Goal: Transaction & Acquisition: Book appointment/travel/reservation

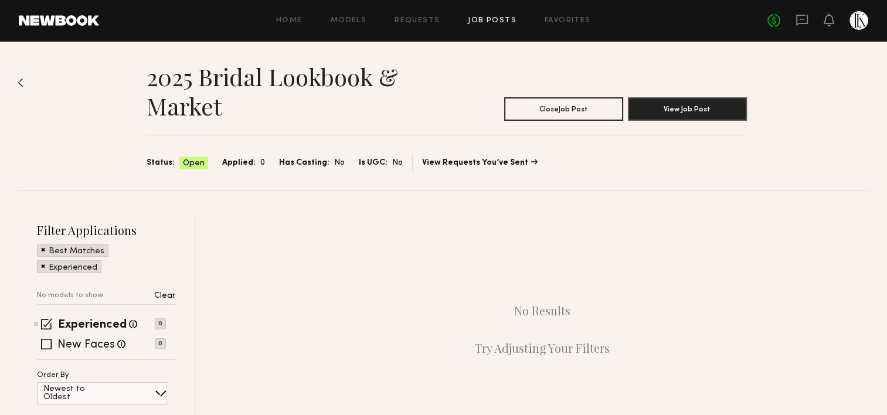
click at [506, 20] on link "Job Posts" at bounding box center [492, 21] width 49 height 8
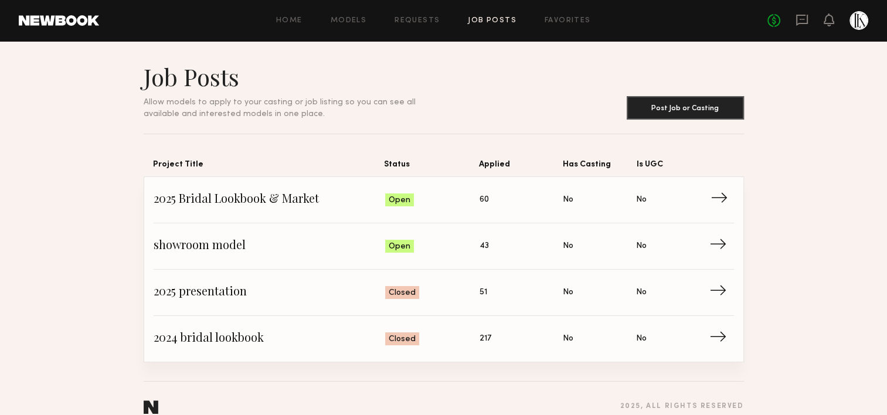
click at [718, 197] on span "→" at bounding box center [722, 200] width 24 height 18
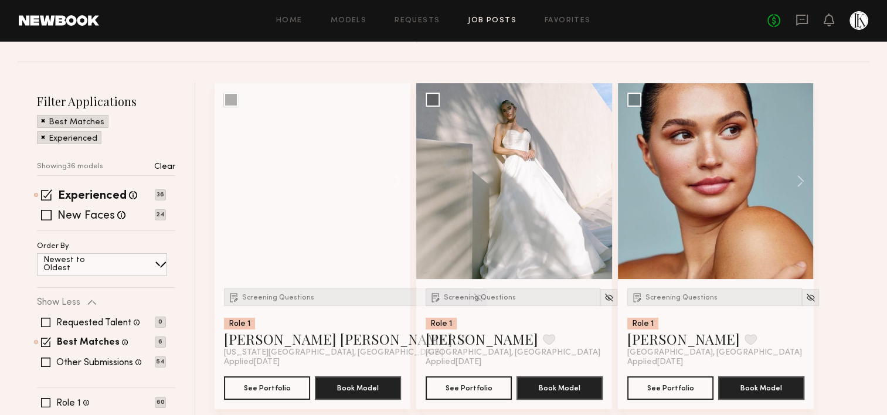
scroll to position [128, 0]
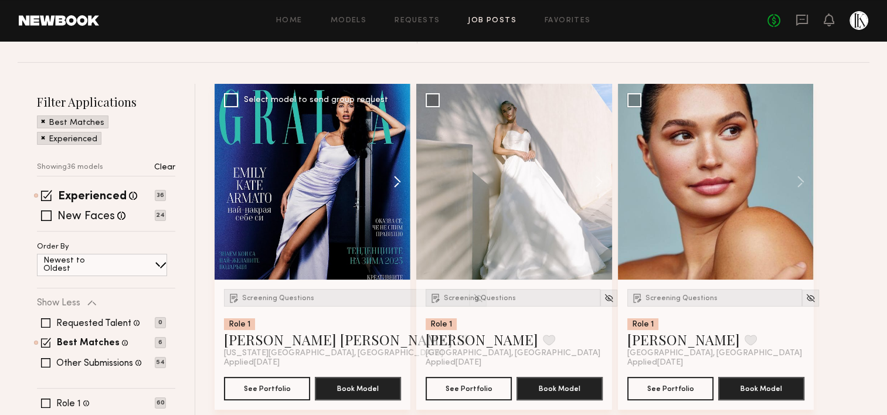
click at [399, 181] on button at bounding box center [392, 182] width 38 height 196
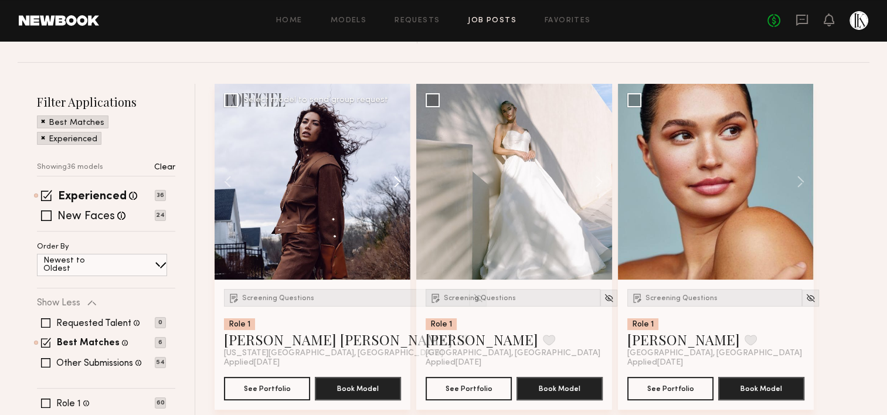
click at [399, 181] on button at bounding box center [392, 182] width 38 height 196
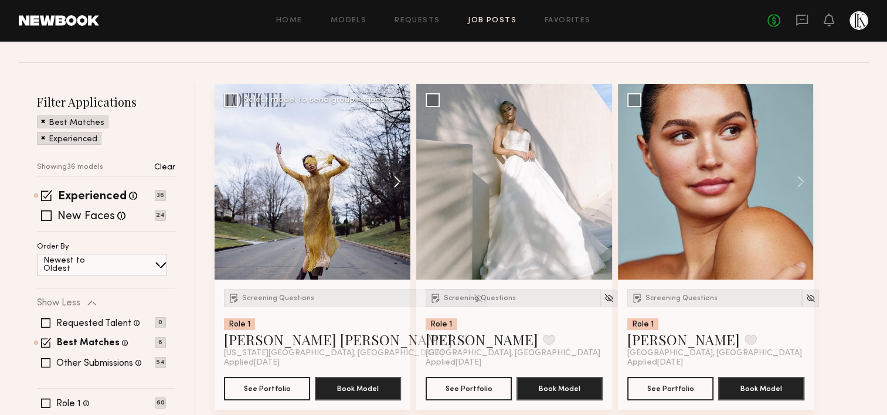
click at [399, 181] on button at bounding box center [392, 182] width 38 height 196
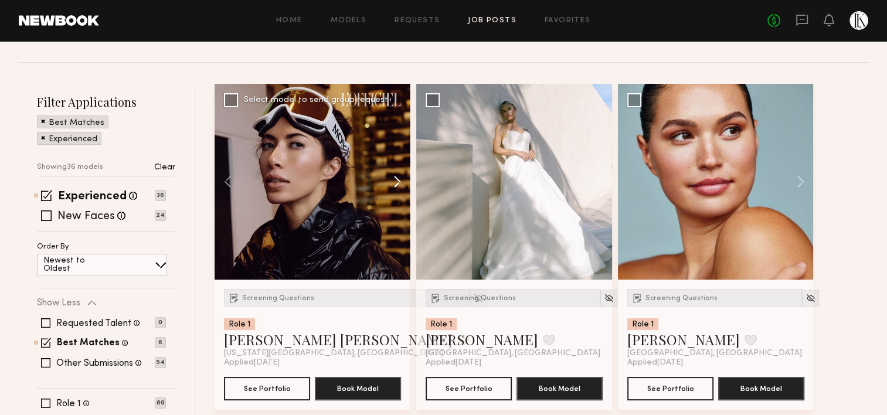
click at [399, 181] on button at bounding box center [392, 182] width 38 height 196
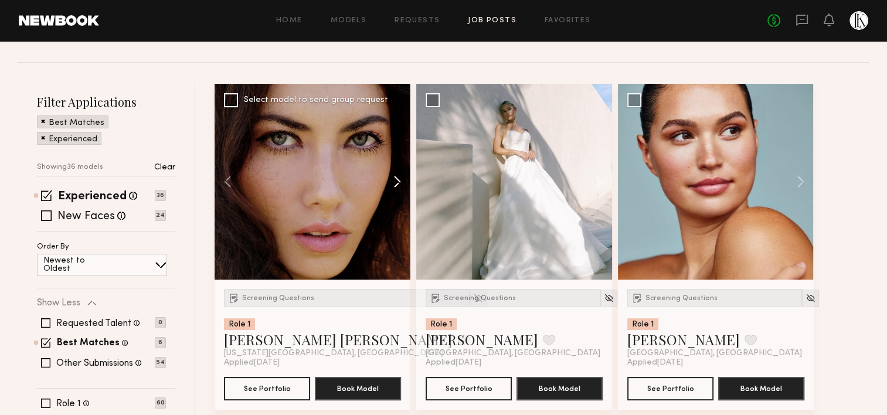
click at [399, 181] on button at bounding box center [392, 182] width 38 height 196
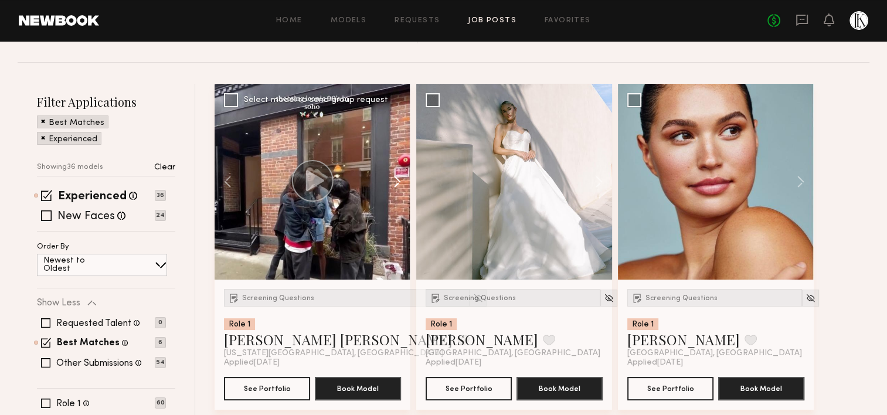
click at [399, 181] on button at bounding box center [392, 182] width 38 height 196
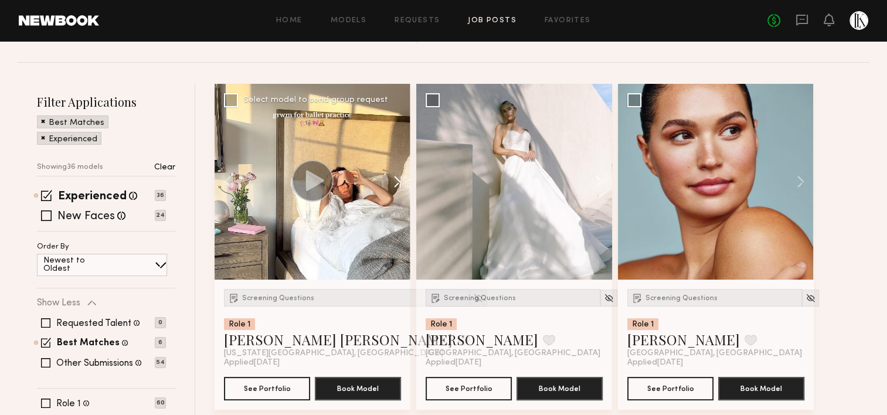
click at [399, 181] on button at bounding box center [392, 182] width 38 height 196
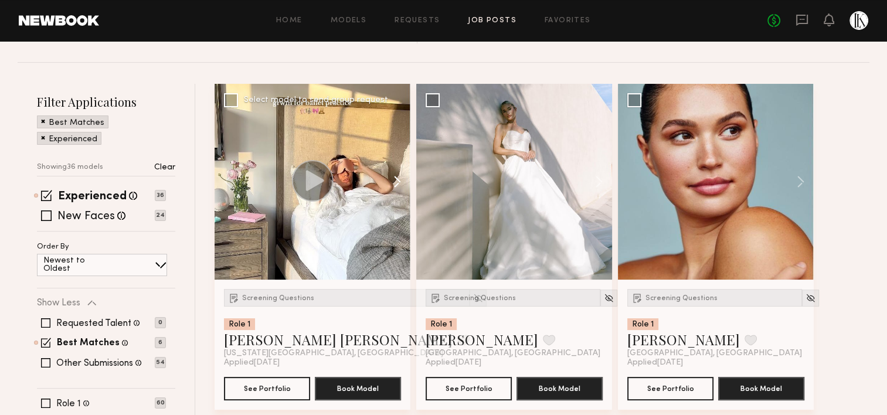
click at [399, 181] on button at bounding box center [392, 182] width 38 height 196
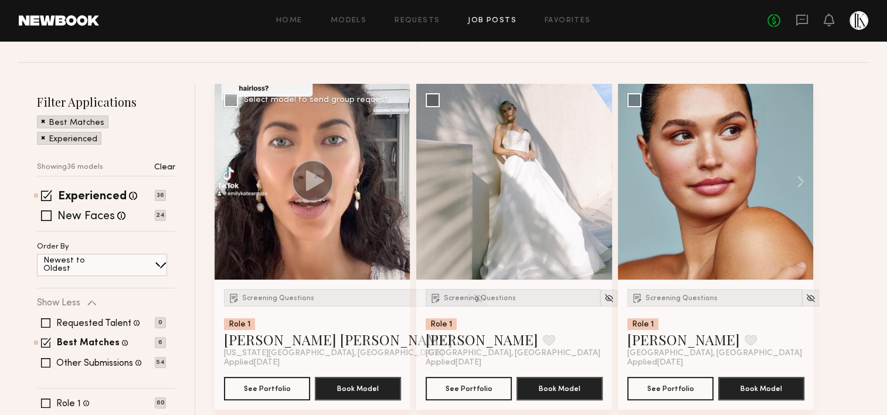
click at [399, 181] on div at bounding box center [313, 182] width 196 height 196
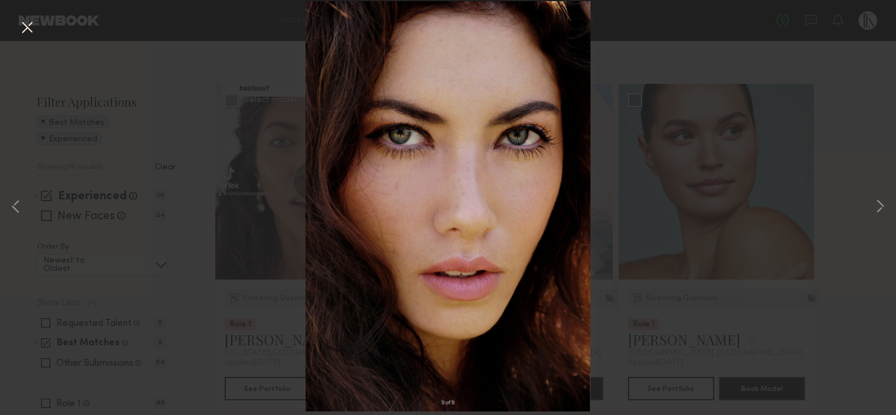
click at [24, 26] on button at bounding box center [27, 28] width 19 height 21
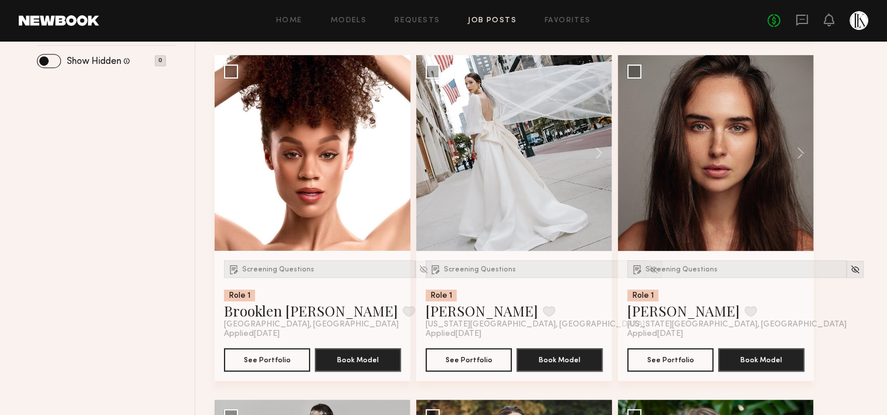
scroll to position [503, 0]
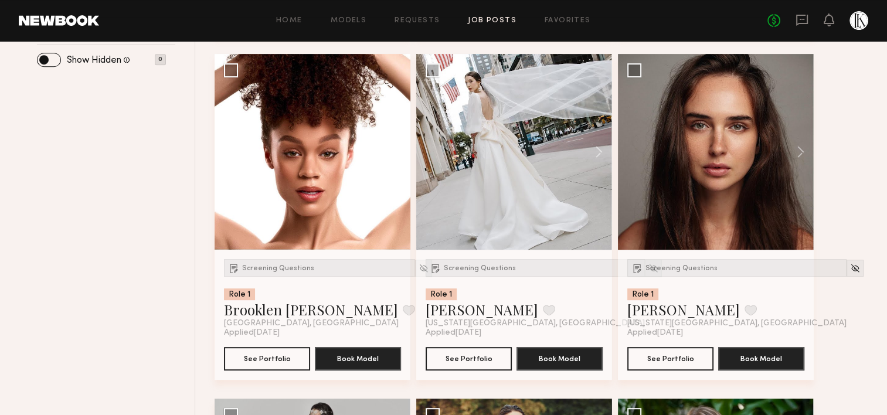
drag, startPoint x: 596, startPoint y: 151, endPoint x: 852, endPoint y: 127, distance: 256.7
click at [593, 142] on button at bounding box center [593, 152] width 38 height 196
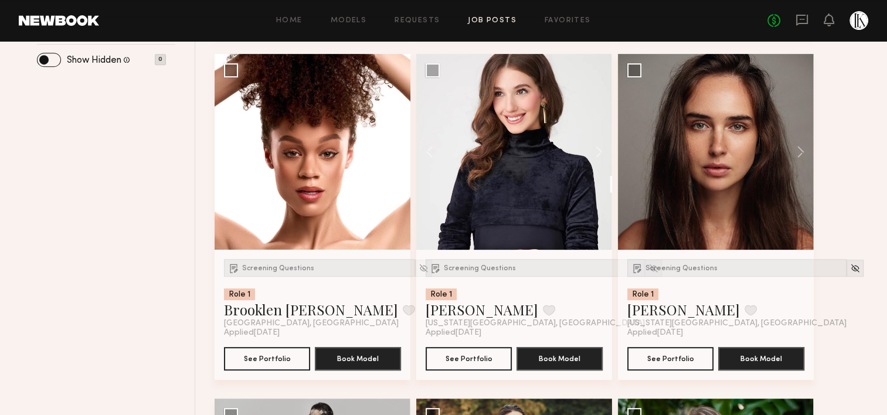
drag, startPoint x: 593, startPoint y: 142, endPoint x: 832, endPoint y: 128, distance: 239.0
click at [596, 162] on button at bounding box center [593, 152] width 38 height 196
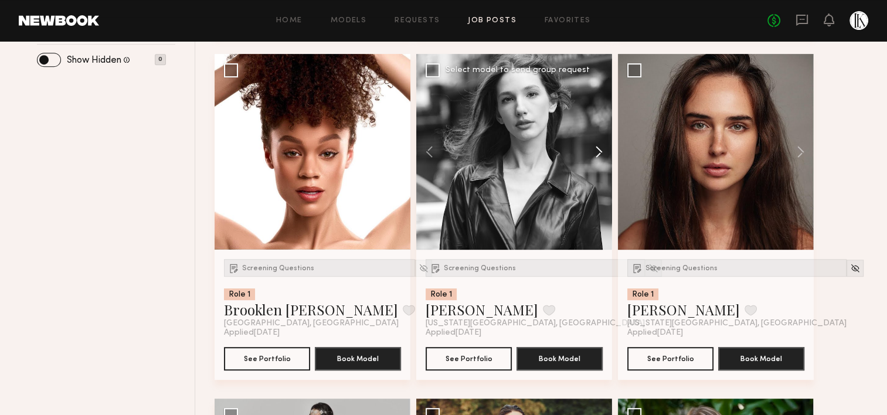
click at [605, 152] on button at bounding box center [593, 152] width 38 height 196
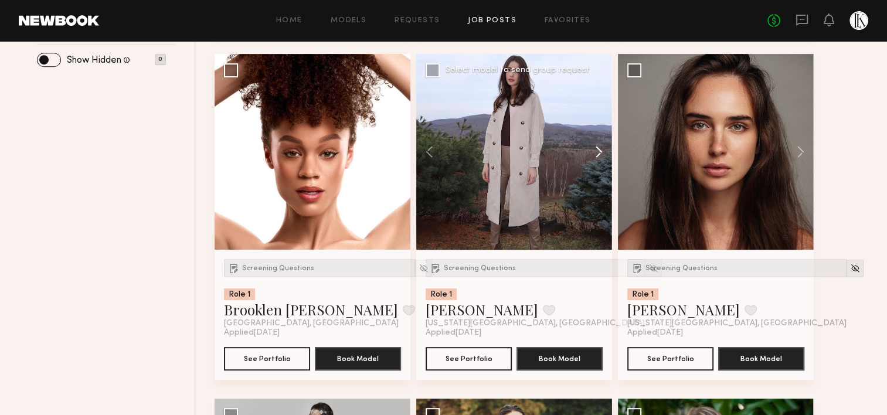
click at [611, 158] on button at bounding box center [593, 152] width 38 height 196
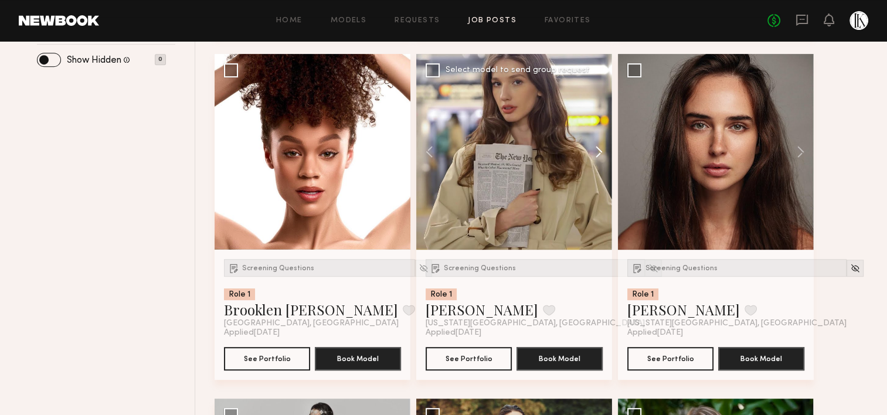
click at [611, 158] on button at bounding box center [593, 152] width 38 height 196
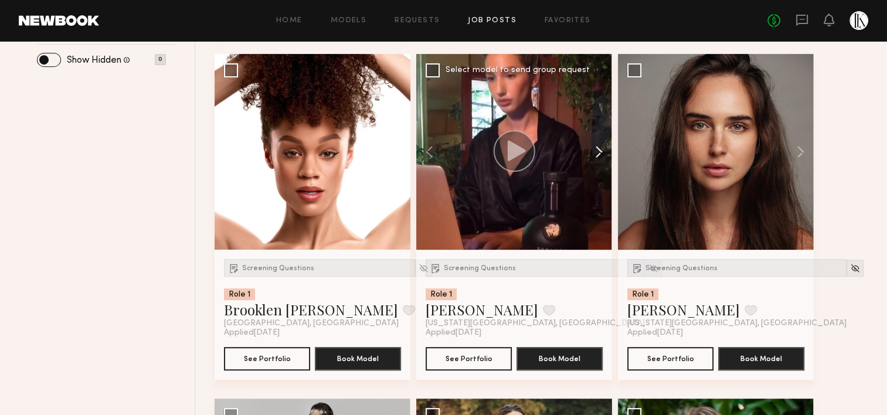
click at [598, 152] on button at bounding box center [593, 152] width 38 height 196
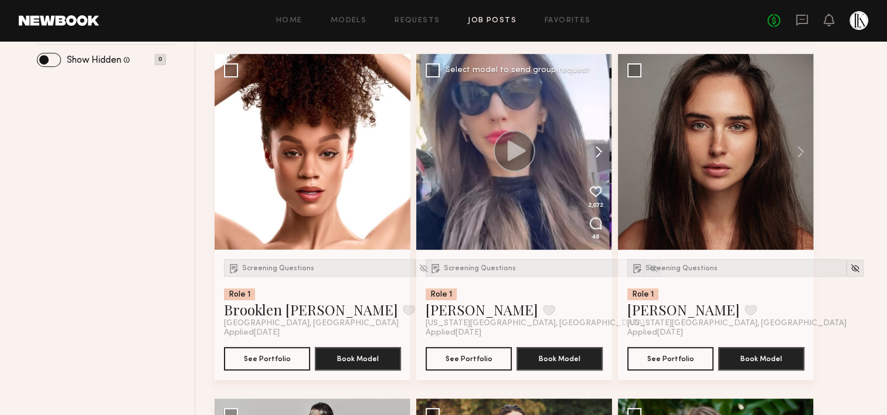
click at [598, 152] on button at bounding box center [593, 152] width 38 height 196
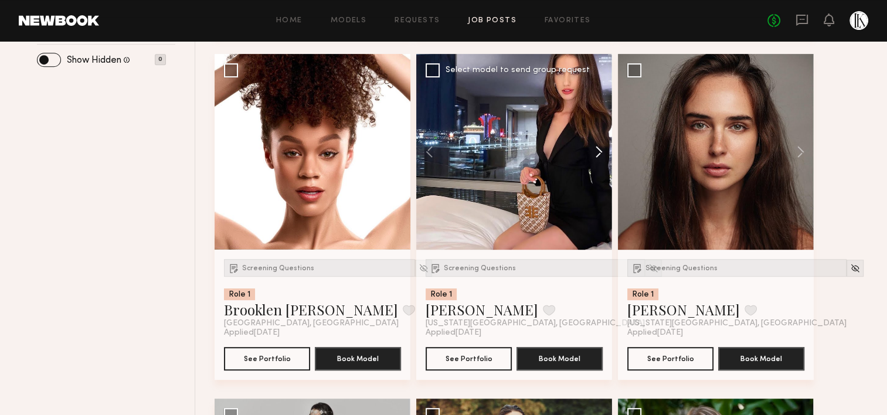
click at [598, 152] on button at bounding box center [593, 152] width 38 height 196
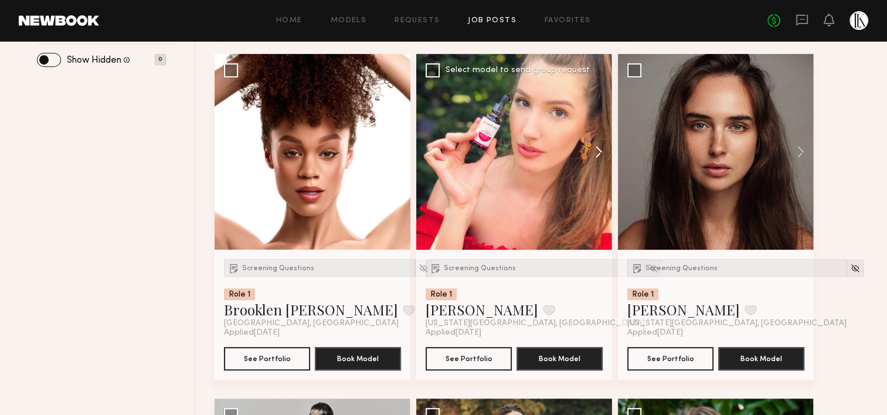
click at [598, 152] on button at bounding box center [593, 152] width 38 height 196
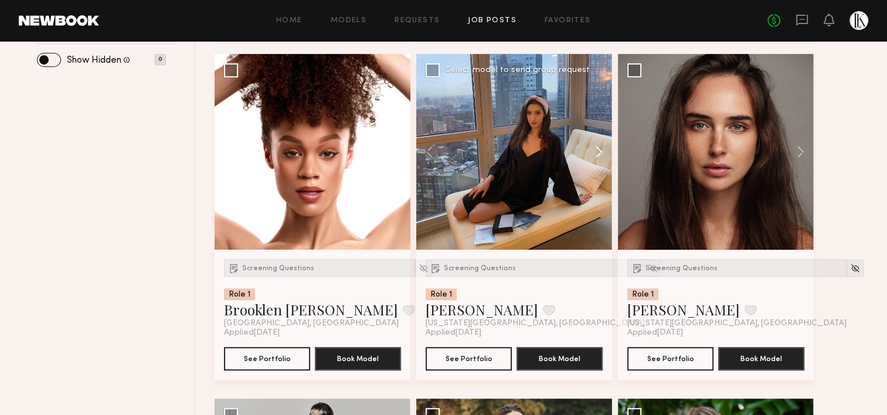
click at [598, 152] on button at bounding box center [593, 152] width 38 height 196
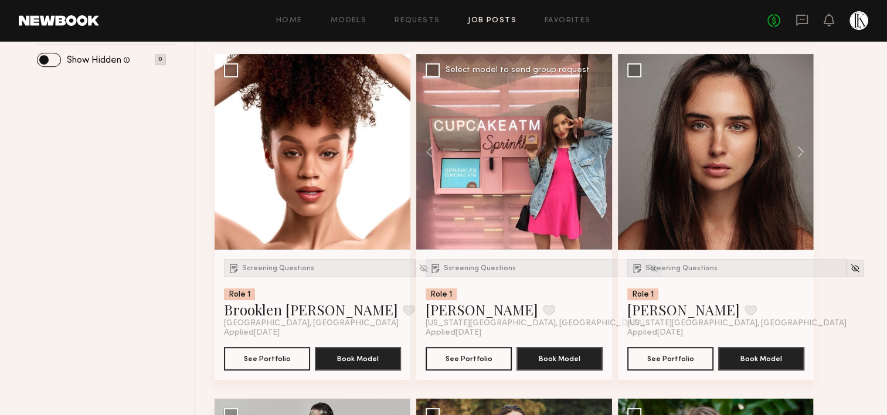
click at [598, 152] on div at bounding box center [514, 152] width 196 height 196
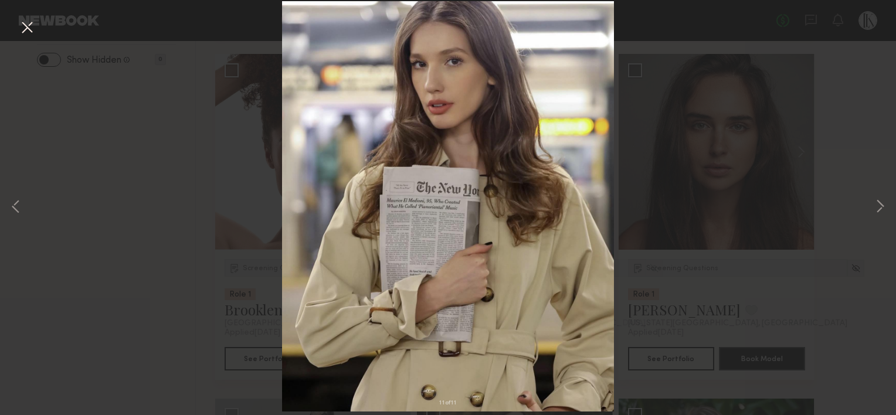
click at [812, 75] on div "11 of 11" at bounding box center [448, 207] width 896 height 415
click at [23, 27] on button at bounding box center [27, 28] width 19 height 21
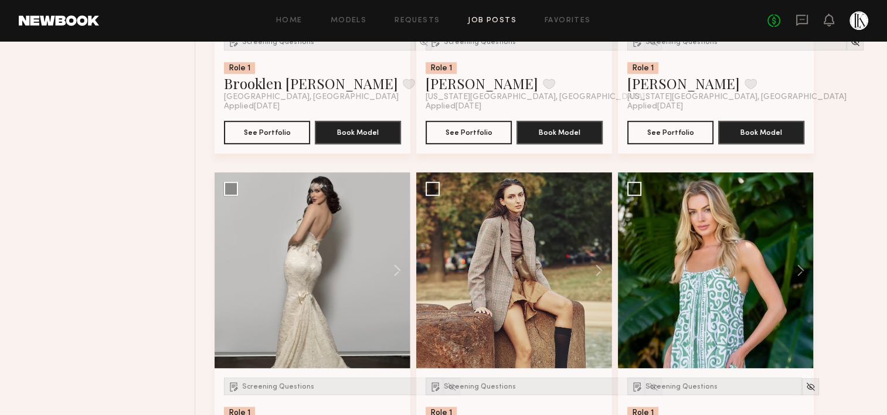
scroll to position [488, 0]
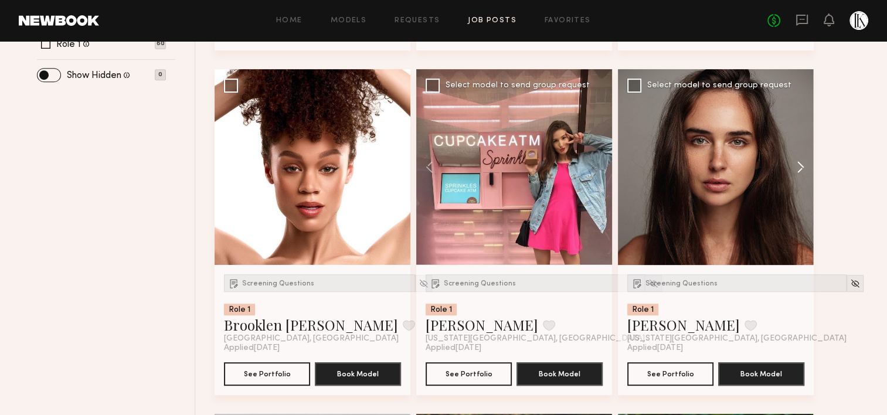
click at [795, 161] on button at bounding box center [795, 167] width 38 height 196
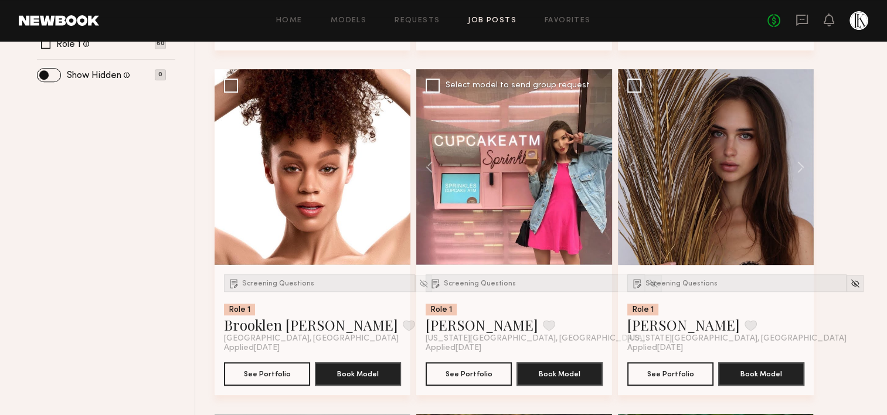
drag, startPoint x: 795, startPoint y: 161, endPoint x: 854, endPoint y: 162, distance: 58.6
click at [802, 170] on button at bounding box center [795, 167] width 38 height 196
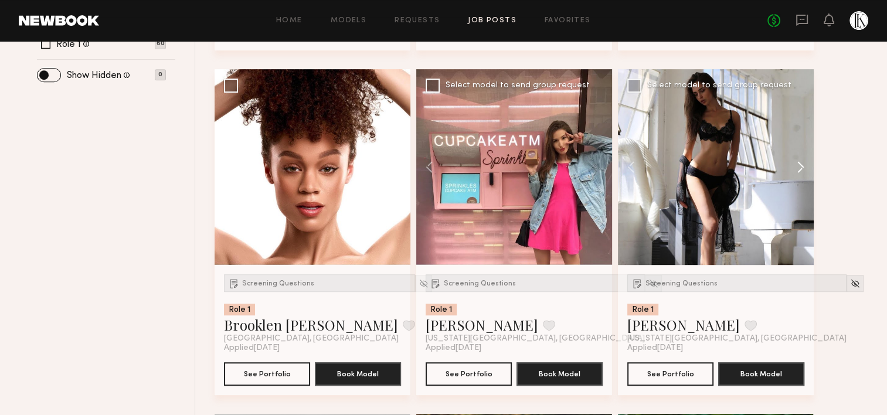
click at [795, 166] on button at bounding box center [795, 167] width 38 height 196
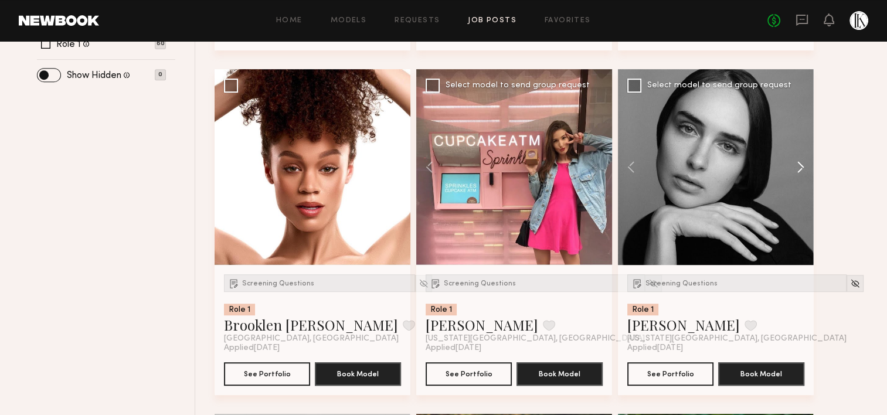
click at [795, 166] on button at bounding box center [795, 167] width 38 height 196
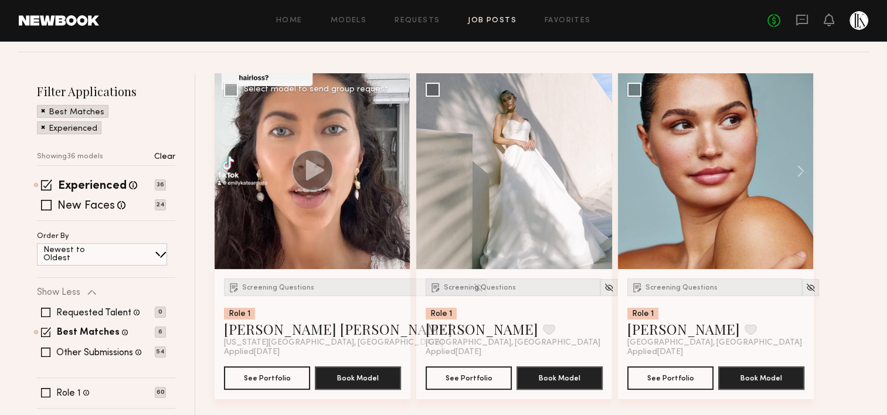
scroll to position [141, 0]
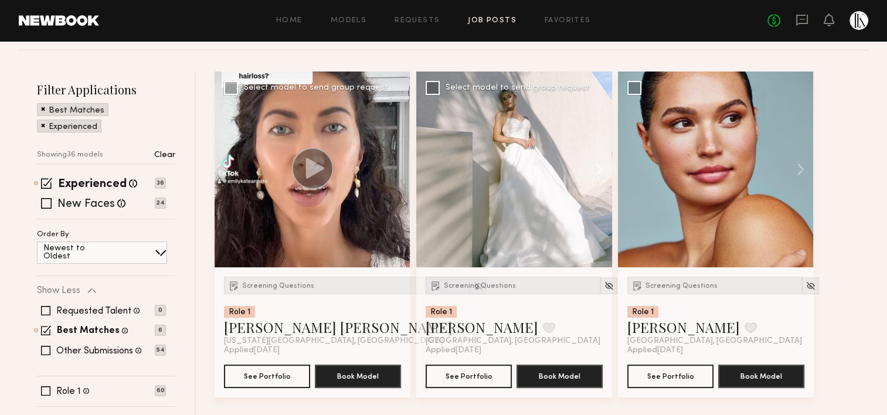
click at [600, 166] on button at bounding box center [593, 170] width 38 height 196
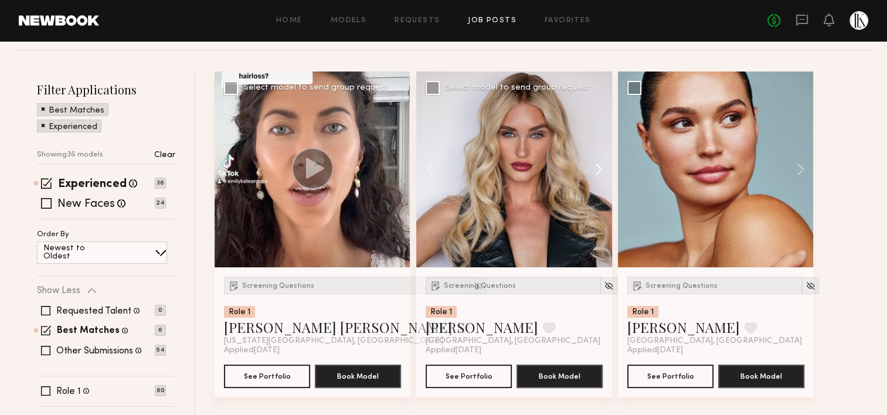
click at [607, 172] on button at bounding box center [593, 170] width 38 height 196
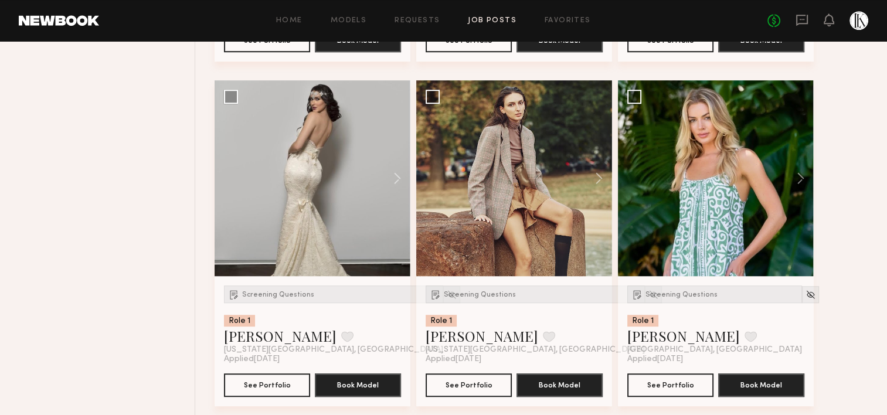
scroll to position [815, 0]
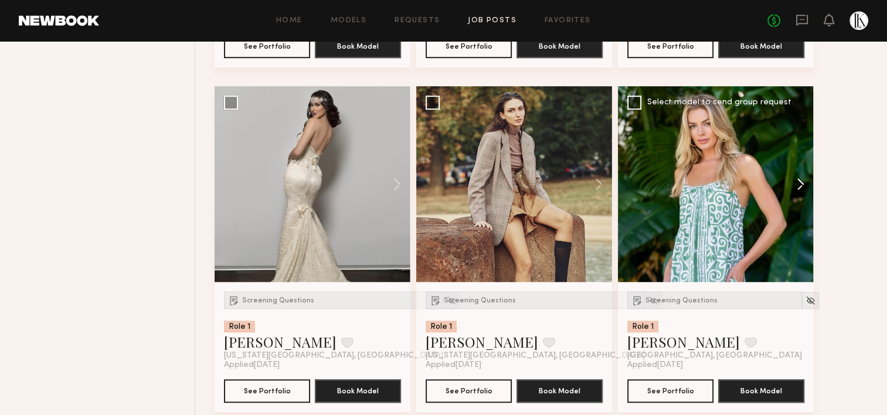
click at [795, 185] on button at bounding box center [795, 184] width 38 height 196
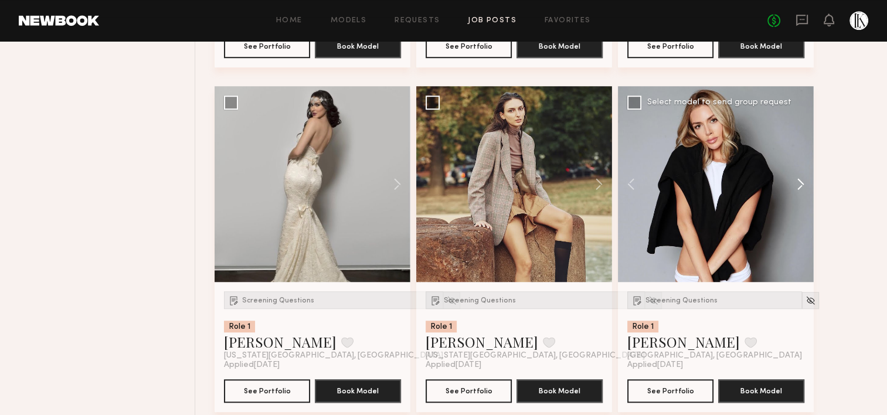
click at [795, 185] on button at bounding box center [795, 184] width 38 height 196
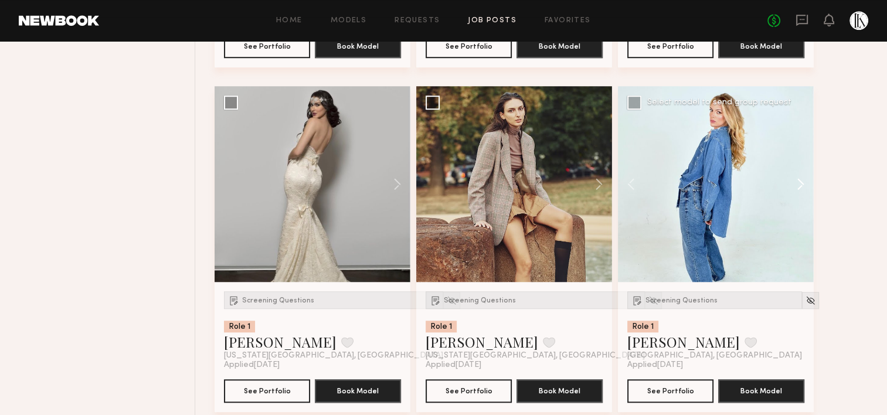
click at [795, 185] on button at bounding box center [795, 184] width 38 height 196
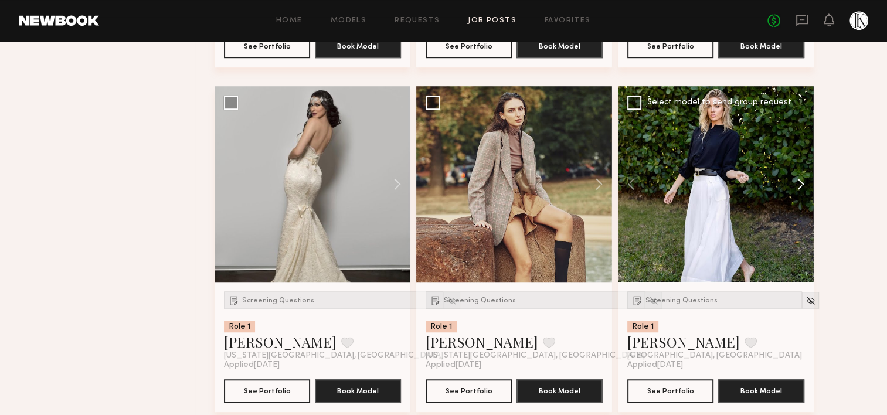
click at [795, 185] on button at bounding box center [795, 184] width 38 height 196
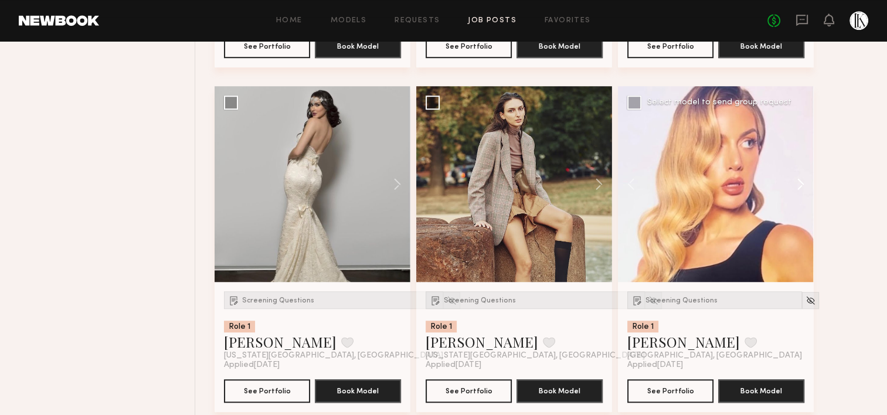
click at [795, 185] on button at bounding box center [795, 184] width 38 height 196
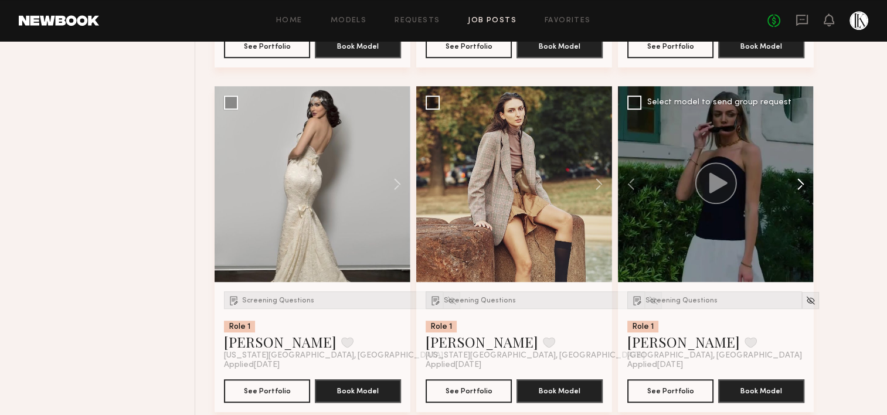
click at [795, 185] on button at bounding box center [795, 184] width 38 height 196
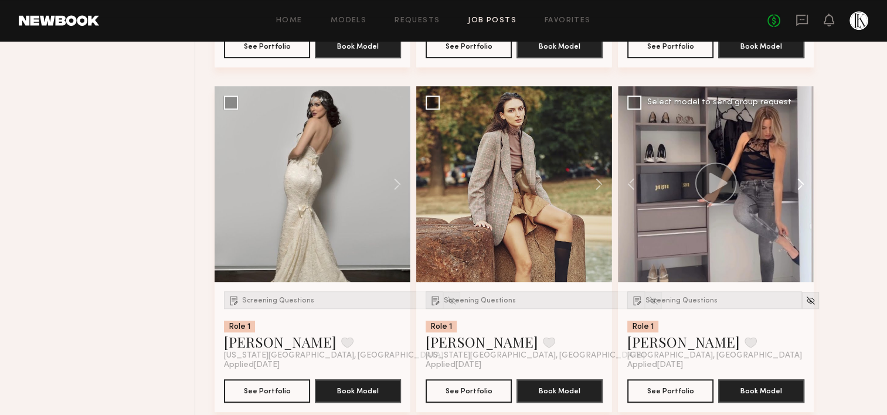
click at [795, 185] on button at bounding box center [795, 184] width 38 height 196
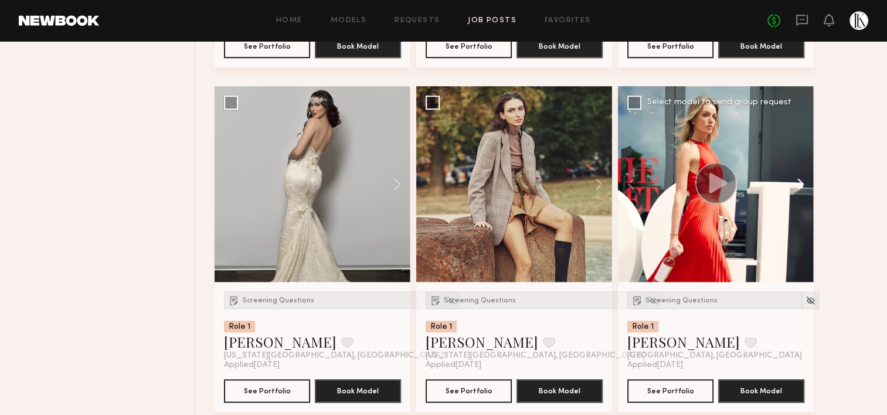
click at [795, 185] on button at bounding box center [795, 184] width 38 height 196
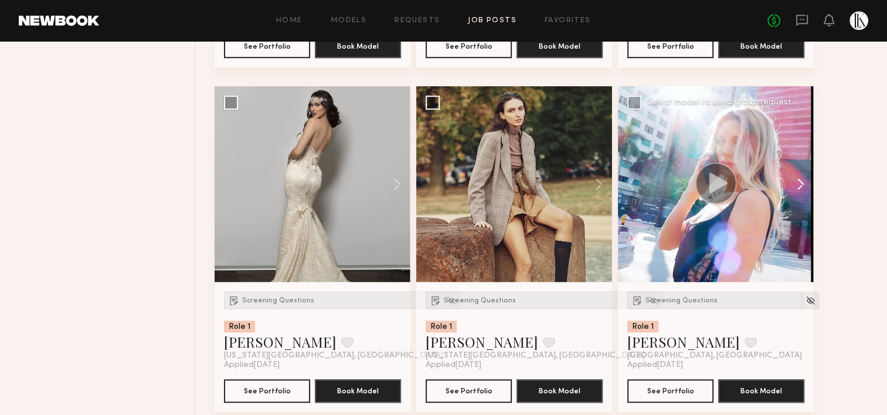
click at [795, 185] on button at bounding box center [795, 184] width 38 height 196
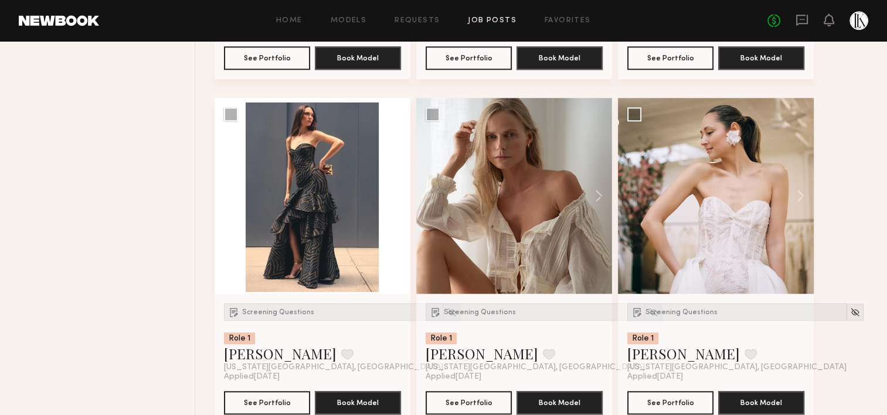
scroll to position [1149, 0]
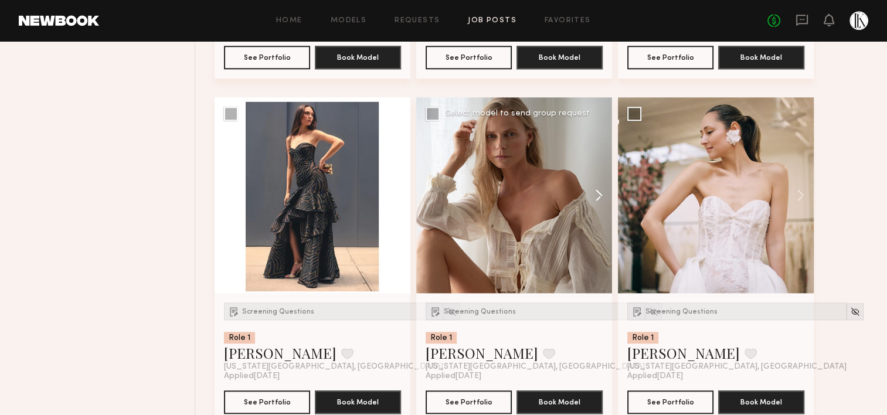
click at [590, 193] on button at bounding box center [593, 195] width 38 height 196
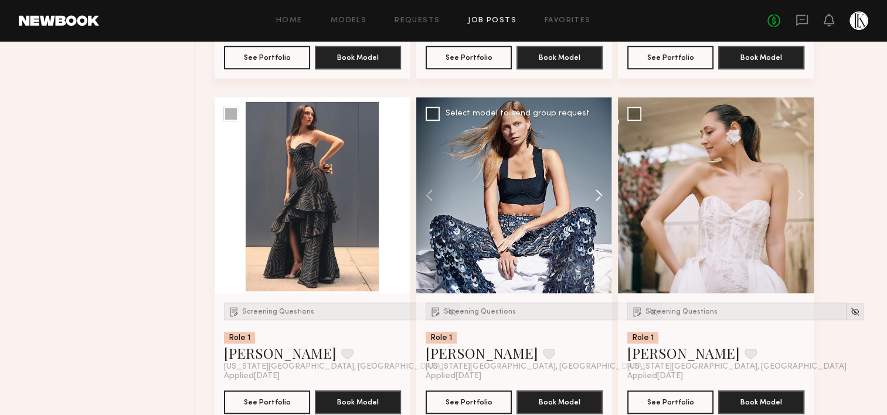
click at [590, 193] on button at bounding box center [593, 195] width 38 height 196
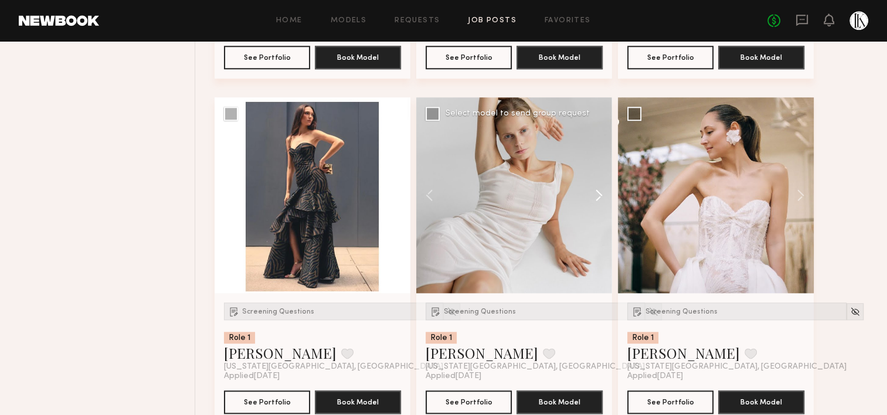
click at [590, 193] on button at bounding box center [593, 195] width 38 height 196
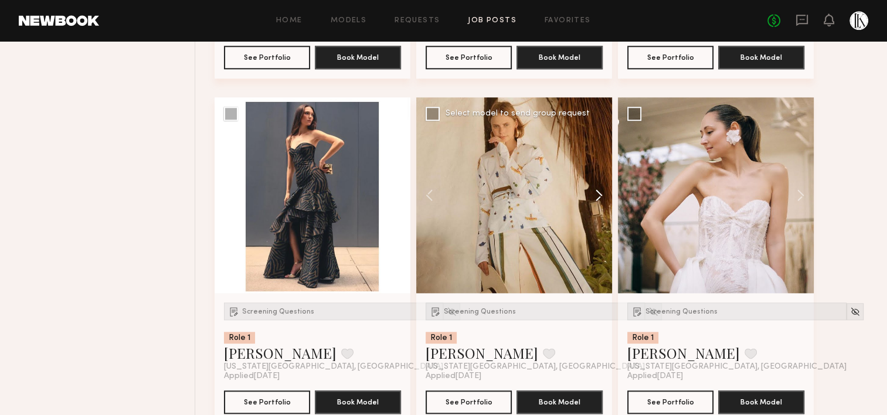
click at [590, 193] on button at bounding box center [593, 195] width 38 height 196
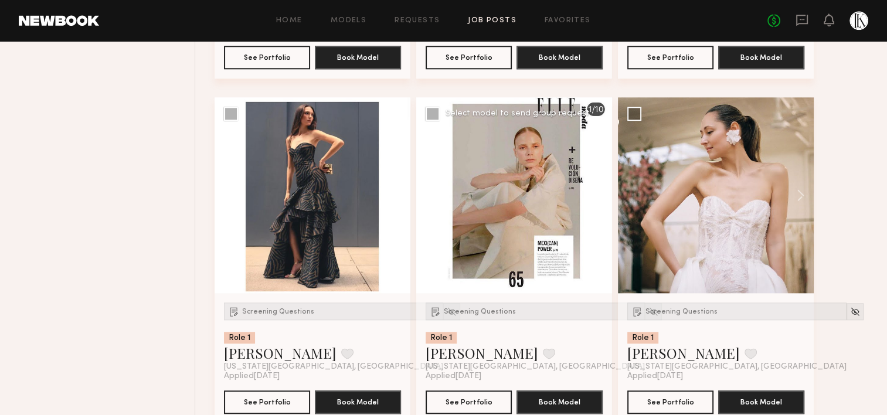
click at [590, 193] on div at bounding box center [514, 195] width 196 height 196
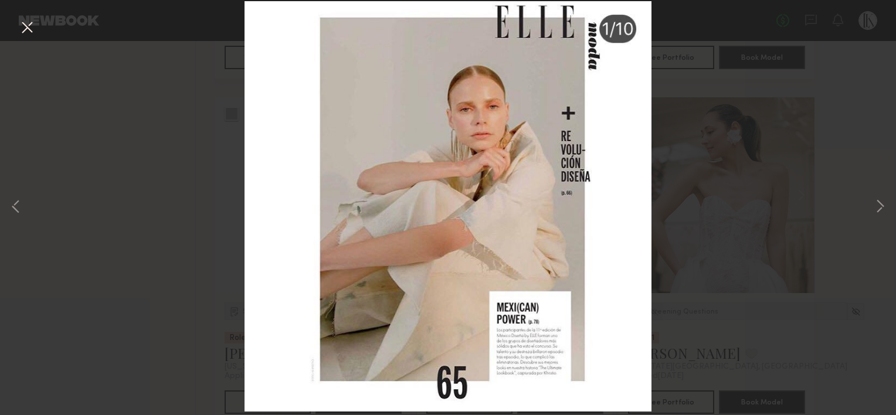
click at [27, 30] on button at bounding box center [27, 28] width 19 height 21
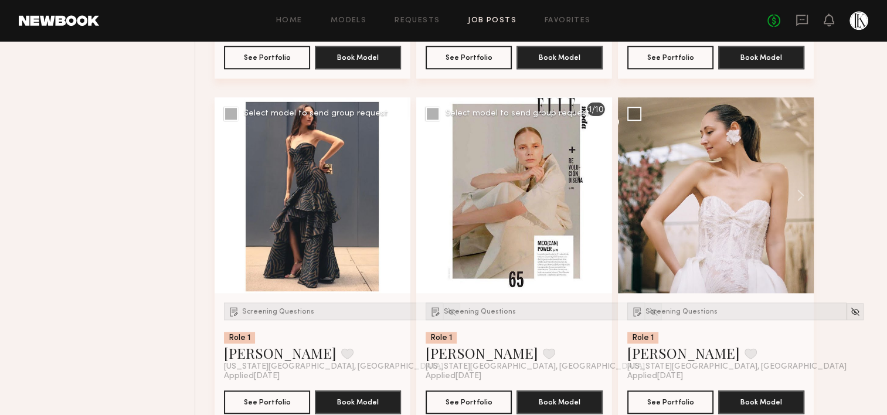
click at [395, 190] on button at bounding box center [392, 195] width 38 height 196
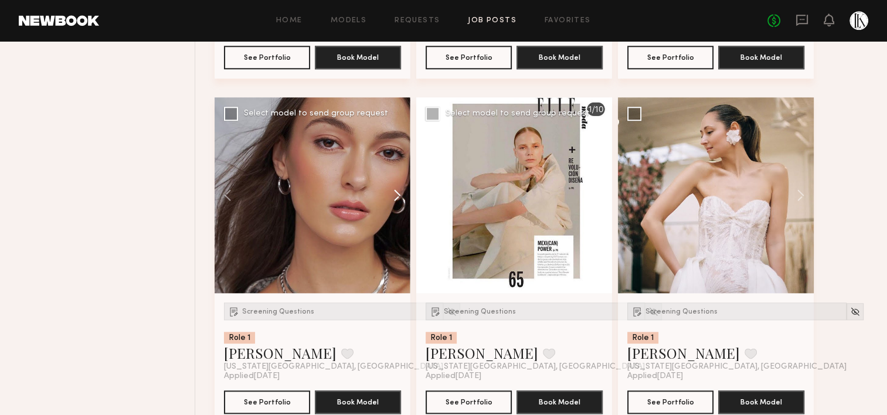
click at [395, 190] on button at bounding box center [392, 195] width 38 height 196
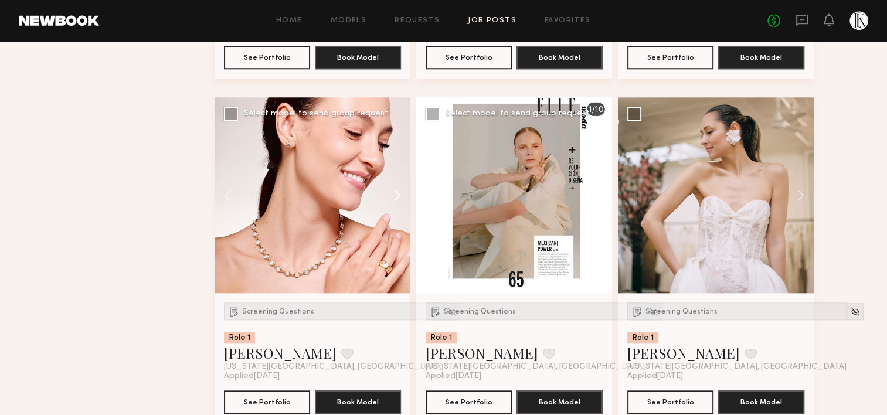
click at [395, 190] on button at bounding box center [392, 195] width 38 height 196
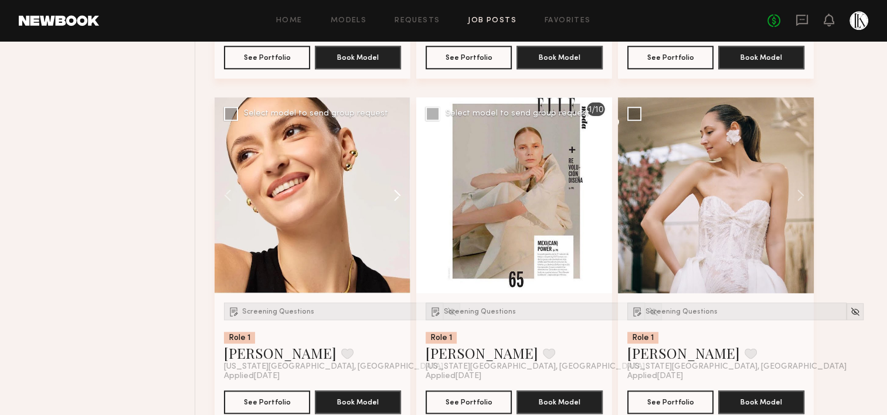
click at [395, 190] on button at bounding box center [392, 195] width 38 height 196
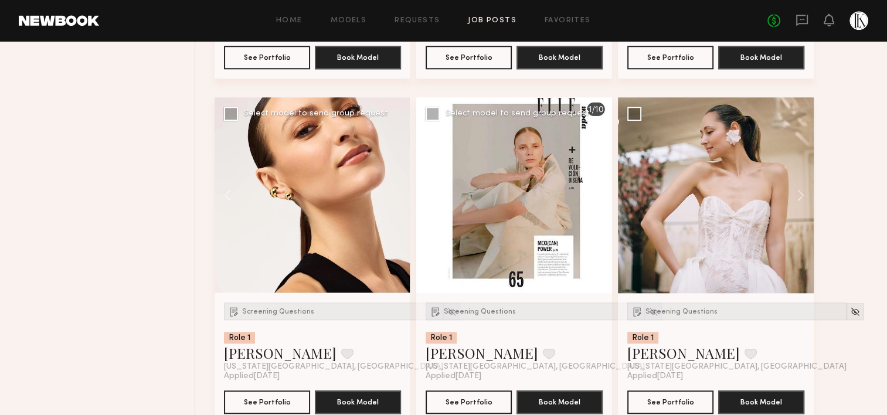
click at [395, 190] on div at bounding box center [313, 195] width 196 height 196
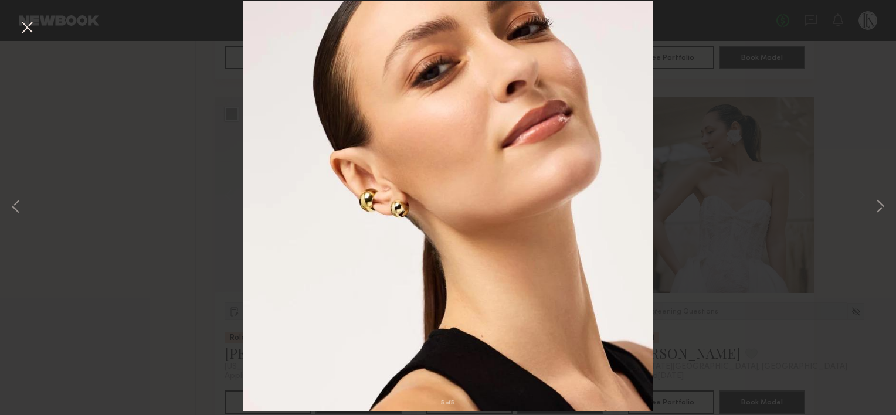
click at [25, 27] on button at bounding box center [27, 28] width 19 height 21
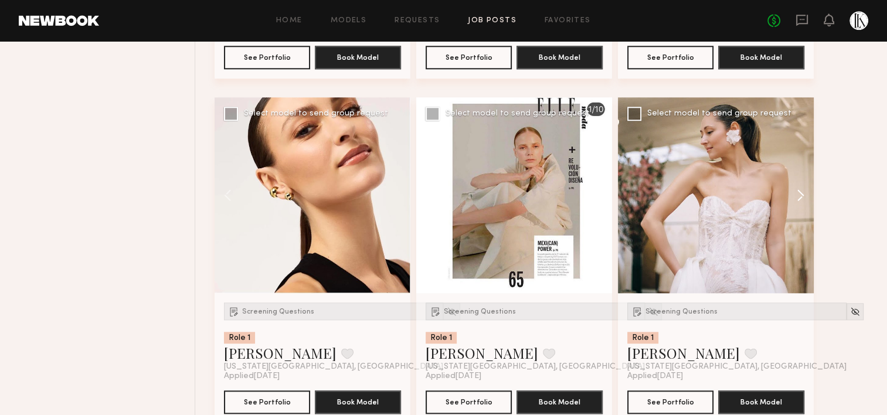
click at [794, 186] on button at bounding box center [795, 195] width 38 height 196
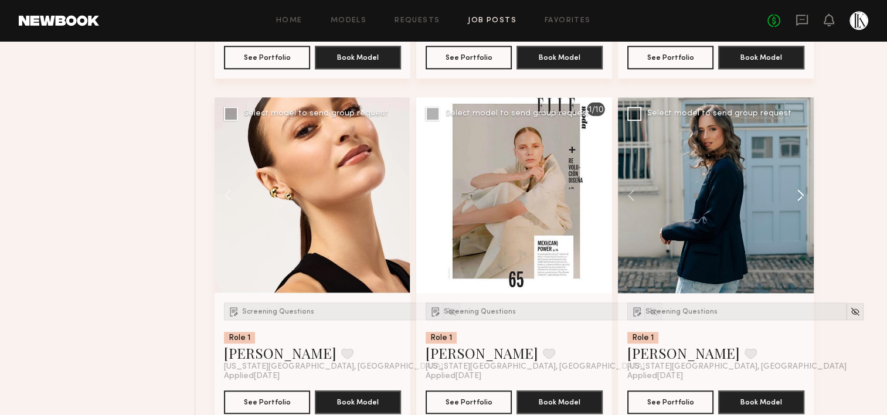
click at [794, 186] on button at bounding box center [795, 195] width 38 height 196
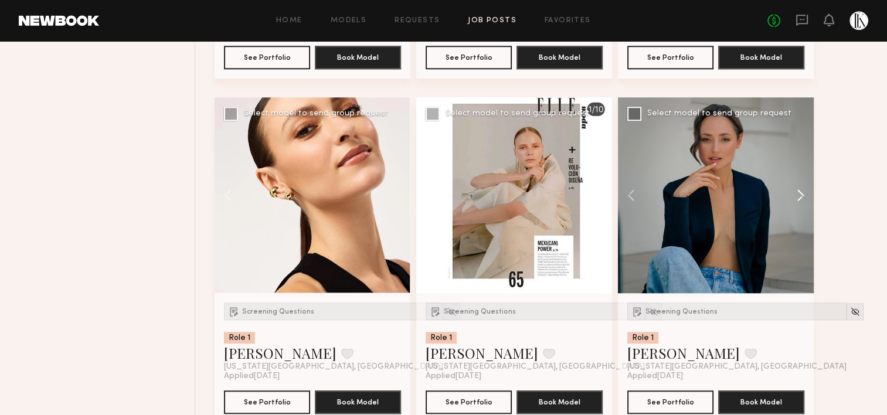
click at [794, 186] on button at bounding box center [795, 195] width 38 height 196
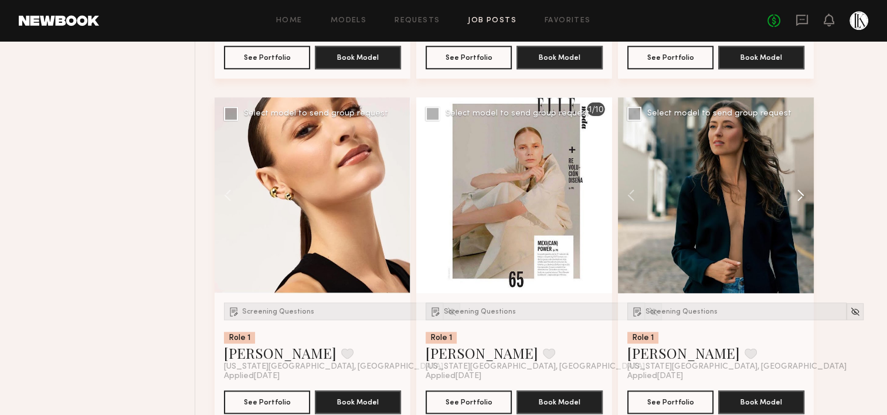
click at [794, 186] on button at bounding box center [795, 195] width 38 height 196
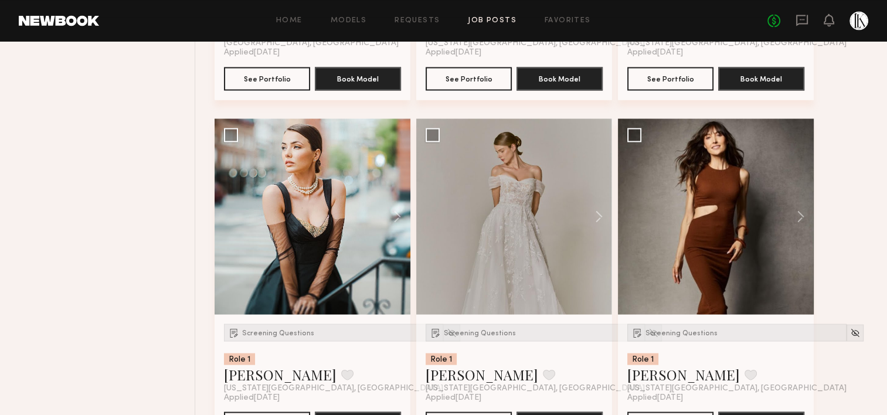
scroll to position [2163, 0]
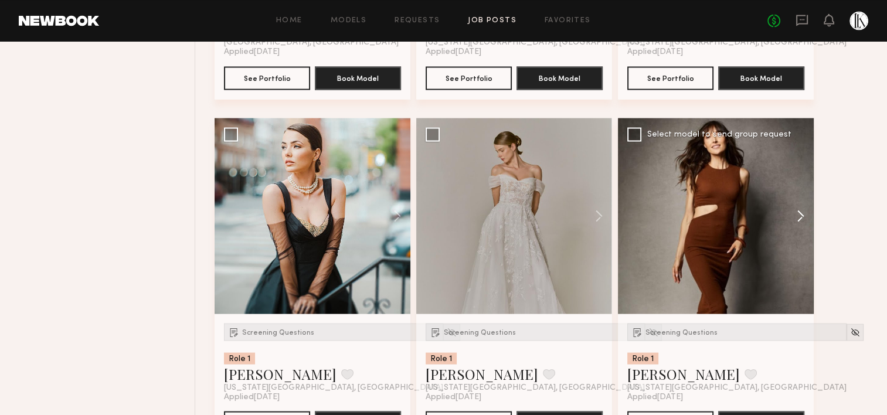
click at [803, 206] on button at bounding box center [795, 216] width 38 height 196
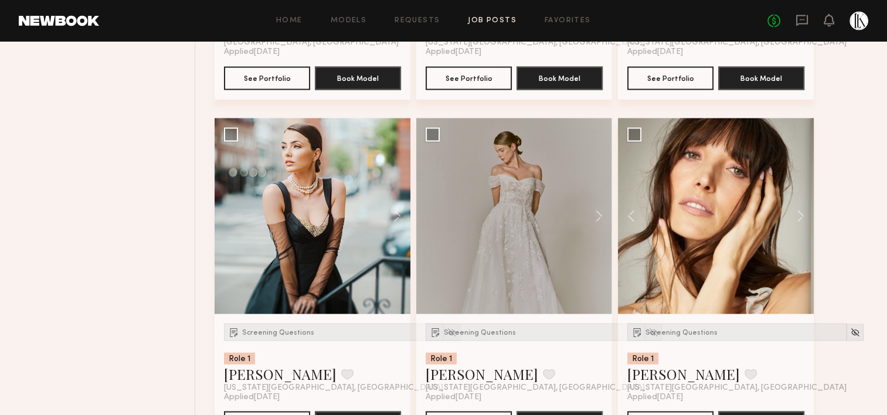
drag, startPoint x: 803, startPoint y: 206, endPoint x: 844, endPoint y: 237, distance: 52.3
click at [793, 206] on button at bounding box center [795, 216] width 38 height 196
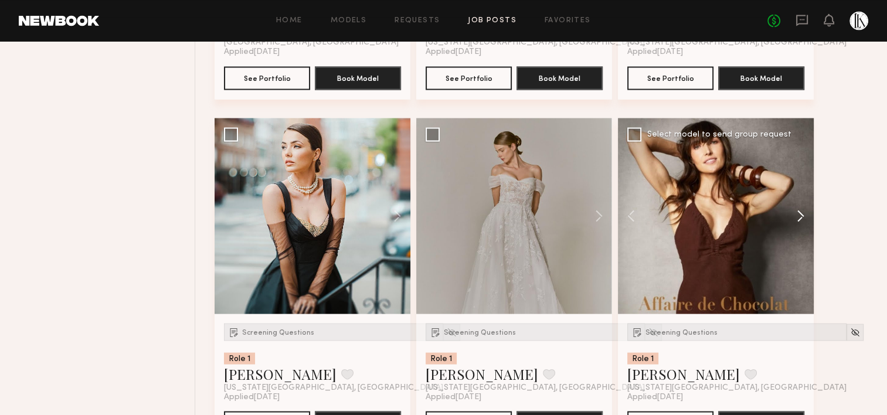
click at [793, 206] on button at bounding box center [795, 216] width 38 height 196
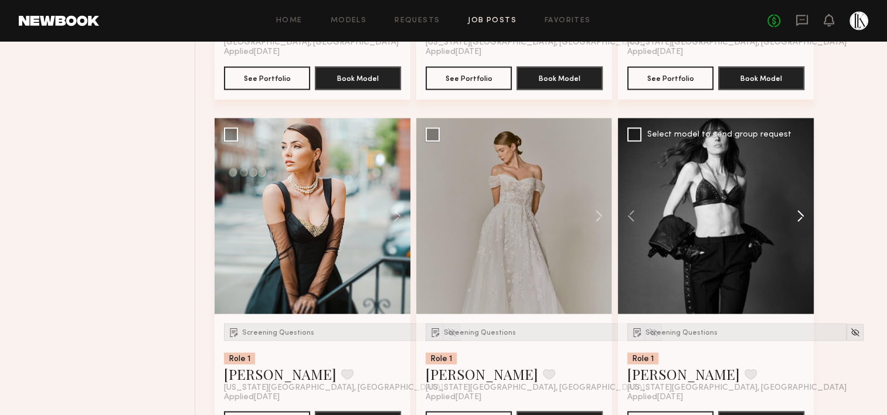
click at [793, 206] on button at bounding box center [795, 216] width 38 height 196
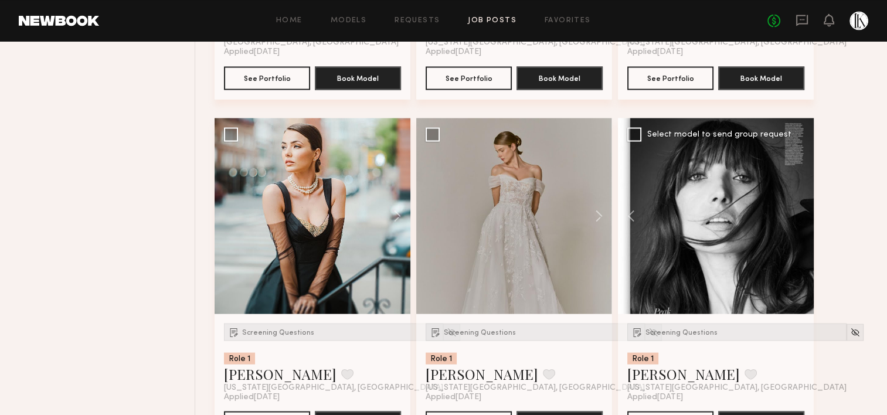
click at [793, 206] on div at bounding box center [716, 216] width 196 height 196
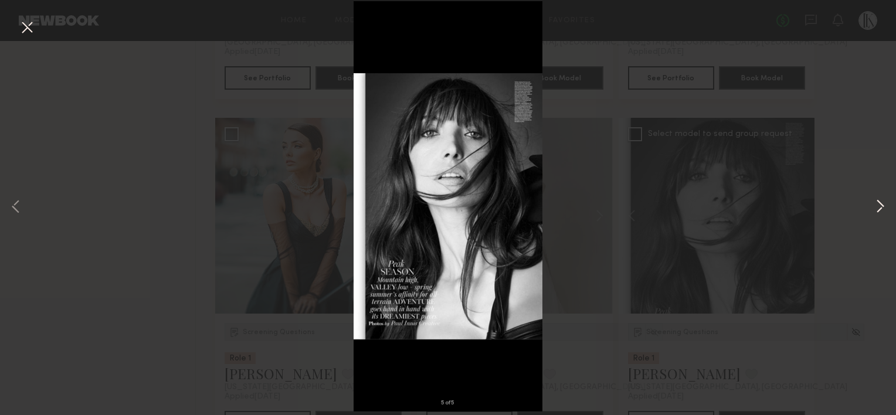
click at [878, 204] on button at bounding box center [880, 208] width 14 height 332
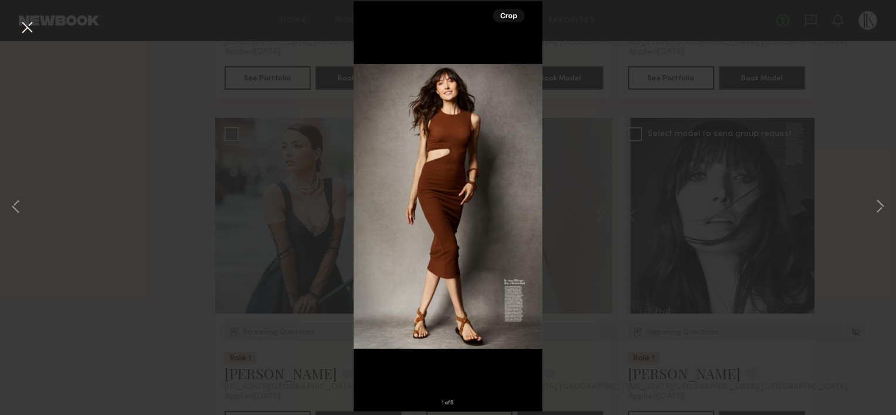
click at [26, 31] on button at bounding box center [27, 28] width 19 height 21
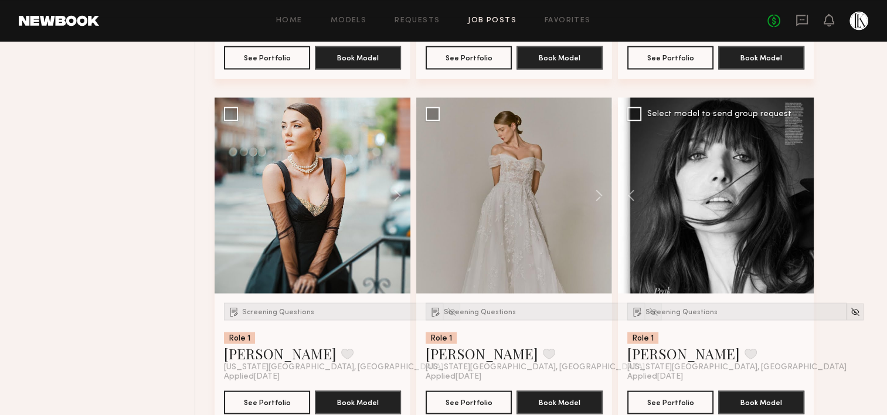
scroll to position [2182, 0]
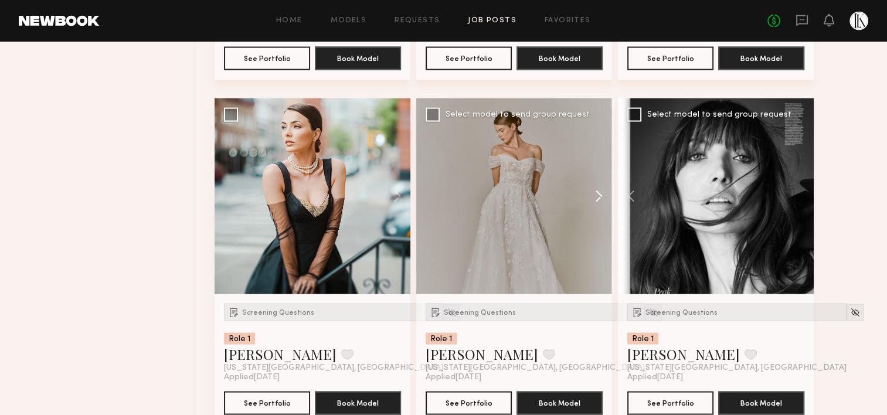
click at [591, 189] on button at bounding box center [593, 196] width 38 height 196
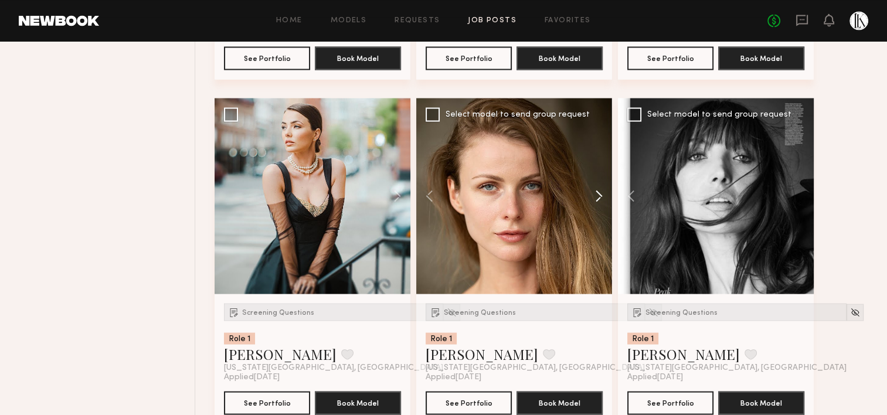
click at [591, 189] on button at bounding box center [593, 196] width 38 height 196
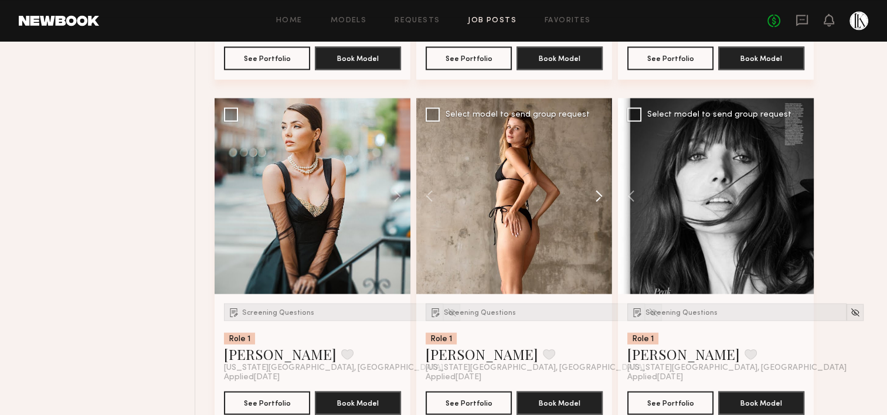
click at [591, 189] on button at bounding box center [593, 196] width 38 height 196
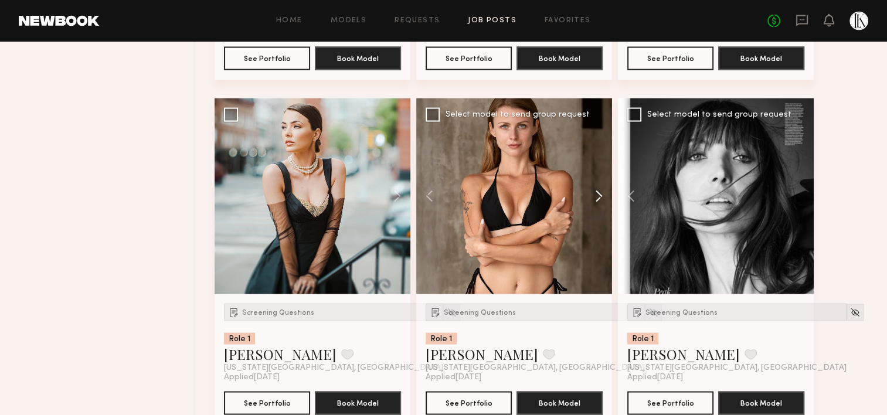
click at [591, 189] on button at bounding box center [593, 196] width 38 height 196
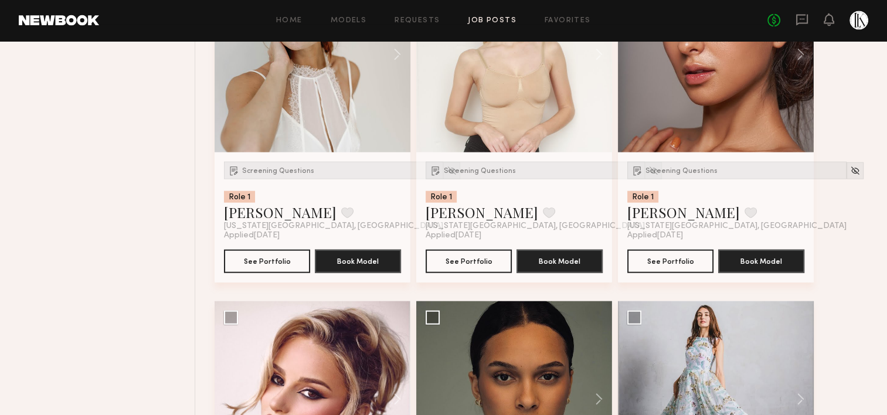
scroll to position [2889, 0]
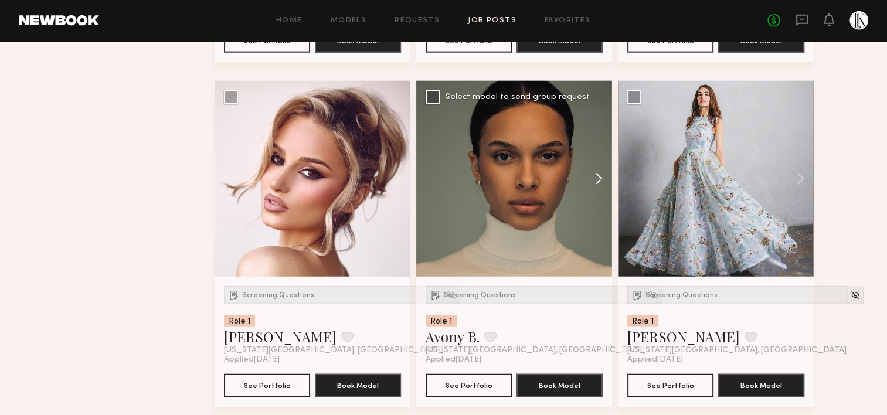
click at [597, 168] on button at bounding box center [593, 179] width 38 height 196
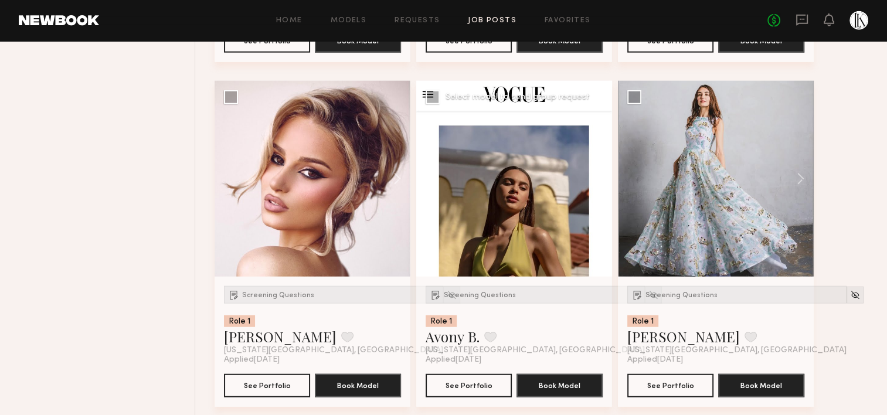
click at [598, 176] on button at bounding box center [593, 179] width 38 height 196
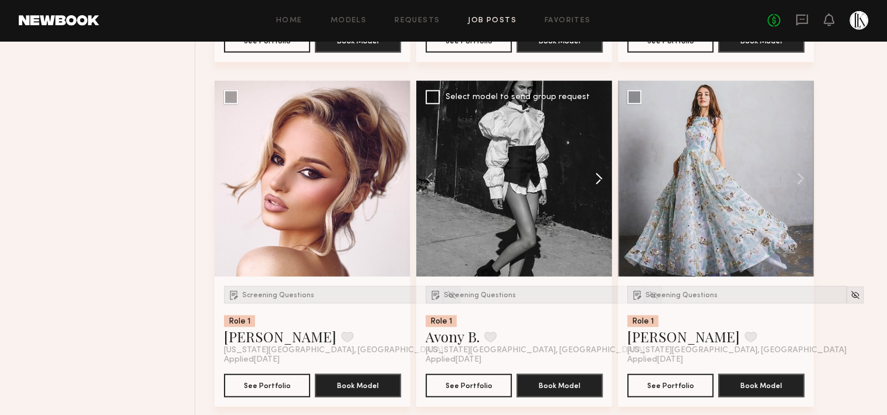
click at [598, 176] on button at bounding box center [593, 179] width 38 height 196
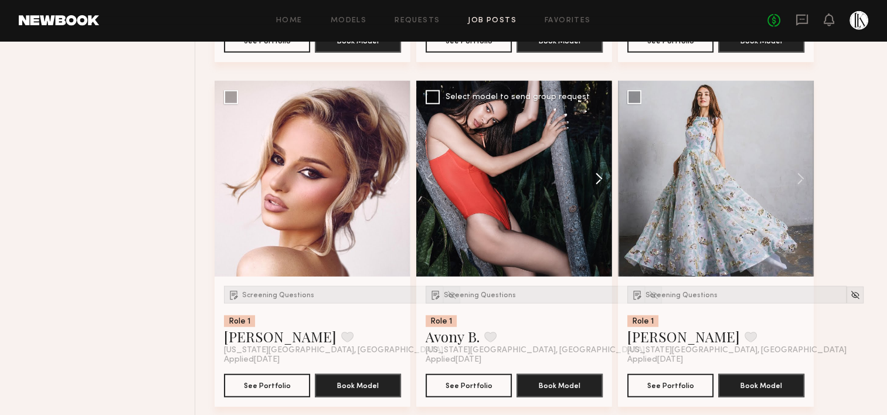
click at [598, 176] on button at bounding box center [593, 179] width 38 height 196
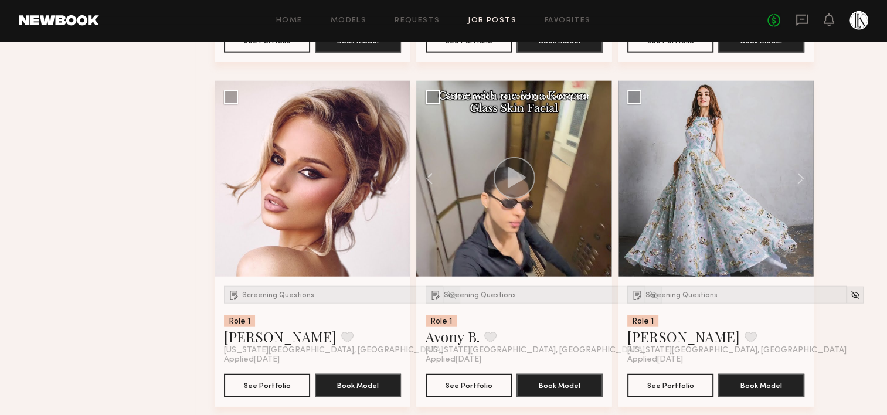
click at [598, 176] on div at bounding box center [514, 179] width 196 height 196
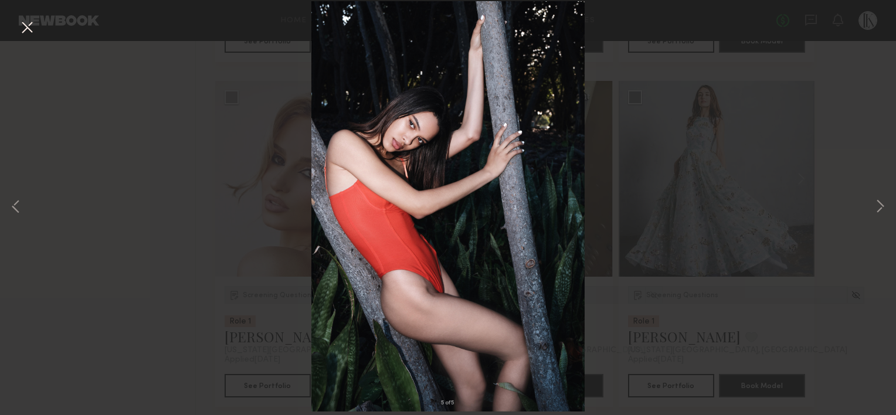
click at [22, 28] on button at bounding box center [27, 28] width 19 height 21
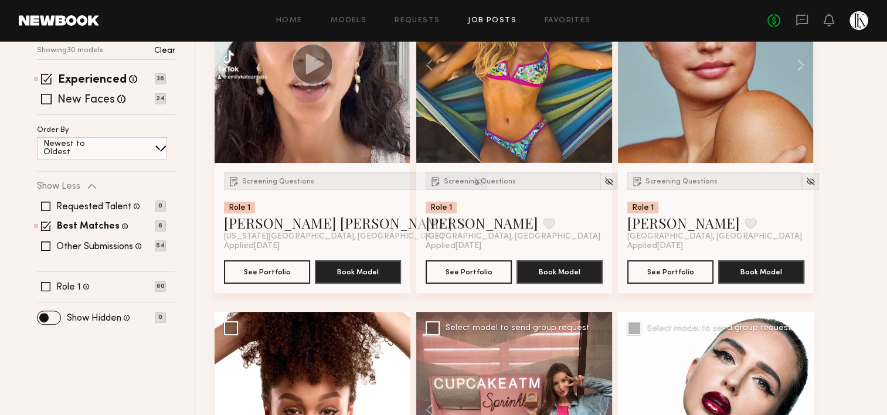
scroll to position [189, 0]
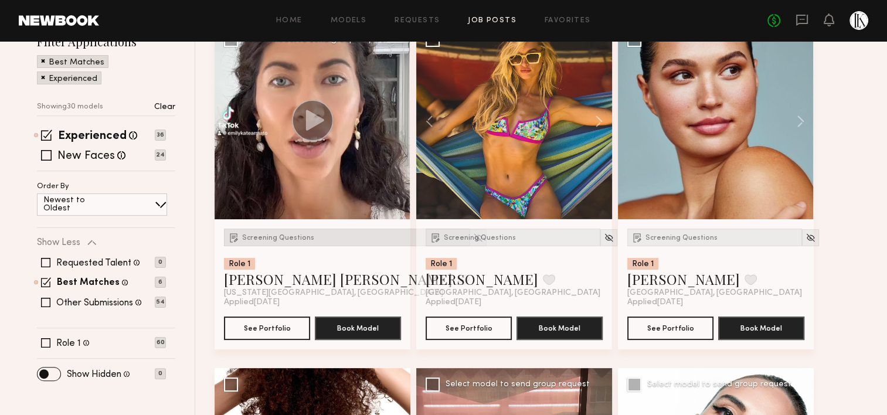
click at [295, 237] on span "Screening Questions" at bounding box center [278, 237] width 72 height 7
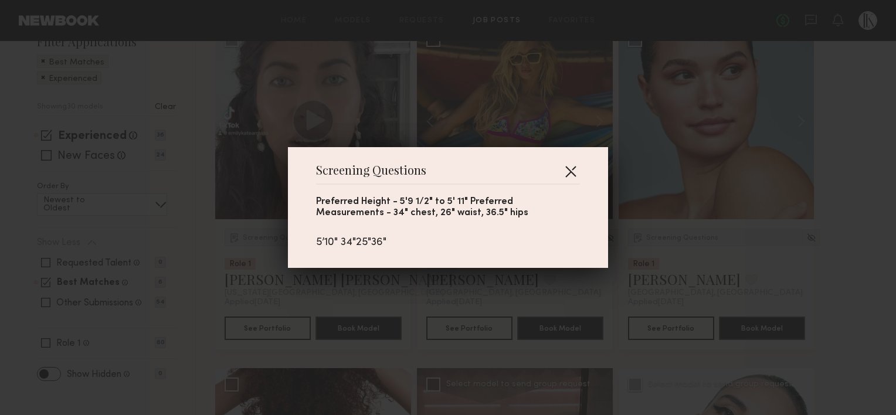
click at [561, 162] on button "button" at bounding box center [570, 171] width 19 height 19
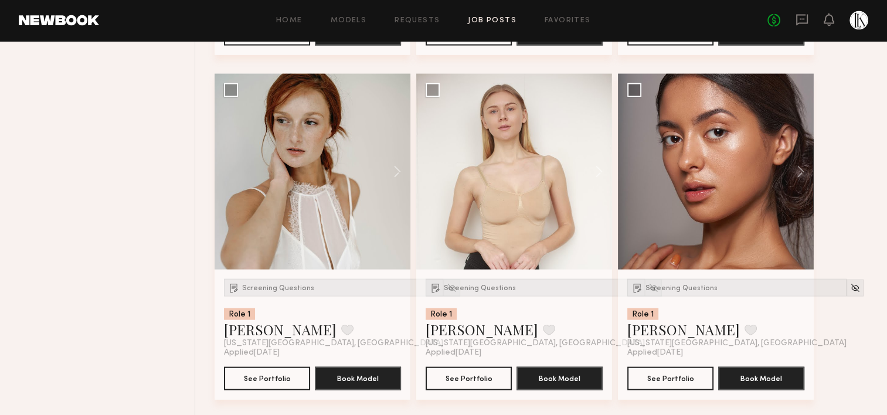
scroll to position [2552, 0]
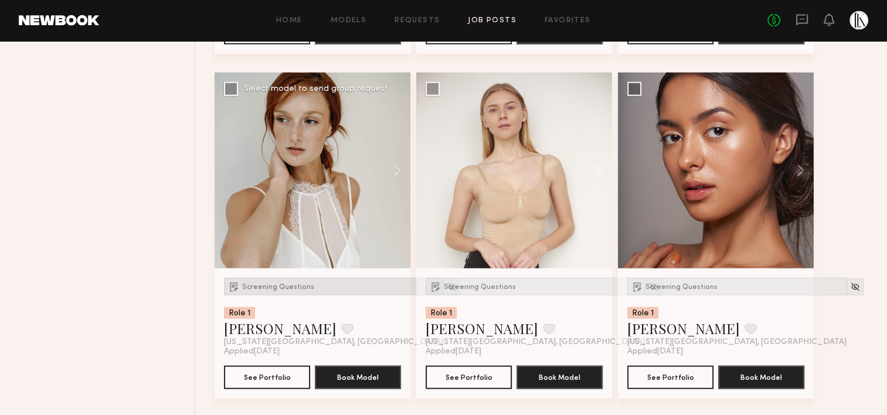
click at [275, 288] on span "Screening Questions" at bounding box center [278, 287] width 72 height 7
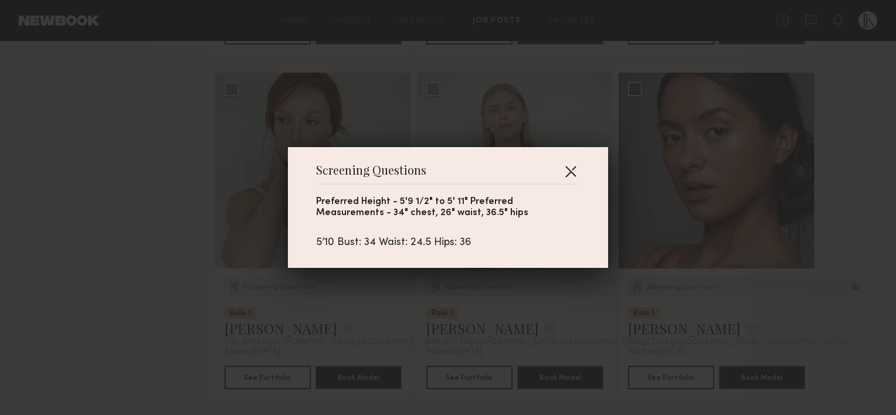
click at [563, 166] on button "button" at bounding box center [570, 171] width 19 height 19
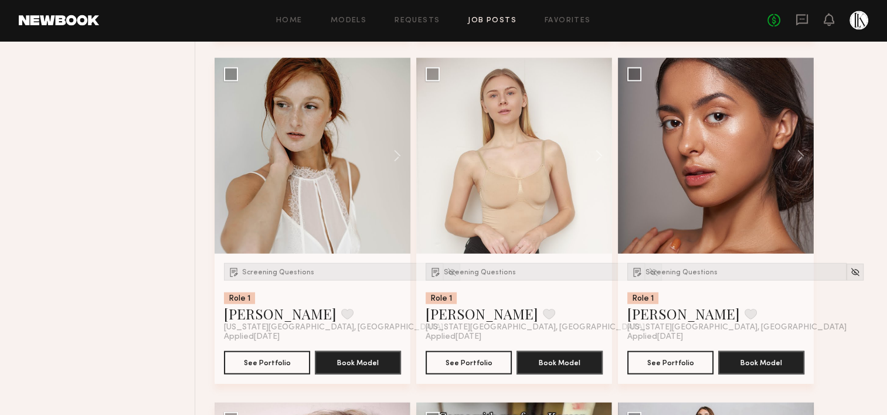
scroll to position [2568, 0]
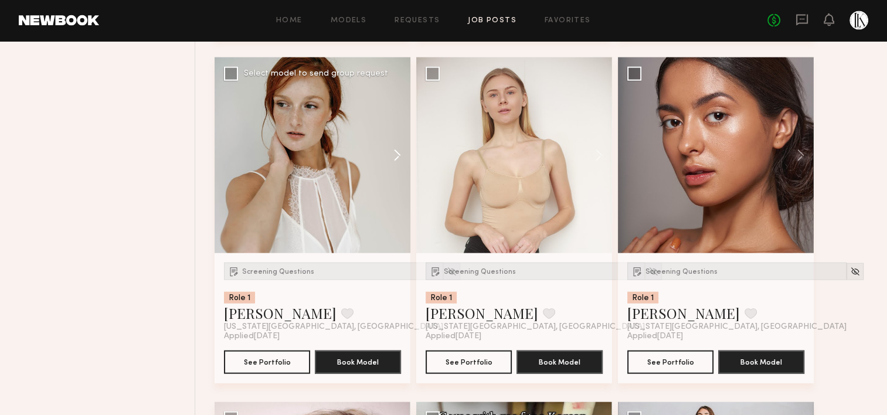
click at [390, 147] on button at bounding box center [392, 155] width 38 height 196
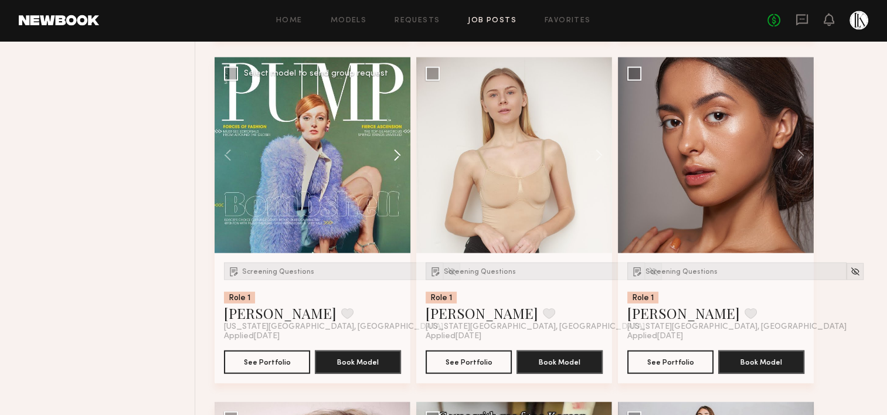
click at [390, 152] on button at bounding box center [392, 155] width 38 height 196
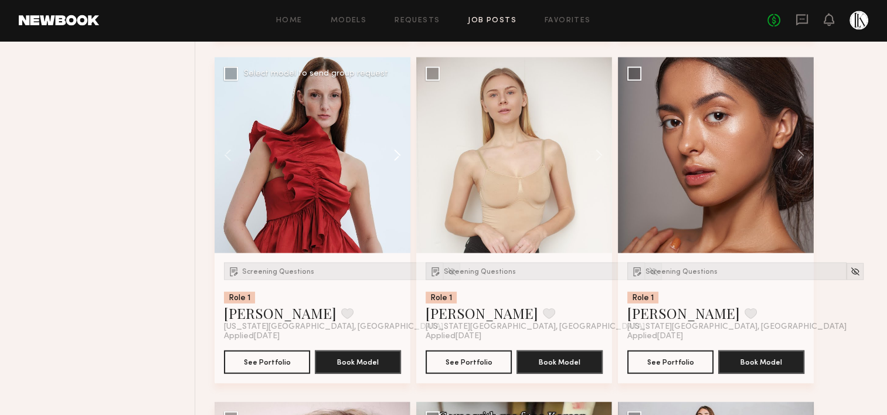
click at [390, 152] on button at bounding box center [392, 155] width 38 height 196
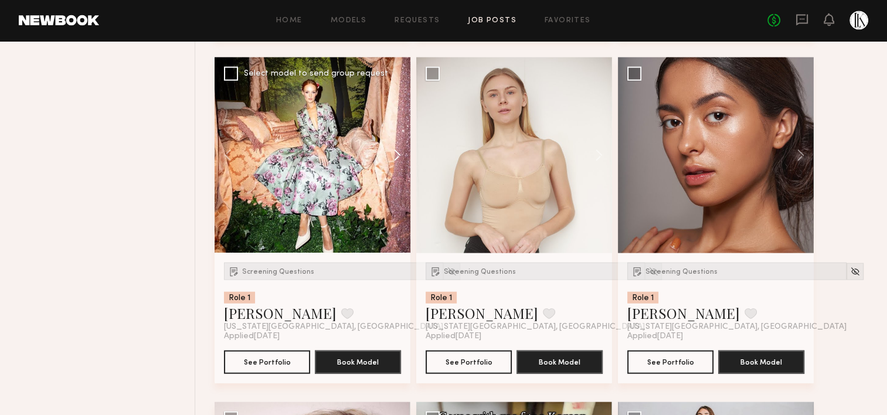
click at [391, 152] on button at bounding box center [392, 155] width 38 height 196
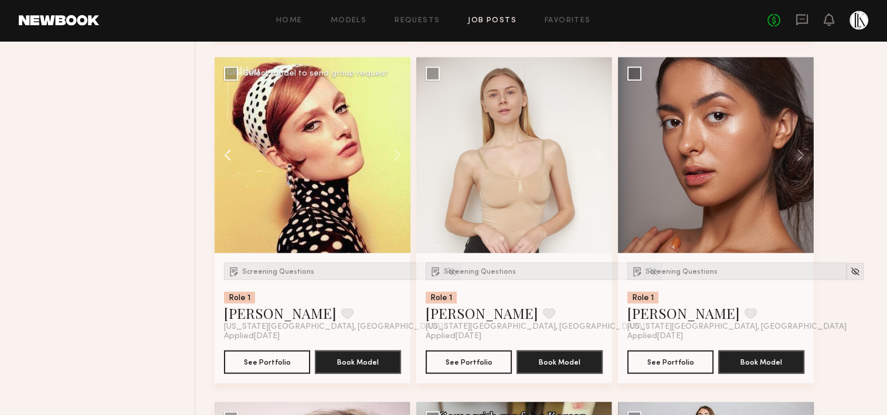
click at [225, 150] on button at bounding box center [234, 155] width 38 height 196
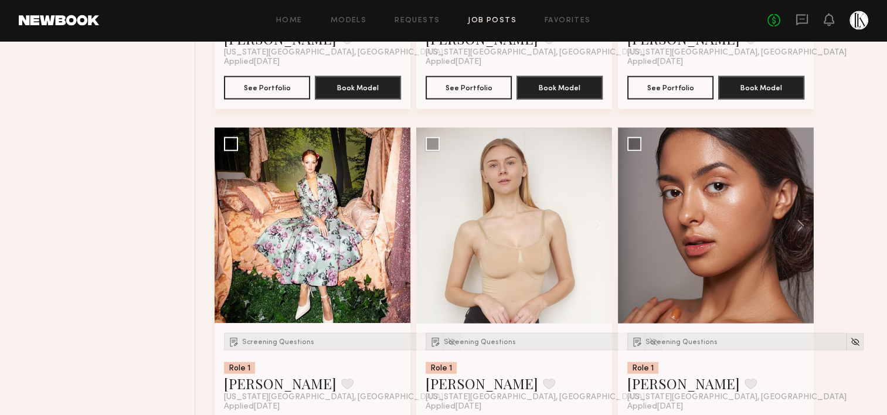
scroll to position [2497, 0]
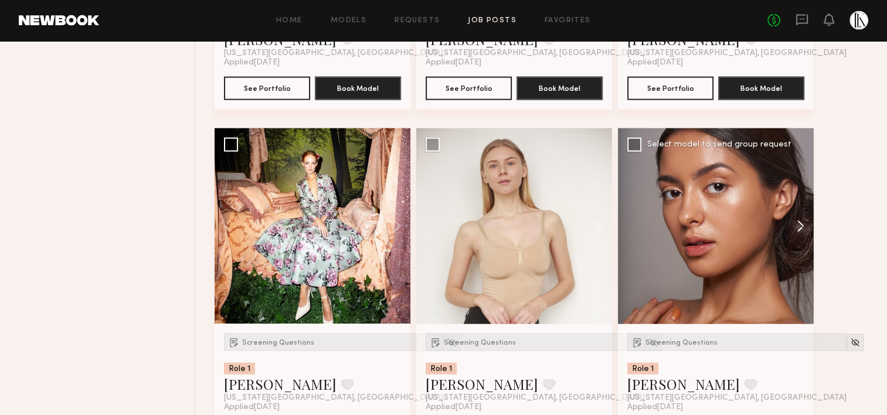
click at [795, 219] on button at bounding box center [795, 226] width 38 height 196
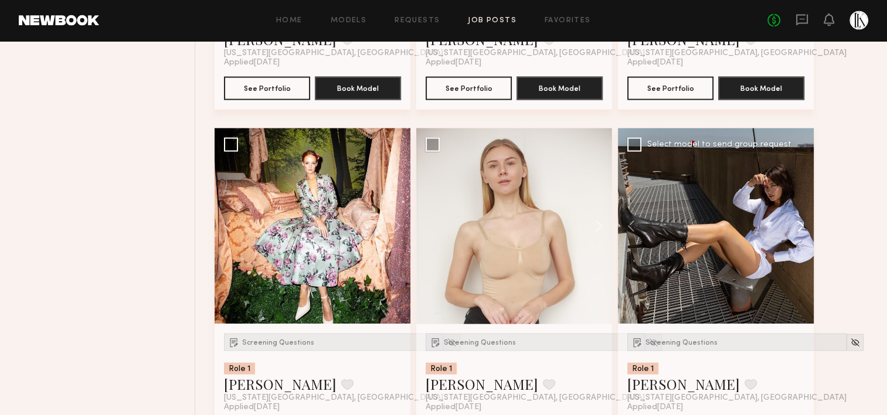
click at [795, 219] on button at bounding box center [795, 226] width 38 height 196
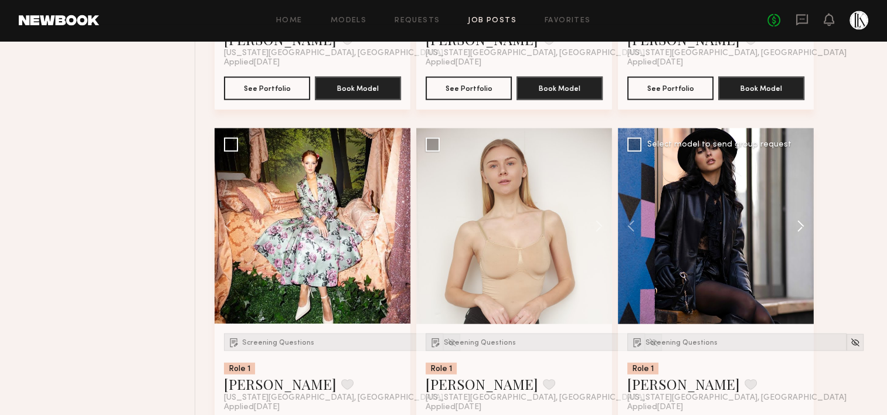
click at [795, 219] on button at bounding box center [795, 226] width 38 height 196
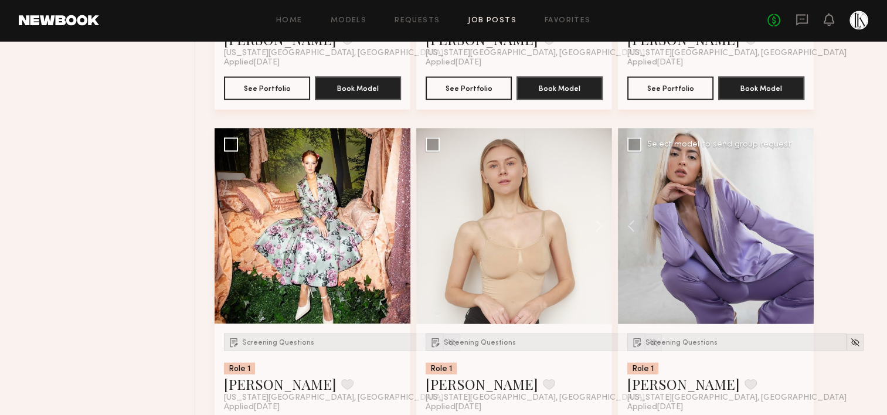
drag, startPoint x: 795, startPoint y: 219, endPoint x: 849, endPoint y: 250, distance: 62.0
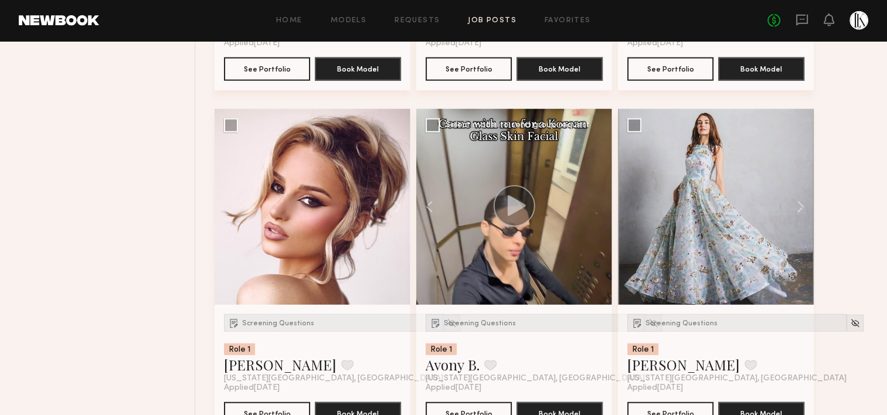
scroll to position [2861, 0]
click at [423, 203] on button at bounding box center [435, 207] width 38 height 196
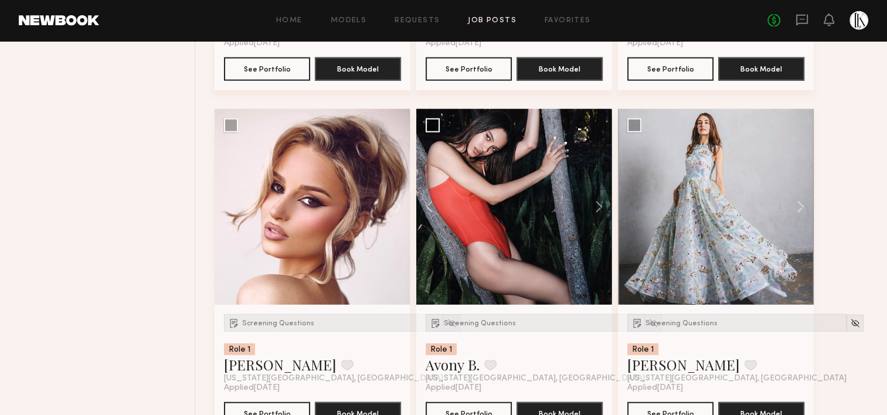
drag, startPoint x: 423, startPoint y: 203, endPoint x: 80, endPoint y: 222, distance: 343.5
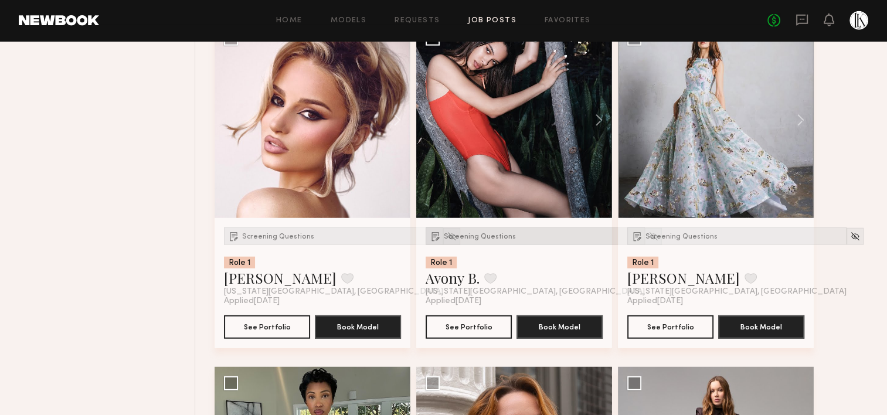
scroll to position [2948, 0]
click at [477, 233] on span "Screening Questions" at bounding box center [480, 236] width 72 height 7
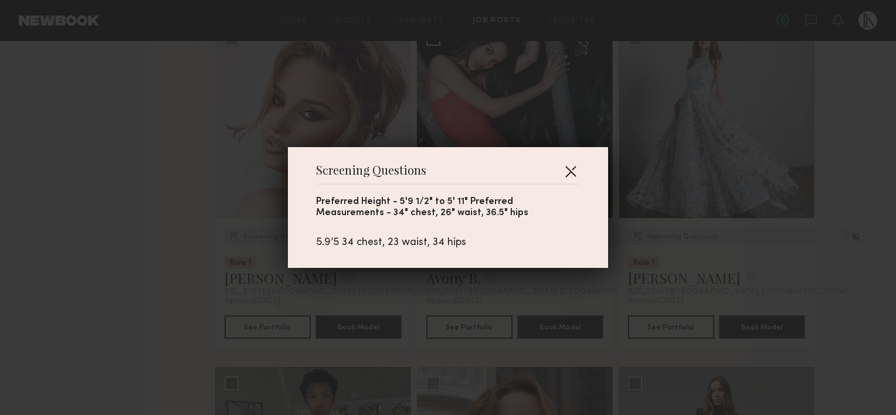
click at [570, 171] on button "button" at bounding box center [570, 171] width 19 height 19
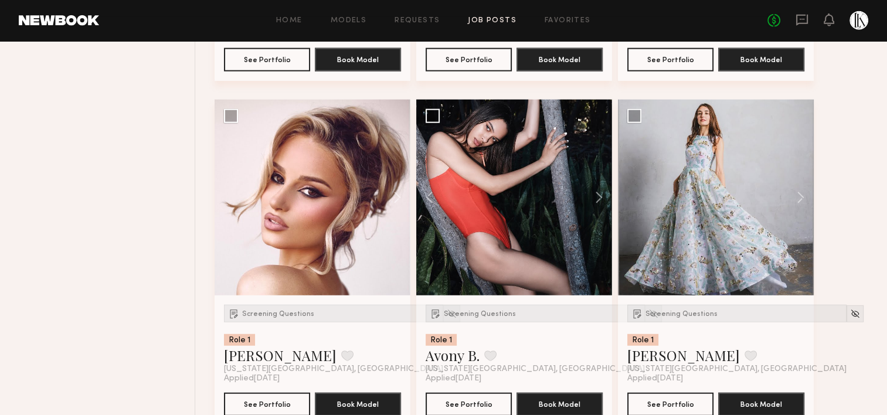
scroll to position [2870, 0]
click at [801, 193] on button at bounding box center [795, 198] width 38 height 196
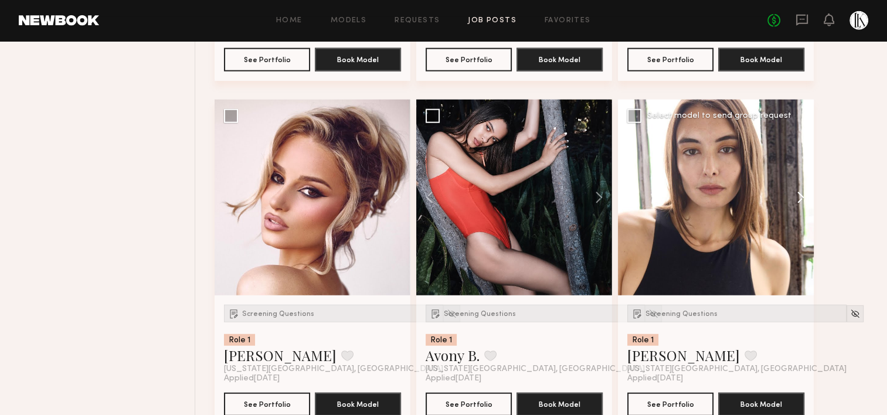
click at [801, 193] on button at bounding box center [795, 198] width 38 height 196
click at [397, 195] on button at bounding box center [392, 198] width 38 height 196
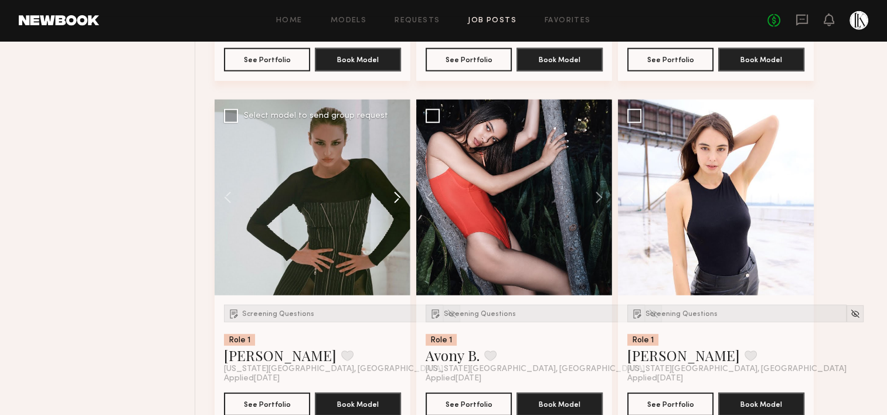
click at [397, 195] on button at bounding box center [392, 198] width 38 height 196
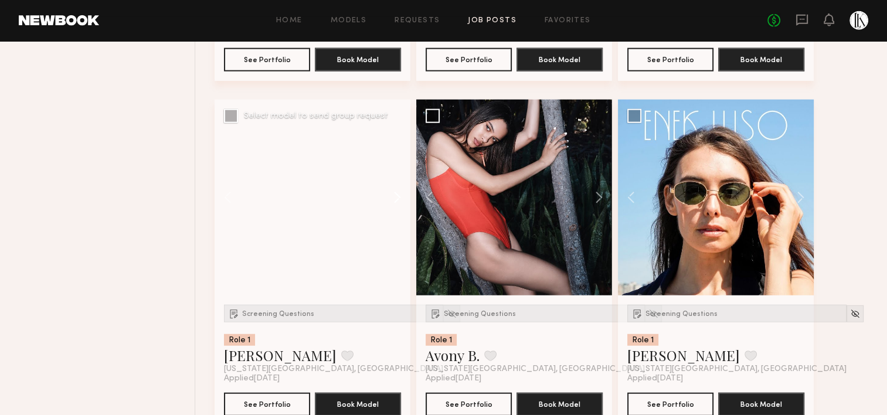
click at [397, 195] on button at bounding box center [392, 198] width 38 height 196
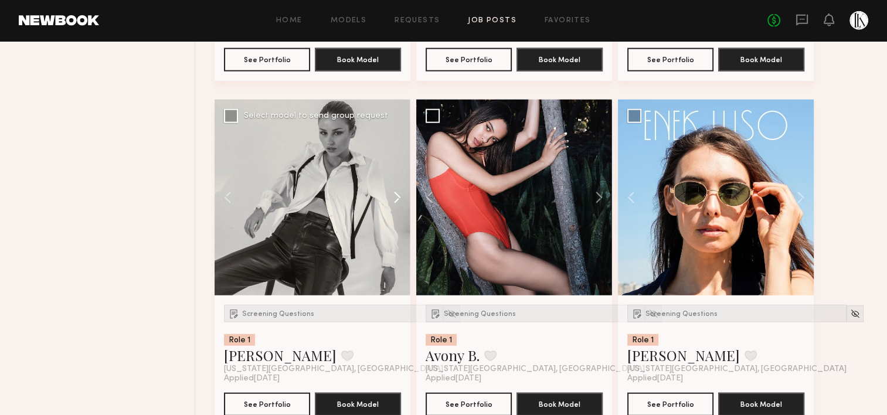
click at [397, 195] on button at bounding box center [392, 198] width 38 height 196
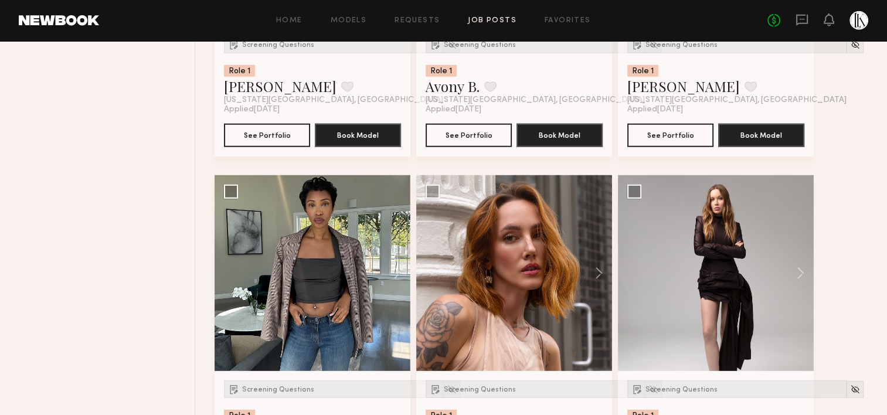
scroll to position [3202, 0]
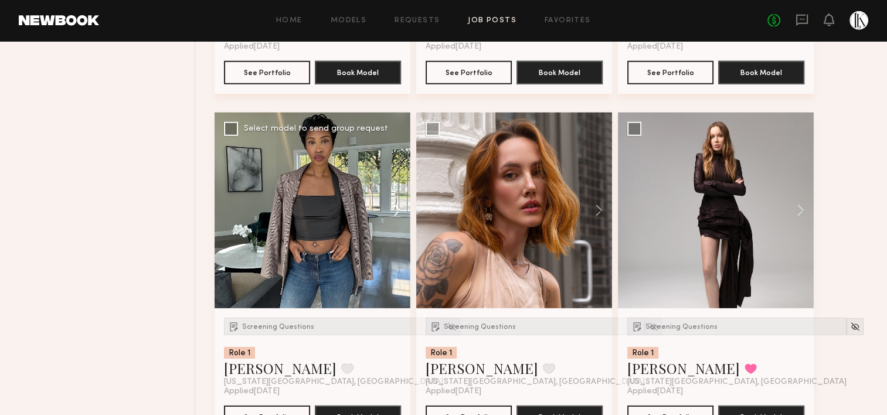
click at [395, 206] on button at bounding box center [392, 211] width 38 height 196
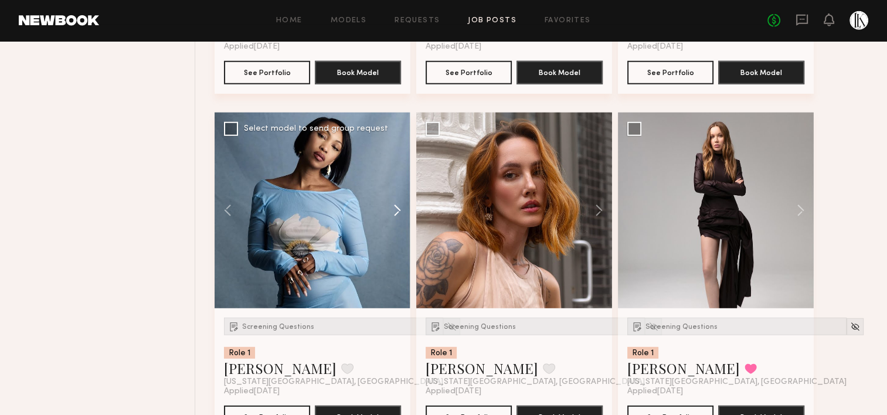
click at [395, 206] on button at bounding box center [392, 211] width 38 height 196
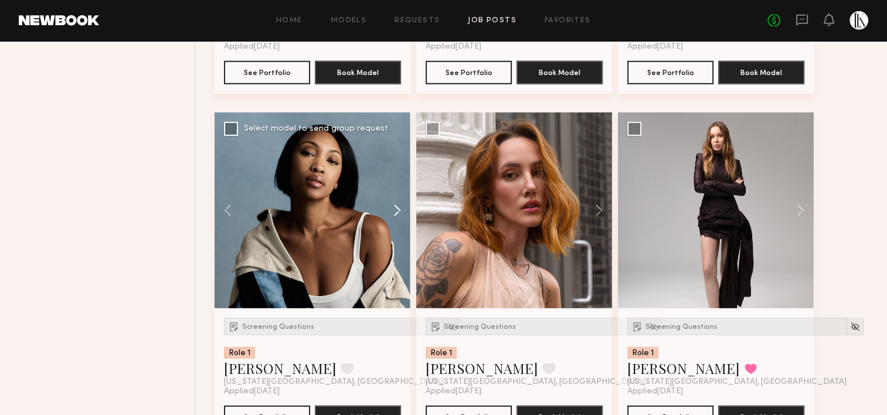
click at [395, 206] on button at bounding box center [392, 211] width 38 height 196
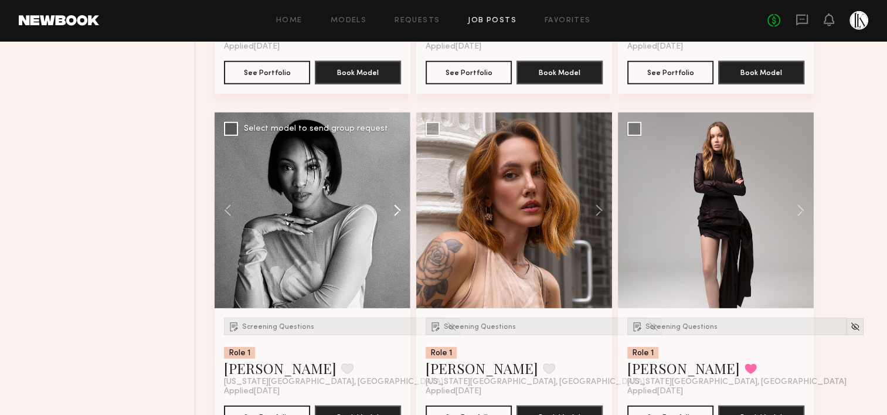
click at [395, 206] on button at bounding box center [392, 211] width 38 height 196
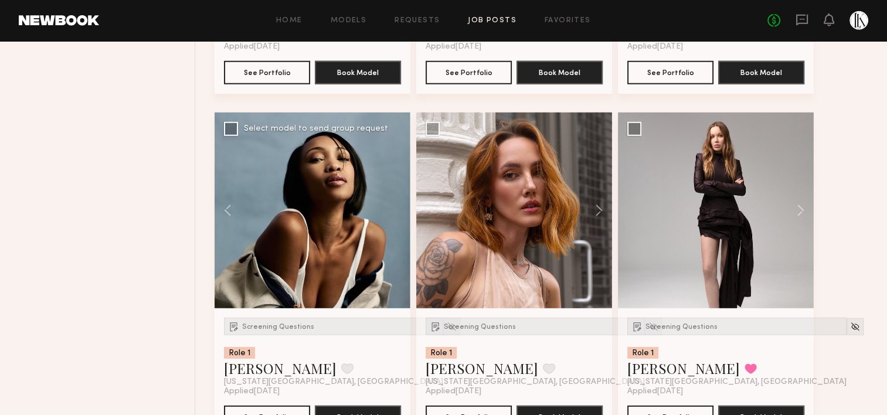
click at [395, 206] on div at bounding box center [313, 211] width 196 height 196
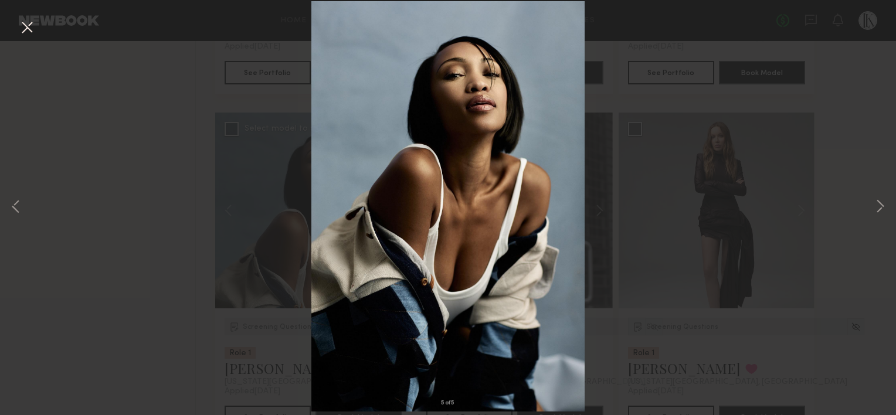
click at [26, 26] on button at bounding box center [27, 28] width 19 height 21
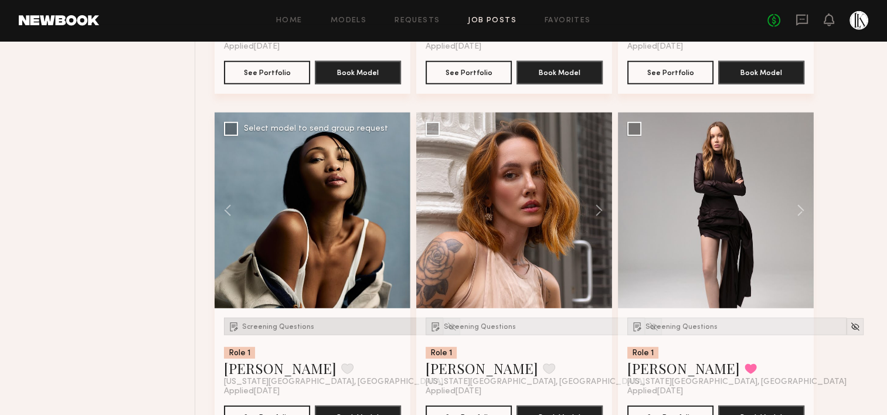
click at [278, 328] on div "Screening Questions" at bounding box center [333, 327] width 219 height 18
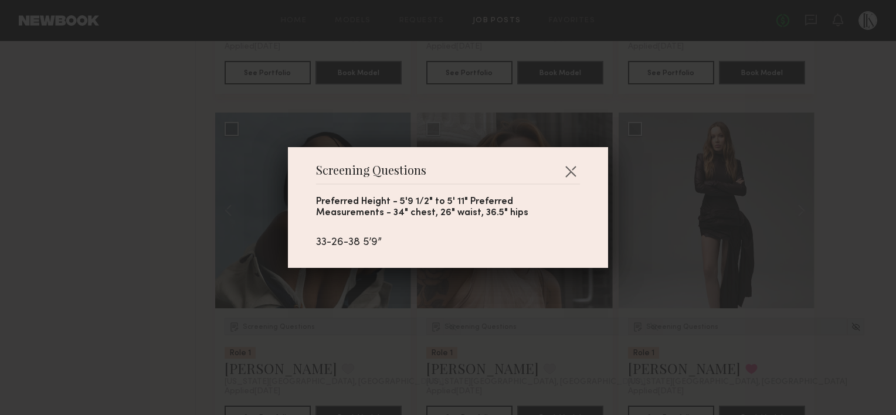
click at [147, 247] on div "Screening Questions Preferred Height - 5'9 1/2" to 5' 11" Preferred Measurement…" at bounding box center [448, 207] width 896 height 415
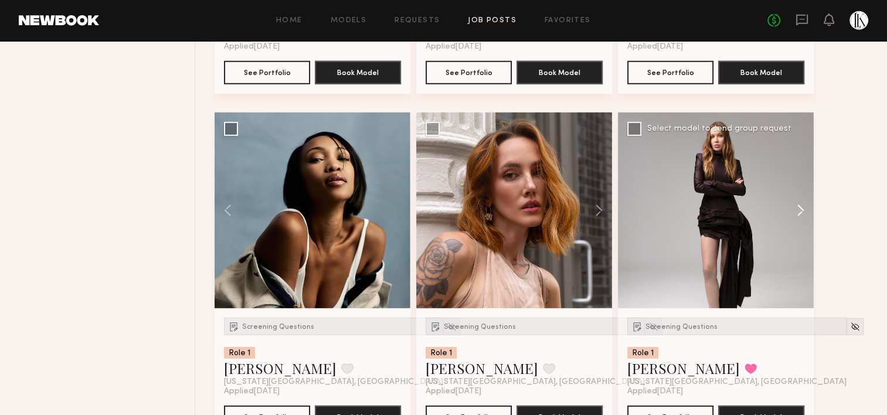
click at [798, 206] on button at bounding box center [795, 211] width 38 height 196
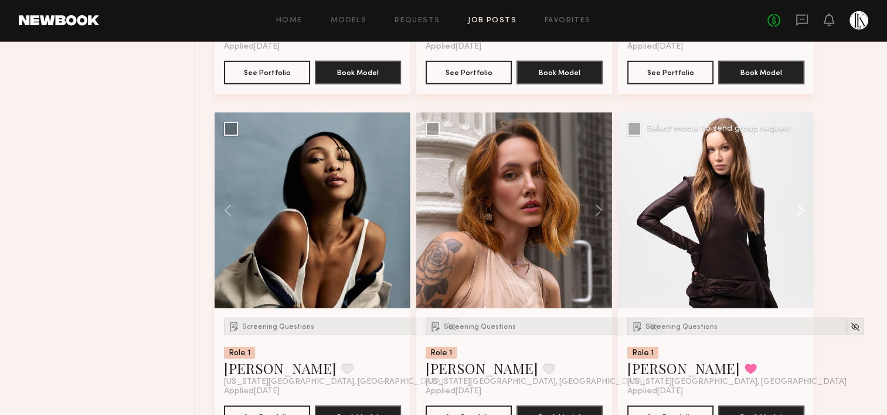
click at [798, 206] on button at bounding box center [795, 211] width 38 height 196
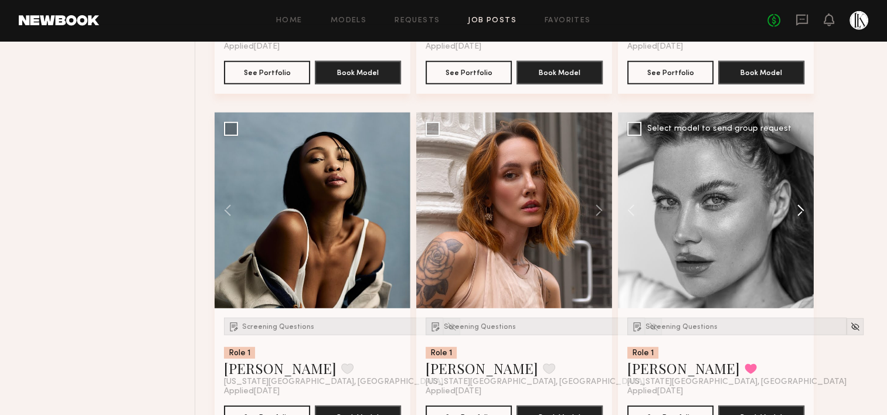
click at [798, 202] on button at bounding box center [795, 211] width 38 height 196
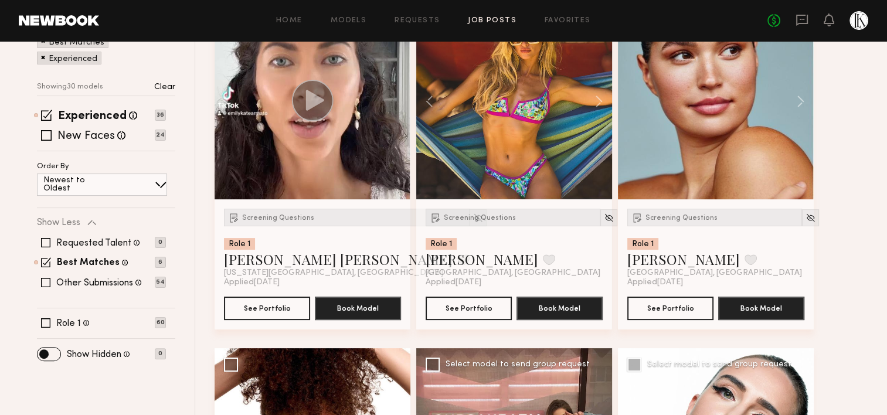
scroll to position [155, 0]
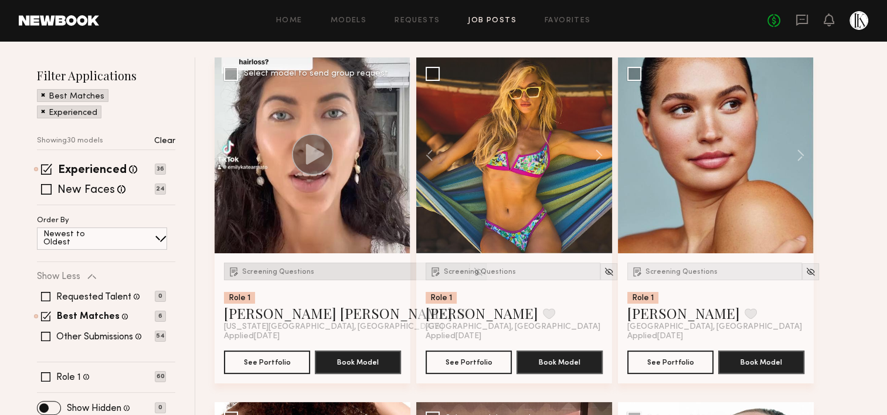
click at [280, 265] on div "Screening Questions" at bounding box center [347, 272] width 246 height 18
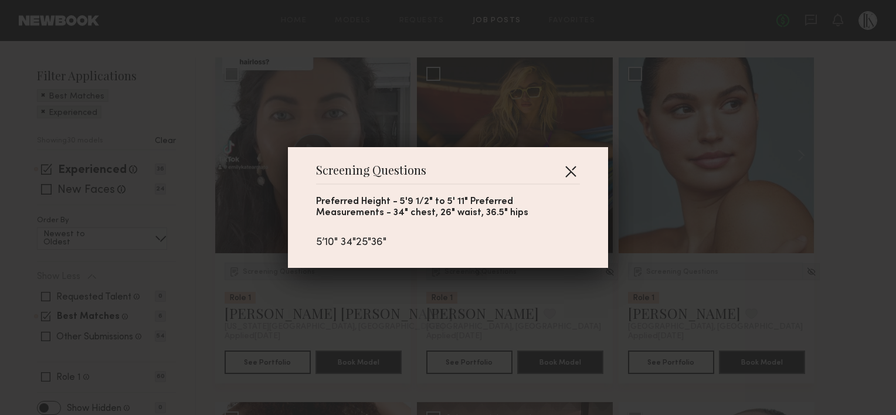
click at [564, 172] on button "button" at bounding box center [570, 171] width 19 height 19
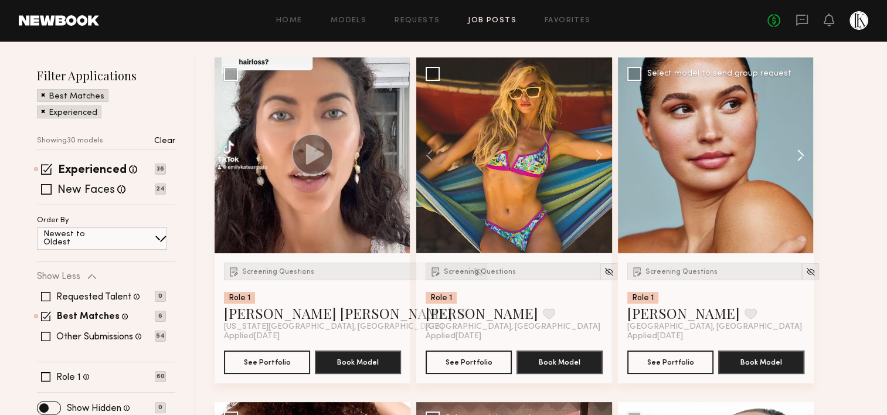
click at [793, 151] on button at bounding box center [795, 155] width 38 height 196
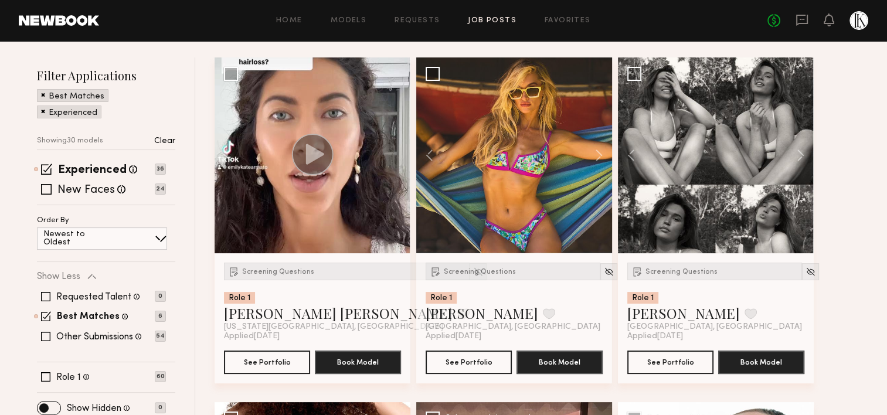
drag, startPoint x: 793, startPoint y: 151, endPoint x: 876, endPoint y: 120, distance: 88.5
click at [798, 156] on button at bounding box center [795, 155] width 38 height 196
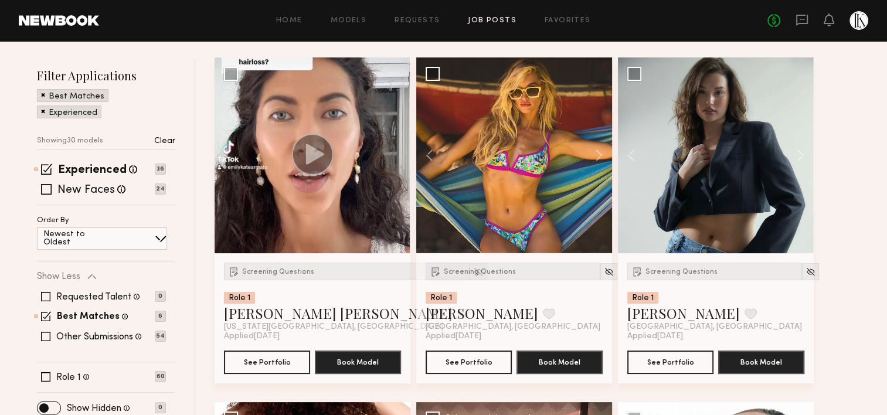
drag, startPoint x: 798, startPoint y: 156, endPoint x: 846, endPoint y: 167, distance: 48.8
click at [667, 275] on span "Screening Questions" at bounding box center [681, 271] width 72 height 7
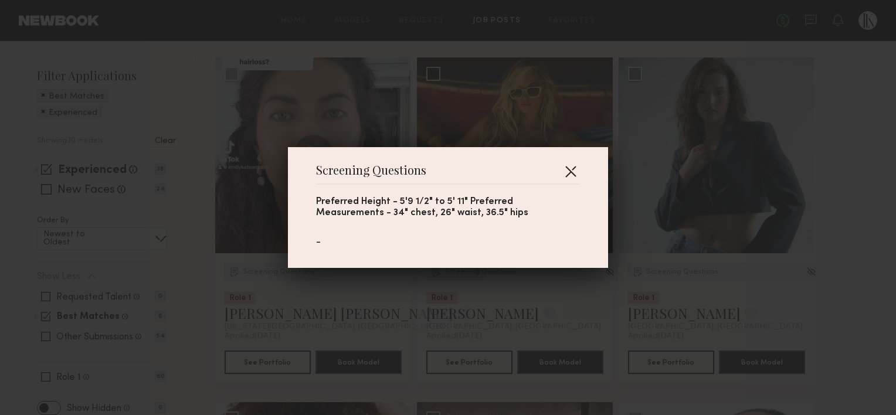
click at [570, 164] on button "button" at bounding box center [570, 171] width 19 height 19
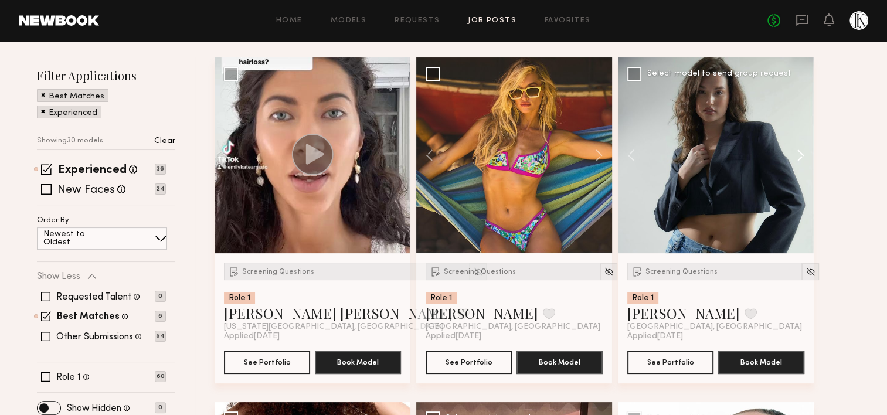
click at [800, 148] on button at bounding box center [795, 155] width 38 height 196
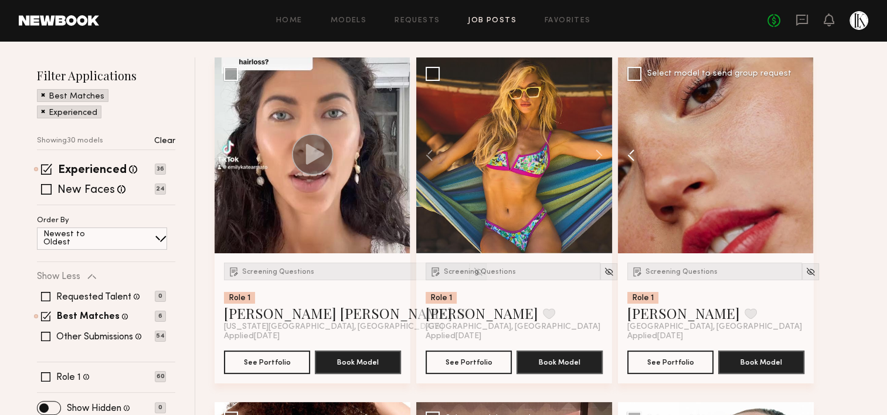
click at [629, 157] on button at bounding box center [637, 155] width 38 height 196
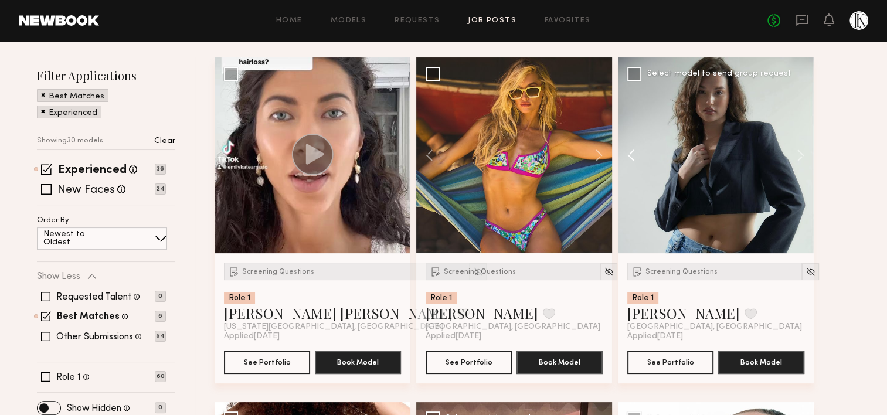
click at [629, 157] on button at bounding box center [637, 155] width 38 height 196
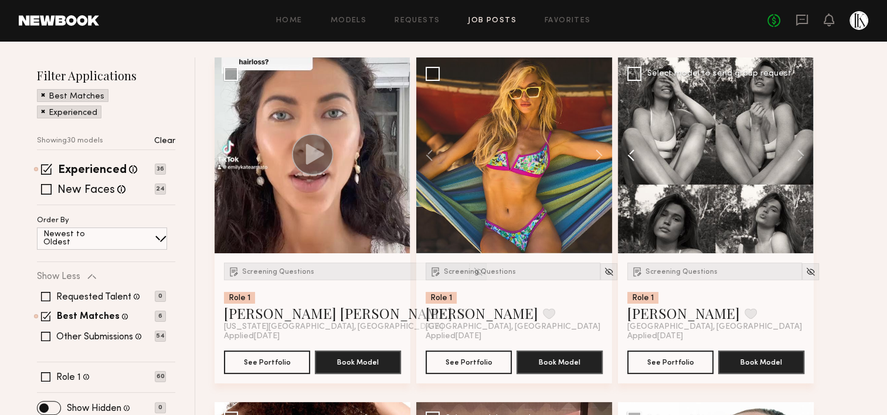
click at [629, 157] on button at bounding box center [637, 155] width 38 height 196
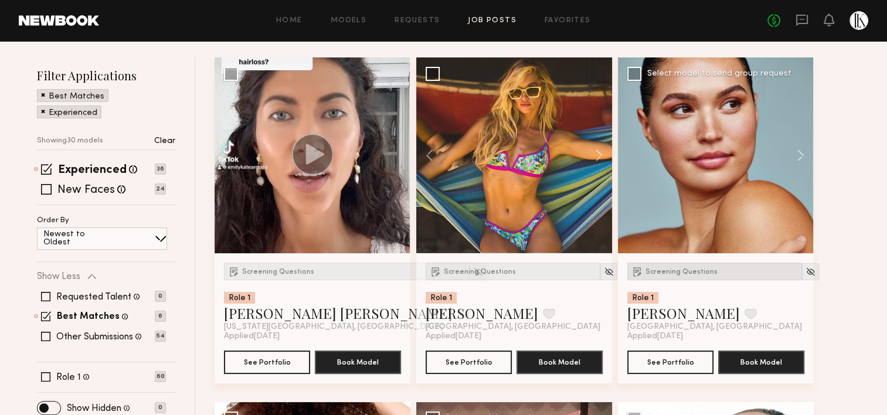
click at [706, 271] on span "Screening Questions" at bounding box center [681, 271] width 72 height 7
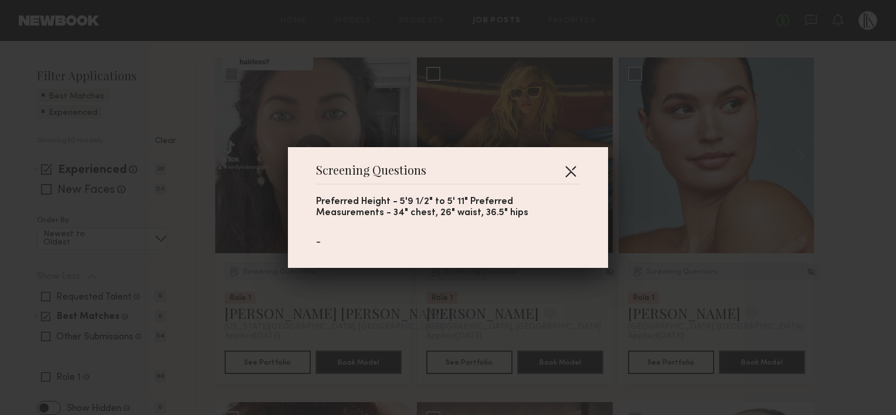
click at [561, 171] on button "button" at bounding box center [570, 171] width 19 height 19
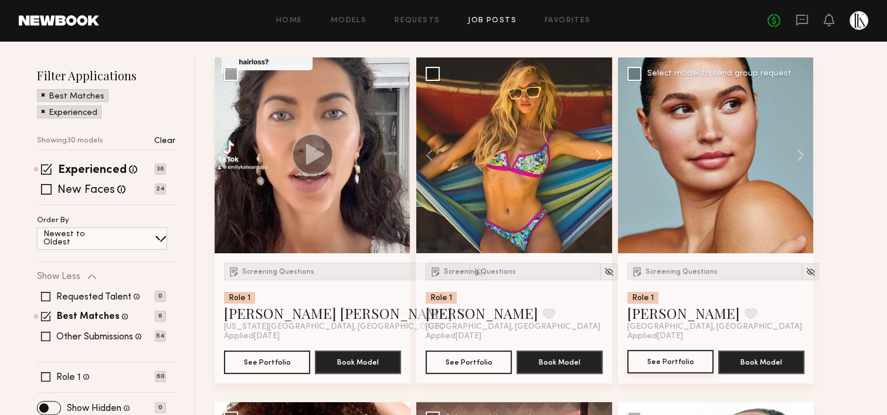
click at [678, 364] on button "See Portfolio" at bounding box center [670, 361] width 86 height 23
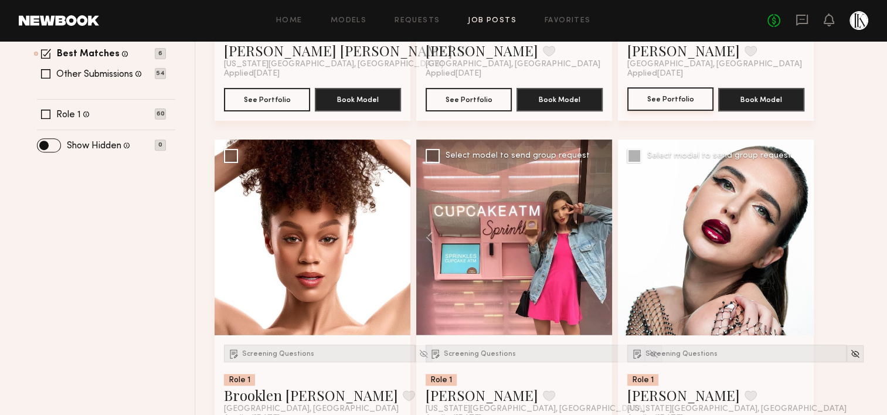
scroll to position [455, 0]
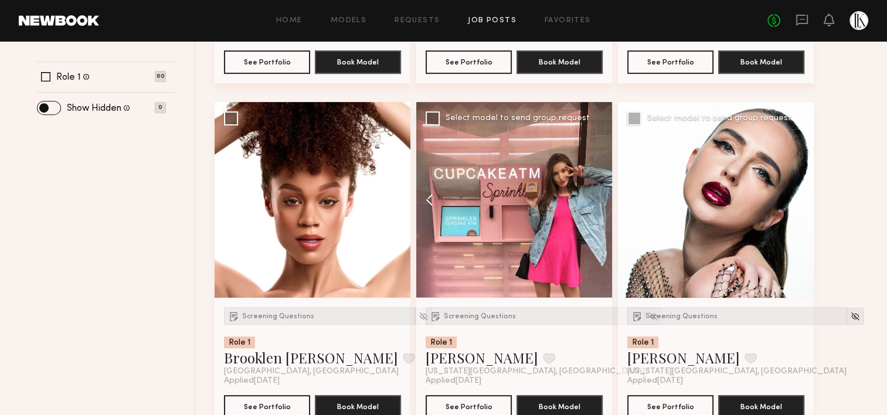
click at [423, 196] on button at bounding box center [435, 200] width 38 height 196
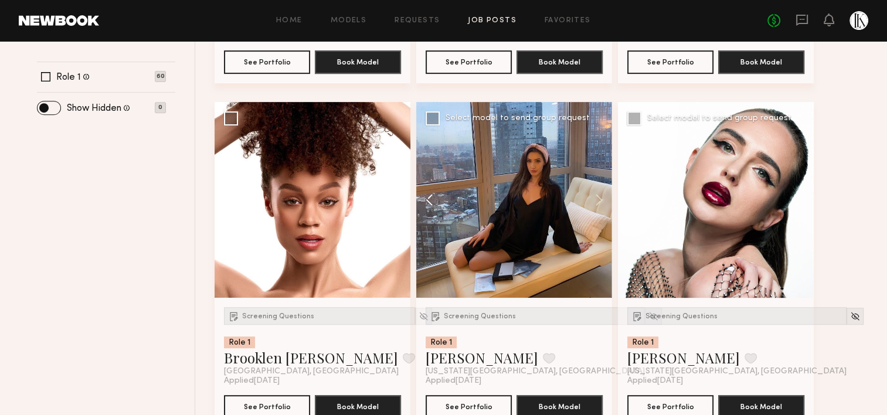
click at [423, 196] on button at bounding box center [435, 200] width 38 height 196
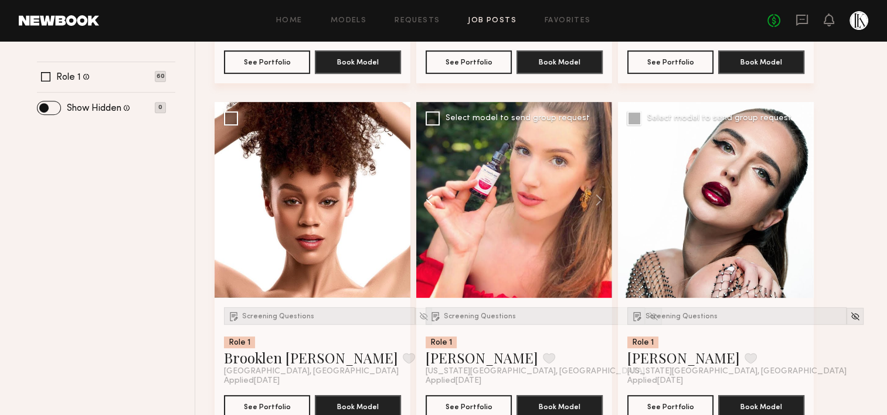
click at [423, 196] on button at bounding box center [435, 200] width 38 height 196
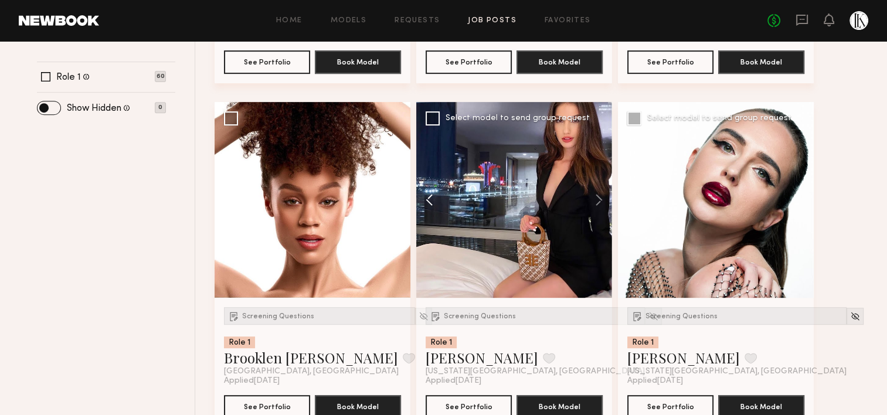
click at [423, 197] on button at bounding box center [435, 200] width 38 height 196
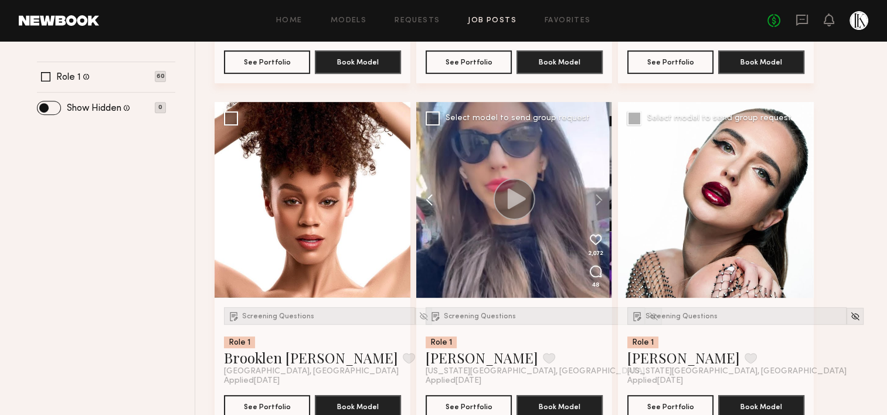
click at [423, 197] on button at bounding box center [435, 200] width 38 height 196
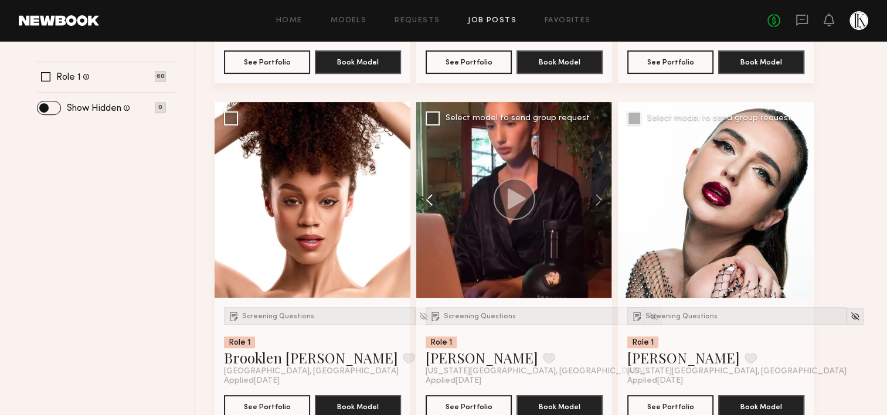
click at [423, 197] on button at bounding box center [435, 200] width 38 height 196
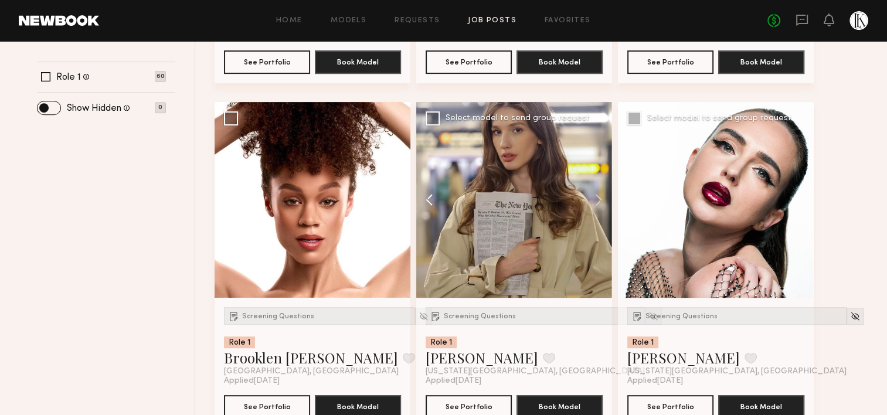
click at [423, 197] on button at bounding box center [435, 200] width 38 height 196
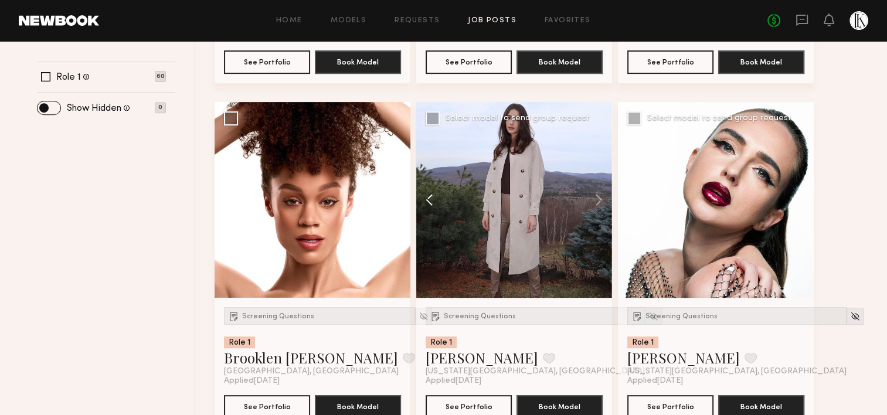
click at [423, 196] on button at bounding box center [435, 200] width 38 height 196
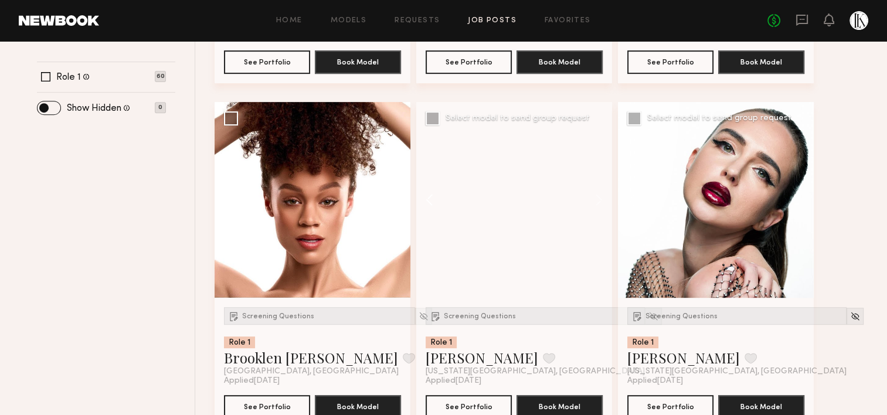
click at [423, 196] on button at bounding box center [435, 200] width 38 height 196
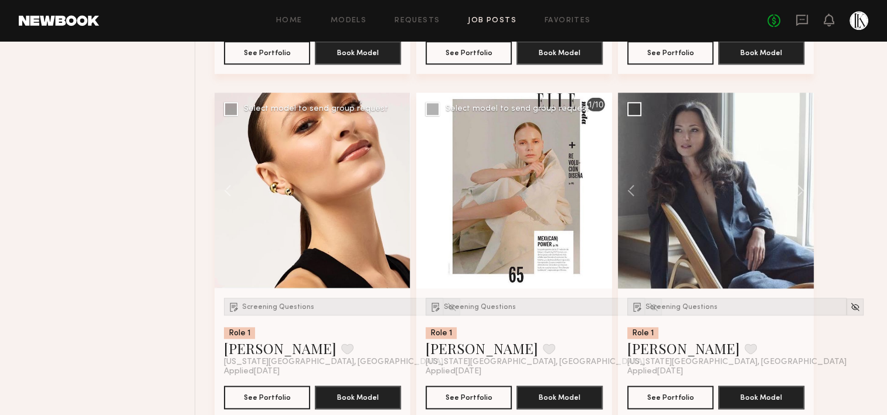
scroll to position [1153, 0]
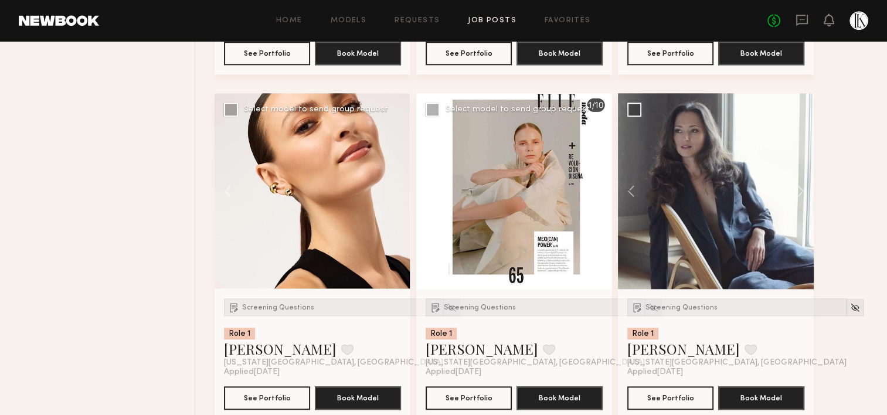
click at [423, 189] on button at bounding box center [435, 191] width 38 height 196
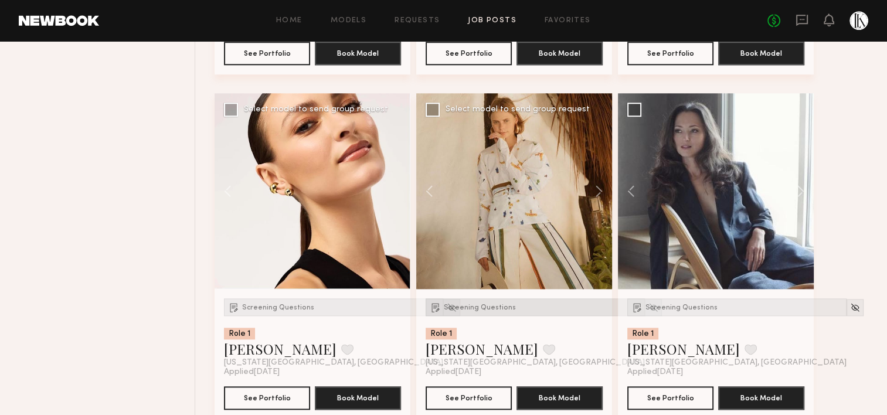
click at [488, 301] on div "Screening Questions" at bounding box center [535, 307] width 219 height 18
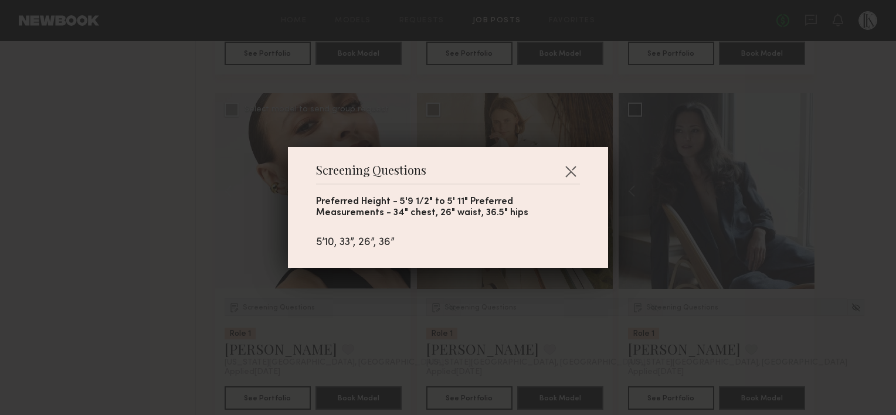
drag, startPoint x: 569, startPoint y: 166, endPoint x: 681, endPoint y: 98, distance: 131.0
click at [681, 98] on div "Screening Questions Preferred Height - 5'9 1/2" to 5' 11" Preferred Measurement…" at bounding box center [448, 207] width 896 height 415
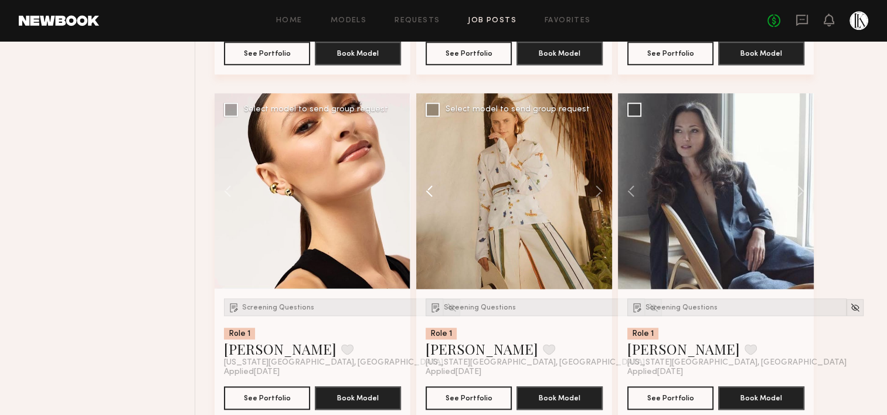
click at [430, 188] on button at bounding box center [435, 191] width 38 height 196
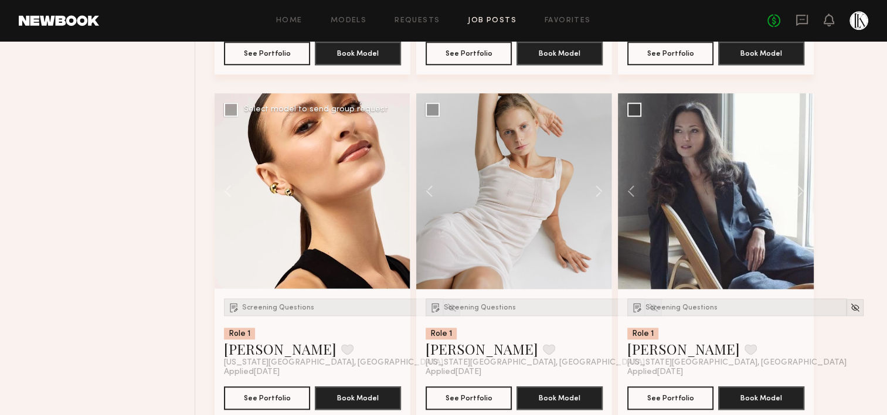
drag, startPoint x: 430, startPoint y: 188, endPoint x: 181, endPoint y: 188, distance: 248.6
click at [427, 192] on button at bounding box center [435, 191] width 38 height 196
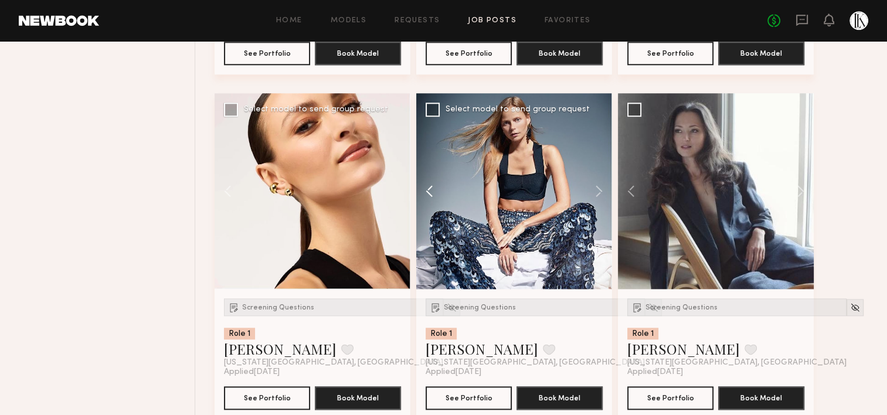
click at [427, 192] on button at bounding box center [435, 191] width 38 height 196
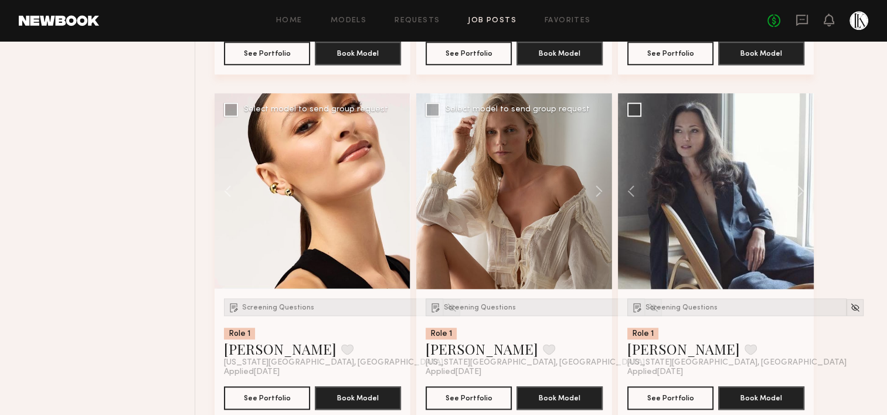
click at [427, 192] on div at bounding box center [514, 191] width 196 height 196
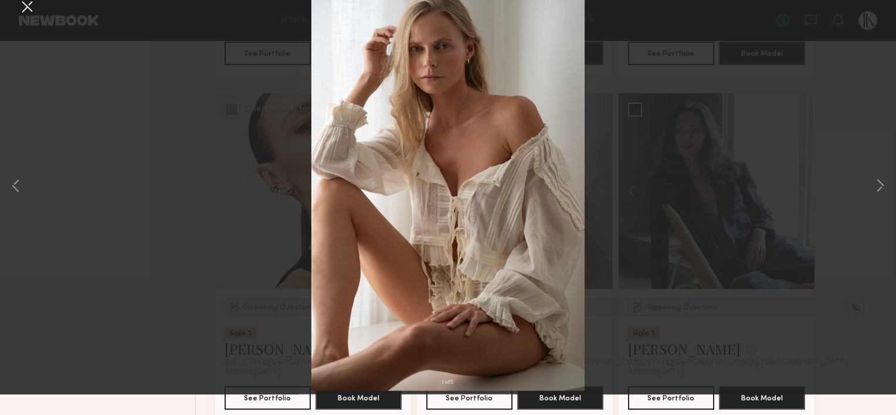
click at [22, 26] on button at bounding box center [27, 28] width 19 height 21
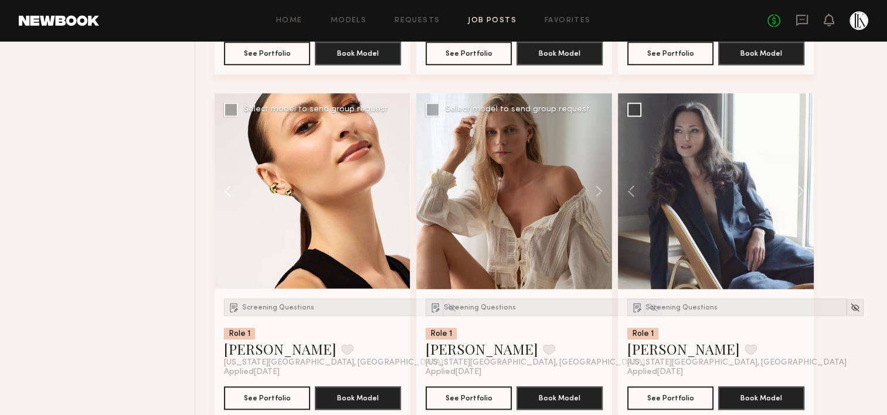
click at [225, 193] on button at bounding box center [234, 191] width 38 height 196
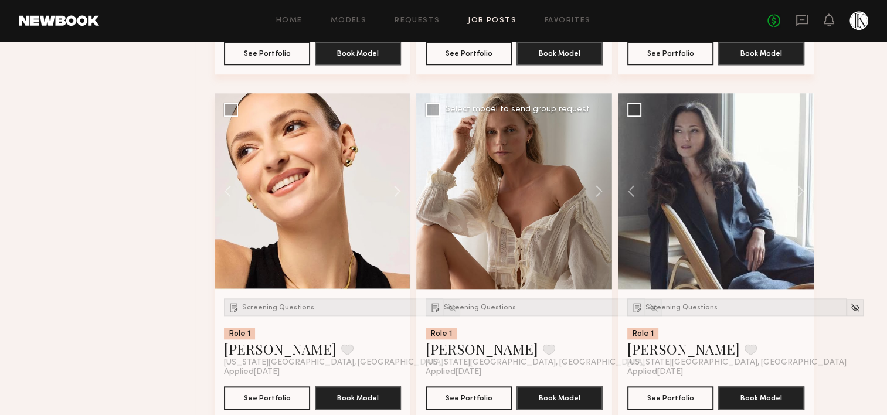
drag, startPoint x: 225, startPoint y: 193, endPoint x: 155, endPoint y: 180, distance: 71.1
click at [225, 191] on button at bounding box center [234, 191] width 38 height 196
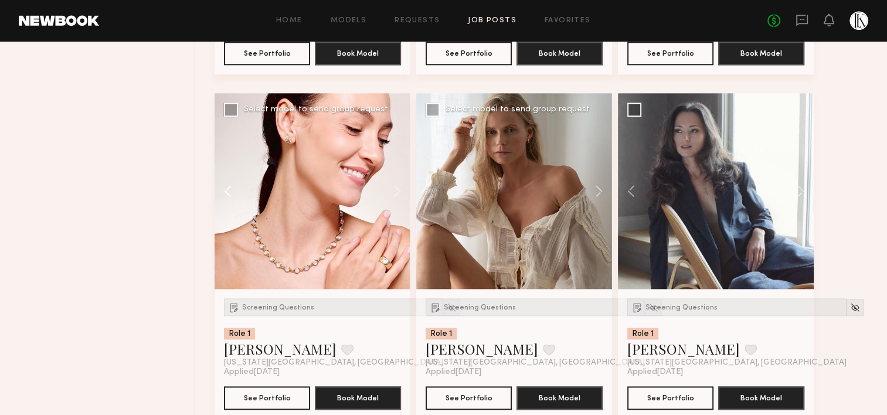
click at [227, 188] on button at bounding box center [234, 191] width 38 height 196
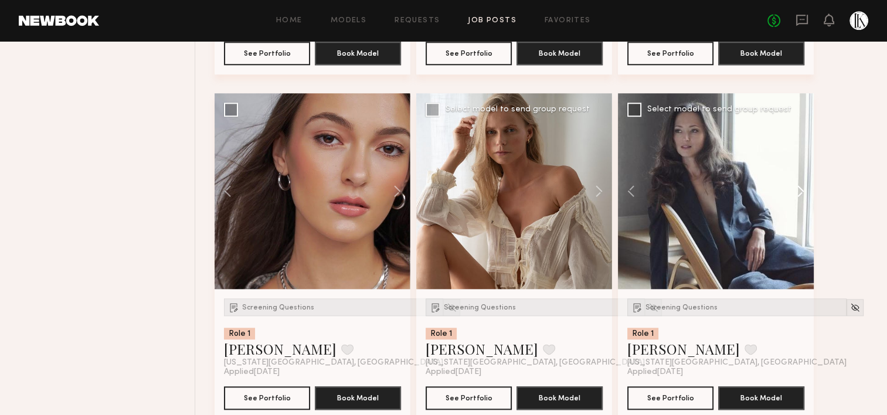
click at [800, 189] on button at bounding box center [795, 191] width 38 height 196
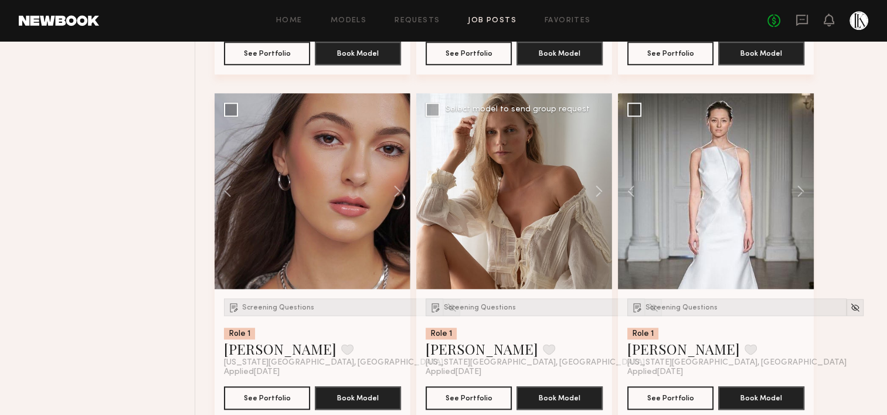
drag, startPoint x: 800, startPoint y: 189, endPoint x: 835, endPoint y: 194, distance: 35.6
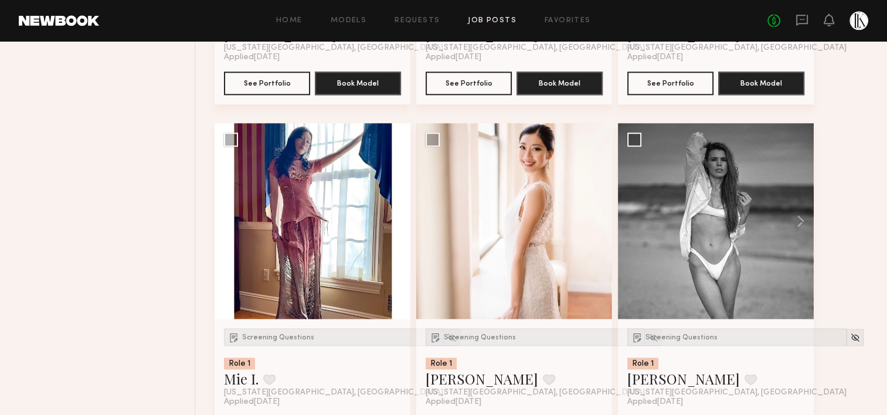
scroll to position [1469, 0]
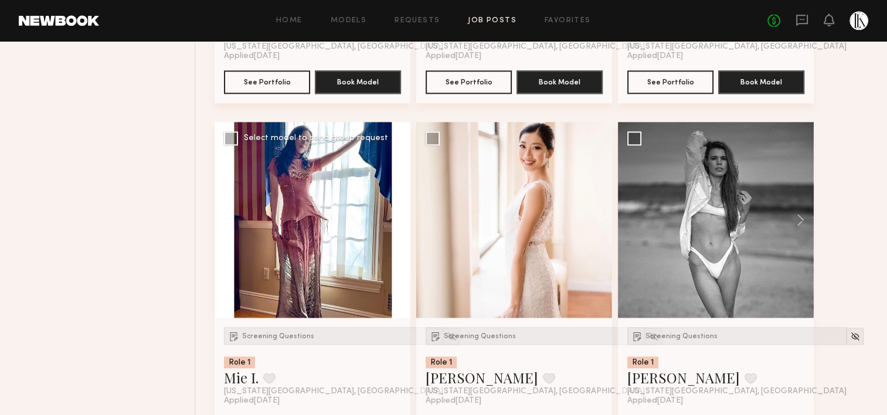
click at [394, 209] on button at bounding box center [392, 220] width 38 height 196
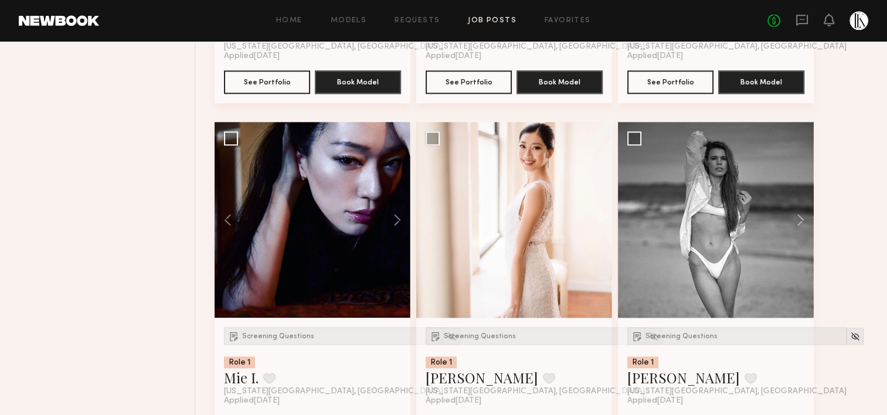
drag, startPoint x: 394, startPoint y: 209, endPoint x: 133, endPoint y: 275, distance: 269.1
click at [293, 333] on span "Screening Questions" at bounding box center [278, 336] width 72 height 7
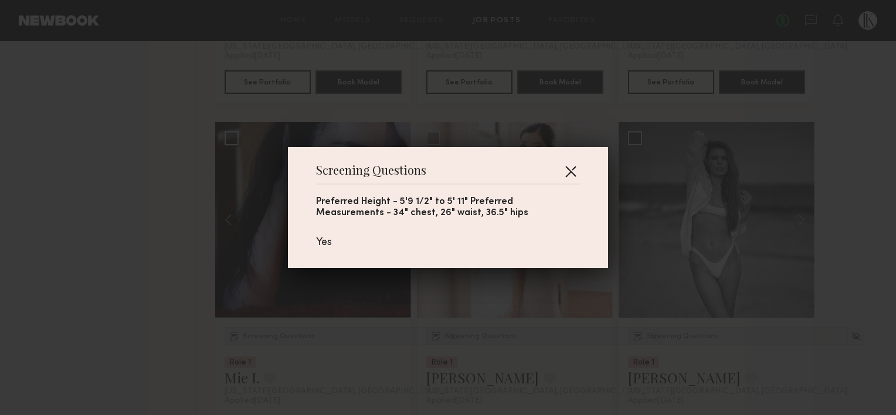
click at [567, 171] on button "button" at bounding box center [570, 171] width 19 height 19
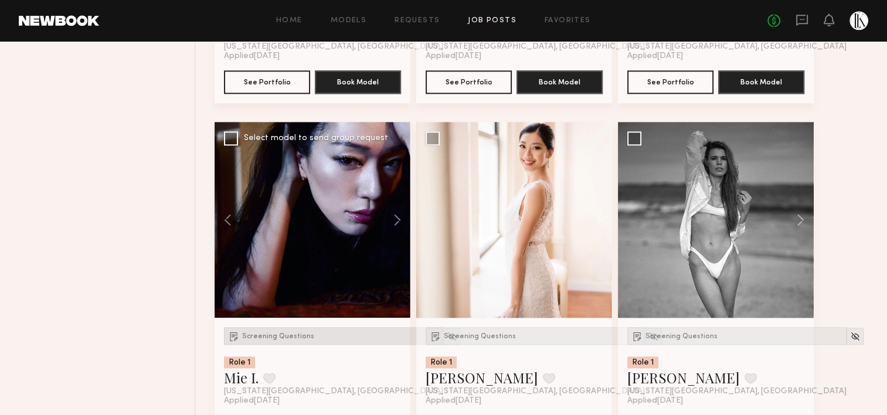
click at [290, 340] on div "Screening Questions" at bounding box center [333, 336] width 219 height 18
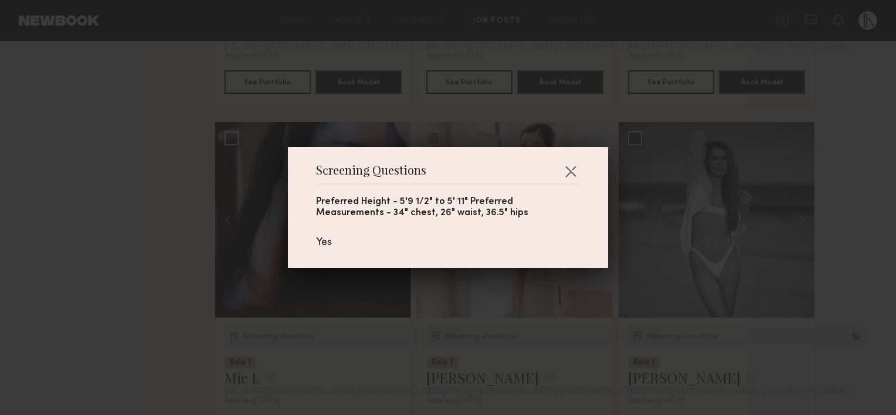
click at [578, 164] on div "Screening Questions Preferred Height - 5'9 1/2" to 5' 11" Preferred Measurement…" at bounding box center [448, 207] width 320 height 121
click at [565, 174] on button "button" at bounding box center [570, 171] width 19 height 19
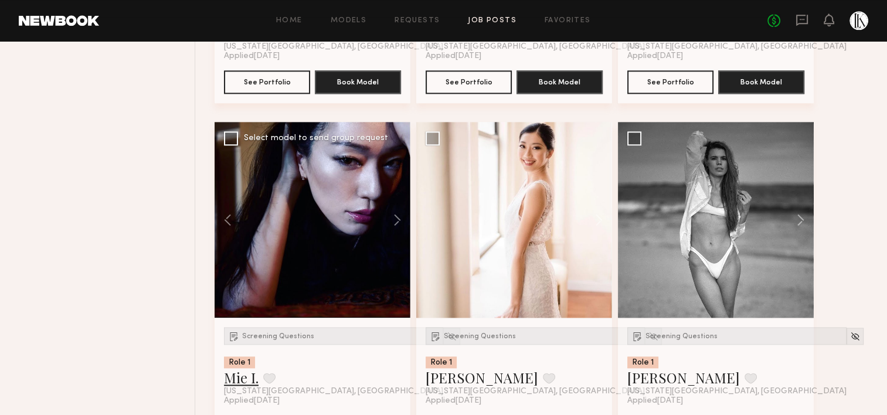
click at [234, 376] on link "Mie I." at bounding box center [241, 377] width 35 height 19
click at [594, 221] on button at bounding box center [593, 220] width 38 height 196
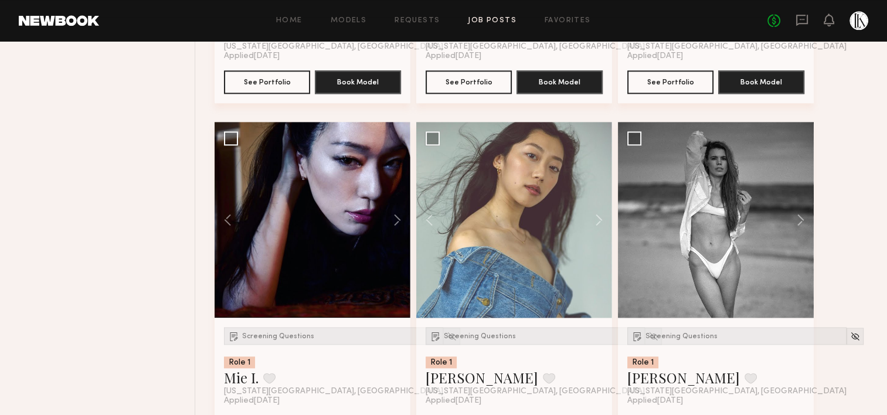
drag, startPoint x: 594, startPoint y: 221, endPoint x: 844, endPoint y: 227, distance: 249.8
drag, startPoint x: 844, startPoint y: 227, endPoint x: 456, endPoint y: 337, distance: 403.4
click at [456, 337] on span "Screening Questions" at bounding box center [480, 336] width 72 height 7
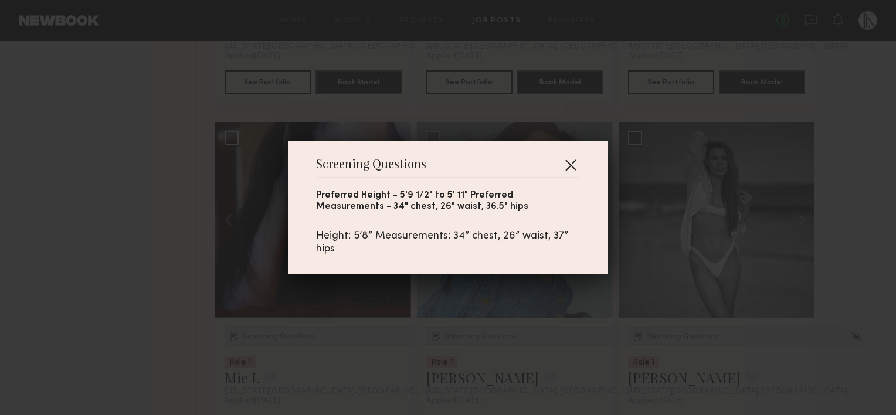
click at [565, 163] on button "button" at bounding box center [570, 164] width 19 height 19
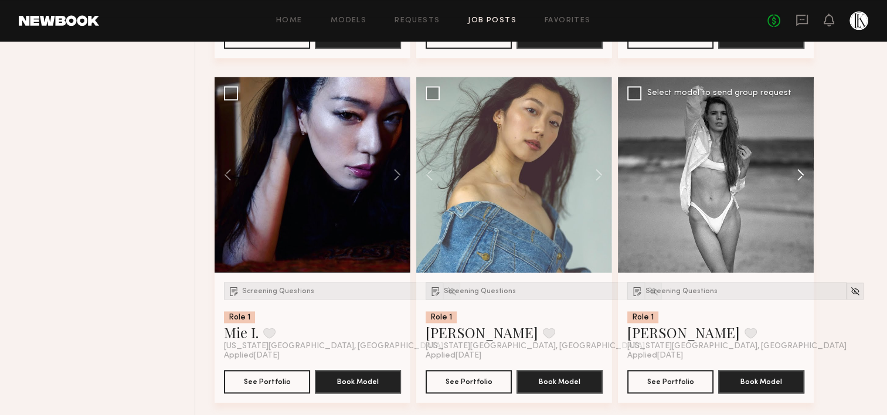
scroll to position [1514, 0]
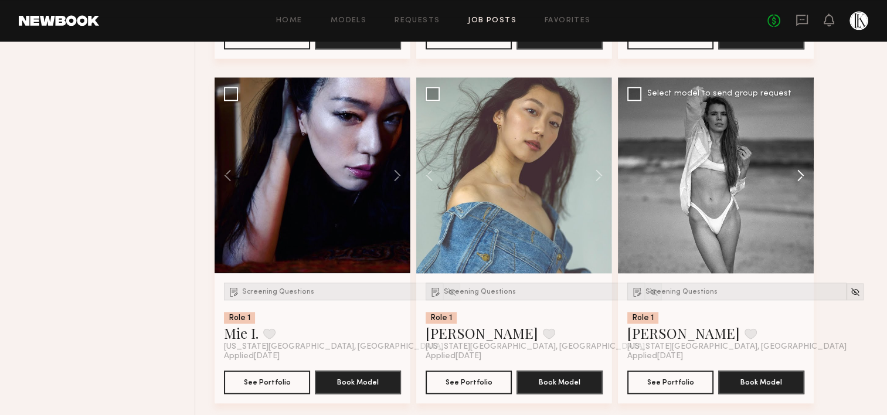
click at [800, 166] on button at bounding box center [795, 175] width 38 height 196
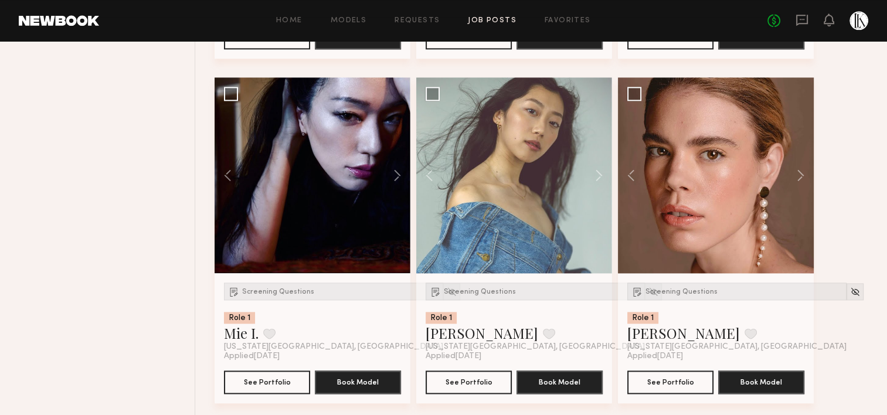
drag, startPoint x: 800, startPoint y: 166, endPoint x: 841, endPoint y: 248, distance: 91.2
click at [841, 248] on div "Screening Questions Role 1 Emily Kate A. Favorite New York City, NY Applied 10/…" at bounding box center [545, 422] width 661 height 3447
click at [685, 284] on div "Screening Questions" at bounding box center [736, 292] width 219 height 18
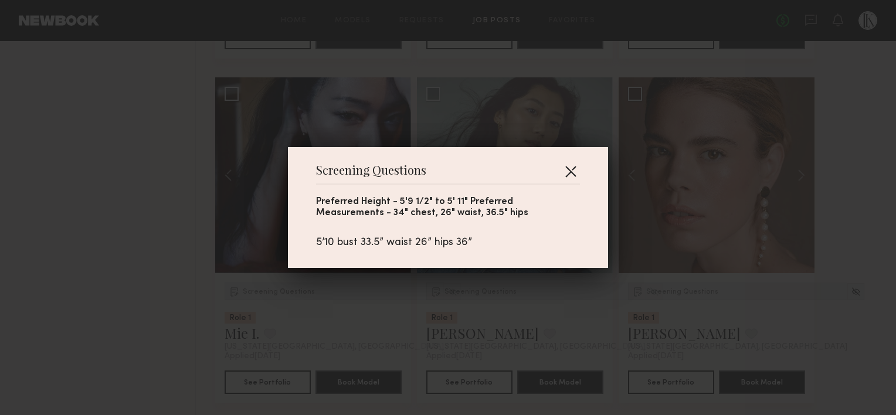
click at [561, 171] on button "button" at bounding box center [570, 171] width 19 height 19
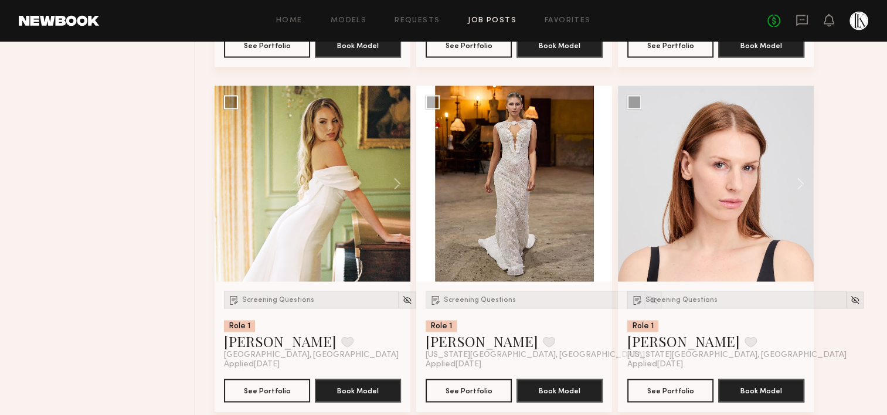
scroll to position [1850, 0]
click at [394, 176] on button at bounding box center [392, 184] width 38 height 196
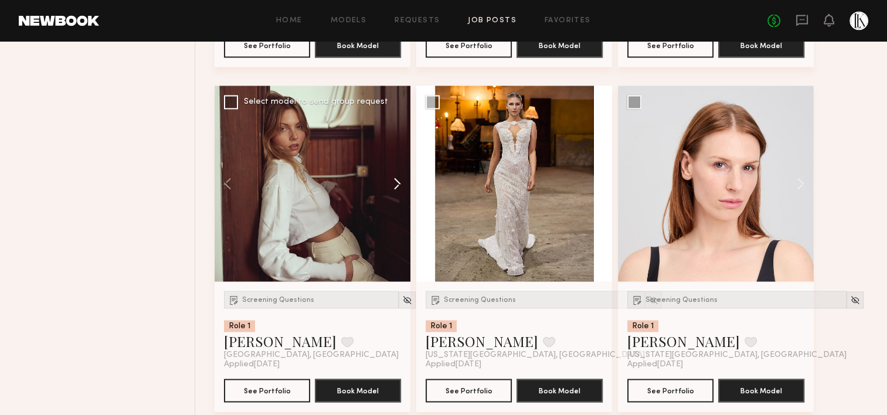
click at [394, 176] on button at bounding box center [392, 184] width 38 height 196
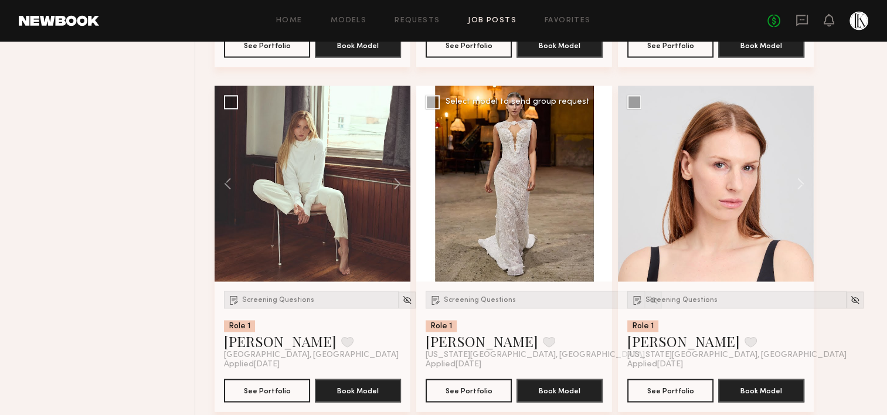
click at [595, 179] on button at bounding box center [593, 184] width 38 height 196
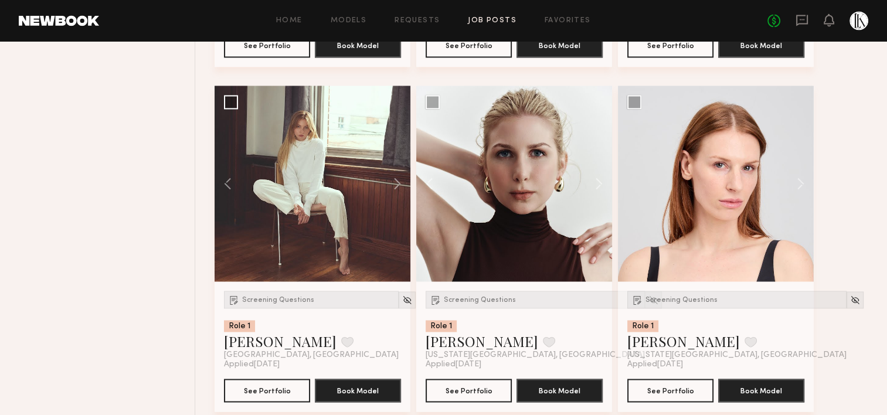
drag, startPoint x: 595, startPoint y: 179, endPoint x: 841, endPoint y: 145, distance: 248.5
click at [841, 145] on div "Screening Questions Role 1 Emily Kate A. Favorite New York City, NY Applied 10/…" at bounding box center [545, 85] width 661 height 3447
click at [800, 180] on button at bounding box center [795, 184] width 38 height 196
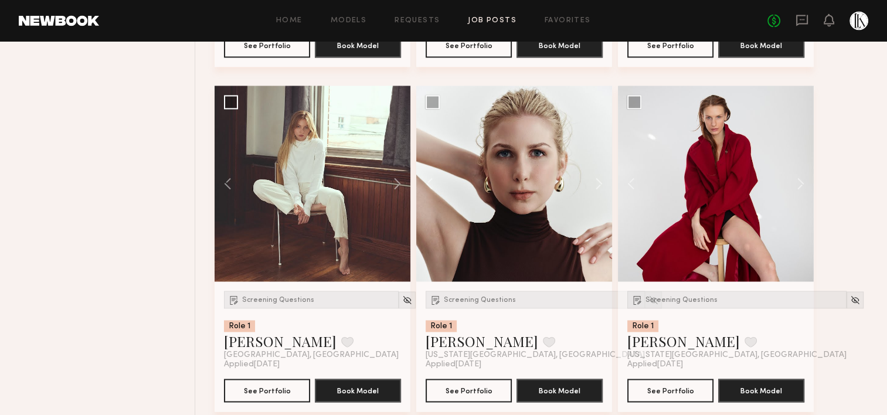
drag, startPoint x: 800, startPoint y: 180, endPoint x: 835, endPoint y: 181, distance: 35.8
click at [835, 181] on div "Screening Questions Role 1 Emily Kate A. Favorite New York City, NY Applied 10/…" at bounding box center [545, 85] width 661 height 3447
click at [798, 185] on button at bounding box center [795, 184] width 38 height 196
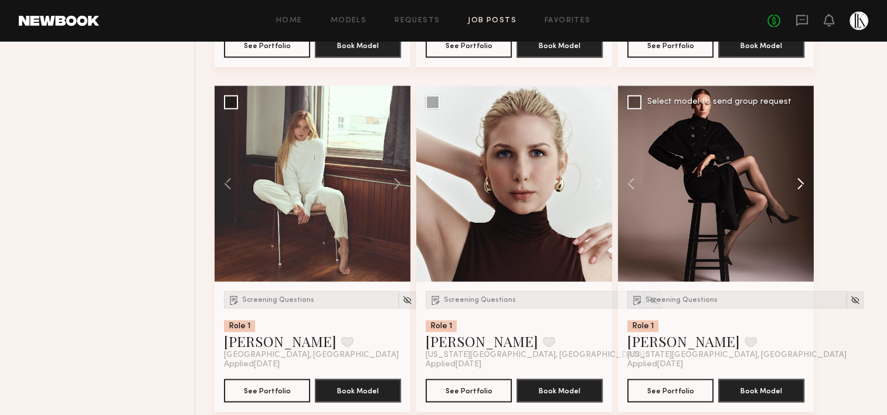
click at [798, 185] on button at bounding box center [795, 184] width 38 height 196
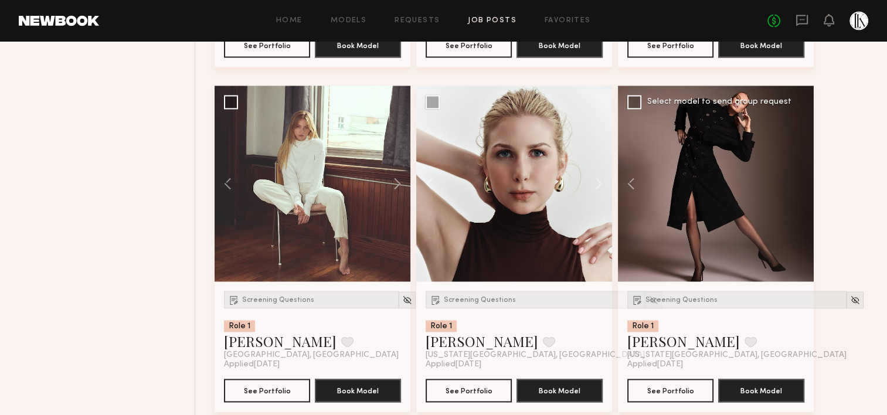
click at [798, 185] on div at bounding box center [716, 184] width 196 height 196
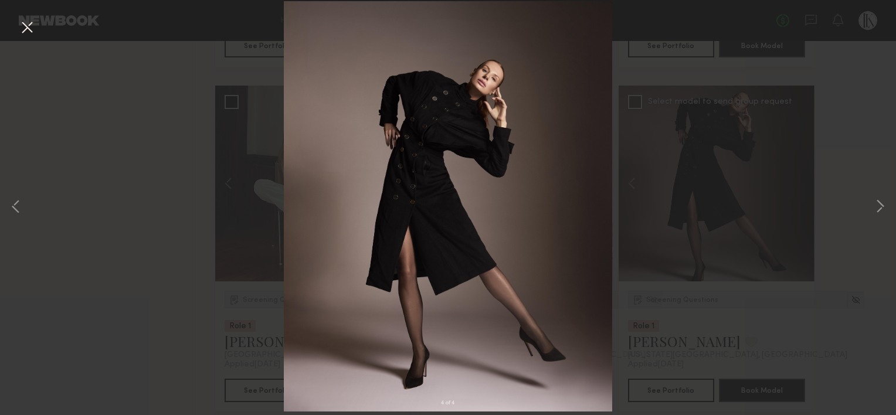
click at [26, 27] on button at bounding box center [27, 28] width 19 height 21
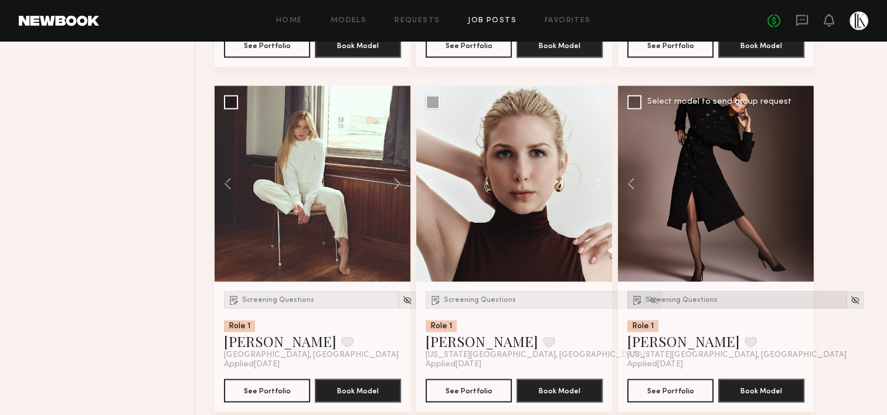
click at [660, 301] on span "Screening Questions" at bounding box center [681, 300] width 72 height 7
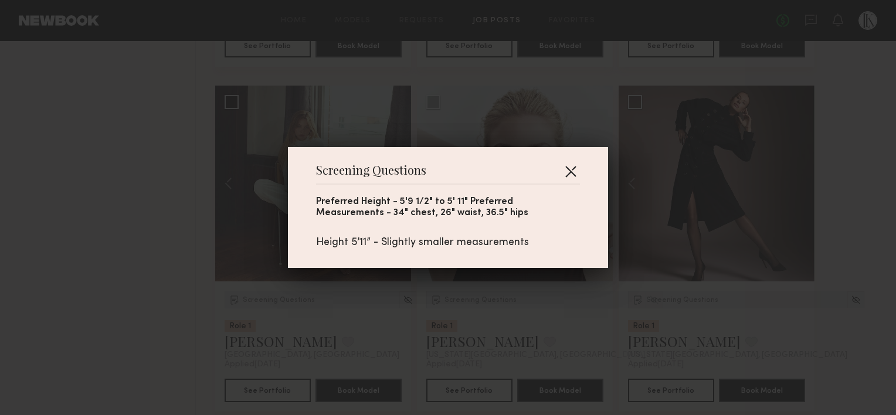
click at [574, 171] on button "button" at bounding box center [570, 171] width 19 height 19
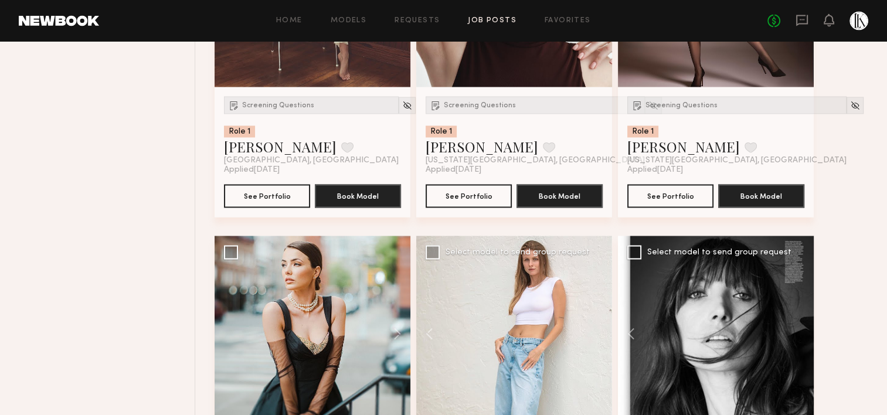
scroll to position [2185, 0]
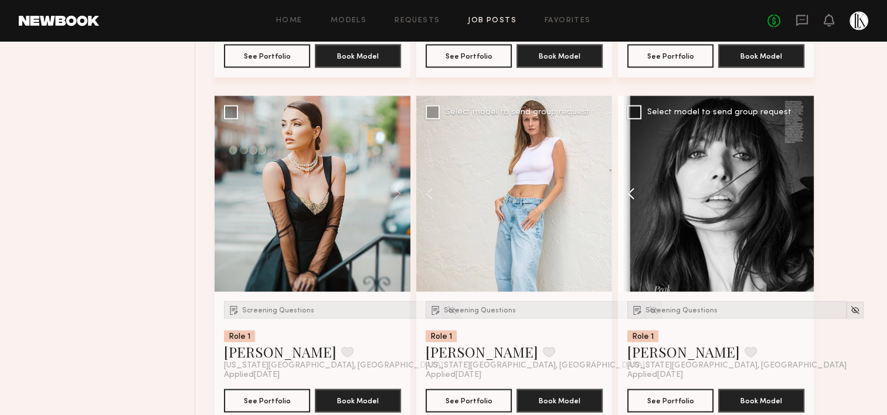
click at [630, 186] on button at bounding box center [637, 194] width 38 height 196
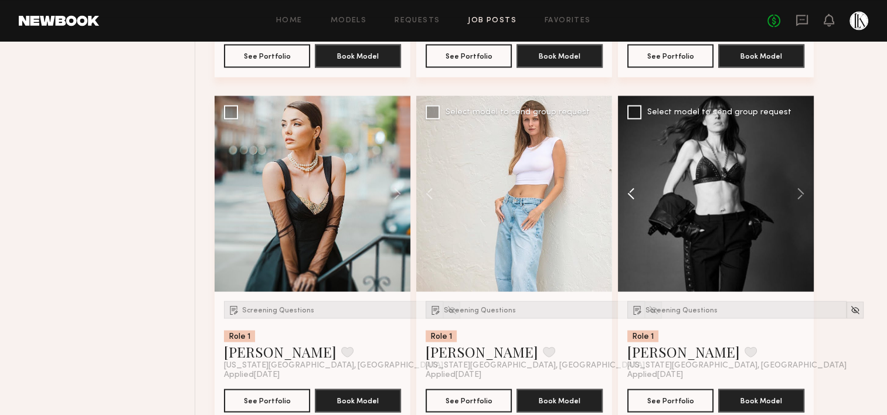
click at [630, 186] on button at bounding box center [637, 194] width 38 height 196
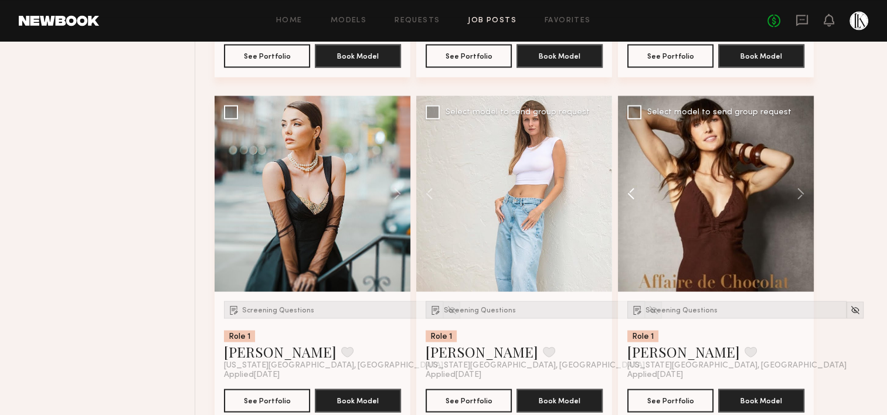
click at [630, 186] on button at bounding box center [637, 194] width 38 height 196
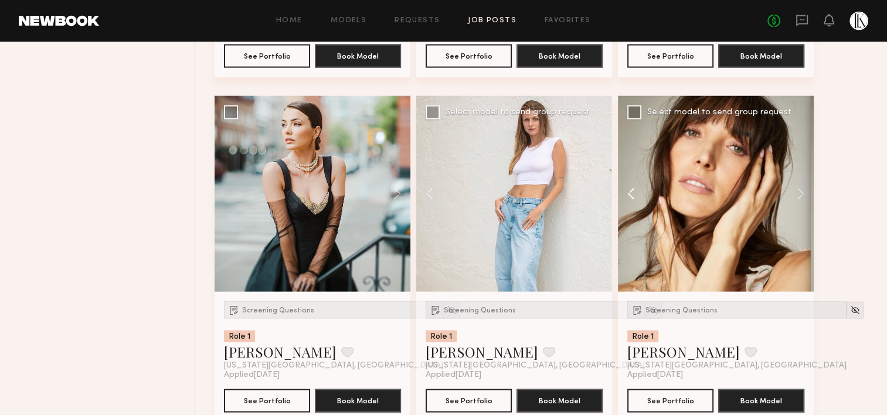
click at [630, 186] on button at bounding box center [637, 194] width 38 height 196
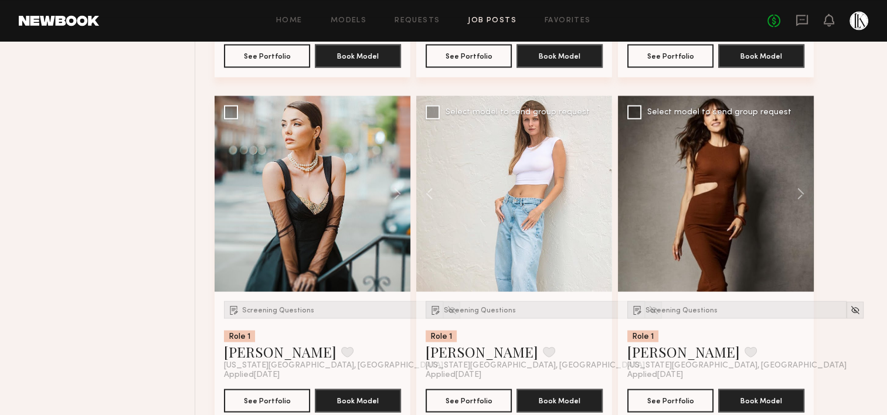
click at [630, 186] on div at bounding box center [716, 194] width 196 height 196
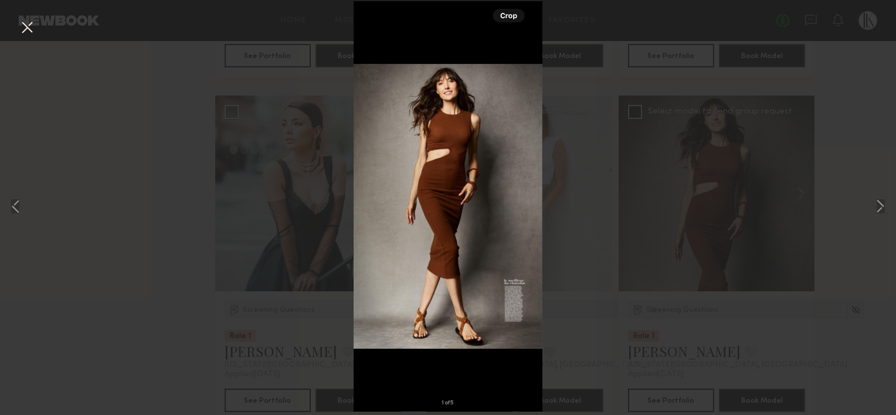
drag, startPoint x: 24, startPoint y: 19, endPoint x: 32, endPoint y: 29, distance: 12.1
click at [32, 29] on button at bounding box center [27, 28] width 19 height 21
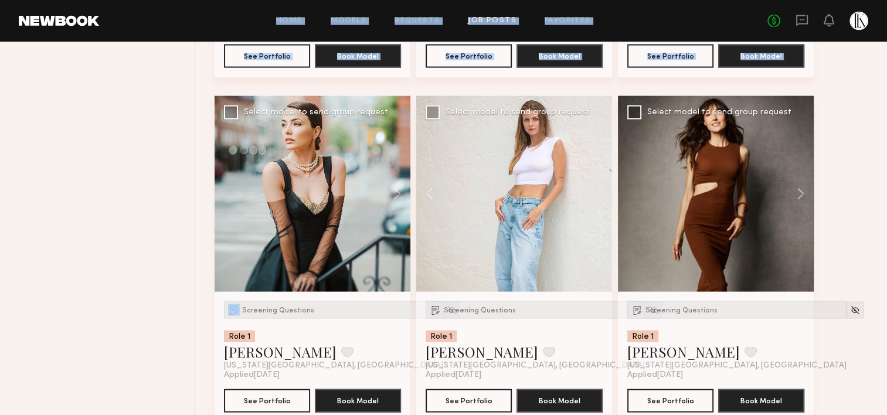
drag, startPoint x: 32, startPoint y: 29, endPoint x: 337, endPoint y: 295, distance: 405.5
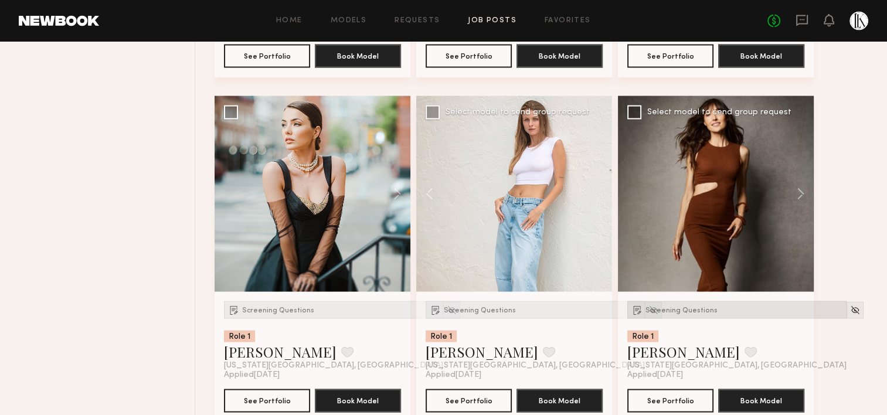
click at [679, 307] on span "Screening Questions" at bounding box center [681, 310] width 72 height 7
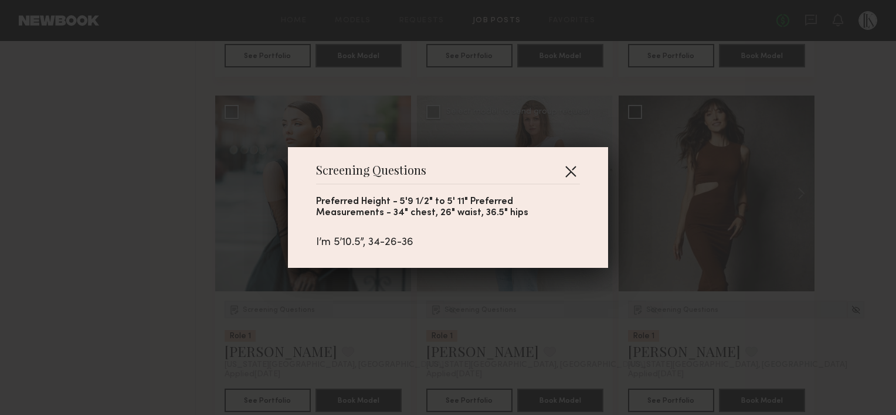
click at [561, 168] on button "button" at bounding box center [570, 171] width 19 height 19
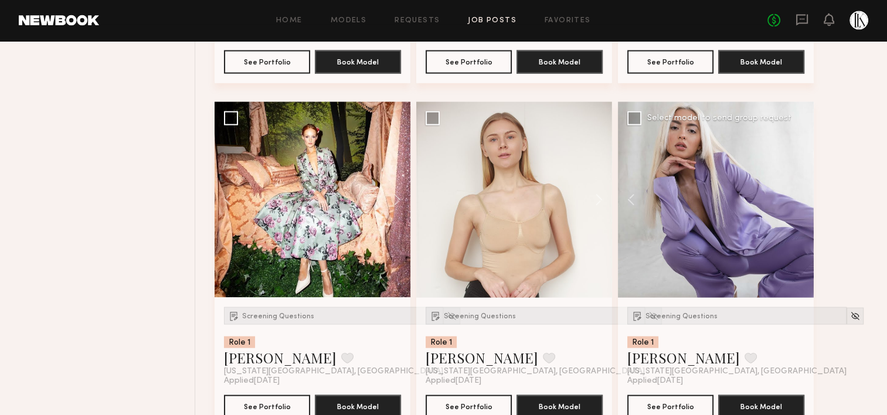
scroll to position [2523, 0]
click at [631, 199] on button at bounding box center [637, 200] width 38 height 196
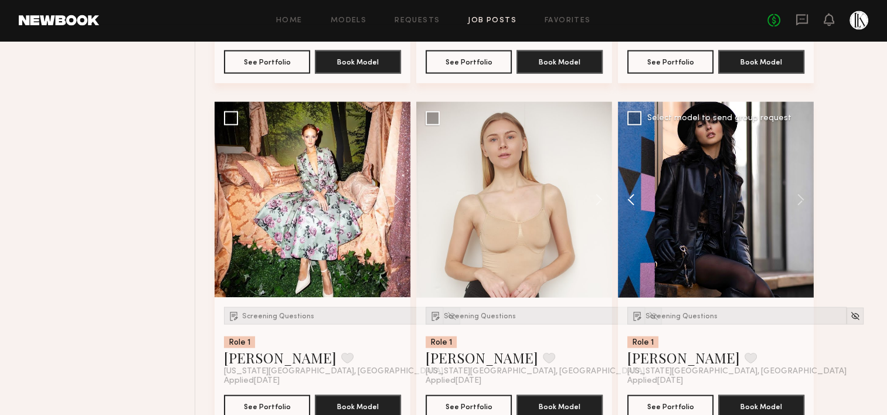
click at [631, 199] on button at bounding box center [637, 200] width 38 height 196
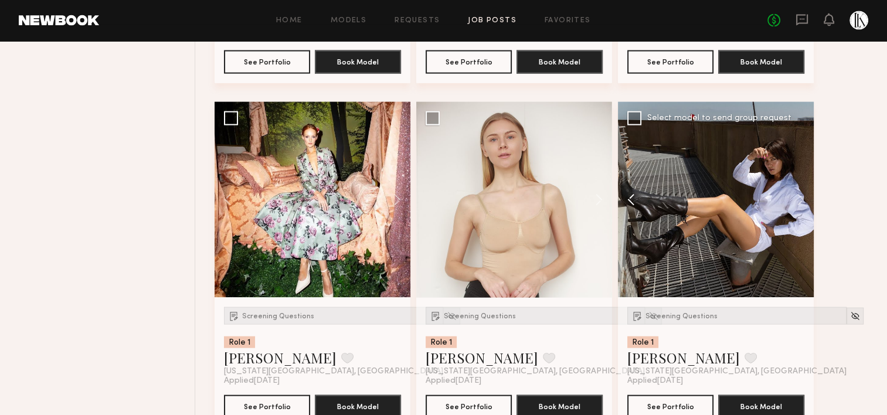
click at [631, 199] on button at bounding box center [637, 200] width 38 height 196
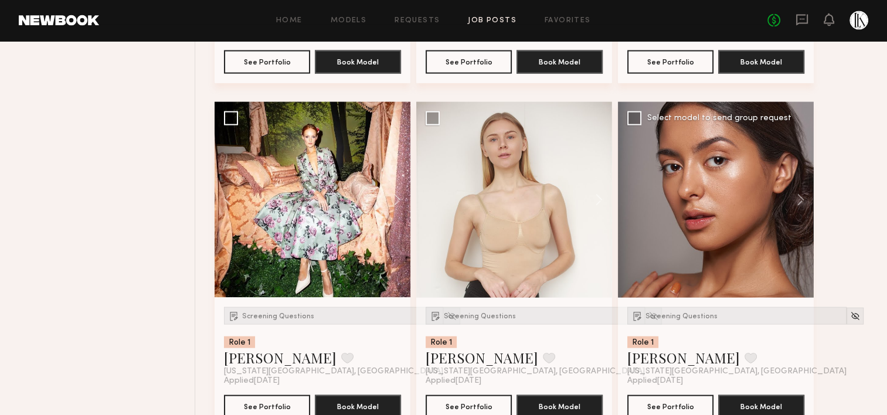
click at [631, 199] on div at bounding box center [716, 200] width 196 height 196
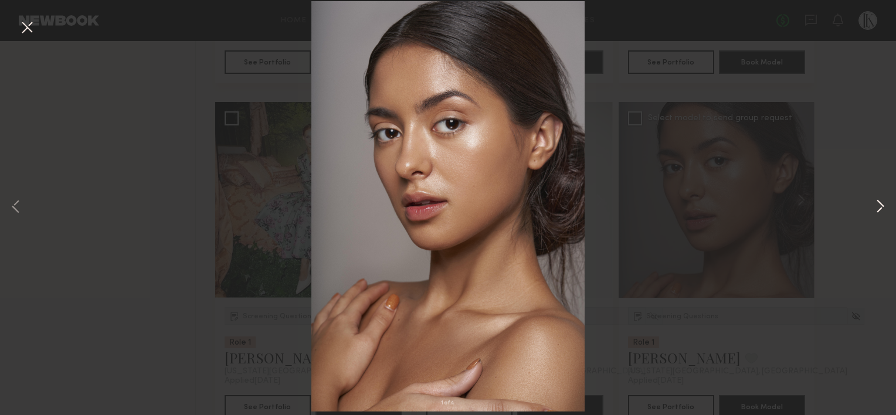
click at [882, 204] on button at bounding box center [880, 208] width 14 height 332
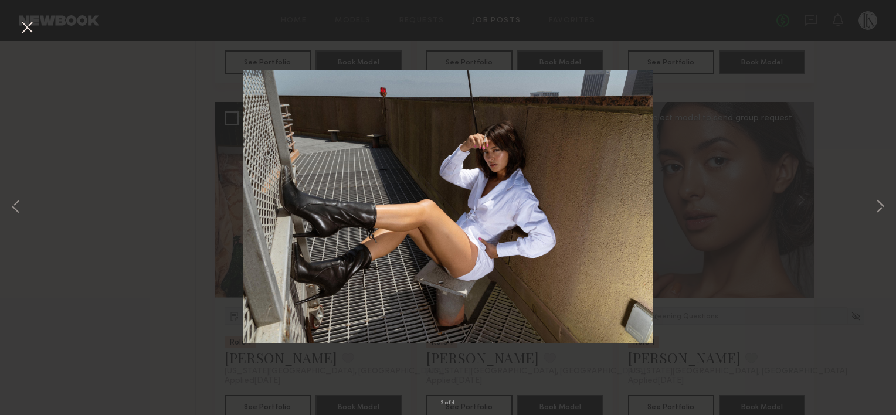
click at [769, 147] on div "2 of 4" at bounding box center [448, 207] width 896 height 415
click at [23, 30] on button at bounding box center [27, 28] width 19 height 21
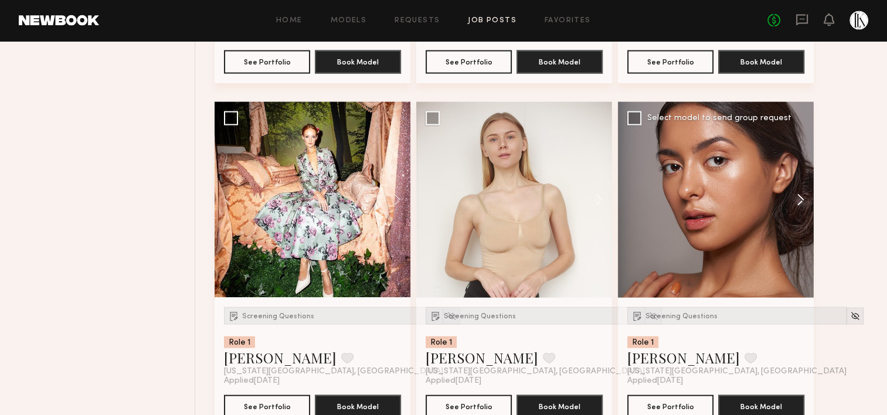
click at [806, 188] on button at bounding box center [795, 200] width 38 height 196
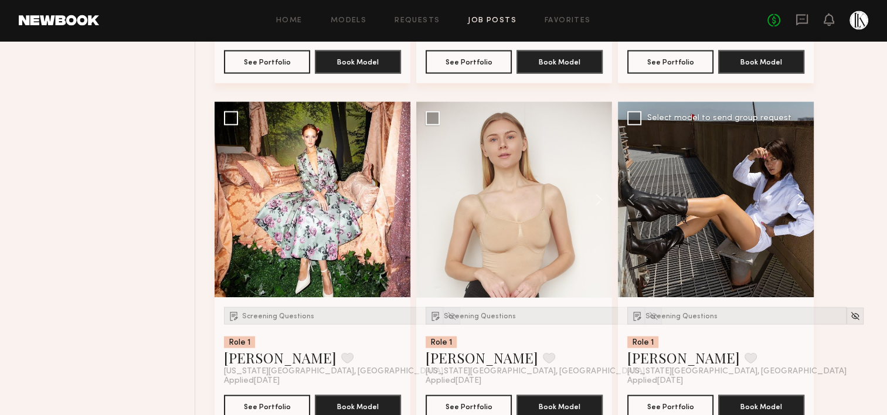
click at [806, 188] on button at bounding box center [795, 200] width 38 height 196
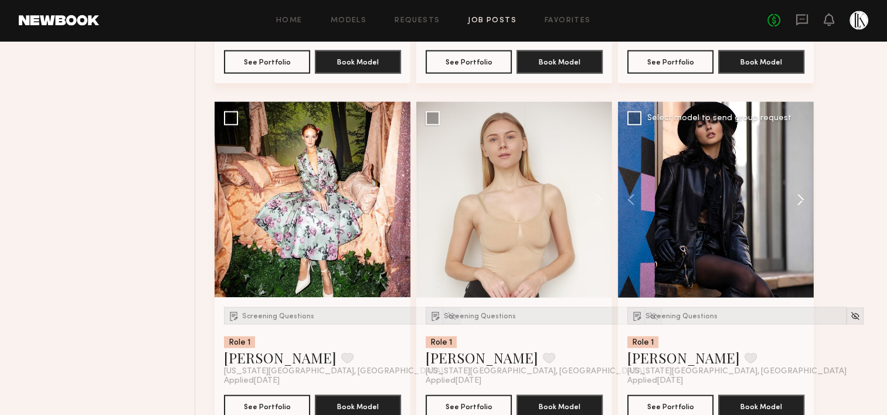
click at [806, 188] on button at bounding box center [795, 200] width 38 height 196
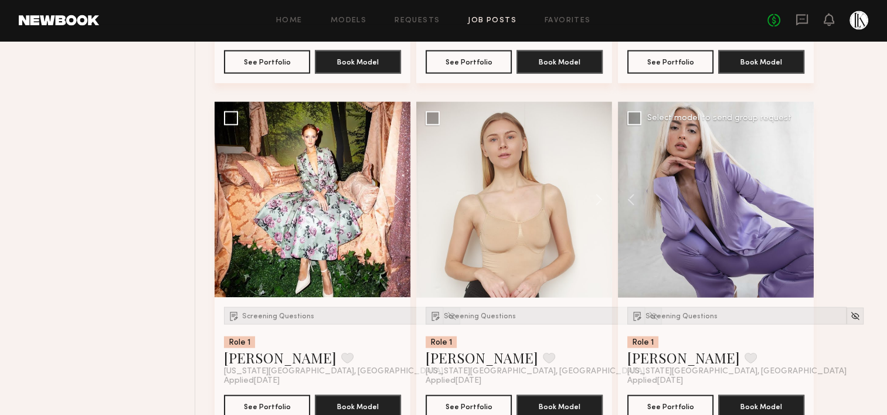
click at [806, 188] on div at bounding box center [716, 200] width 196 height 196
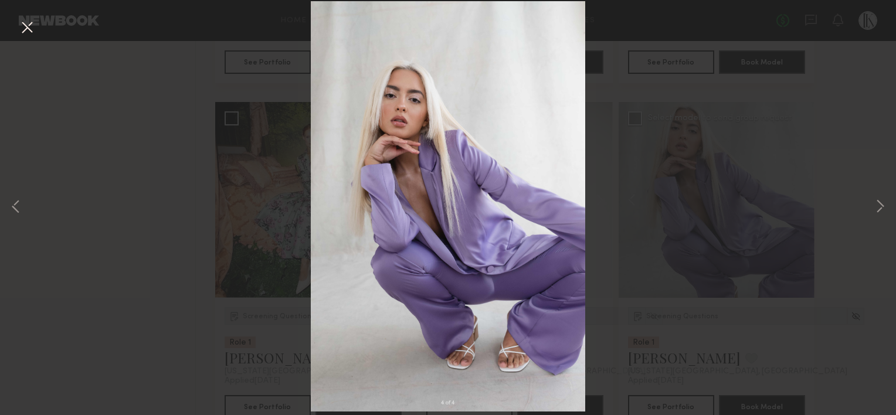
click at [26, 19] on button at bounding box center [27, 28] width 19 height 21
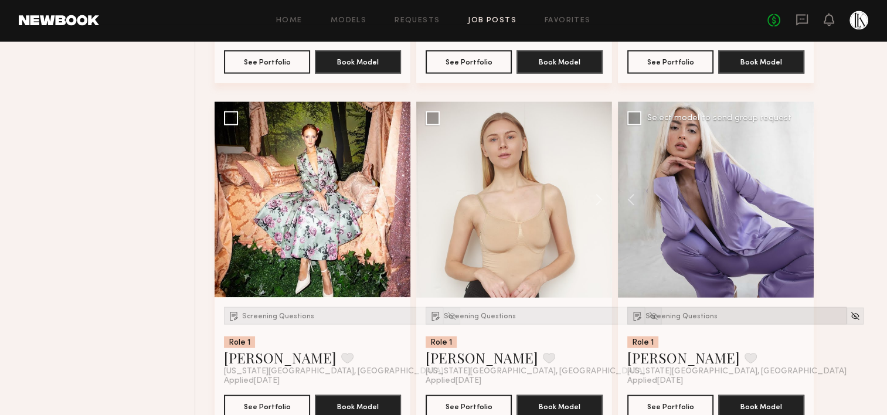
click at [670, 314] on span "Screening Questions" at bounding box center [681, 316] width 72 height 7
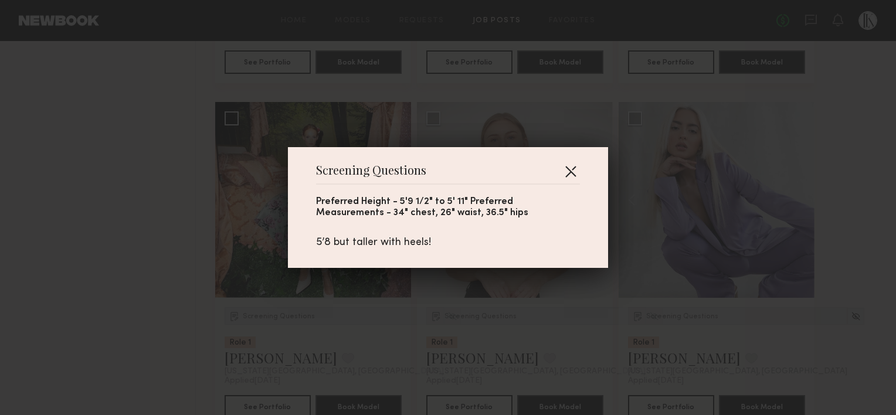
click at [566, 171] on button "button" at bounding box center [570, 171] width 19 height 19
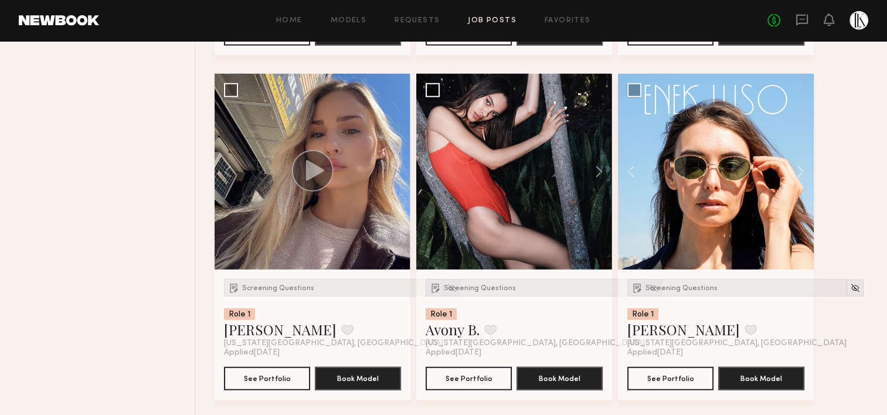
scroll to position [2897, 0]
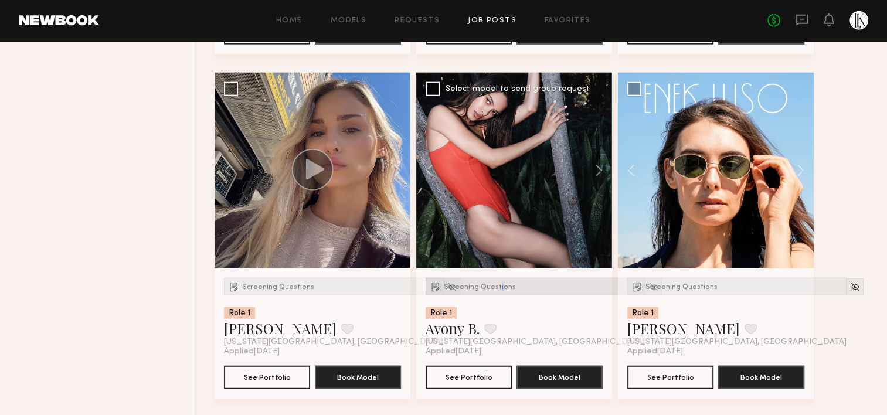
drag, startPoint x: 499, startPoint y: 275, endPoint x: 495, endPoint y: 284, distance: 10.5
click at [495, 284] on div "Screening Questions Role 1 Avony B. Favorite New York City, NY Applied 10/09/20…" at bounding box center [514, 333] width 196 height 130
click at [495, 284] on span "Screening Questions" at bounding box center [480, 287] width 72 height 7
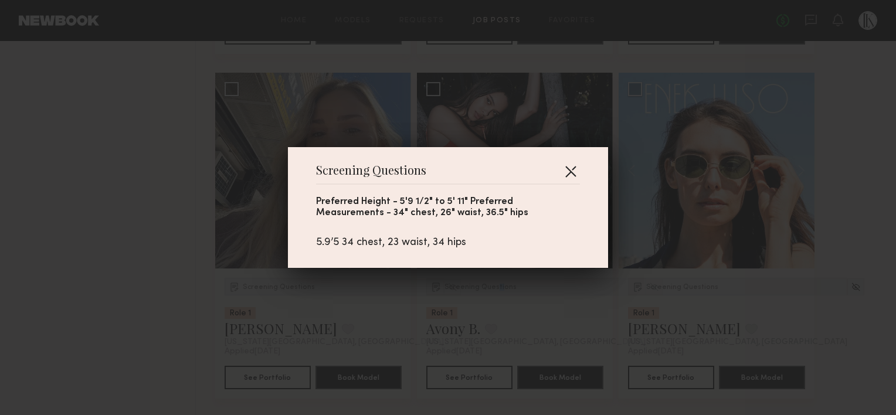
click at [561, 171] on button "button" at bounding box center [570, 171] width 19 height 19
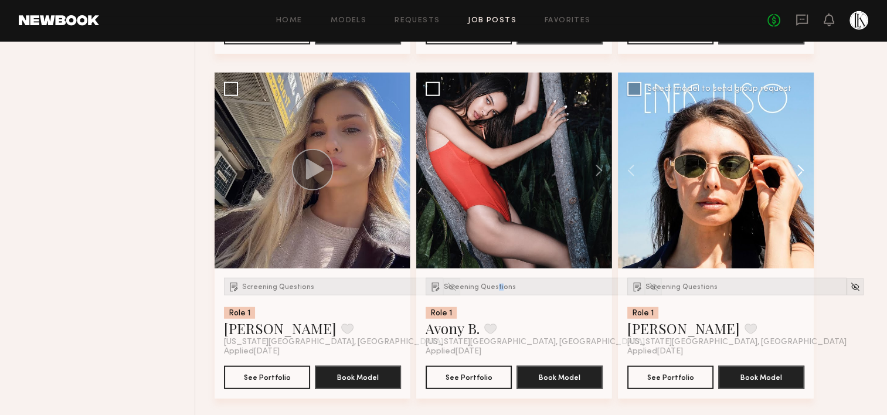
click at [794, 168] on button at bounding box center [795, 171] width 38 height 196
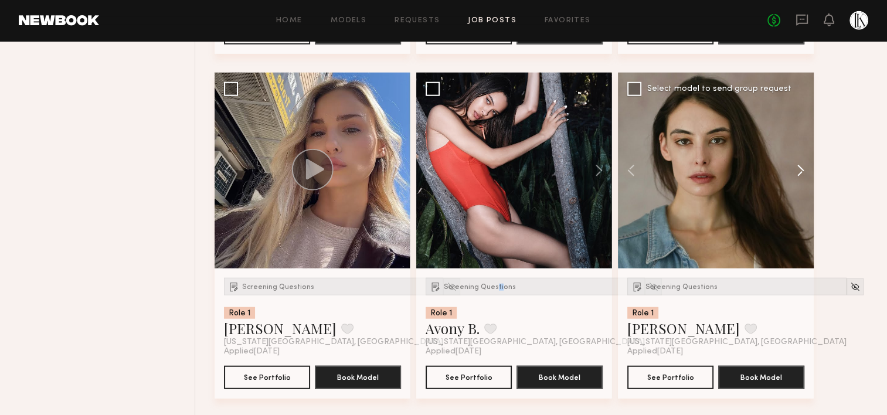
click at [794, 168] on button at bounding box center [795, 171] width 38 height 196
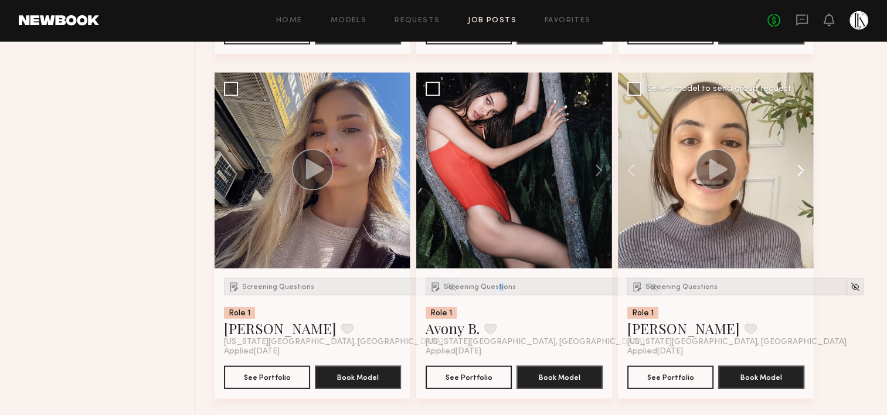
click at [794, 168] on button at bounding box center [795, 171] width 38 height 196
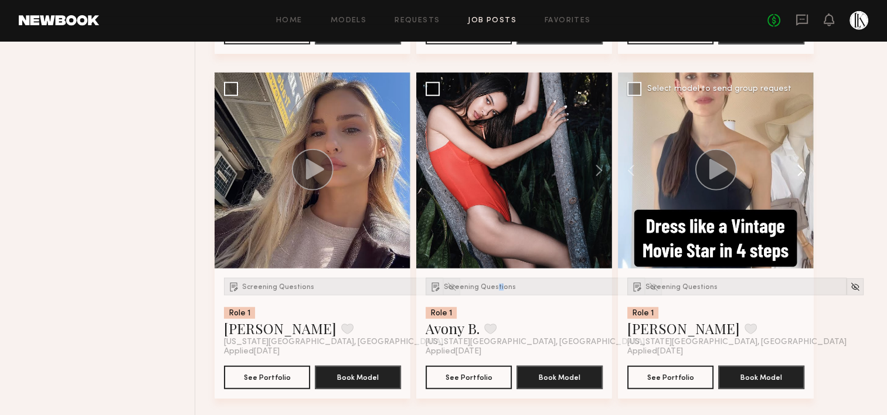
click at [794, 168] on button at bounding box center [795, 171] width 38 height 196
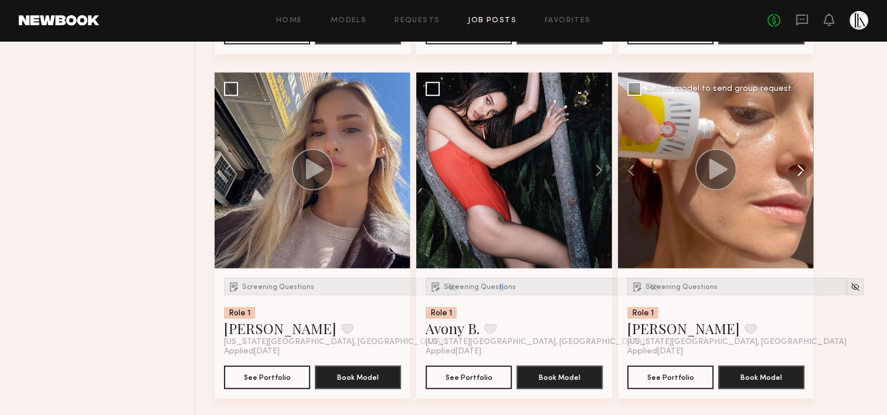
click at [794, 168] on button at bounding box center [795, 171] width 38 height 196
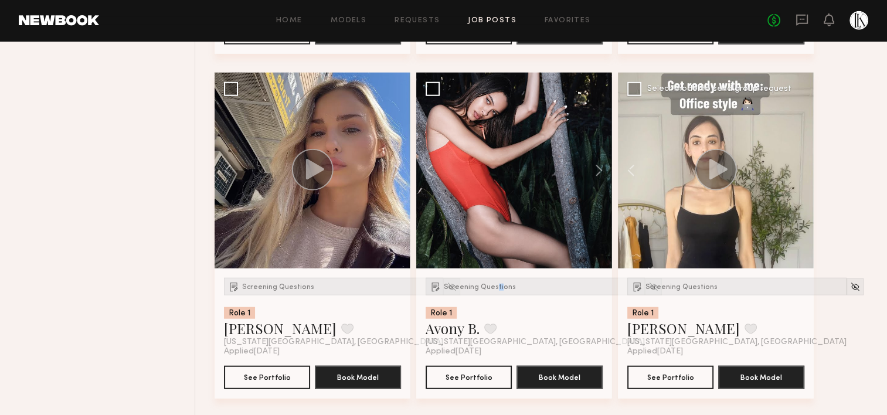
click at [794, 168] on div at bounding box center [716, 171] width 196 height 196
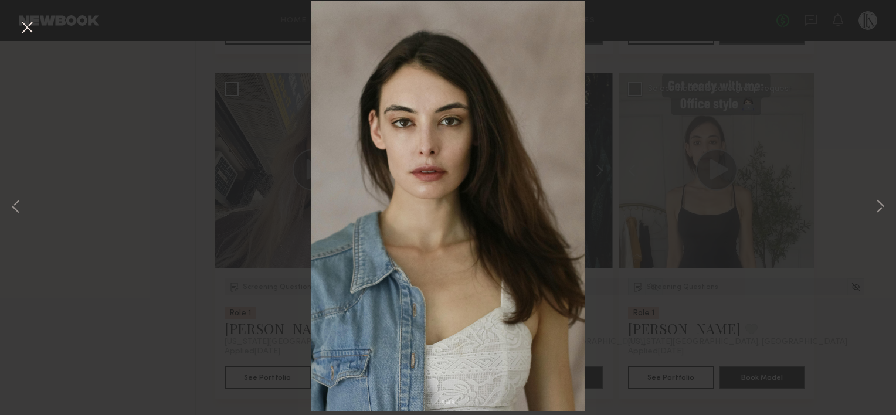
click at [26, 29] on button at bounding box center [27, 28] width 19 height 21
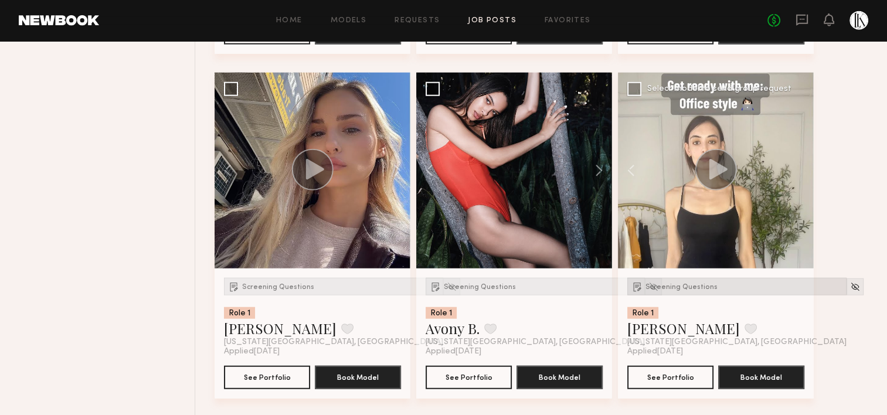
click at [699, 286] on span "Screening Questions" at bounding box center [681, 287] width 72 height 7
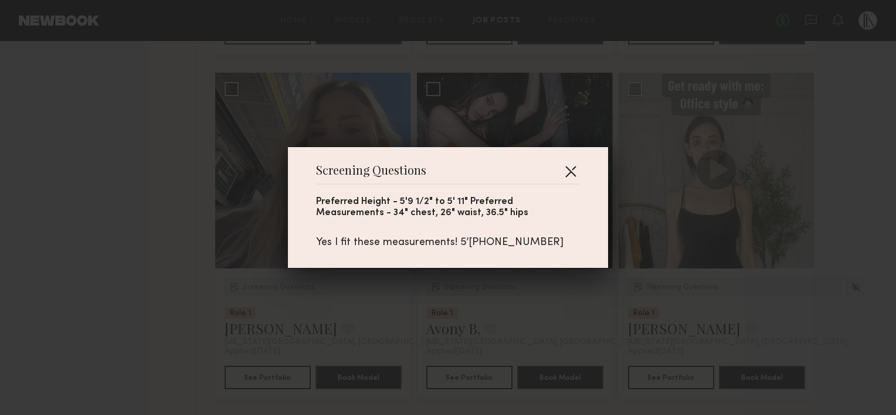
click at [562, 168] on button "button" at bounding box center [570, 171] width 19 height 19
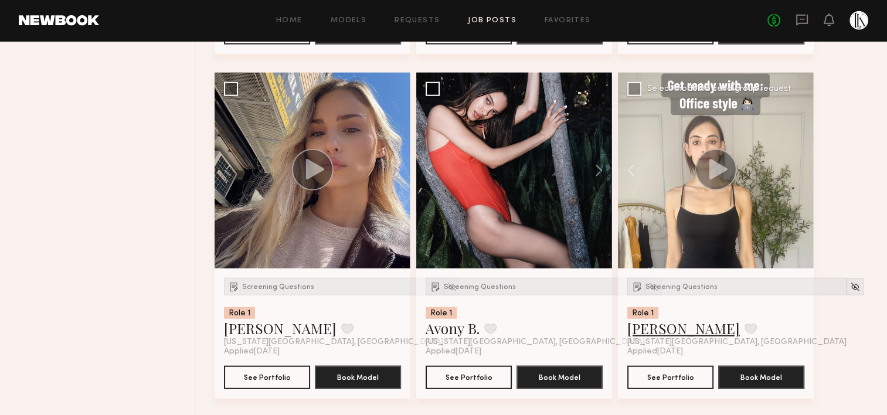
click at [668, 321] on link "Maxine H." at bounding box center [683, 328] width 113 height 19
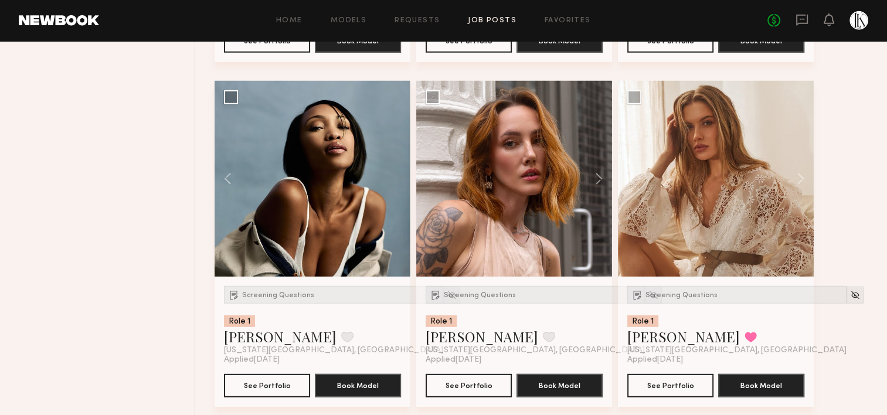
scroll to position [3242, 0]
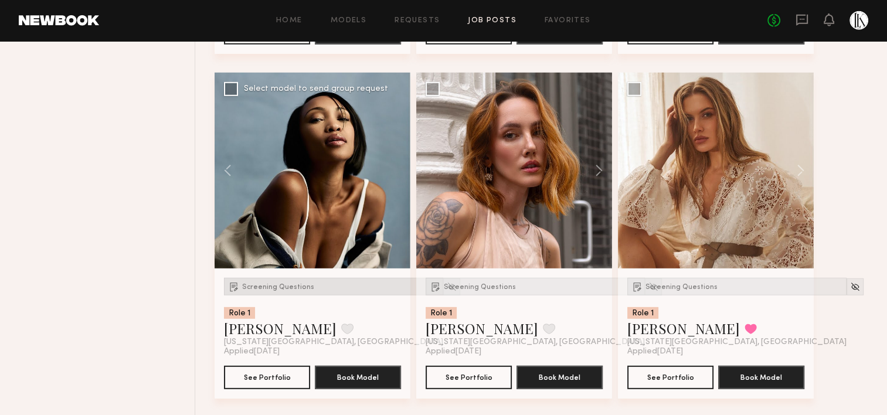
click at [296, 284] on span "Screening Questions" at bounding box center [278, 287] width 72 height 7
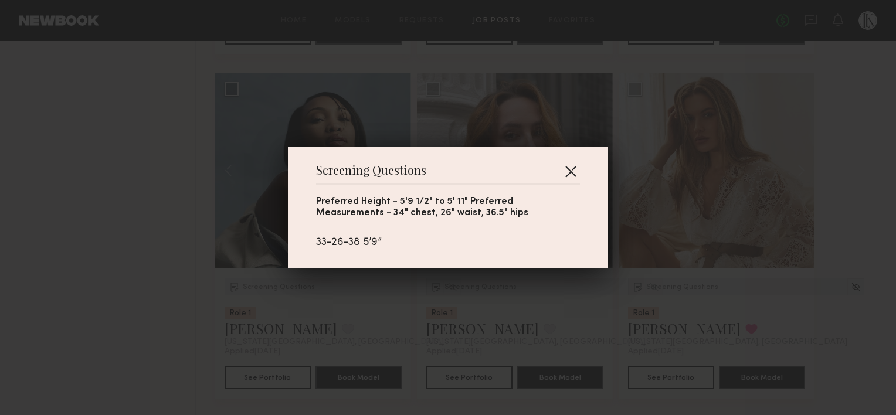
click at [567, 166] on button "button" at bounding box center [570, 171] width 19 height 19
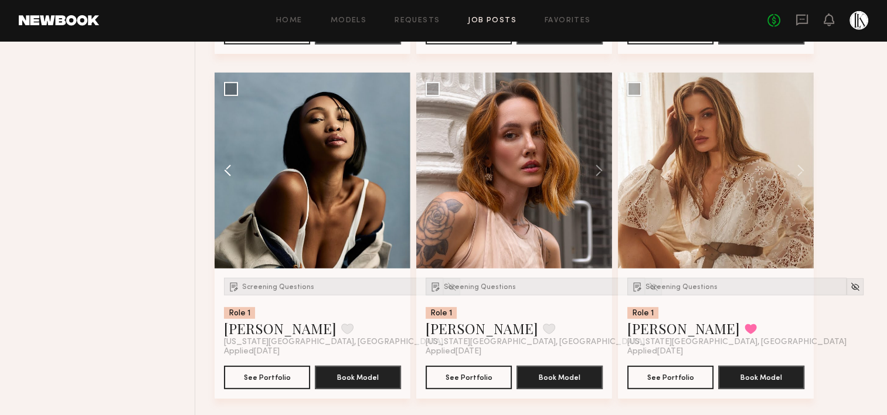
click at [216, 162] on button at bounding box center [234, 171] width 38 height 196
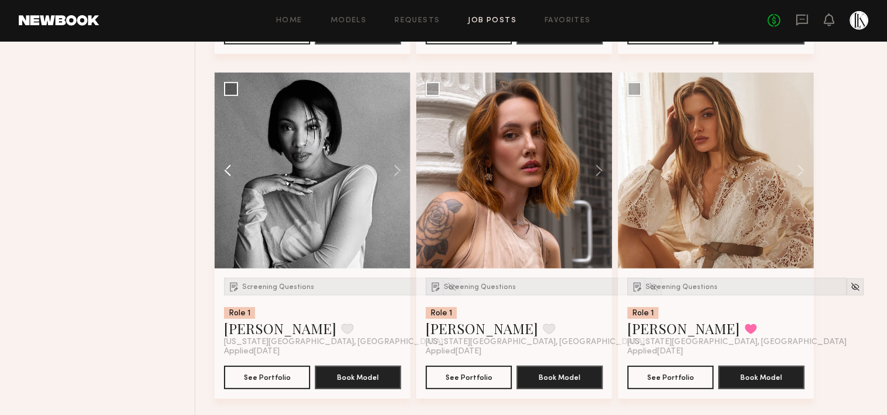
click at [216, 162] on button at bounding box center [234, 171] width 38 height 196
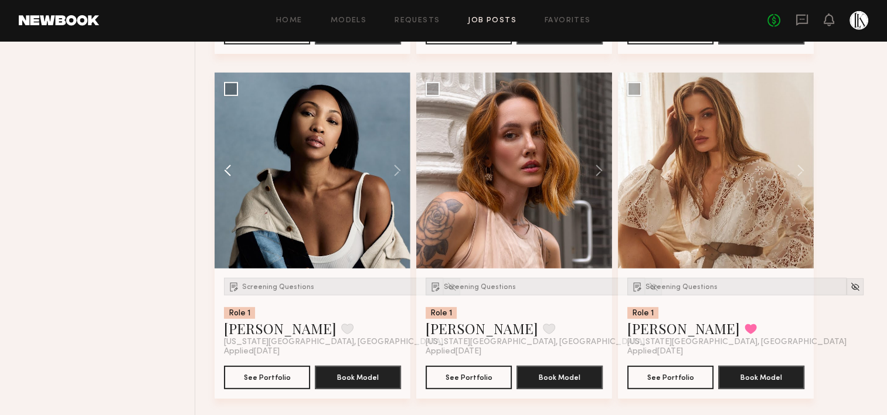
click at [216, 162] on button at bounding box center [234, 171] width 38 height 196
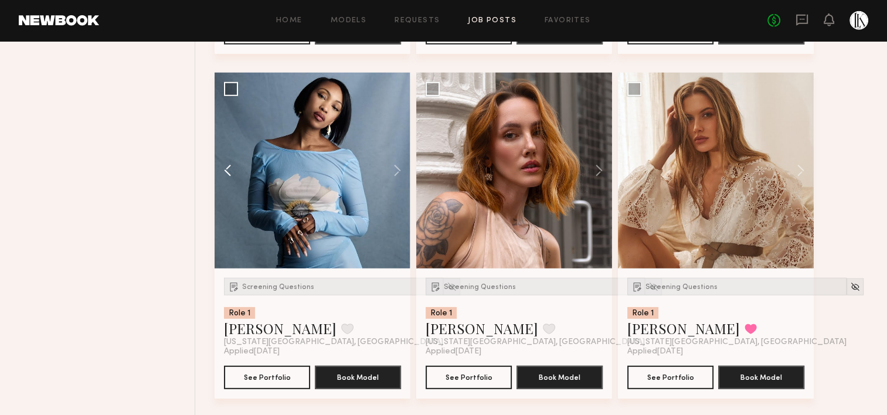
click at [216, 162] on button at bounding box center [234, 171] width 38 height 196
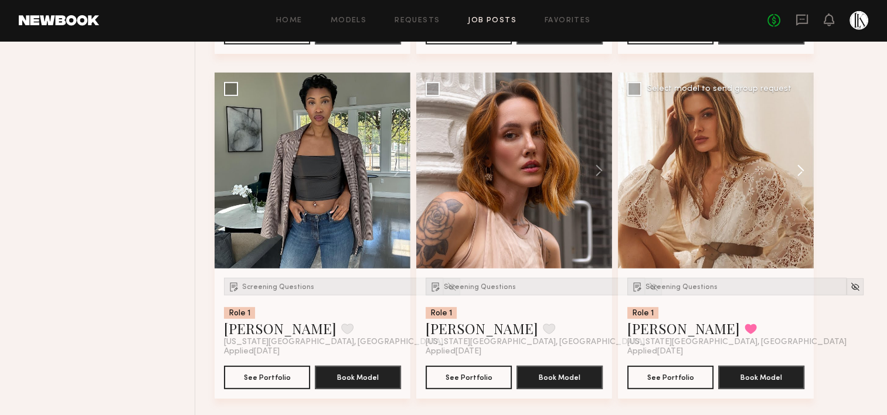
click at [800, 169] on button at bounding box center [795, 171] width 38 height 196
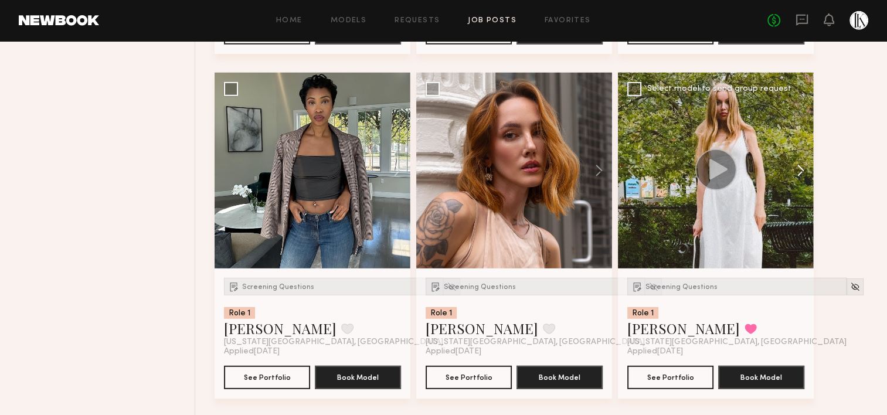
click at [800, 169] on button at bounding box center [795, 171] width 38 height 196
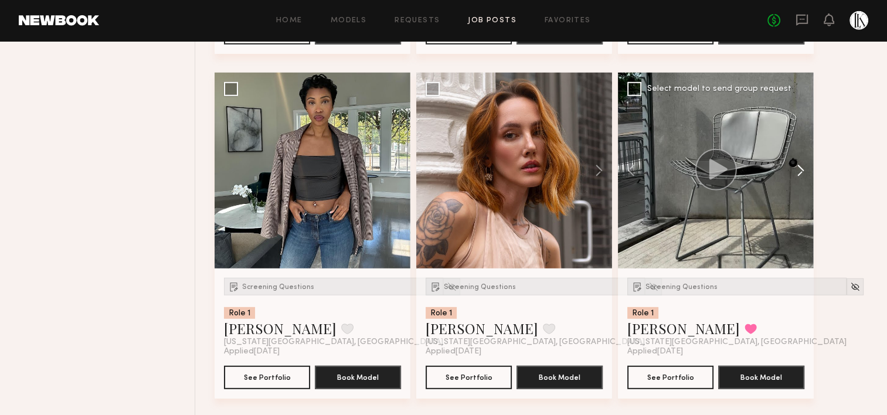
click at [800, 169] on button at bounding box center [795, 171] width 38 height 196
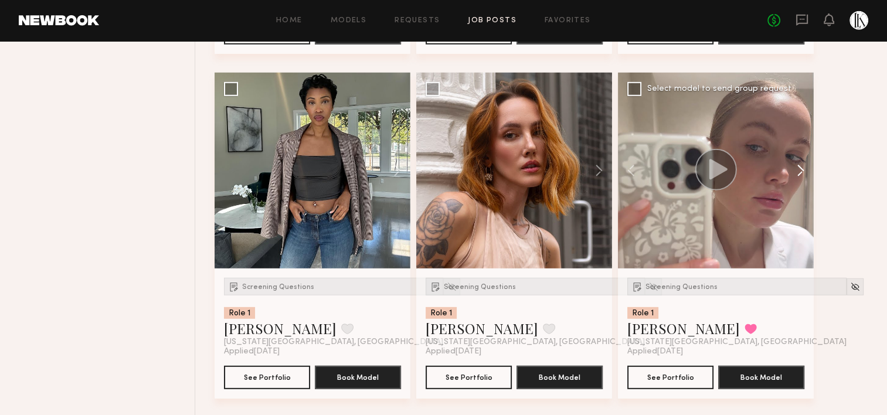
click at [800, 169] on button at bounding box center [795, 171] width 38 height 196
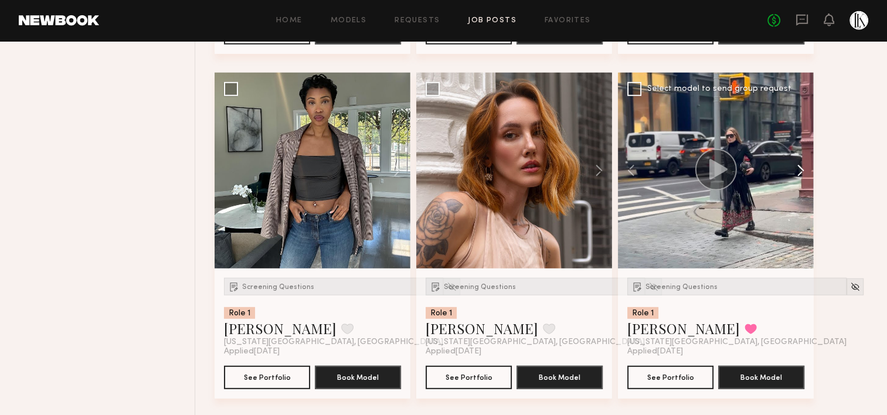
click at [800, 169] on button at bounding box center [795, 171] width 38 height 196
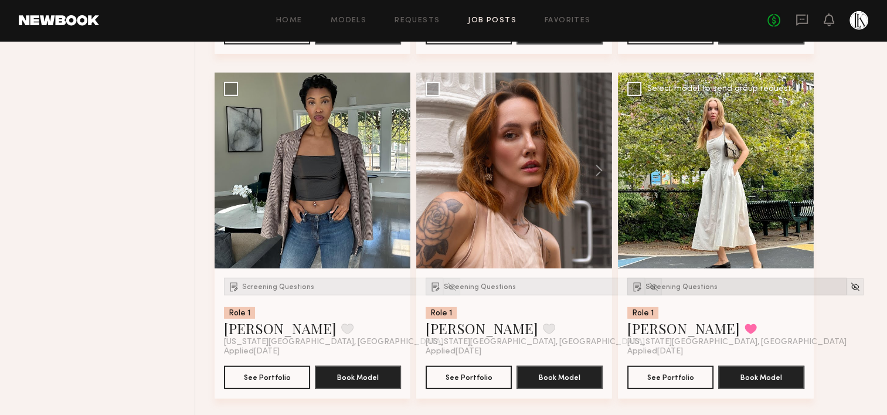
click at [685, 285] on span "Screening Questions" at bounding box center [681, 287] width 72 height 7
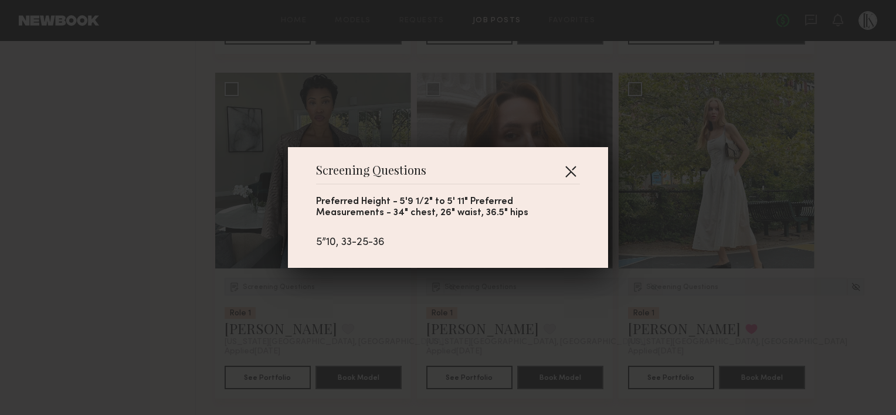
click at [565, 172] on button "button" at bounding box center [570, 171] width 19 height 19
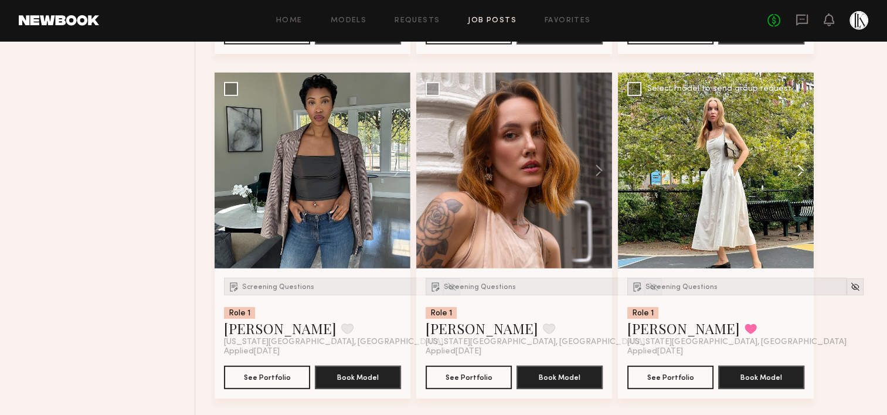
click at [800, 173] on button at bounding box center [795, 171] width 38 height 196
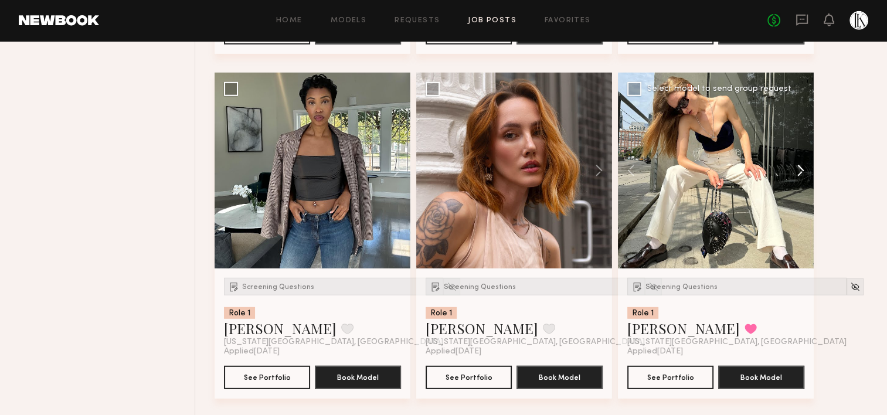
click at [800, 173] on button at bounding box center [795, 171] width 38 height 196
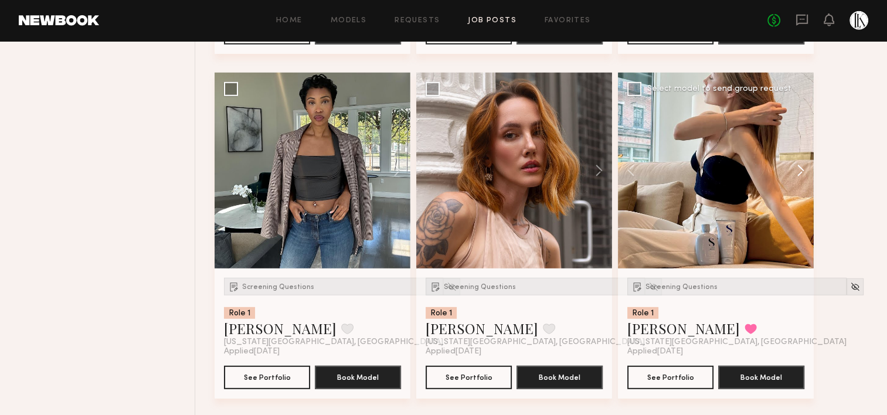
click at [800, 173] on button at bounding box center [795, 171] width 38 height 196
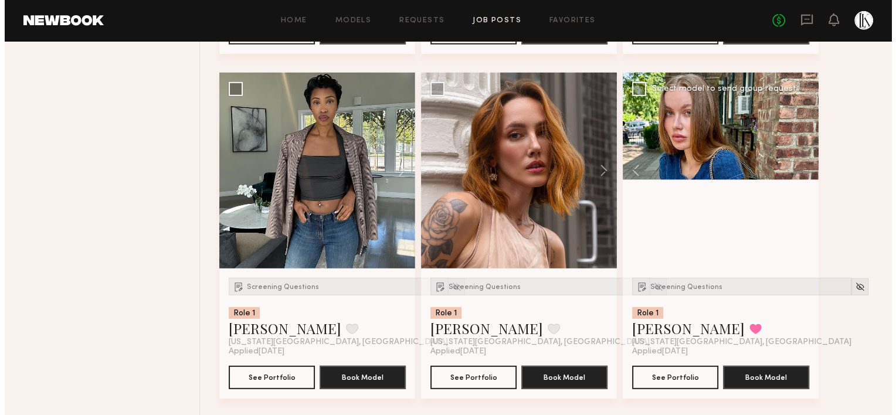
scroll to position [3212, 0]
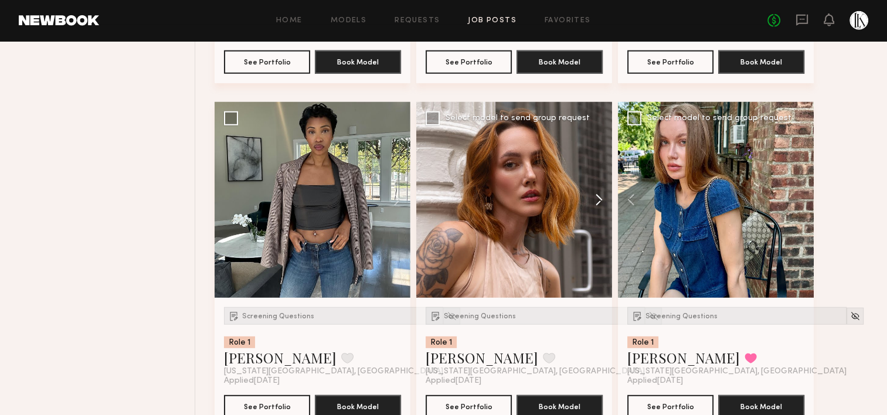
click at [597, 198] on button at bounding box center [593, 200] width 38 height 196
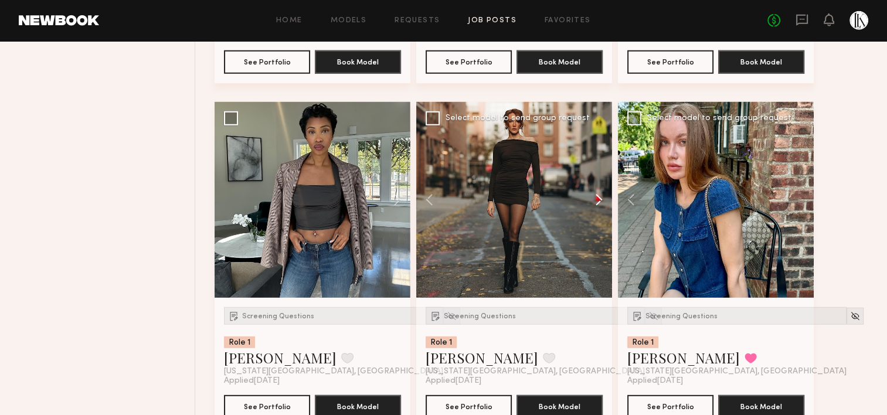
click at [597, 198] on button at bounding box center [593, 200] width 38 height 196
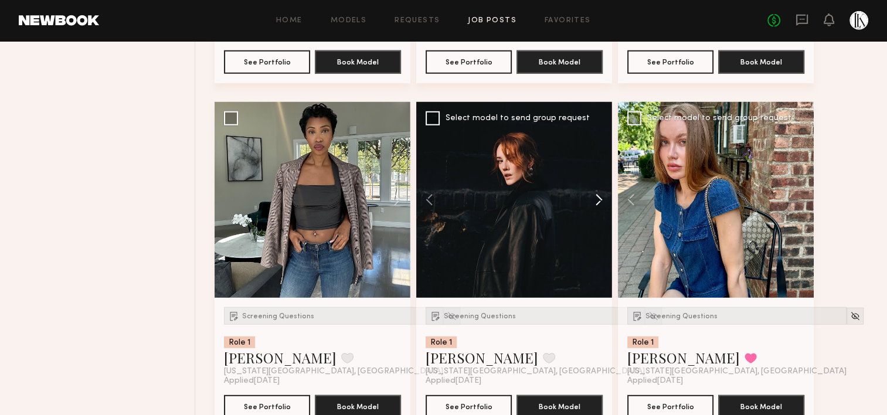
click at [597, 198] on button at bounding box center [593, 200] width 38 height 196
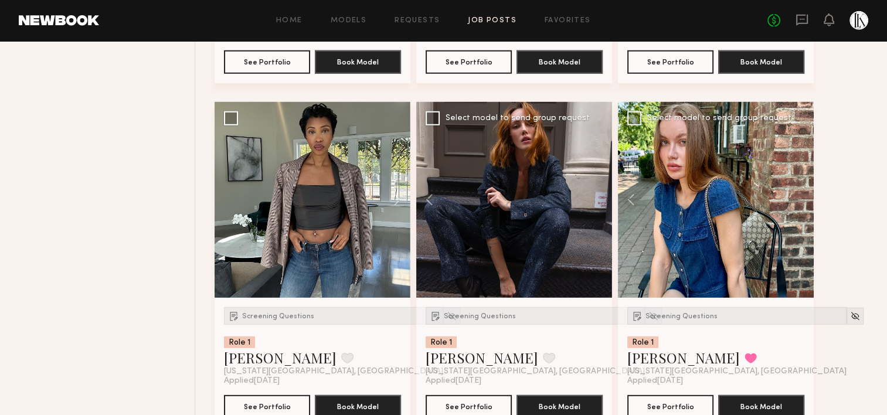
click at [597, 198] on div at bounding box center [514, 200] width 196 height 196
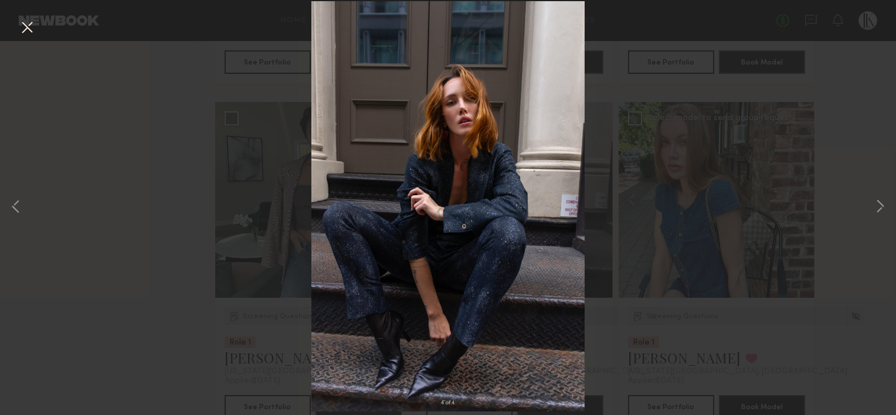
click at [29, 35] on button at bounding box center [27, 28] width 19 height 21
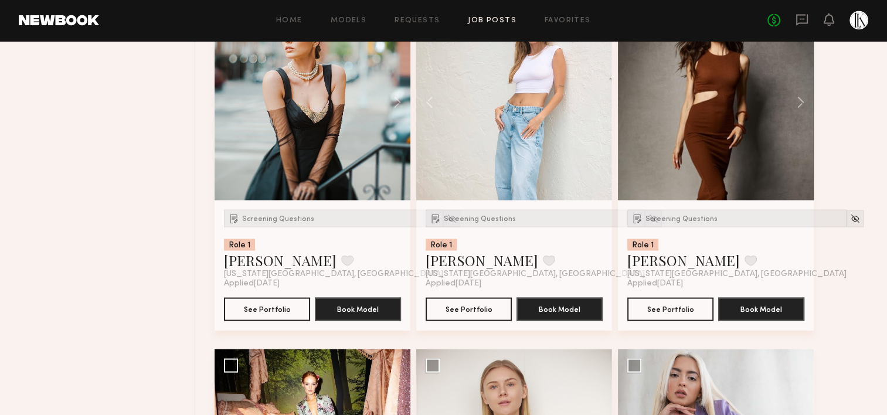
scroll to position [2217, 0]
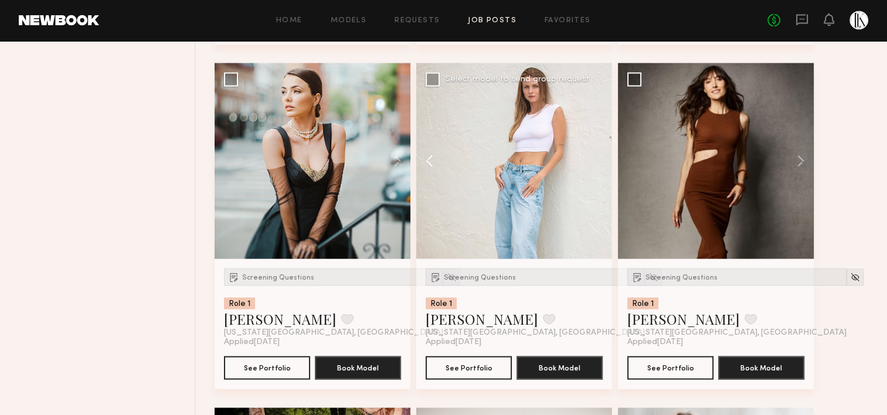
click at [430, 165] on button at bounding box center [435, 161] width 38 height 196
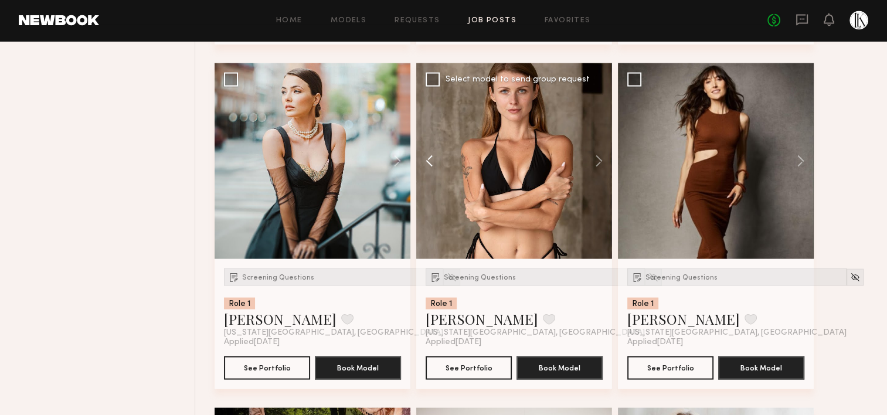
click at [430, 165] on button at bounding box center [435, 161] width 38 height 196
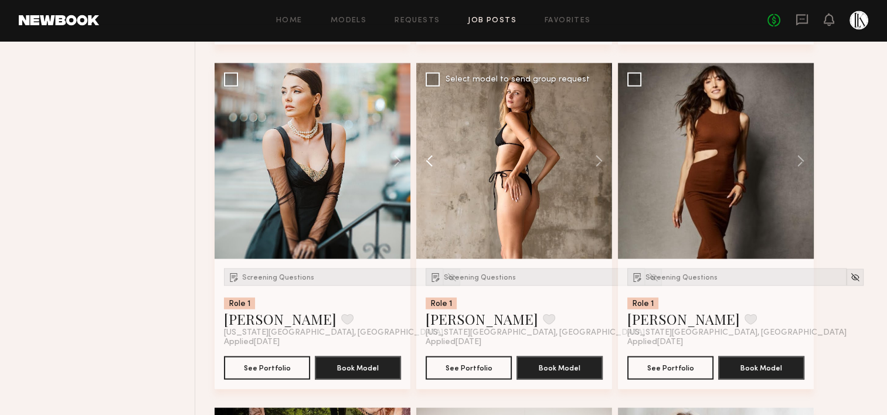
click at [430, 165] on button at bounding box center [435, 161] width 38 height 196
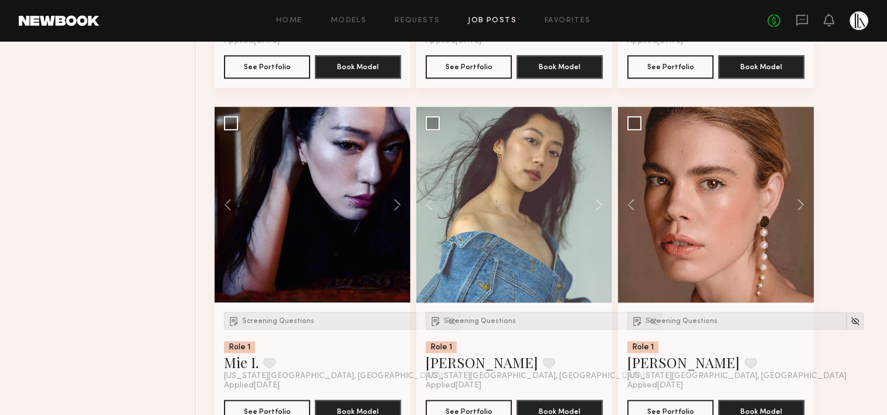
scroll to position [1484, 0]
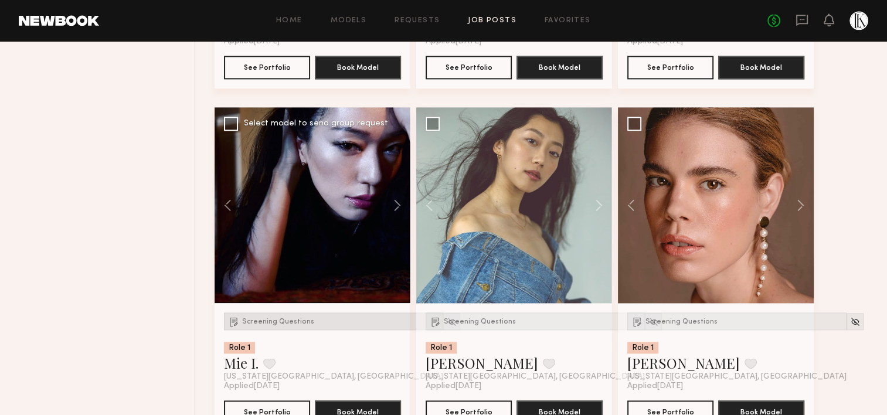
click at [283, 320] on span "Screening Questions" at bounding box center [278, 321] width 72 height 7
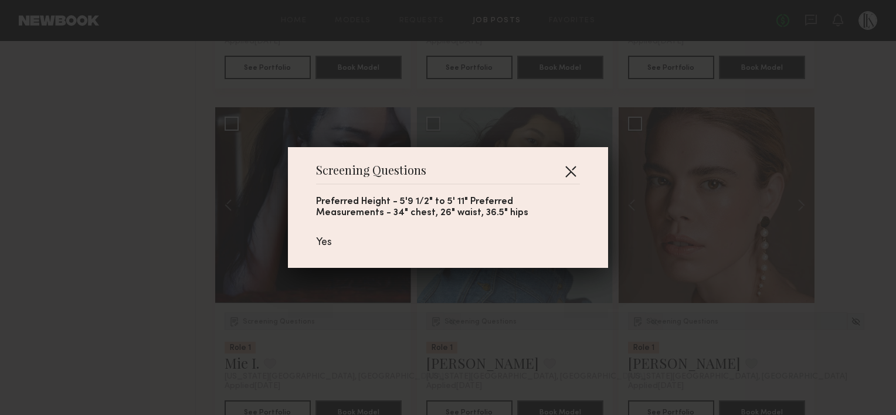
click at [567, 167] on button "button" at bounding box center [570, 171] width 19 height 19
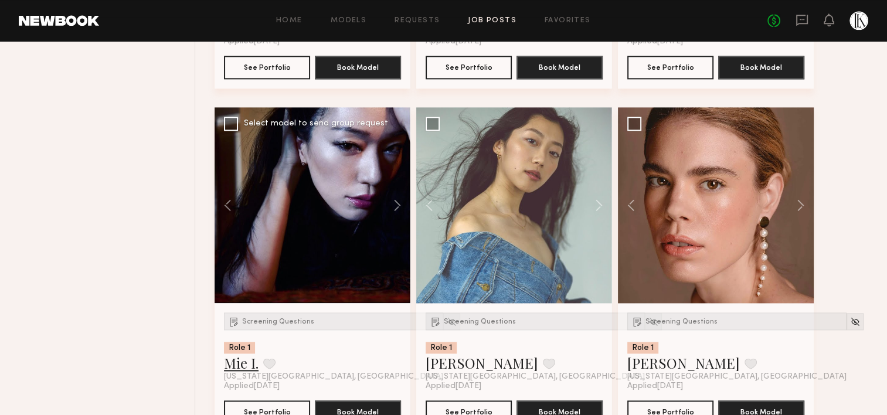
click at [245, 368] on link "Mie I." at bounding box center [241, 362] width 35 height 19
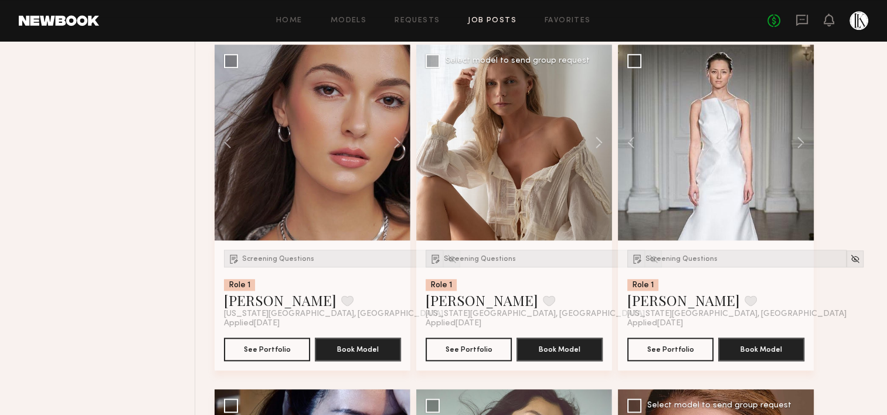
scroll to position [1198, 0]
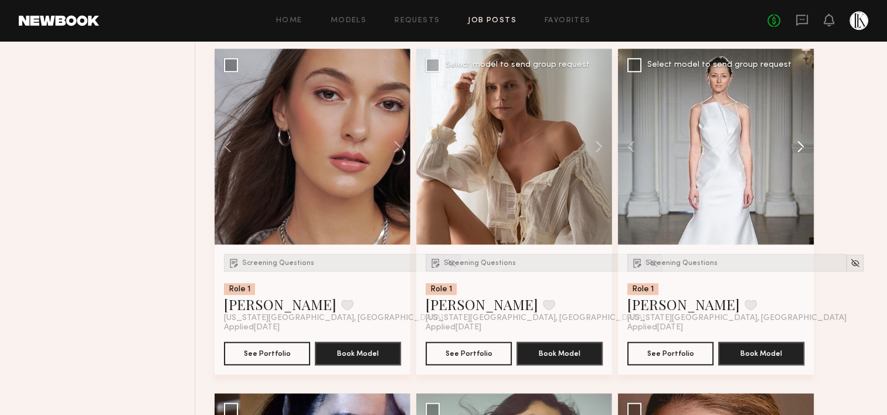
click at [800, 144] on button at bounding box center [795, 147] width 38 height 196
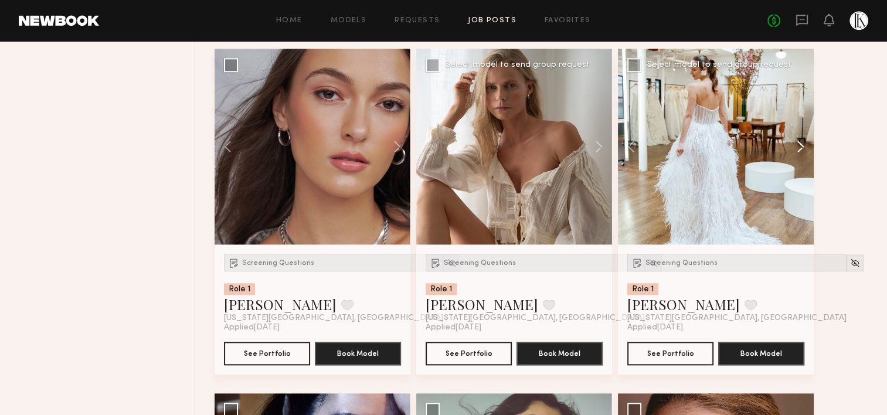
click at [800, 144] on button at bounding box center [795, 147] width 38 height 196
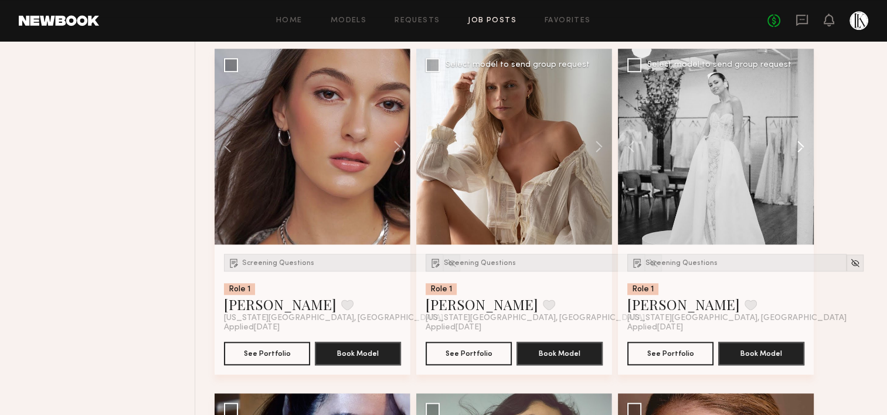
click at [800, 144] on button at bounding box center [795, 147] width 38 height 196
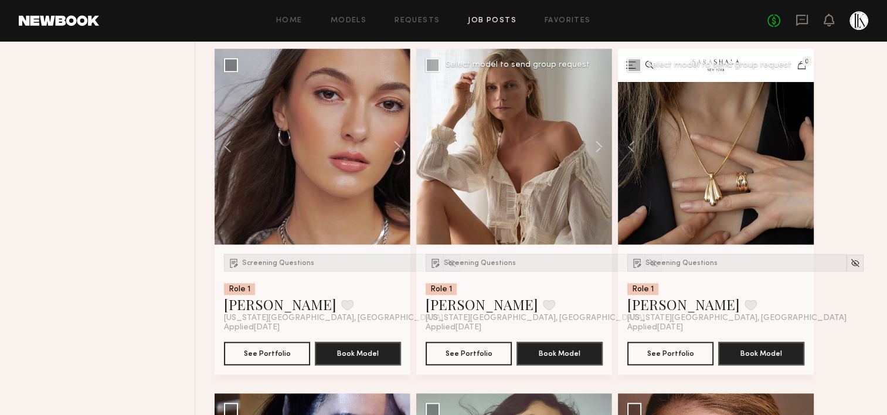
click at [800, 144] on div at bounding box center [716, 147] width 196 height 196
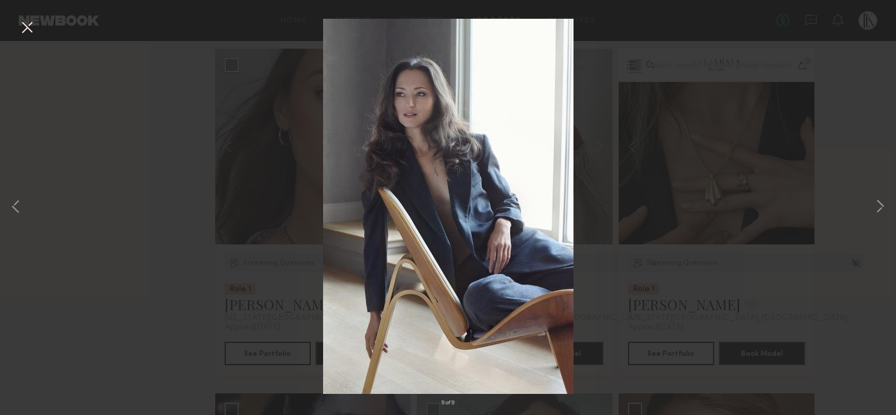
drag, startPoint x: 21, startPoint y: 25, endPoint x: 114, endPoint y: 19, distance: 92.8
click at [114, 19] on div "9 of 9" at bounding box center [448, 207] width 896 height 415
click at [25, 26] on button at bounding box center [27, 28] width 19 height 21
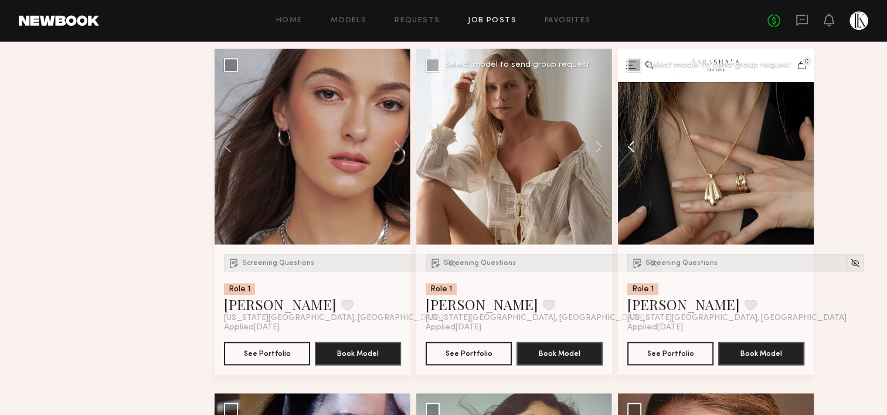
click at [621, 149] on button at bounding box center [637, 147] width 38 height 196
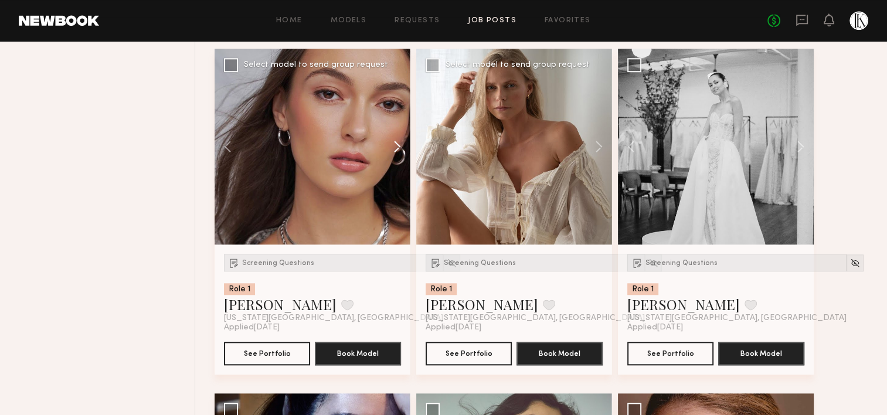
click at [391, 143] on button at bounding box center [392, 147] width 38 height 196
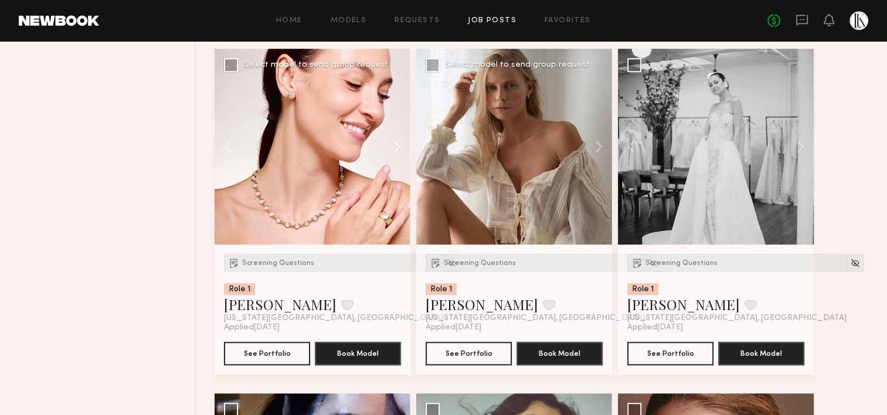
click at [391, 143] on button at bounding box center [392, 147] width 38 height 196
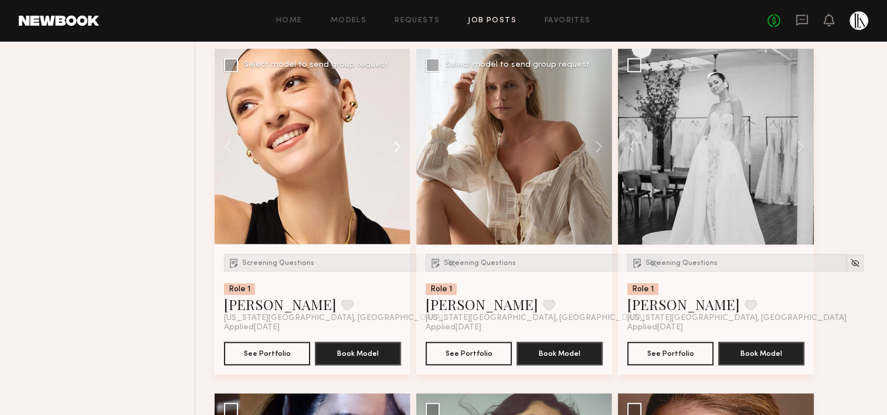
click at [391, 143] on button at bounding box center [392, 147] width 38 height 196
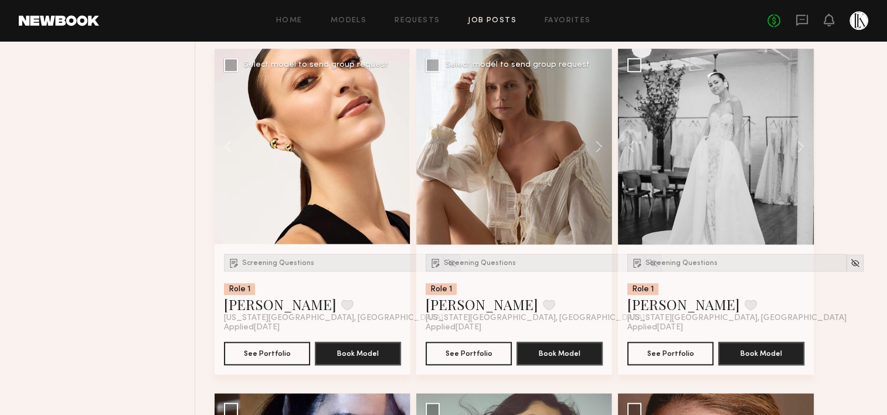
click at [391, 143] on div at bounding box center [313, 147] width 196 height 196
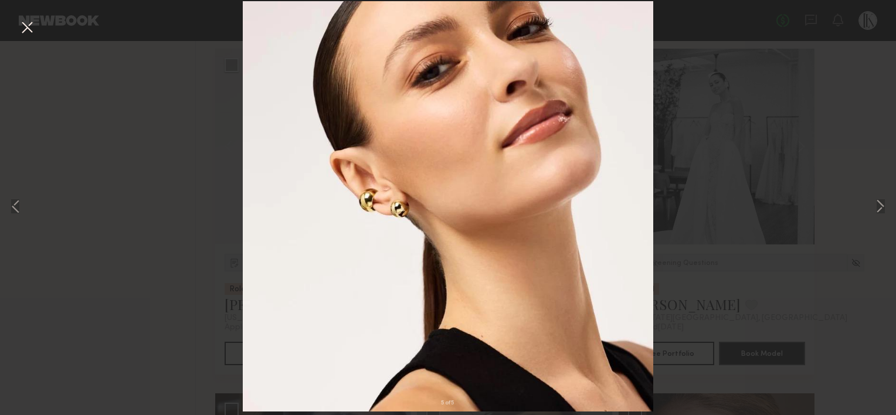
click at [32, 22] on button at bounding box center [27, 28] width 19 height 21
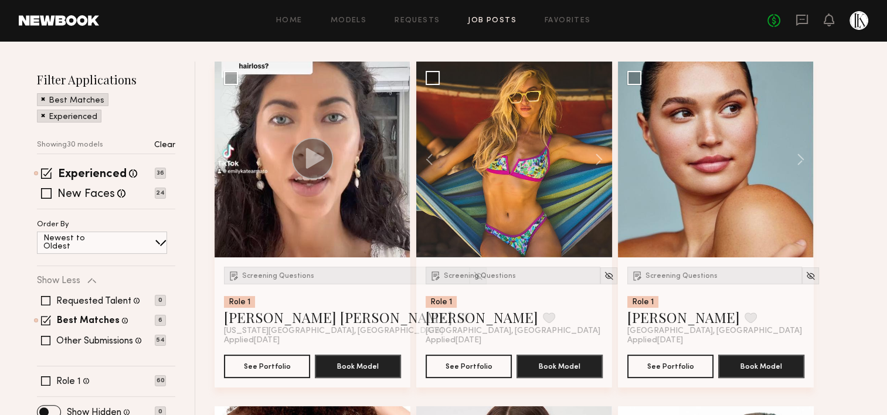
scroll to position [150, 0]
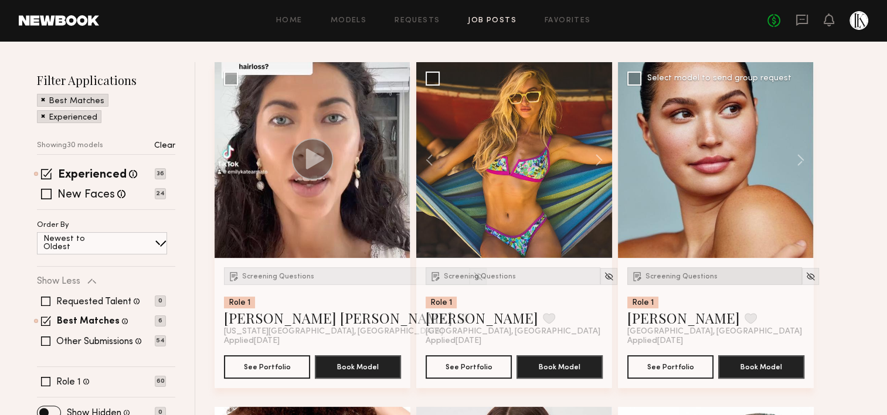
click at [667, 276] on span "Screening Questions" at bounding box center [681, 276] width 72 height 7
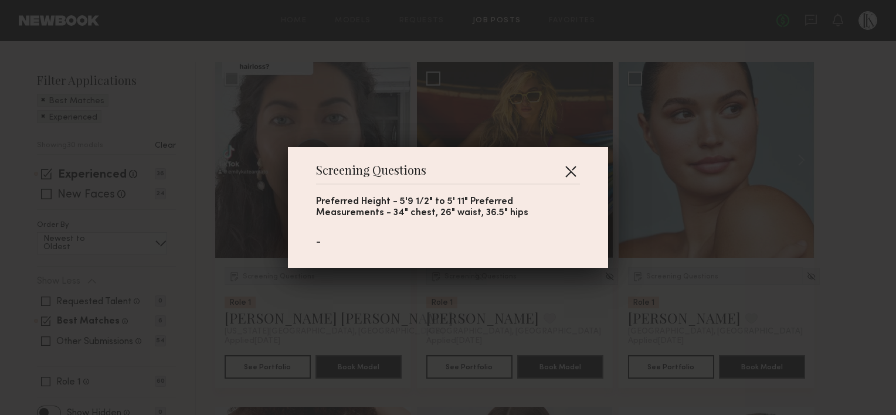
click at [563, 176] on button "button" at bounding box center [570, 171] width 19 height 19
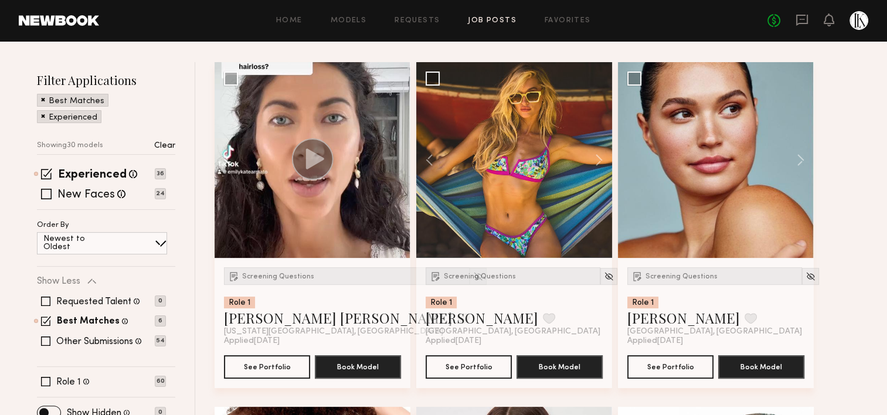
click at [227, 161] on button at bounding box center [234, 160] width 38 height 196
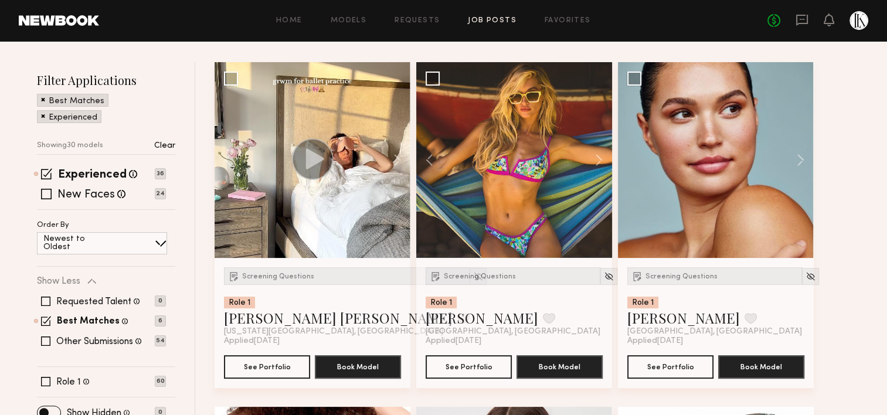
drag, startPoint x: 227, startPoint y: 161, endPoint x: 202, endPoint y: 148, distance: 28.6
click at [229, 158] on button at bounding box center [234, 160] width 38 height 196
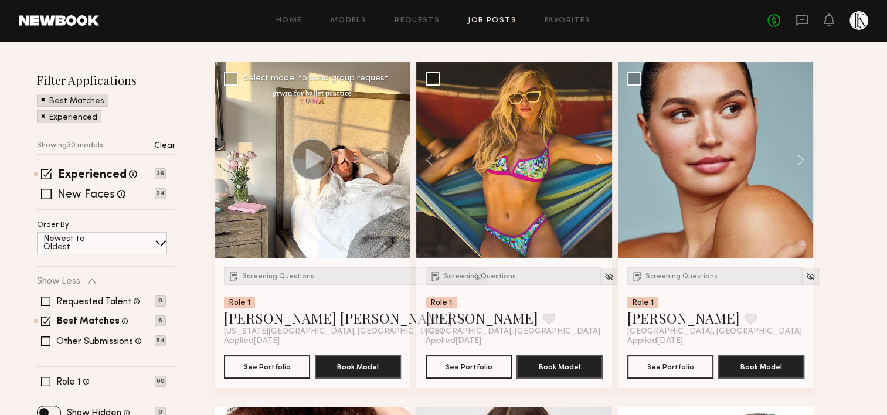
click at [229, 158] on button at bounding box center [234, 160] width 38 height 196
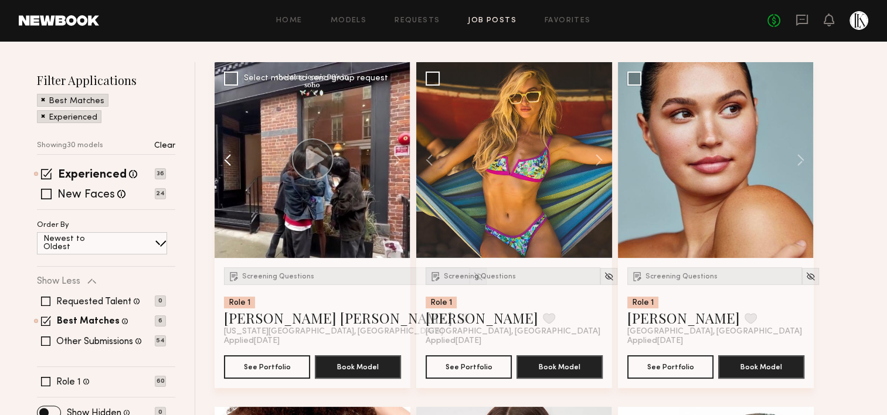
click at [229, 158] on button at bounding box center [234, 160] width 38 height 196
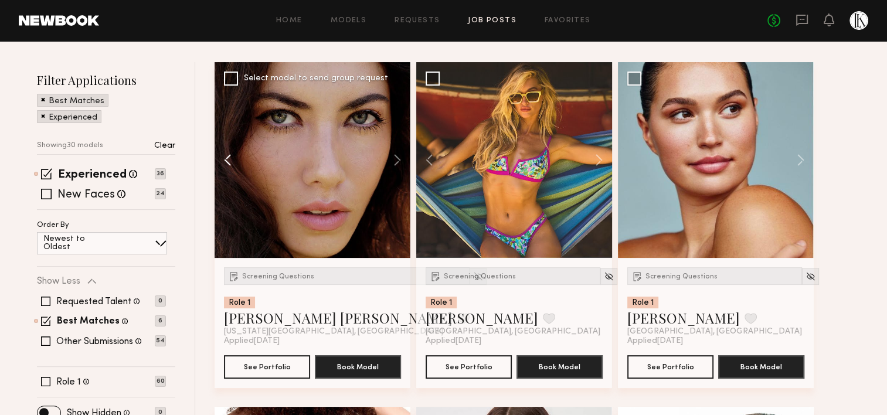
click at [229, 158] on button at bounding box center [234, 160] width 38 height 196
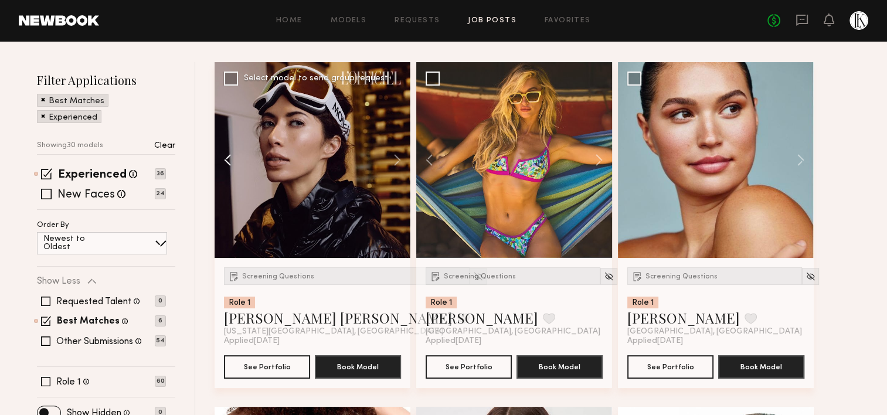
click at [229, 158] on button at bounding box center [234, 160] width 38 height 196
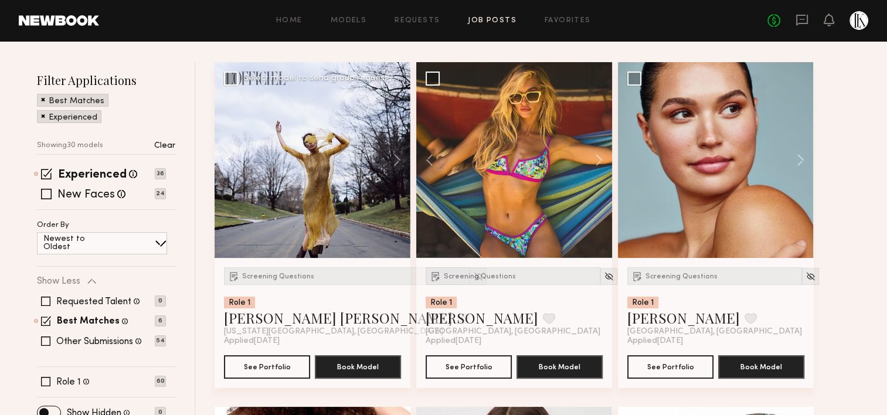
click at [229, 158] on button at bounding box center [234, 160] width 38 height 196
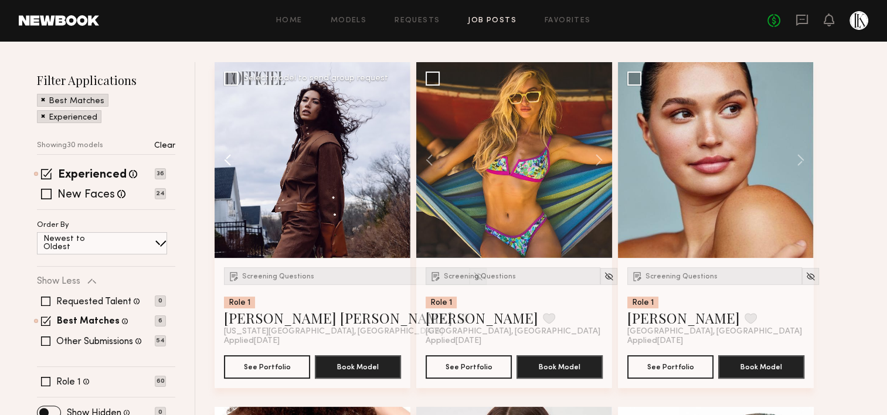
click at [229, 158] on button at bounding box center [234, 160] width 38 height 196
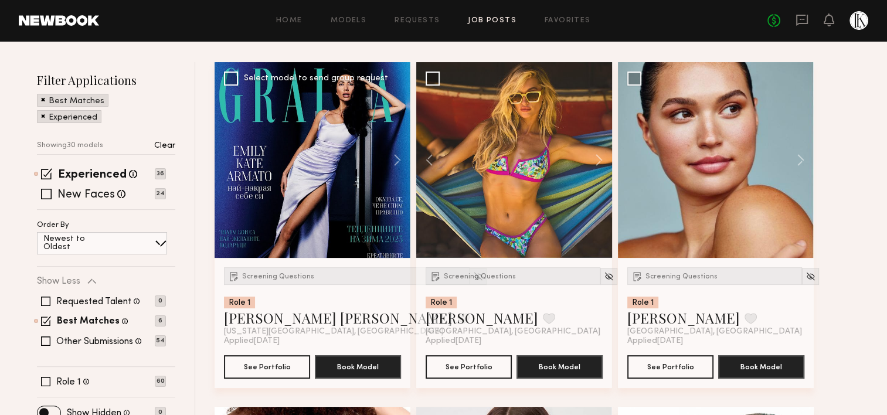
click at [229, 158] on div at bounding box center [313, 160] width 196 height 196
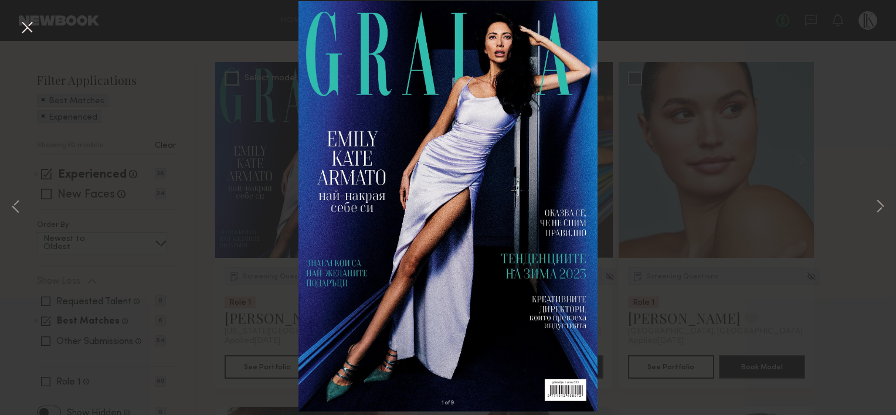
click at [26, 26] on button at bounding box center [27, 28] width 19 height 21
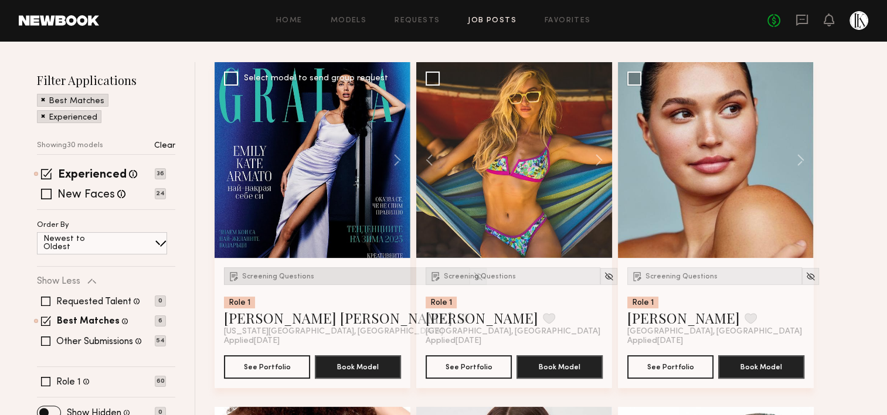
click at [284, 271] on div "Screening Questions" at bounding box center [347, 276] width 246 height 18
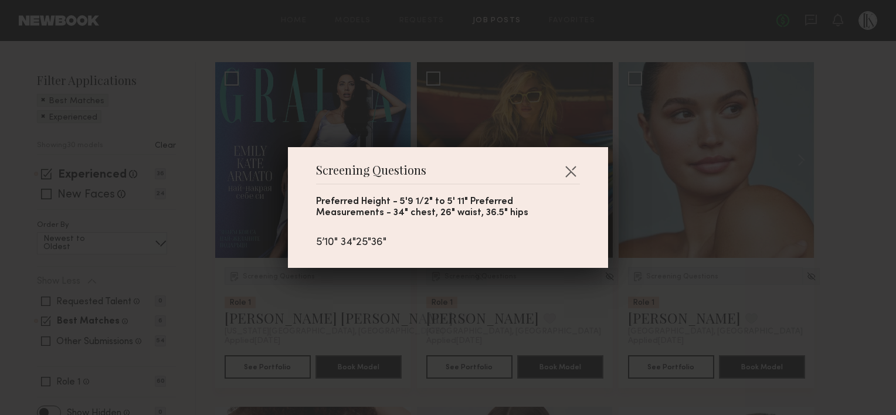
click at [202, 198] on div "Screening Questions Preferred Height - 5'9 1/2" to 5' 11" Preferred Measurement…" at bounding box center [448, 207] width 896 height 415
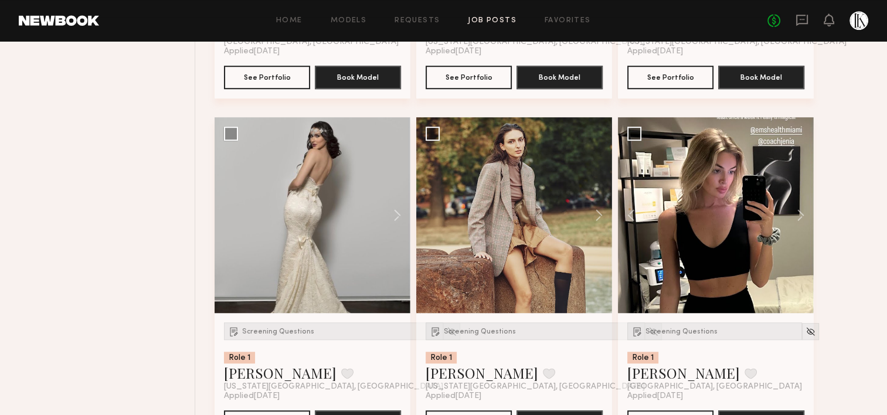
scroll to position [818, 0]
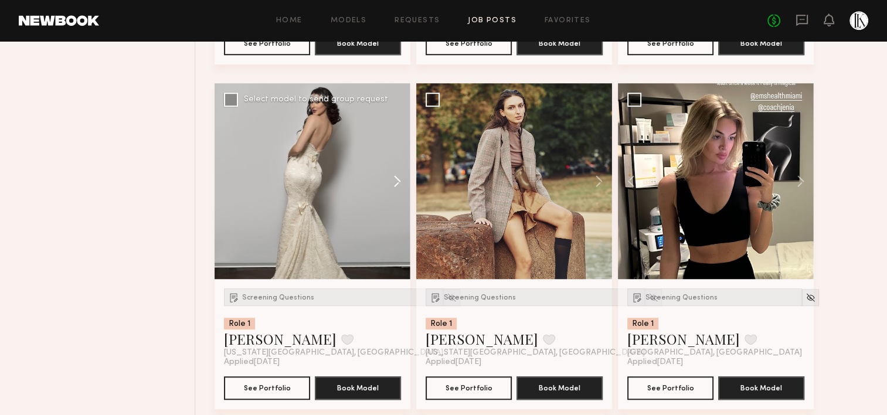
click at [397, 185] on button at bounding box center [392, 181] width 38 height 196
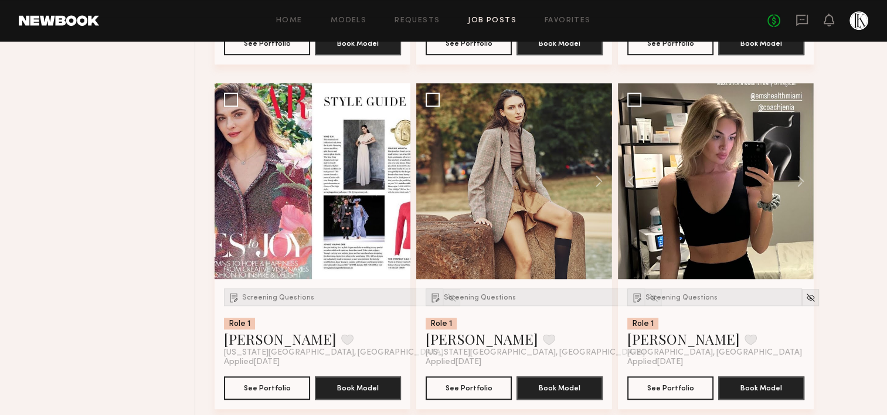
drag, startPoint x: 397, startPoint y: 185, endPoint x: 158, endPoint y: 137, distance: 244.0
click at [225, 166] on button at bounding box center [234, 181] width 38 height 196
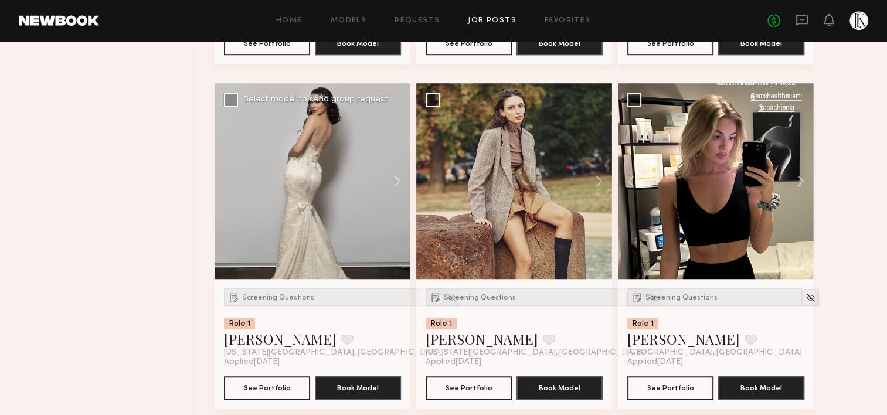
click at [225, 166] on div at bounding box center [313, 181] width 196 height 196
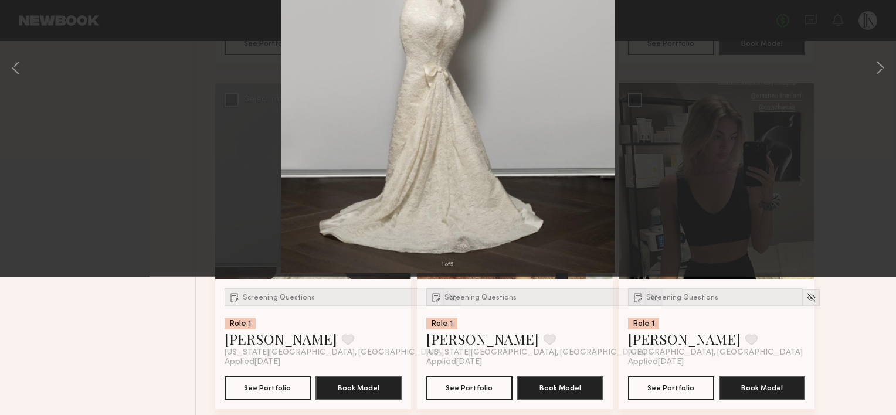
click at [16, 25] on div "1 of 5" at bounding box center [448, 207] width 896 height 415
click at [32, 26] on button at bounding box center [27, 28] width 19 height 21
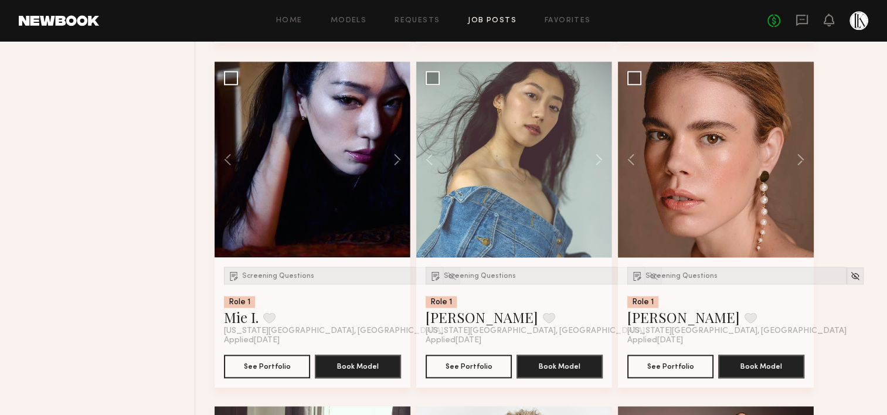
scroll to position [1530, 0]
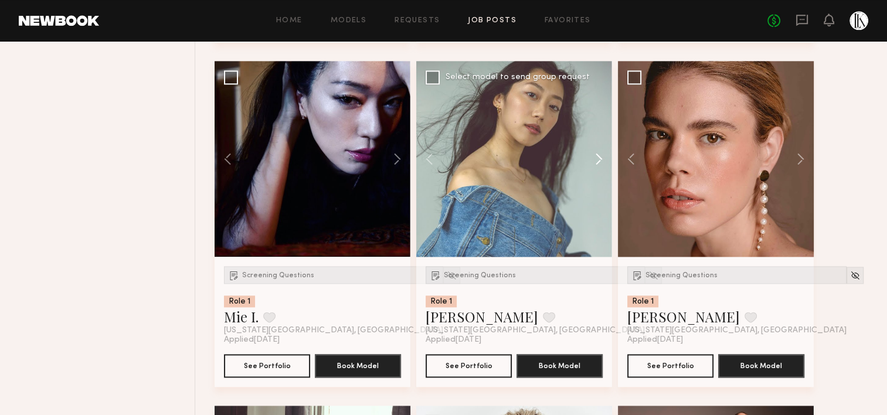
click at [600, 153] on button at bounding box center [593, 159] width 38 height 196
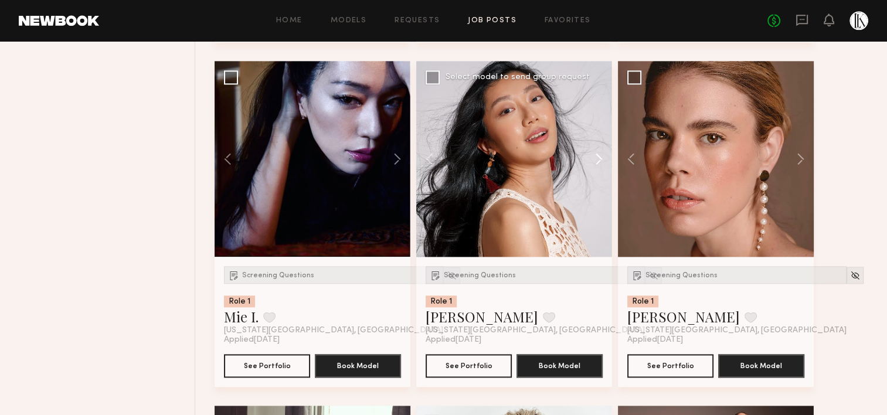
click at [600, 153] on button at bounding box center [593, 159] width 38 height 196
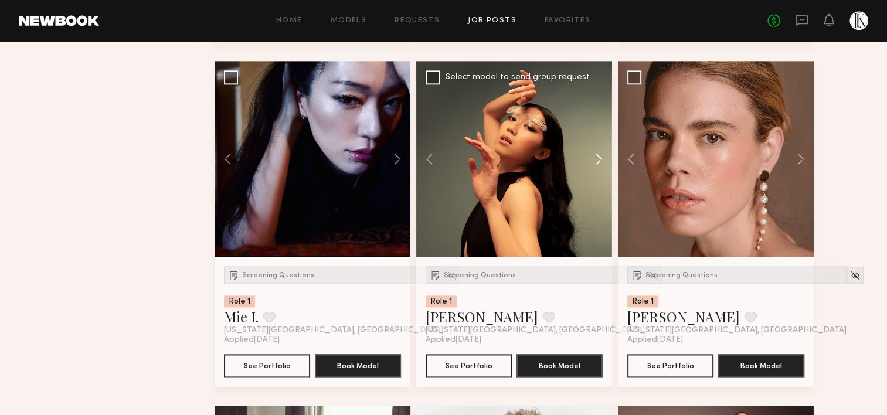
click at [600, 153] on button at bounding box center [593, 159] width 38 height 196
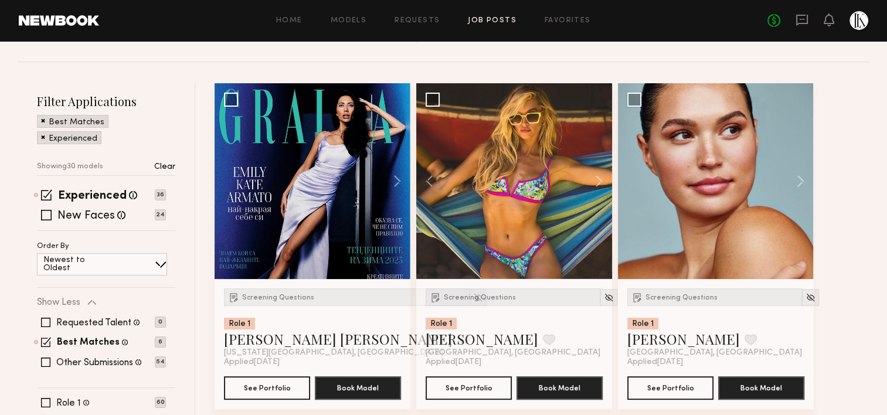
scroll to position [130, 0]
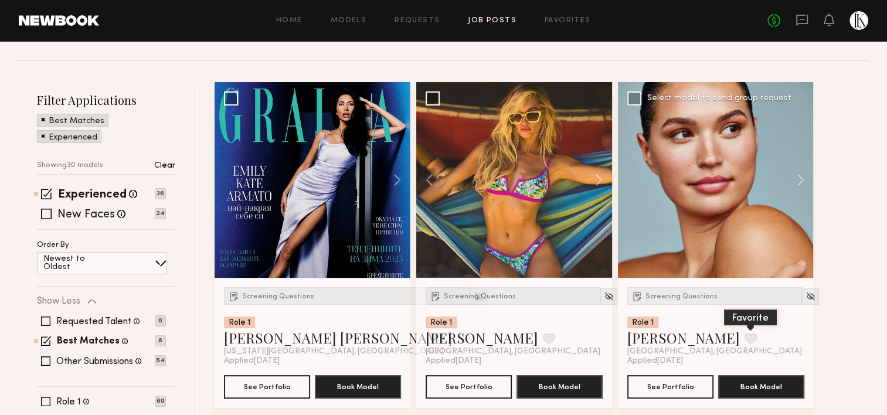
click at [744, 336] on button at bounding box center [750, 338] width 12 height 11
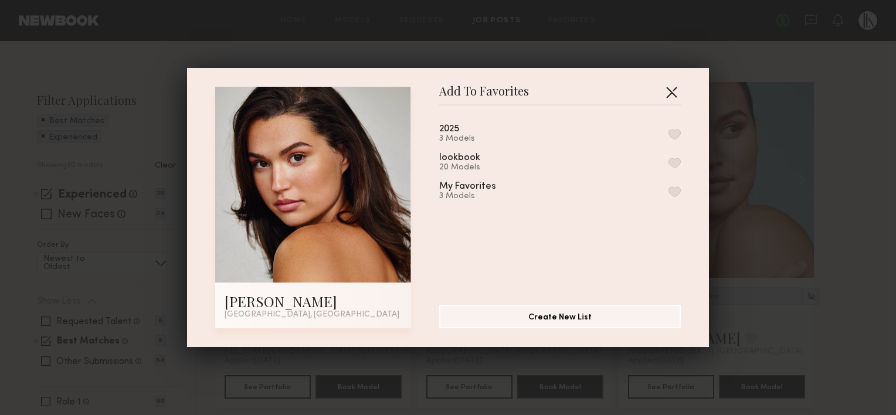
click at [668, 91] on button "button" at bounding box center [671, 92] width 19 height 19
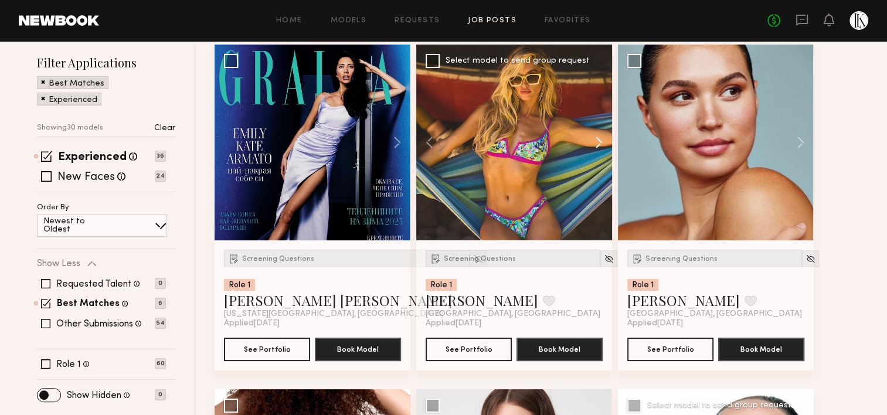
scroll to position [165, 0]
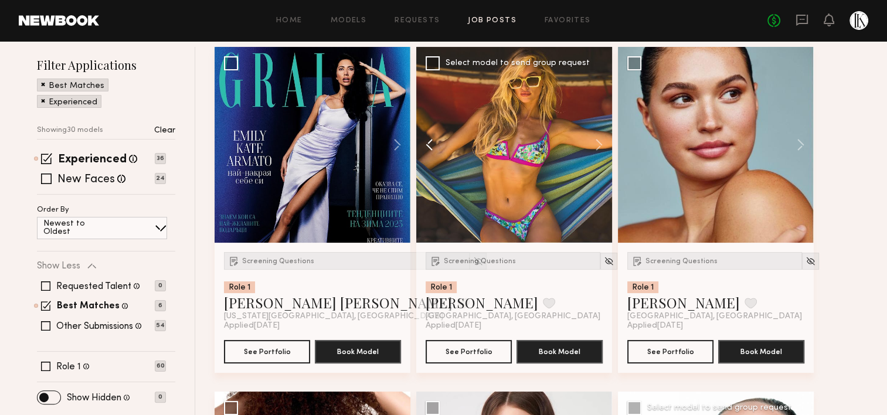
click at [430, 137] on button at bounding box center [435, 145] width 38 height 196
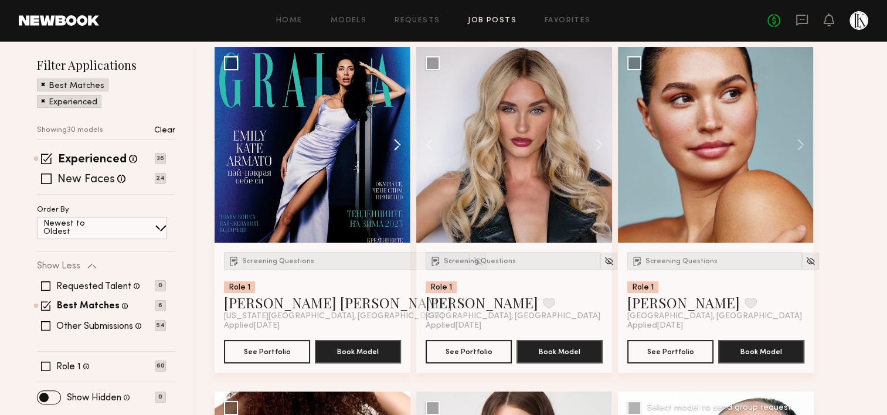
click at [394, 150] on button at bounding box center [392, 145] width 38 height 196
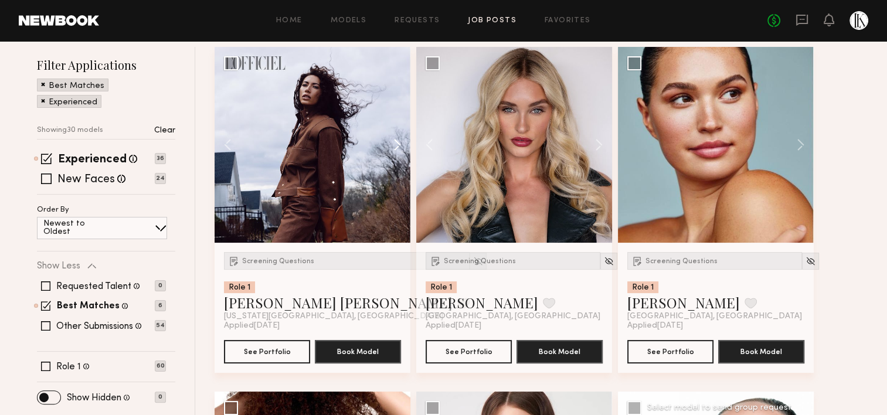
click at [394, 150] on button at bounding box center [392, 145] width 38 height 196
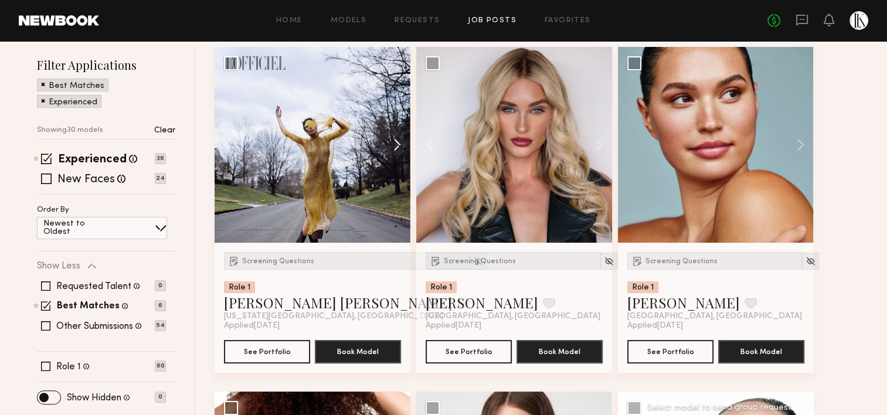
click at [394, 150] on button at bounding box center [392, 145] width 38 height 196
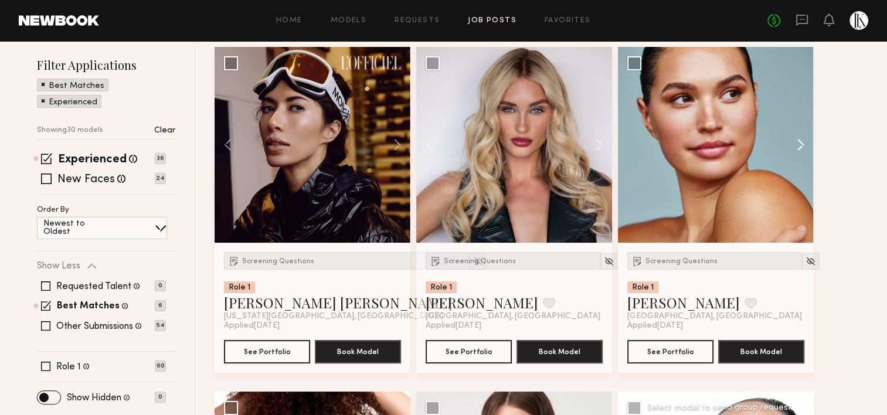
click at [801, 147] on button at bounding box center [795, 145] width 38 height 196
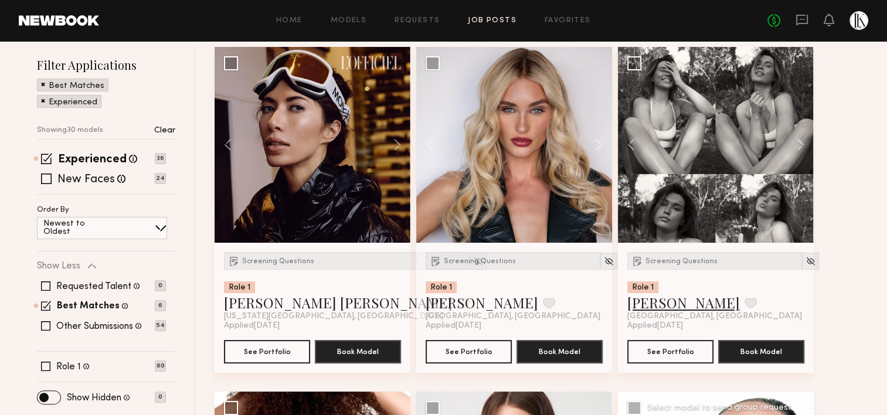
drag, startPoint x: 801, startPoint y: 147, endPoint x: 640, endPoint y: 310, distance: 228.4
click at [640, 310] on link "Ella J." at bounding box center [683, 302] width 113 height 19
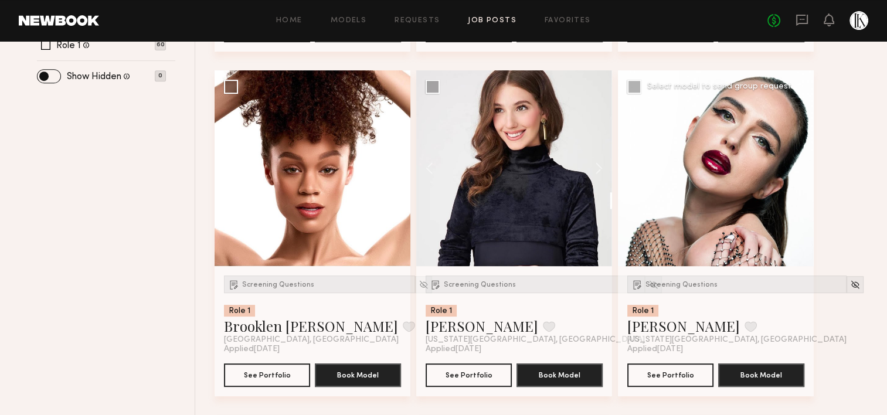
scroll to position [487, 0]
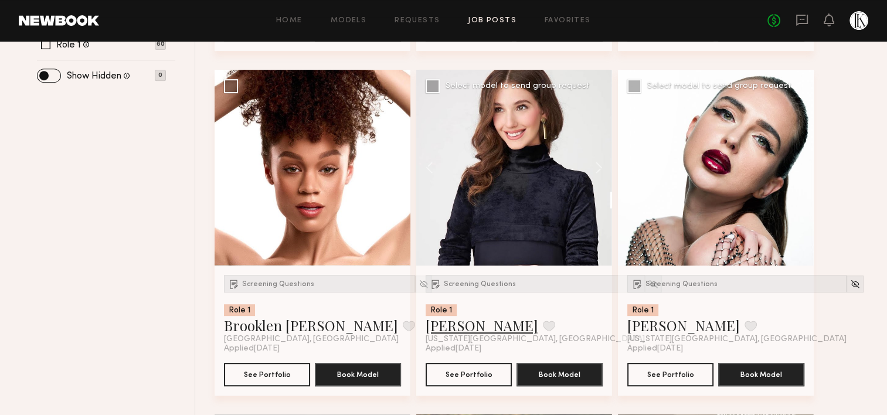
click at [458, 327] on link "Luisane R." at bounding box center [482, 325] width 113 height 19
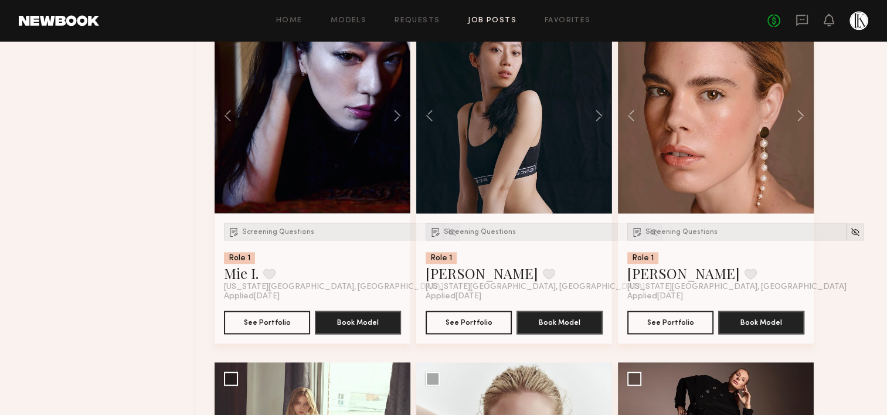
scroll to position [1573, 0]
click at [665, 274] on link "Brana D." at bounding box center [683, 273] width 113 height 19
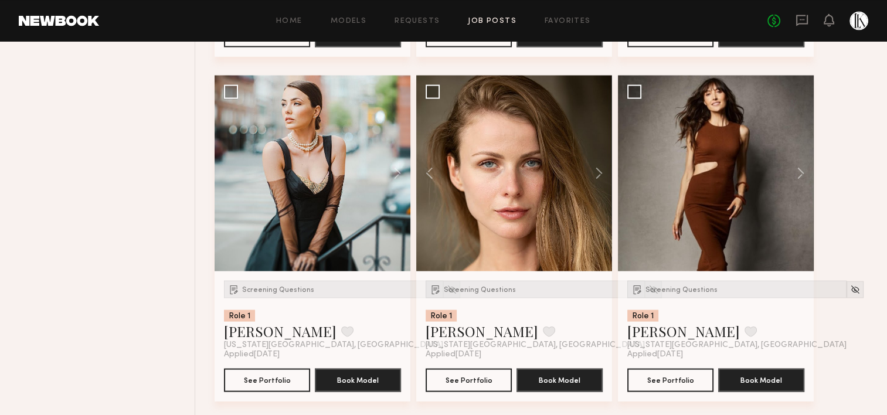
scroll to position [2204, 0]
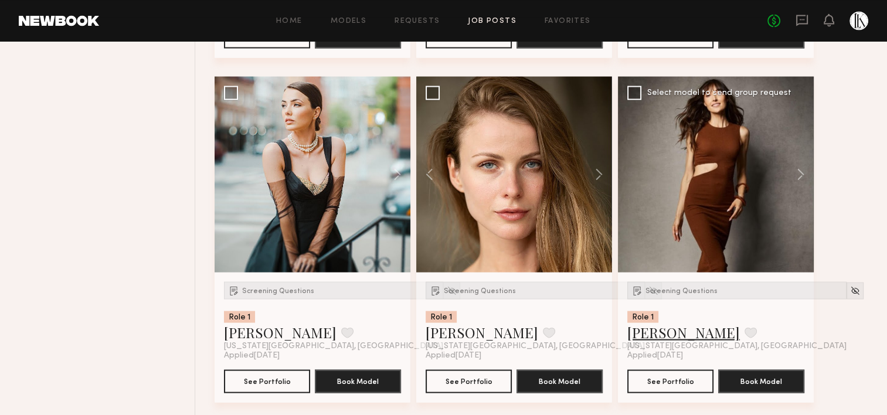
click at [647, 330] on link "Tatjana S." at bounding box center [683, 331] width 113 height 19
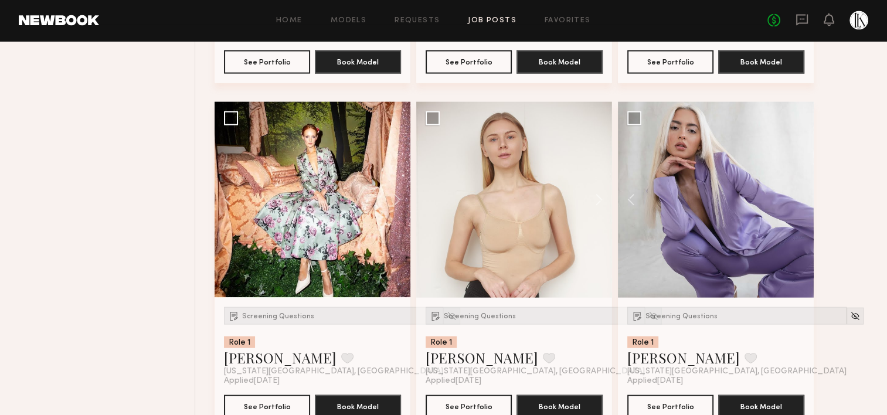
scroll to position [2563, 0]
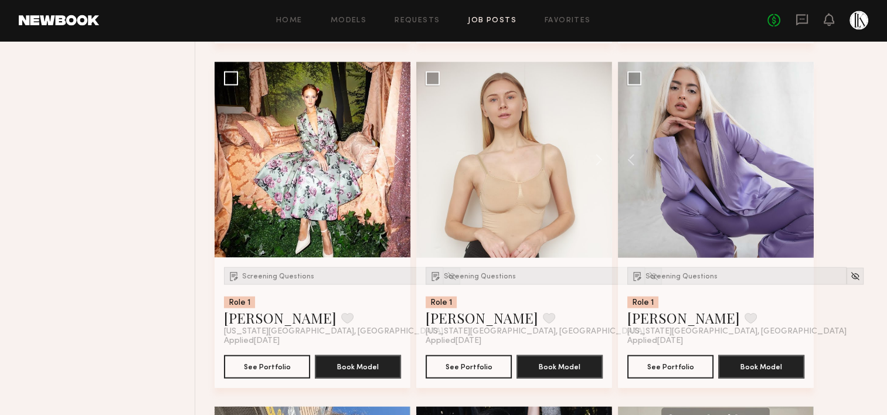
drag, startPoint x: 627, startPoint y: 159, endPoint x: 828, endPoint y: 132, distance: 203.0
click at [628, 166] on button at bounding box center [637, 160] width 38 height 196
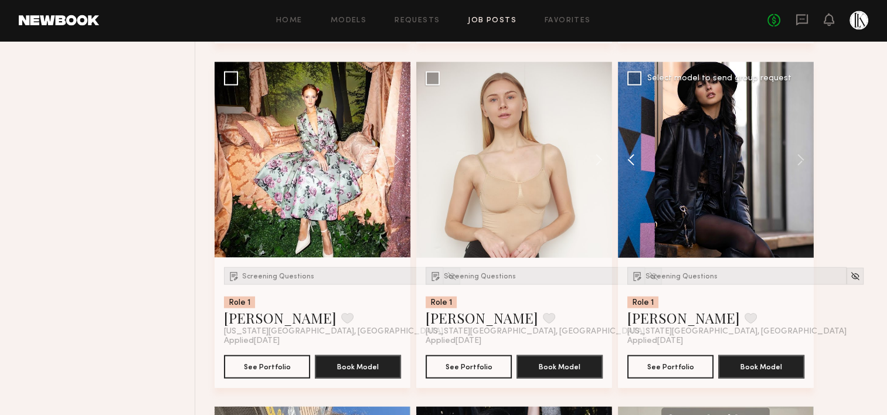
click at [628, 166] on button at bounding box center [637, 160] width 38 height 196
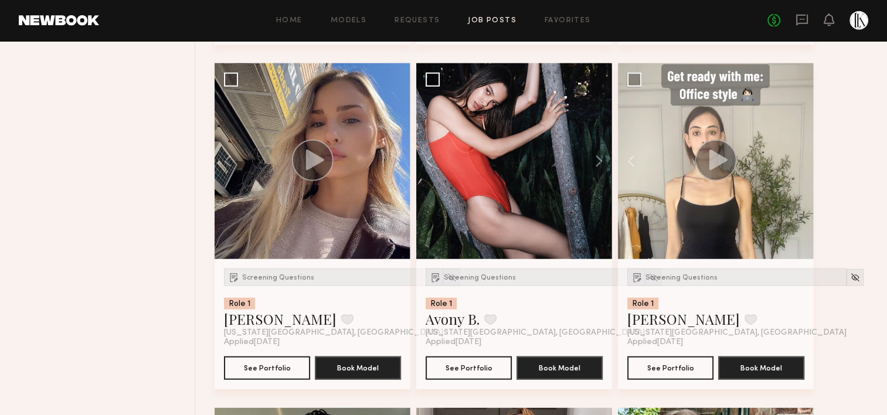
scroll to position [2907, 0]
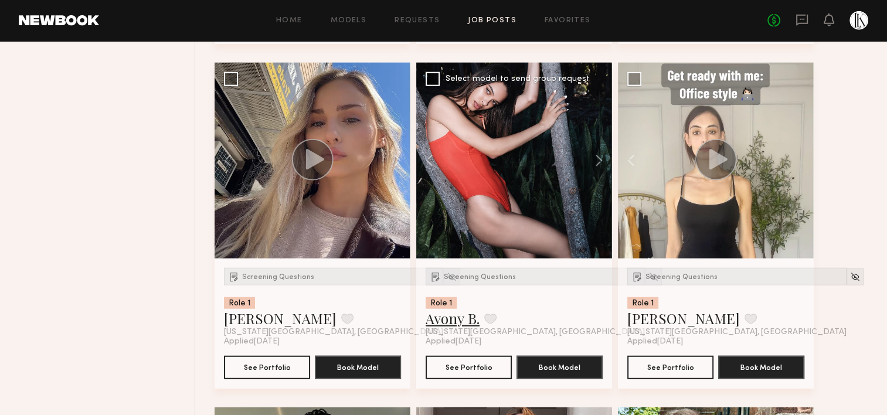
click at [452, 318] on link "Avony B." at bounding box center [453, 318] width 54 height 19
click at [652, 317] on link "Maxine H." at bounding box center [683, 318] width 113 height 19
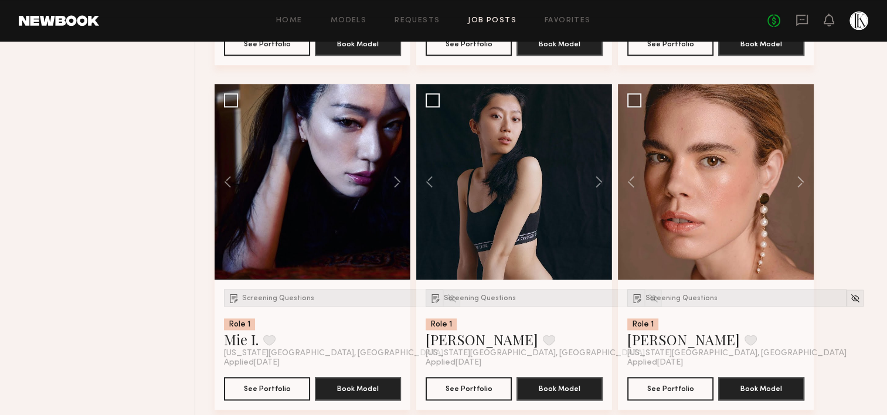
scroll to position [1508, 0]
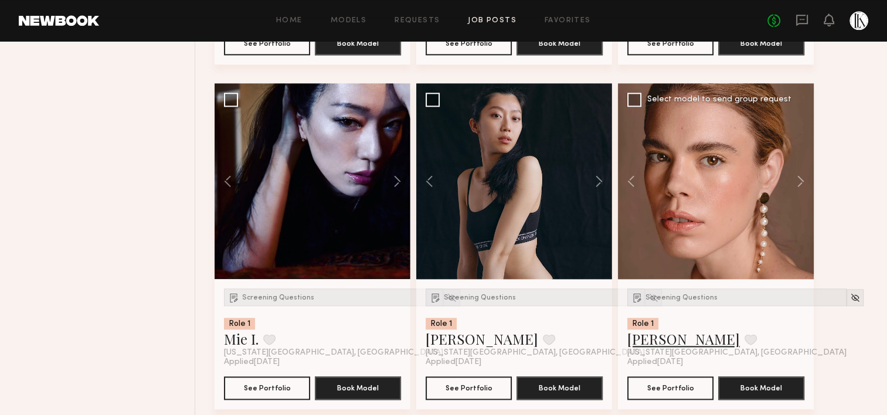
click at [640, 335] on link "Brana D." at bounding box center [683, 338] width 113 height 19
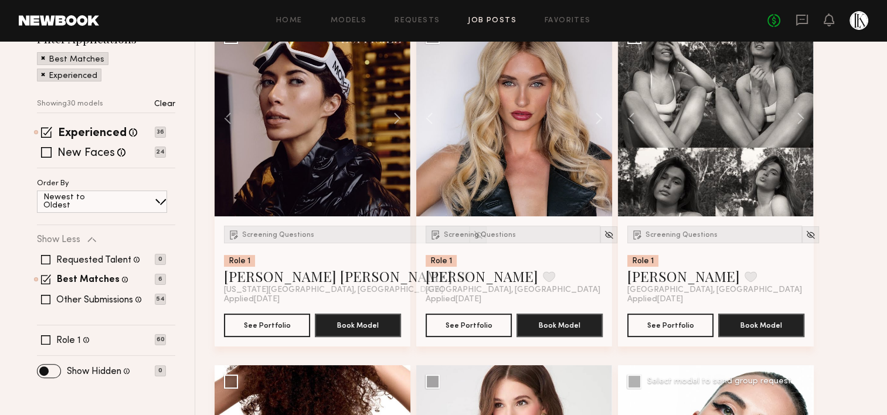
scroll to position [169, 0]
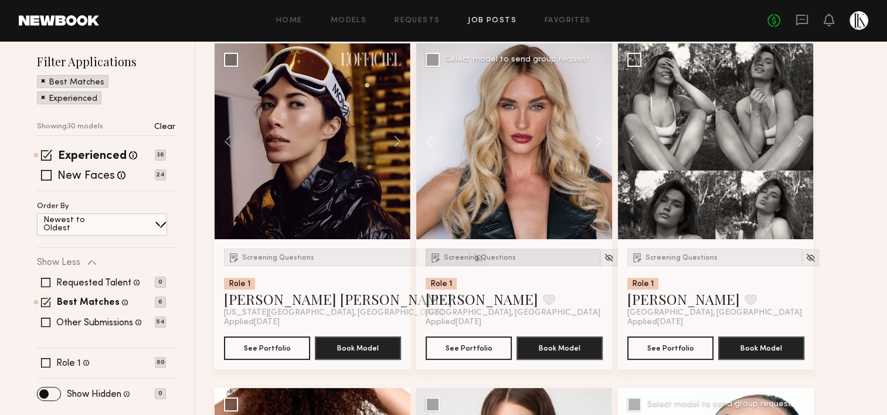
click at [494, 251] on div "Screening Questions" at bounding box center [513, 258] width 175 height 18
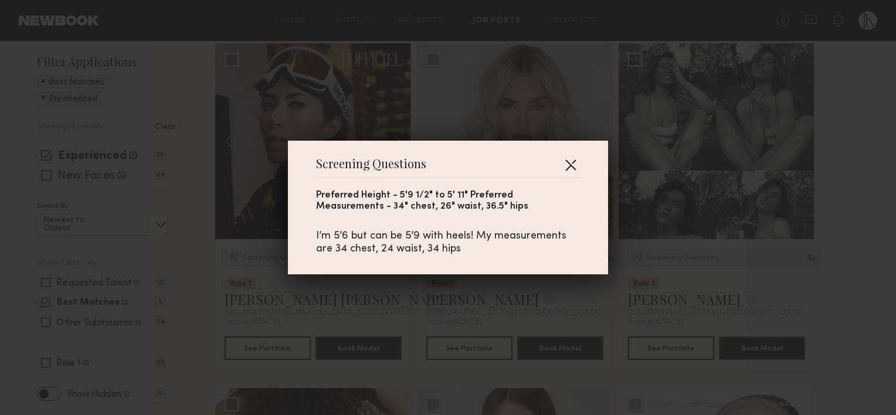
click at [565, 158] on button "button" at bounding box center [570, 164] width 19 height 19
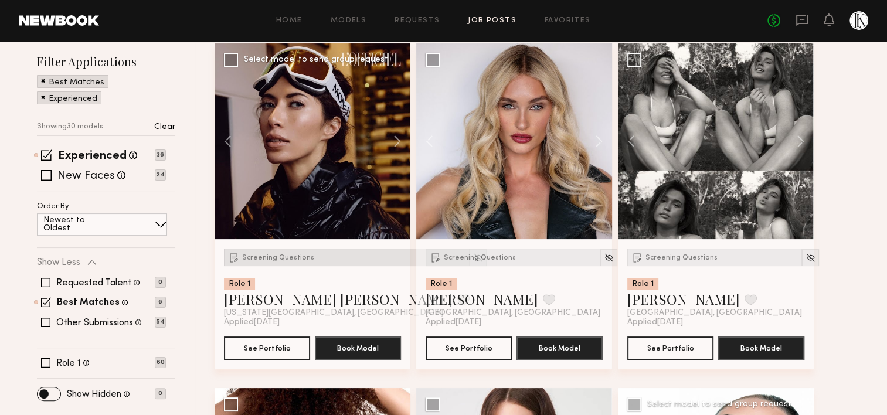
click at [295, 250] on div "Screening Questions" at bounding box center [347, 258] width 246 height 18
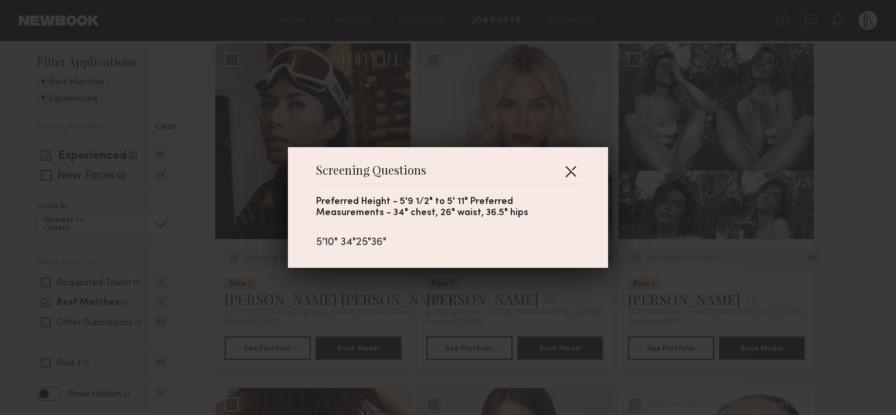
click at [570, 162] on button "button" at bounding box center [570, 171] width 19 height 19
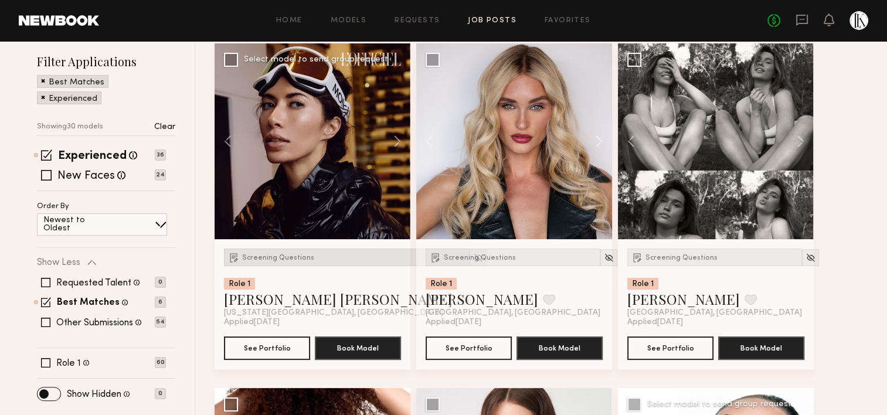
click at [288, 259] on span "Screening Questions" at bounding box center [278, 257] width 72 height 7
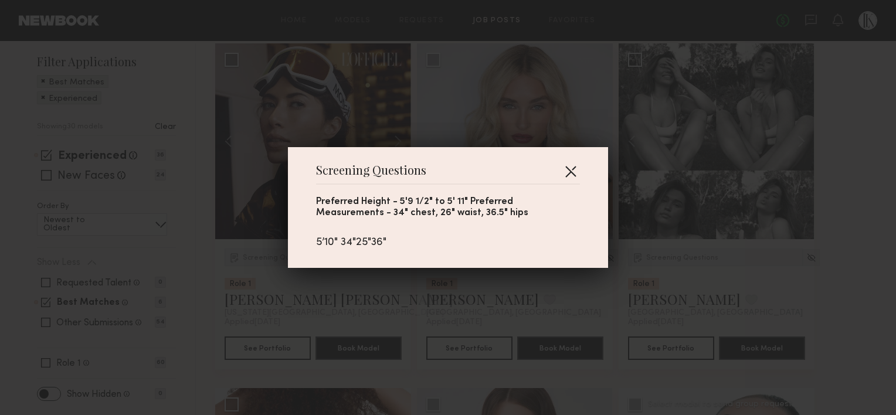
click at [564, 166] on button "button" at bounding box center [570, 171] width 19 height 19
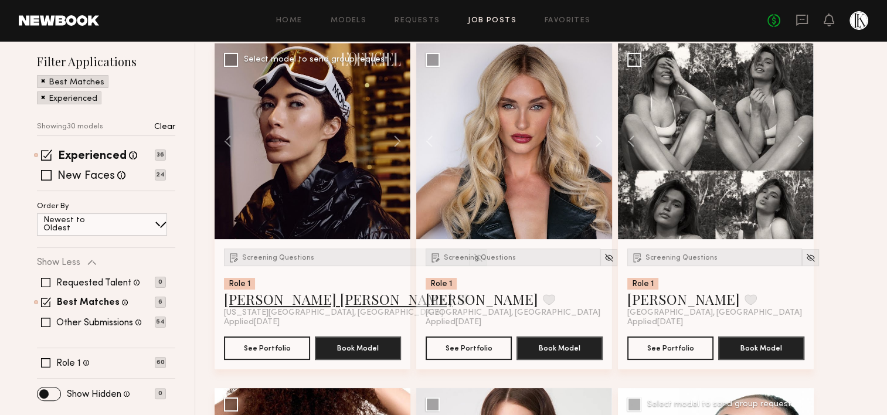
click at [274, 294] on link "Emily Kate A." at bounding box center [338, 299] width 229 height 19
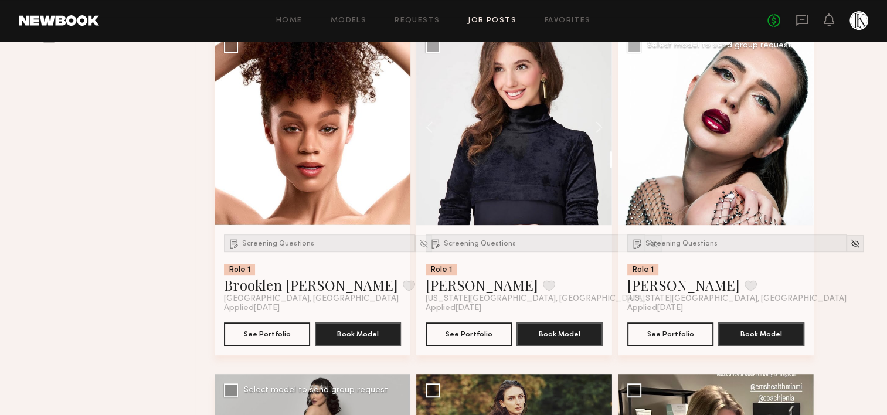
scroll to position [528, 0]
click at [281, 232] on div "Screening Questions Role 1 Brooklen W. Favorite Los Angeles, CA Applied 10/11/2…" at bounding box center [313, 290] width 196 height 130
click at [283, 232] on div "Screening Questions Role 1 Brooklen W. Favorite Los Angeles, CA Applied 10/11/2…" at bounding box center [313, 290] width 196 height 130
click at [286, 240] on span "Screening Questions" at bounding box center [278, 243] width 72 height 7
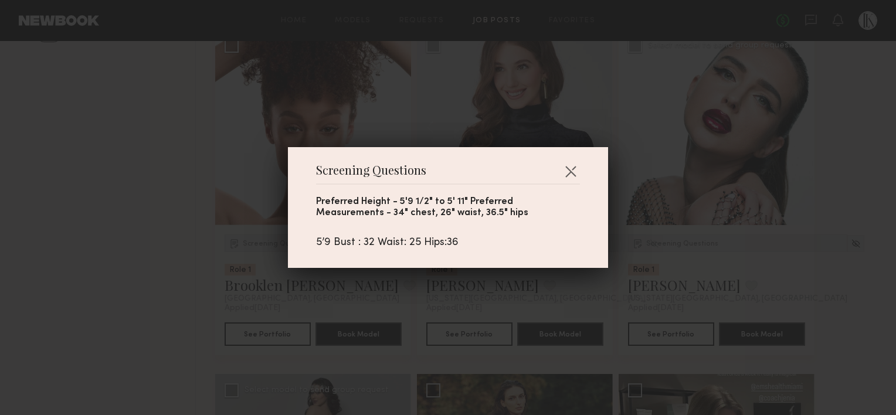
click at [209, 273] on div "Screening Questions Preferred Height - 5'9 1/2" to 5' 11" Preferred Measurement…" at bounding box center [448, 207] width 896 height 415
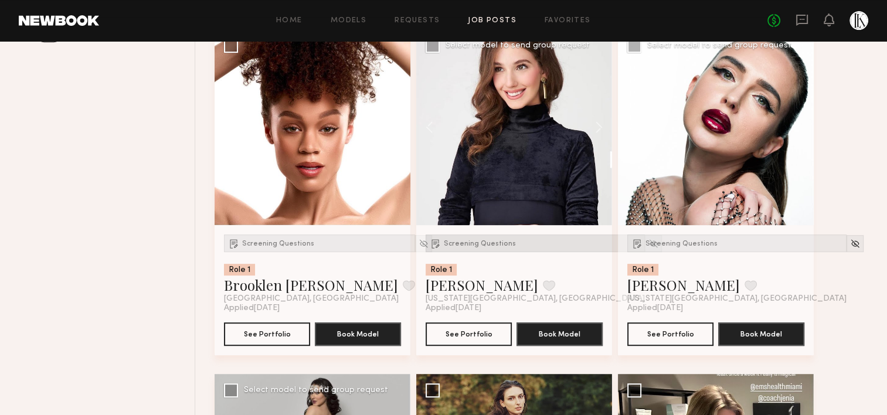
click at [488, 244] on span "Screening Questions" at bounding box center [480, 243] width 72 height 7
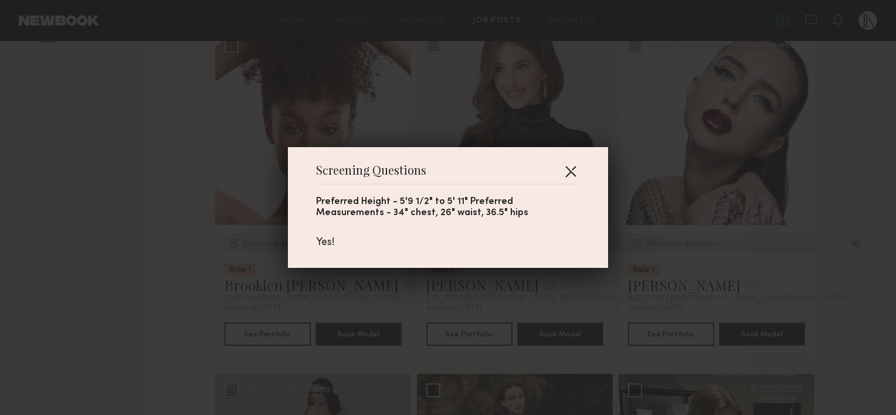
click at [561, 166] on button "button" at bounding box center [570, 171] width 19 height 19
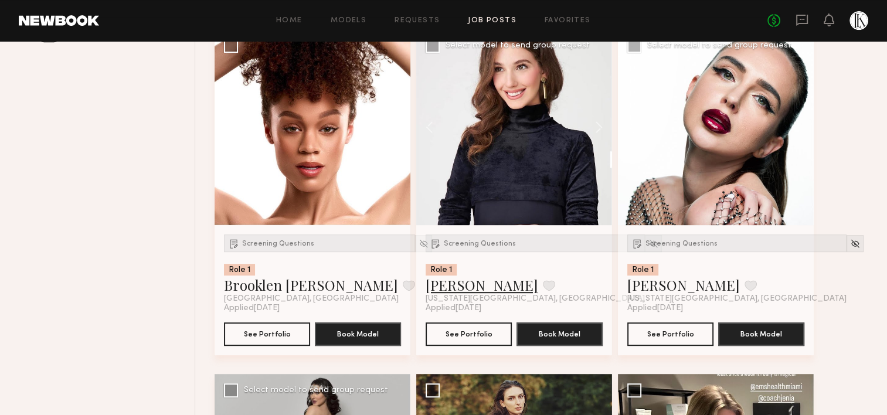
click at [462, 283] on link "Luisane R." at bounding box center [482, 285] width 113 height 19
click at [690, 242] on span "Screening Questions" at bounding box center [681, 243] width 72 height 7
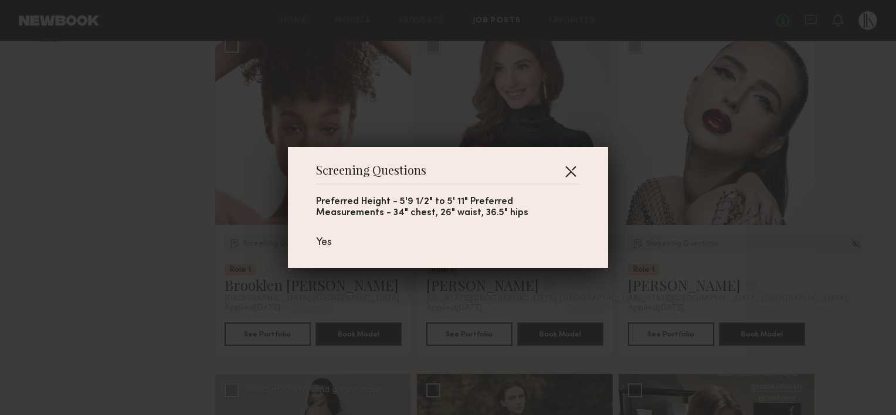
click at [568, 169] on button "button" at bounding box center [570, 171] width 19 height 19
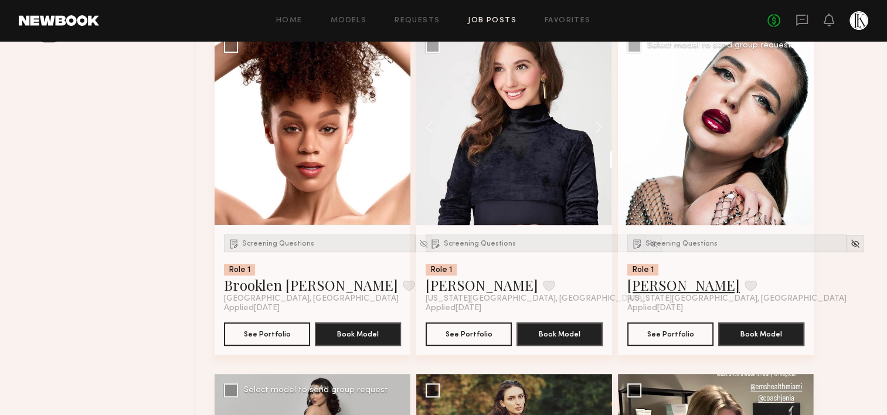
click at [659, 291] on link "Kristina B." at bounding box center [683, 285] width 113 height 19
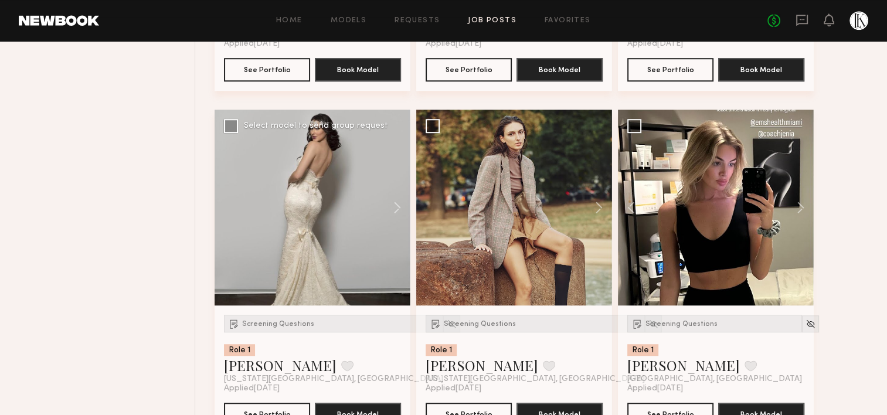
scroll to position [861, 0]
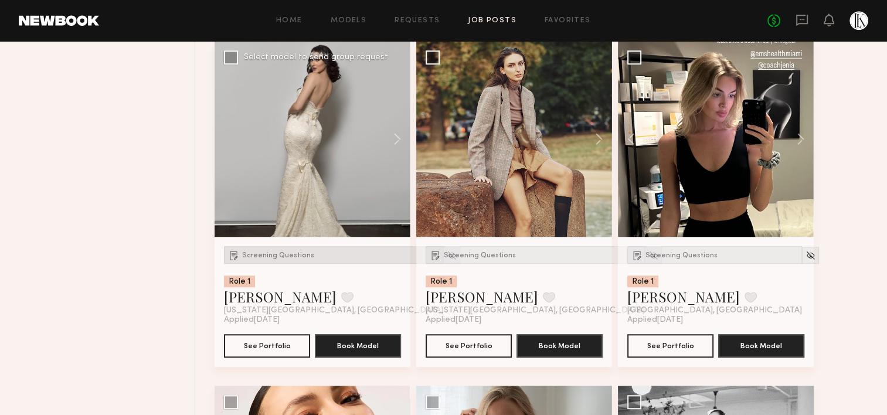
click at [288, 259] on div "Screening Questions" at bounding box center [333, 255] width 219 height 18
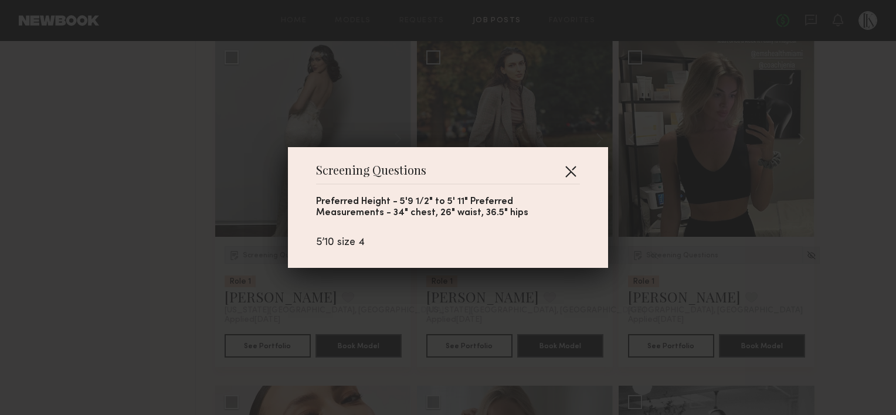
click at [563, 165] on button "button" at bounding box center [570, 171] width 19 height 19
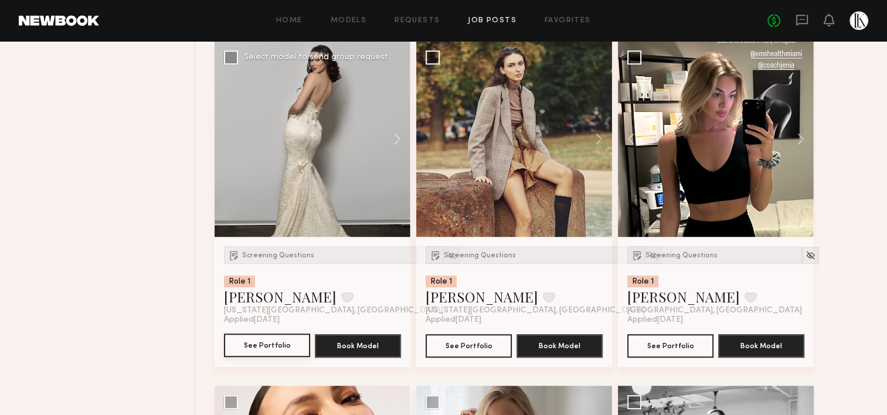
click at [283, 345] on button "See Portfolio" at bounding box center [267, 345] width 86 height 23
click at [481, 254] on span "Screening Questions" at bounding box center [480, 255] width 72 height 7
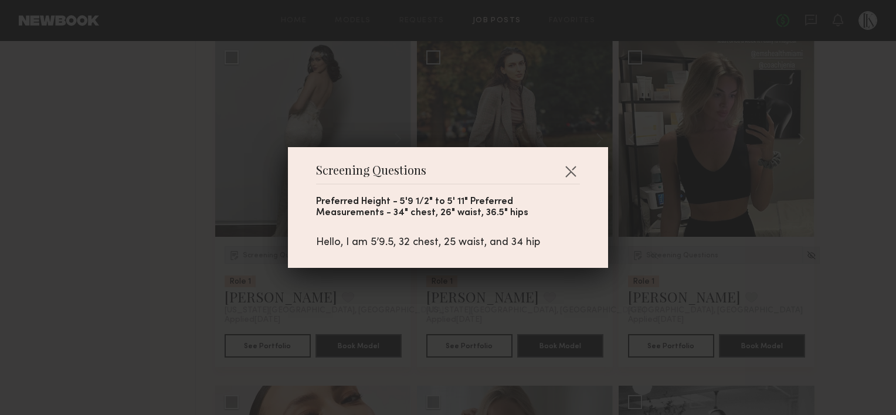
click at [576, 165] on div "Screening Questions Preferred Height - 5'9 1/2" to 5' 11" Preferred Measurement…" at bounding box center [448, 207] width 320 height 121
click at [570, 170] on button "button" at bounding box center [570, 171] width 19 height 19
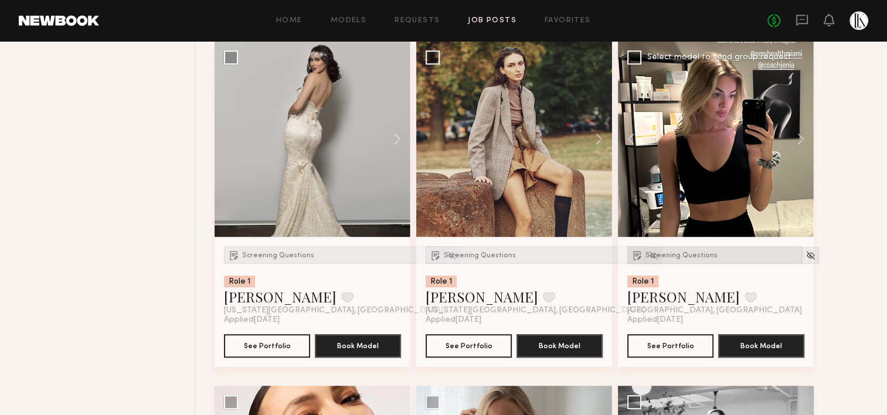
click at [693, 256] on span "Screening Questions" at bounding box center [681, 255] width 72 height 7
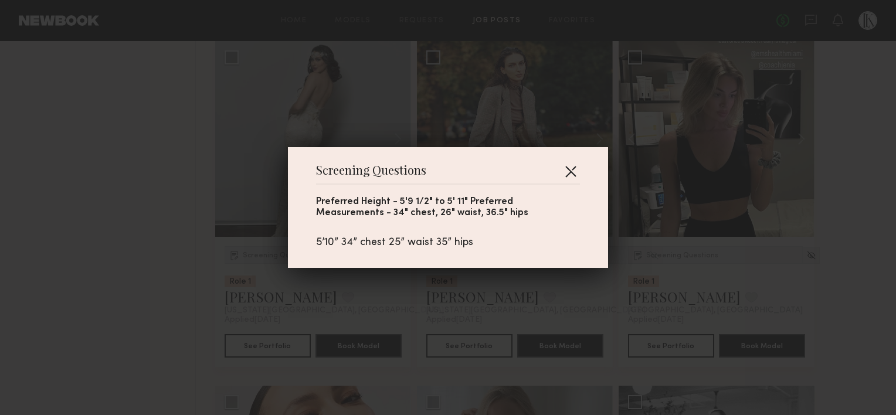
click at [567, 169] on button "button" at bounding box center [570, 171] width 19 height 19
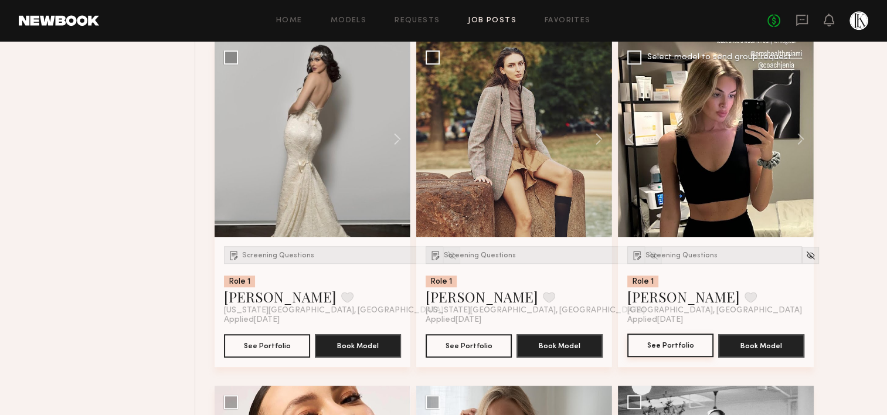
click at [680, 348] on button "See Portfolio" at bounding box center [670, 345] width 86 height 23
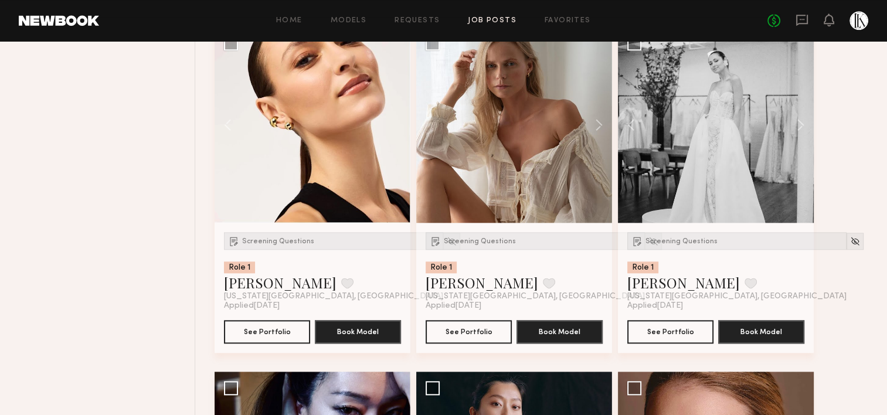
scroll to position [1222, 0]
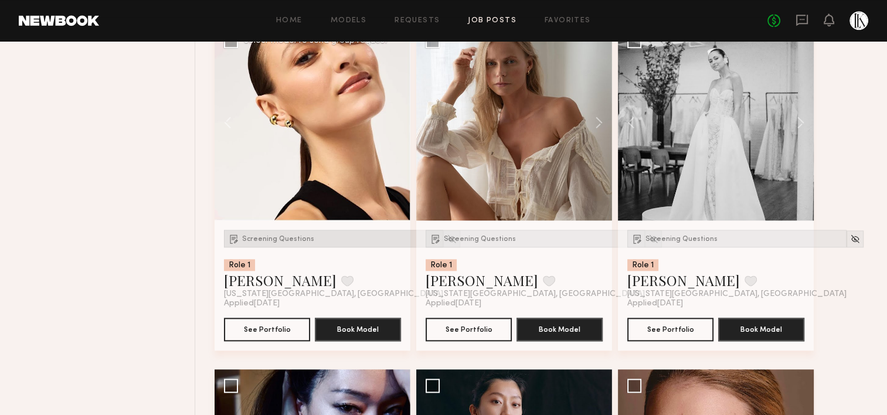
click at [285, 236] on span "Screening Questions" at bounding box center [278, 239] width 72 height 7
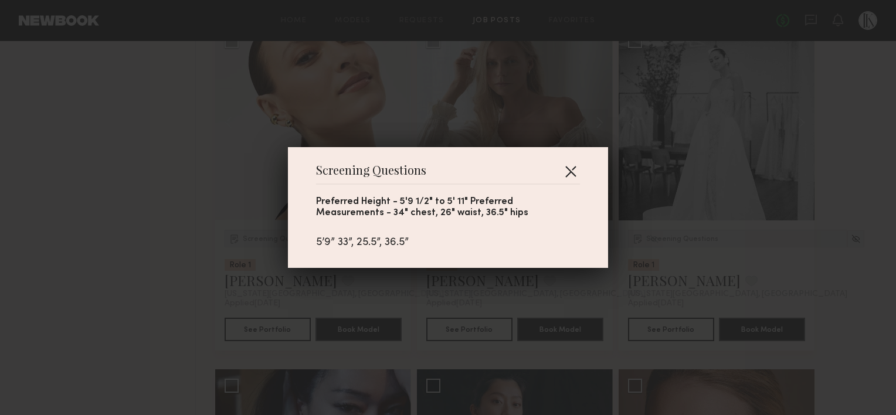
click at [561, 173] on button "button" at bounding box center [570, 171] width 19 height 19
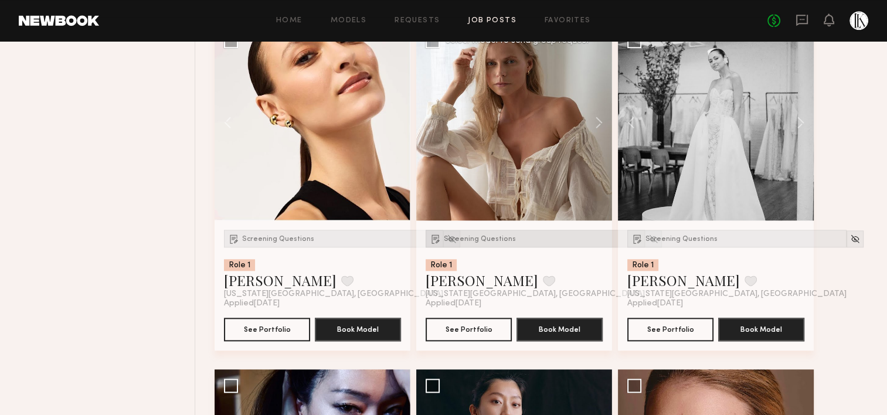
click at [476, 237] on span "Screening Questions" at bounding box center [480, 239] width 72 height 7
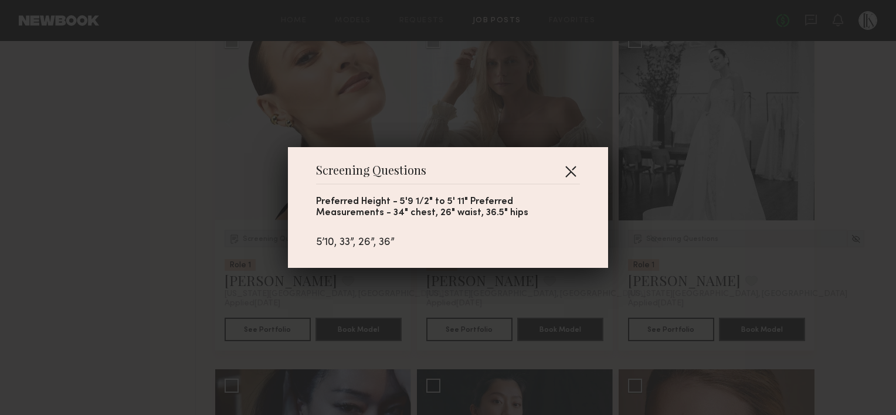
click at [568, 171] on button "button" at bounding box center [570, 171] width 19 height 19
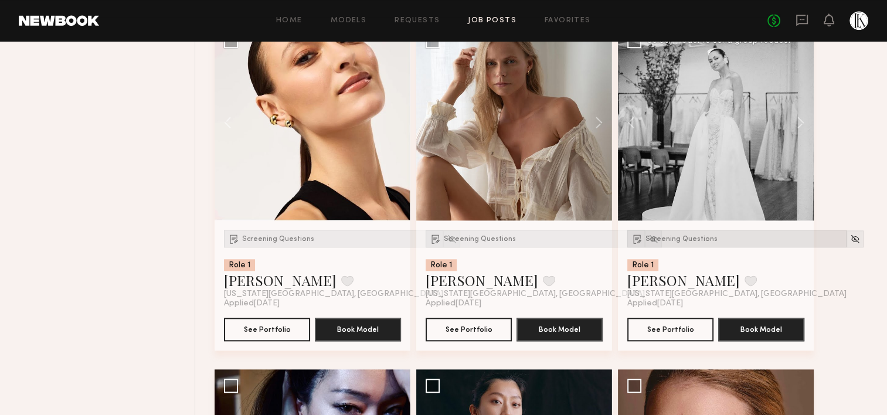
click at [677, 242] on div "Screening Questions" at bounding box center [736, 239] width 219 height 18
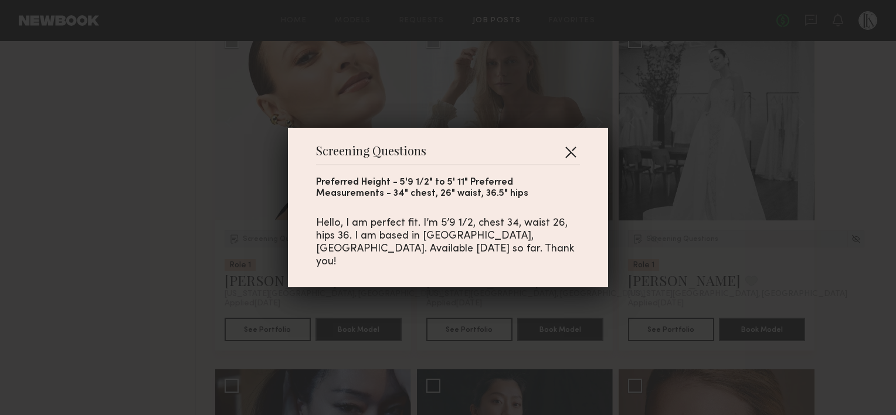
click at [565, 155] on button "button" at bounding box center [570, 151] width 19 height 19
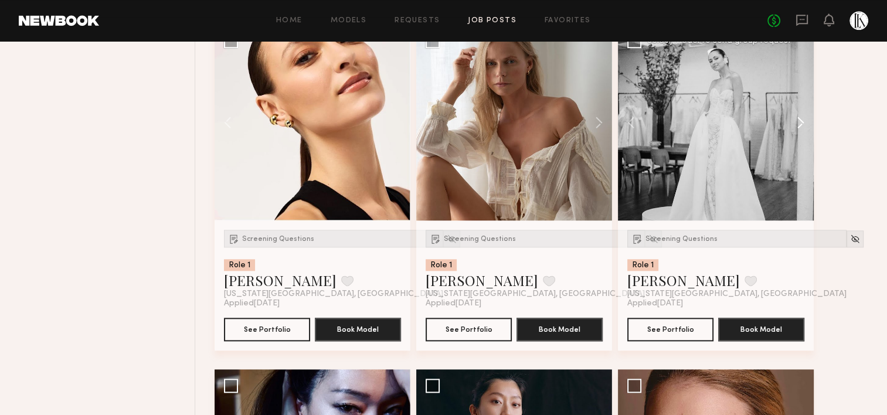
click at [798, 121] on button at bounding box center [795, 123] width 38 height 196
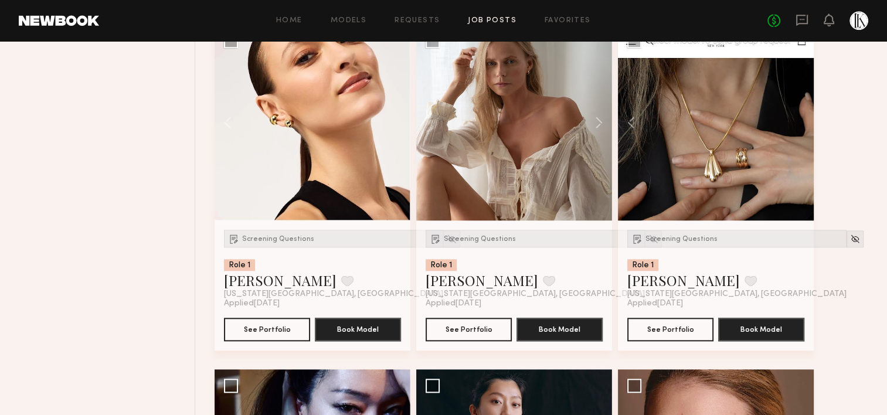
click at [798, 121] on div at bounding box center [716, 123] width 196 height 196
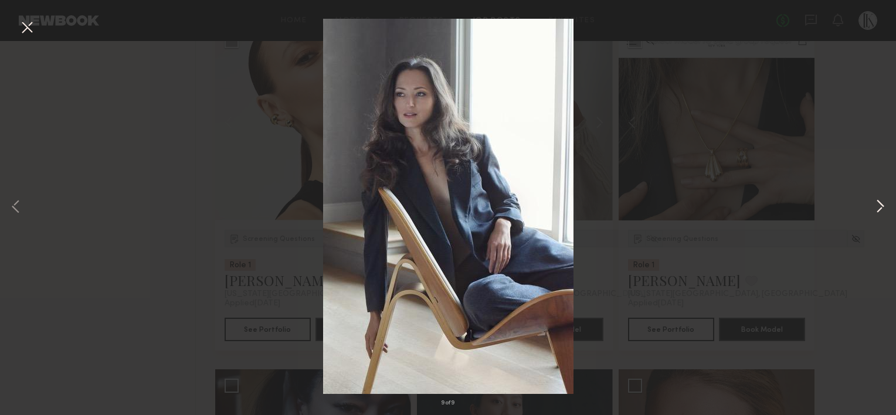
click at [879, 200] on button at bounding box center [880, 208] width 14 height 332
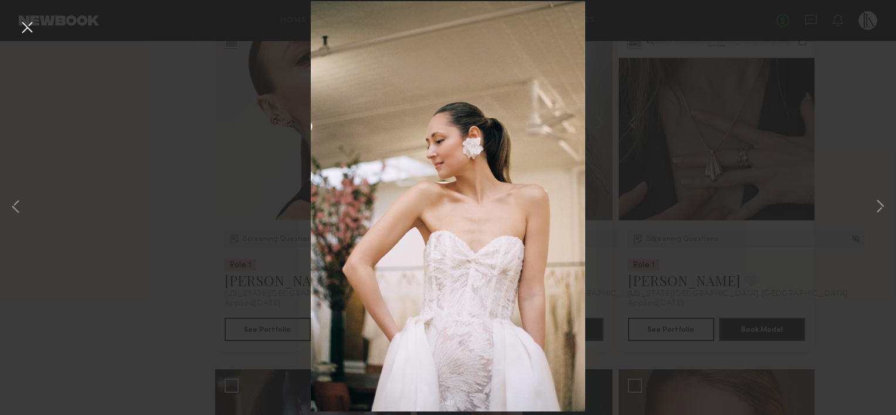
click at [762, 124] on div "1 of 9" at bounding box center [448, 207] width 896 height 415
click at [26, 26] on button at bounding box center [27, 28] width 19 height 21
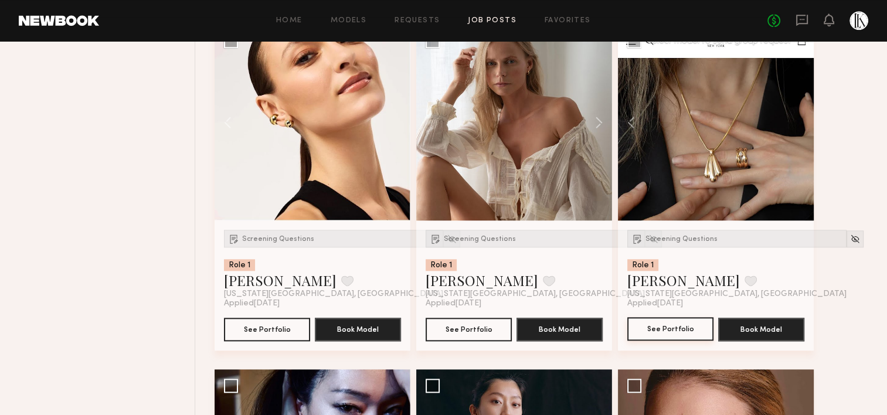
click at [687, 332] on button "See Portfolio" at bounding box center [670, 328] width 86 height 23
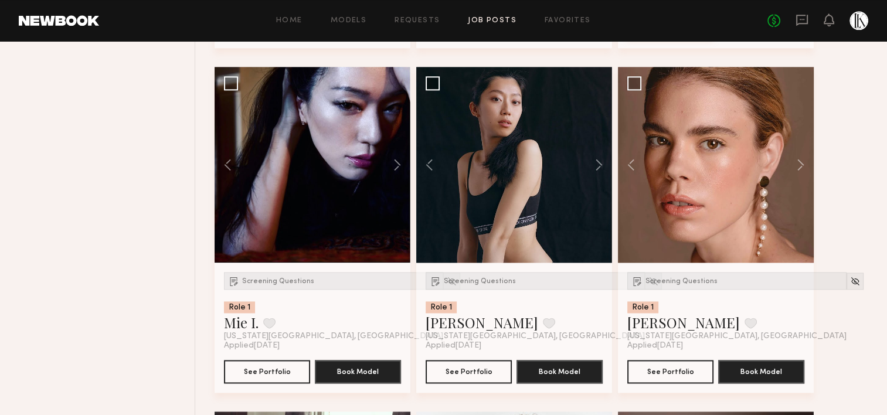
scroll to position [1522, 0]
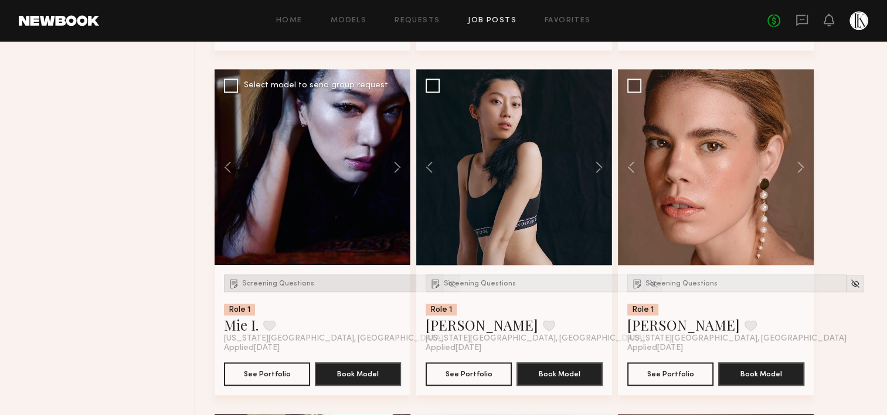
click at [290, 281] on span "Screening Questions" at bounding box center [278, 283] width 72 height 7
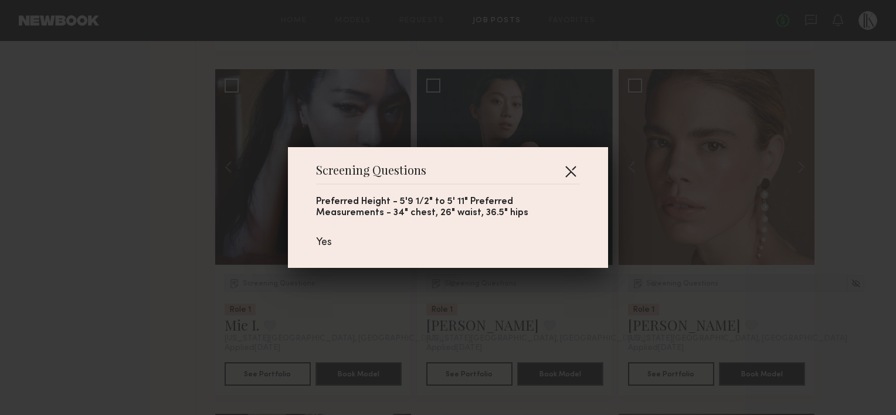
click at [565, 168] on button "button" at bounding box center [570, 171] width 19 height 19
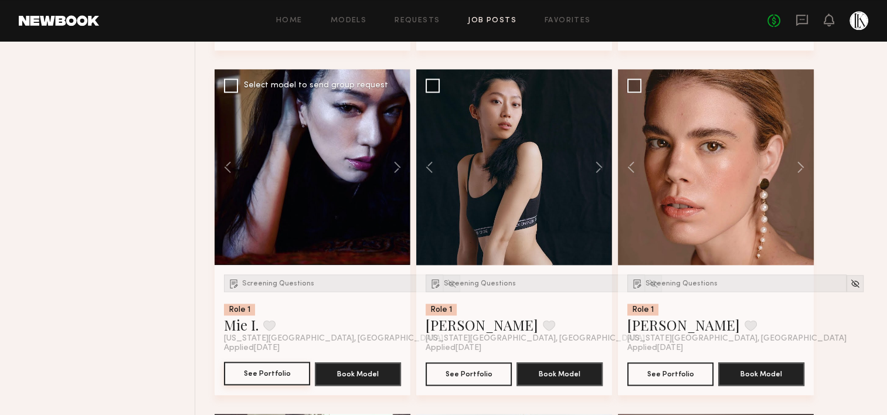
click at [280, 382] on button "See Portfolio" at bounding box center [267, 373] width 86 height 23
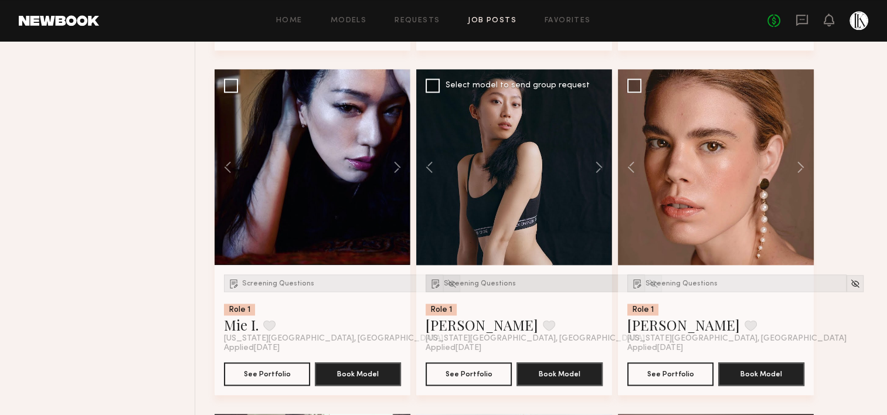
click at [488, 280] on span "Screening Questions" at bounding box center [480, 283] width 72 height 7
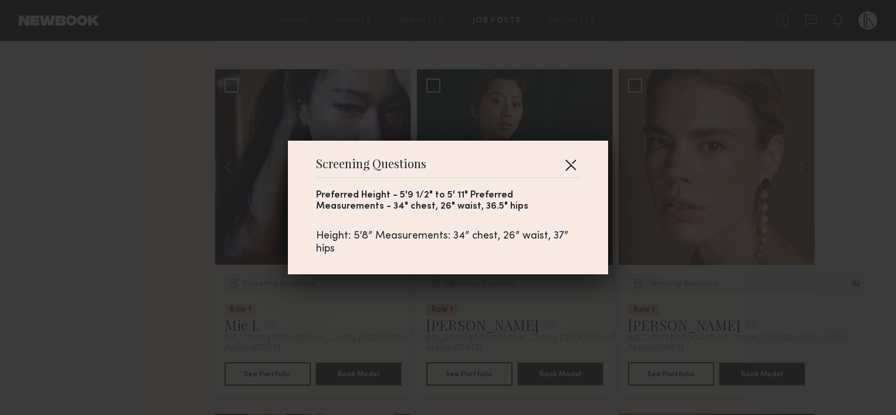
click at [567, 164] on button "button" at bounding box center [570, 164] width 19 height 19
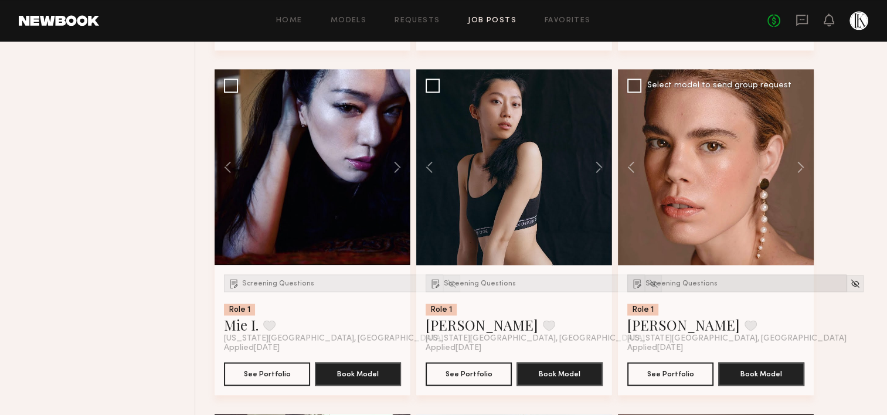
click at [692, 280] on span "Screening Questions" at bounding box center [681, 283] width 72 height 7
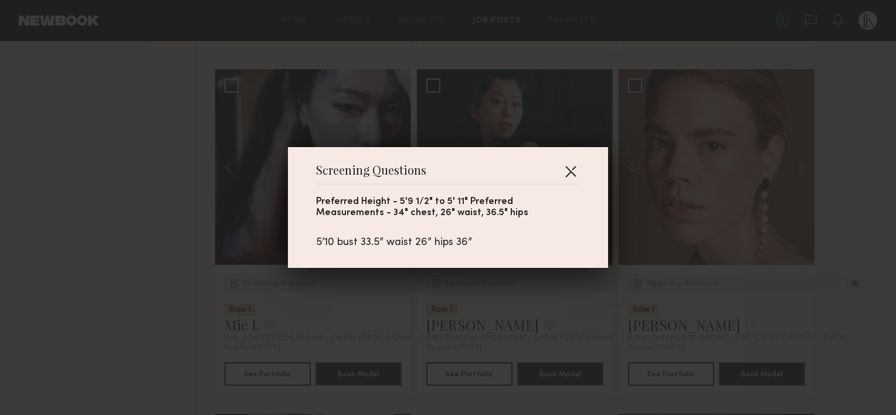
click at [565, 165] on button "button" at bounding box center [570, 171] width 19 height 19
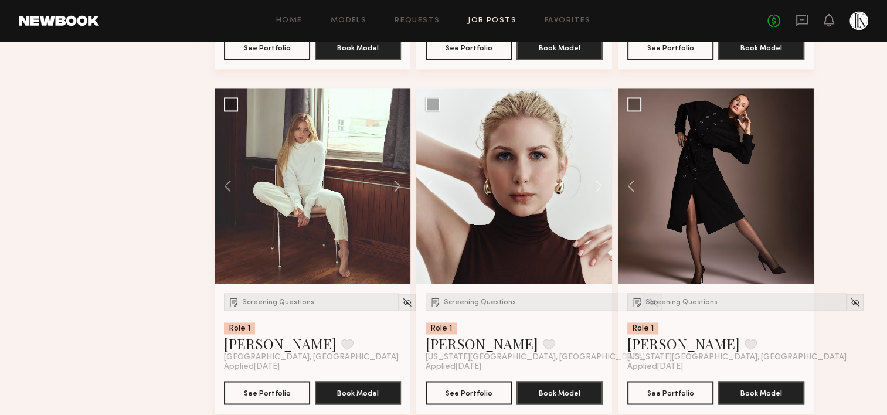
scroll to position [1876, 0]
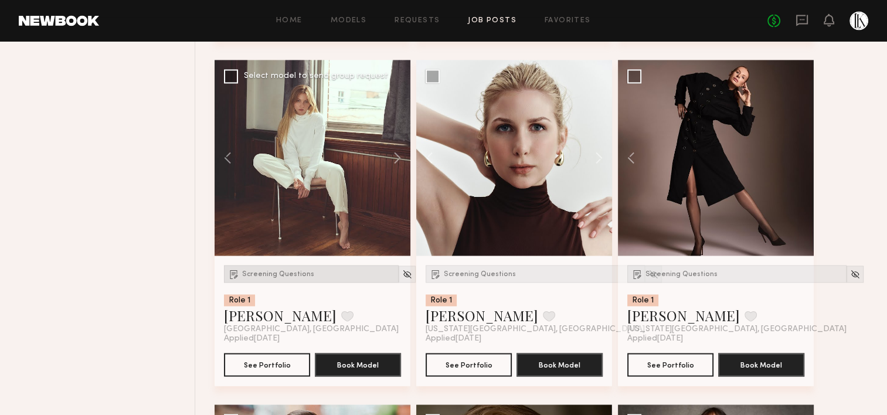
click at [287, 271] on span "Screening Questions" at bounding box center [278, 274] width 72 height 7
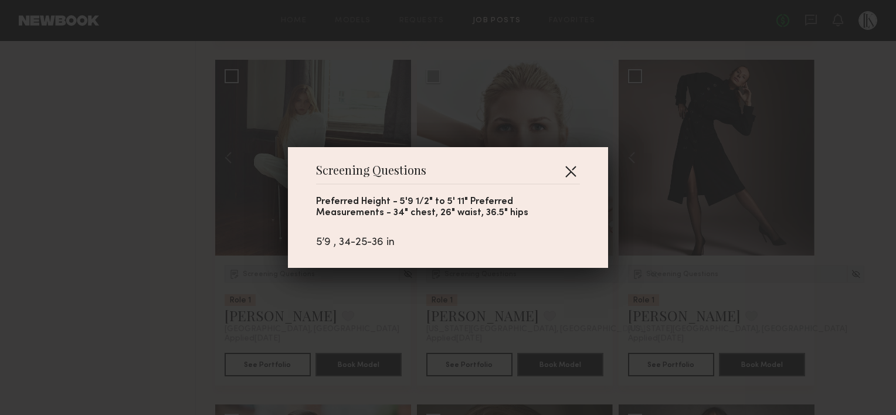
click at [561, 171] on button "button" at bounding box center [570, 171] width 19 height 19
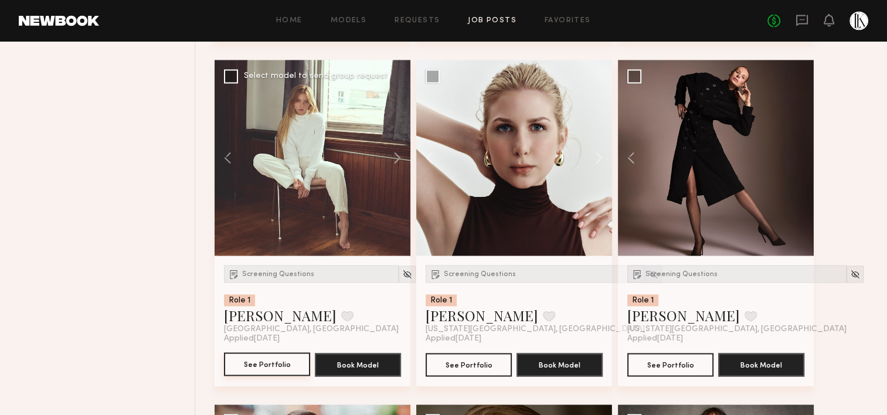
click at [282, 365] on button "See Portfolio" at bounding box center [267, 363] width 86 height 23
click at [462, 275] on span "Screening Questions" at bounding box center [480, 274] width 72 height 7
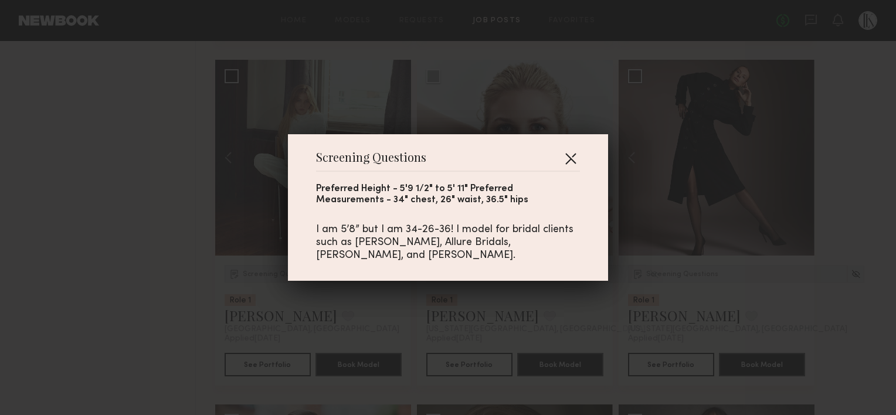
click at [574, 150] on button "button" at bounding box center [570, 158] width 19 height 19
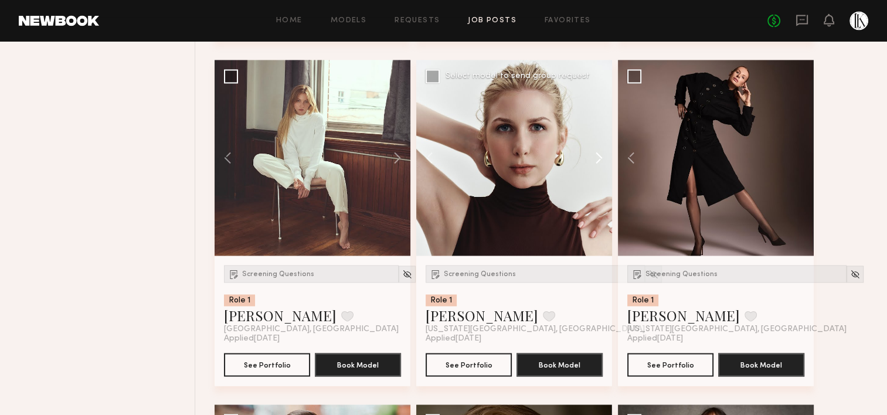
click at [600, 158] on button at bounding box center [593, 158] width 38 height 196
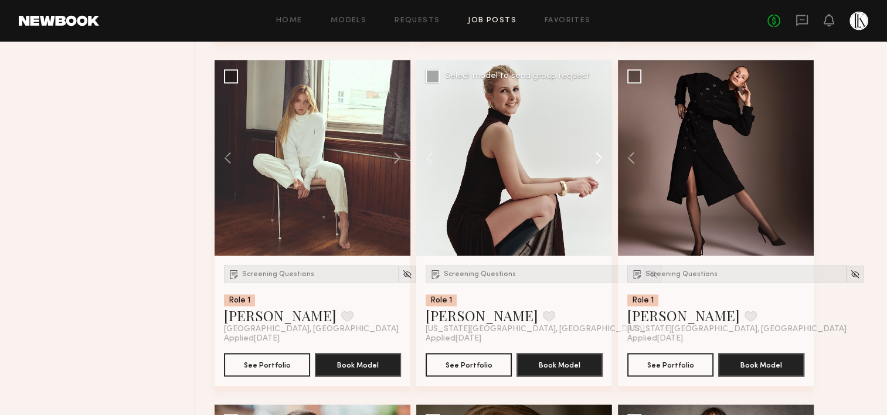
click at [600, 158] on button at bounding box center [593, 158] width 38 height 196
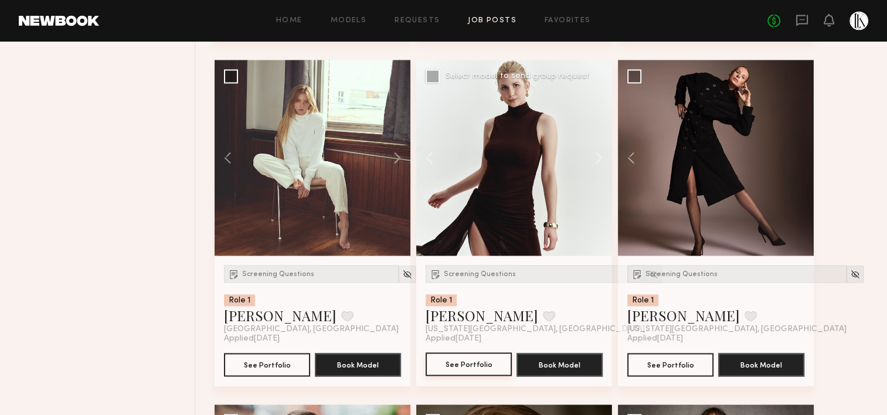
click at [471, 357] on button "See Portfolio" at bounding box center [469, 363] width 86 height 23
click at [694, 273] on span "Screening Questions" at bounding box center [681, 274] width 72 height 7
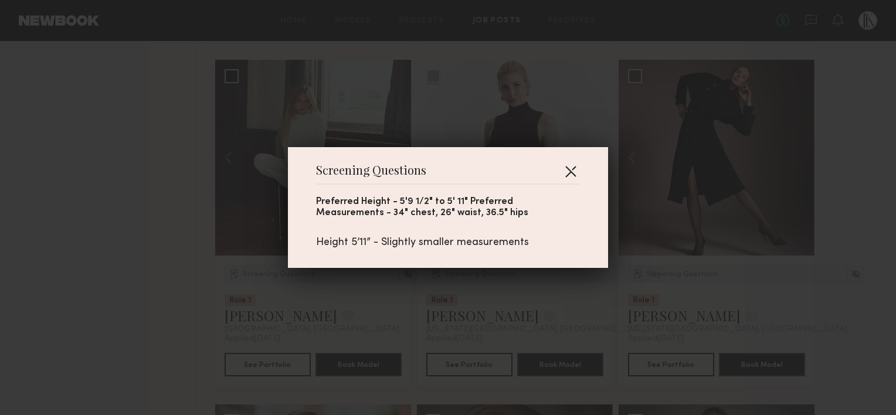
click at [563, 176] on button "button" at bounding box center [570, 171] width 19 height 19
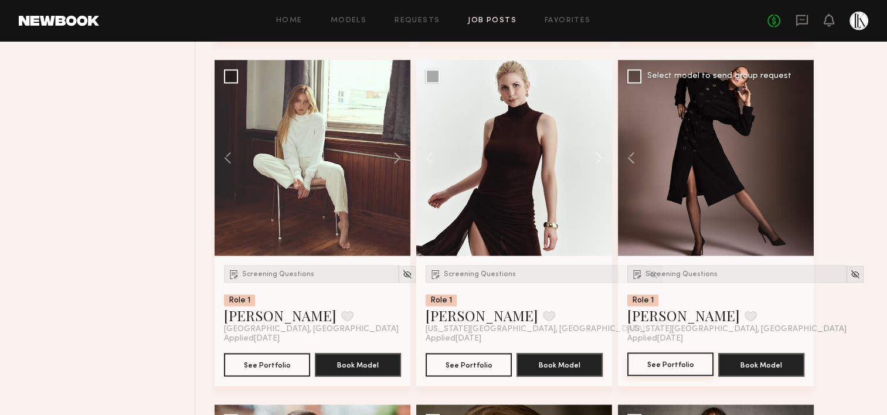
click at [666, 366] on button "See Portfolio" at bounding box center [670, 363] width 86 height 23
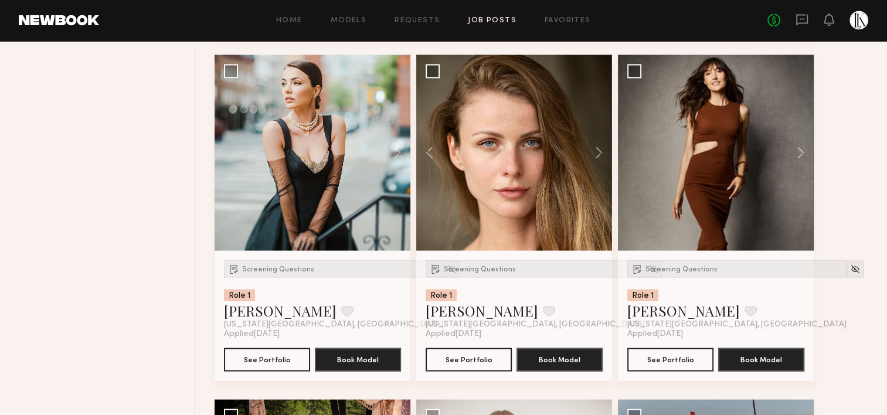
scroll to position [2228, 0]
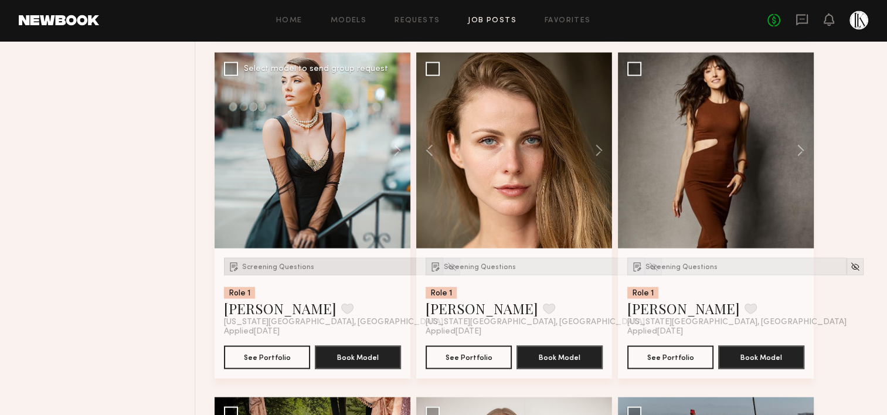
click at [292, 264] on span "Screening Questions" at bounding box center [278, 267] width 72 height 7
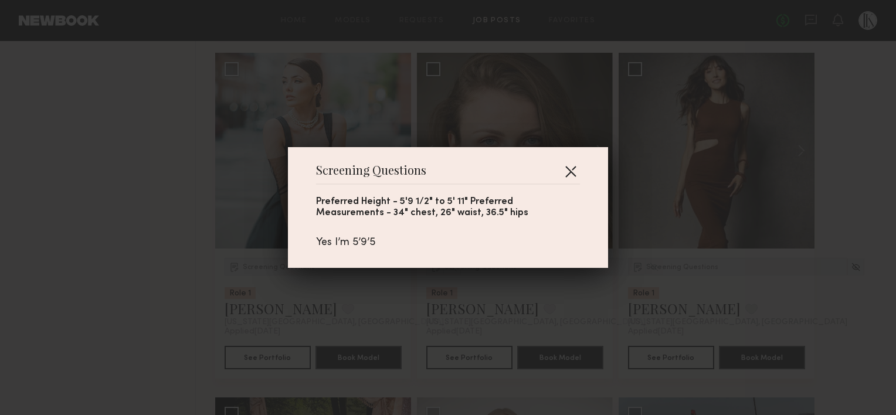
click at [566, 169] on button "button" at bounding box center [570, 171] width 19 height 19
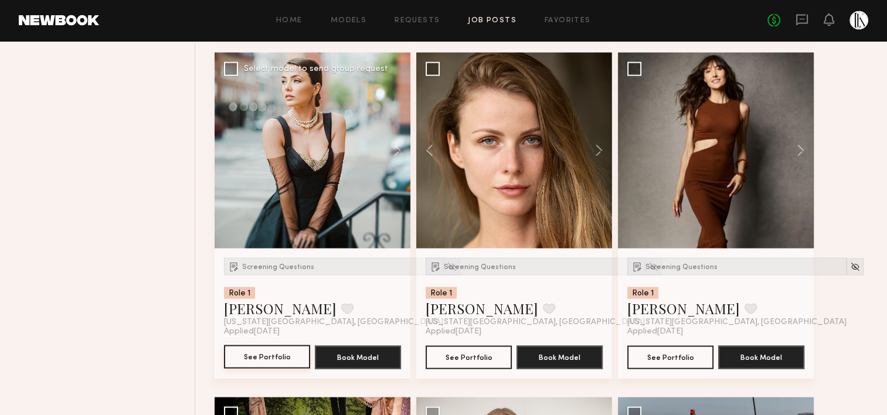
click at [273, 349] on button "See Portfolio" at bounding box center [267, 356] width 86 height 23
click at [495, 270] on div "Screening Questions" at bounding box center [535, 267] width 219 height 18
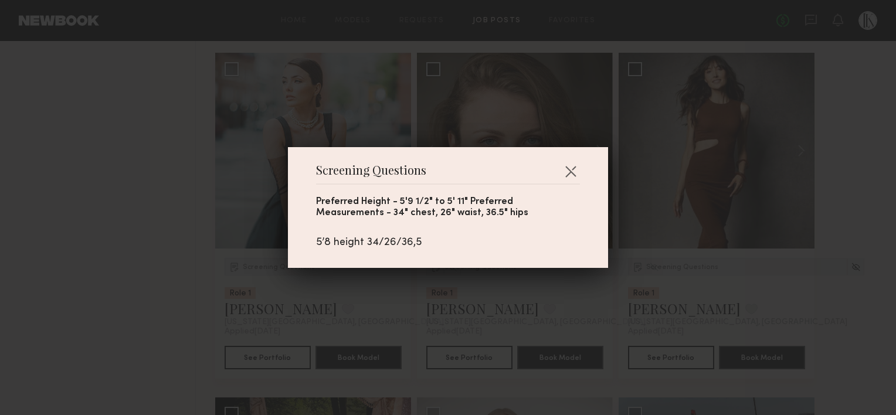
click at [577, 163] on div "Screening Questions Preferred Height - 5'9 1/2" to 5' 11" Preferred Measurement…" at bounding box center [448, 207] width 320 height 121
click at [574, 169] on button "button" at bounding box center [570, 171] width 19 height 19
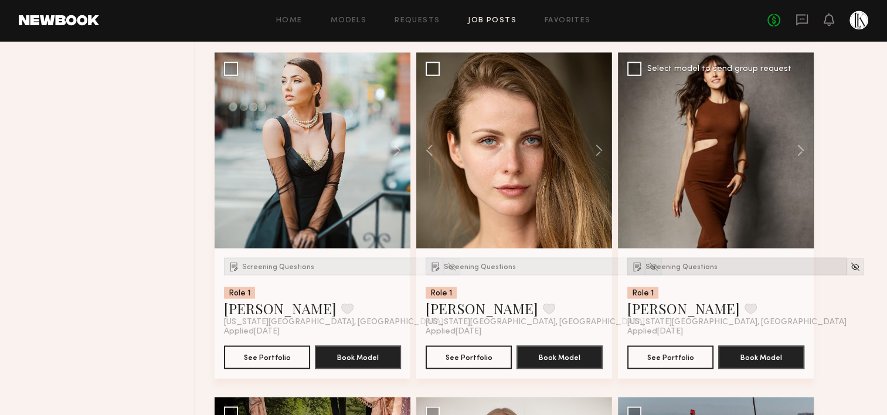
click at [693, 271] on div "Screening Questions" at bounding box center [736, 267] width 219 height 18
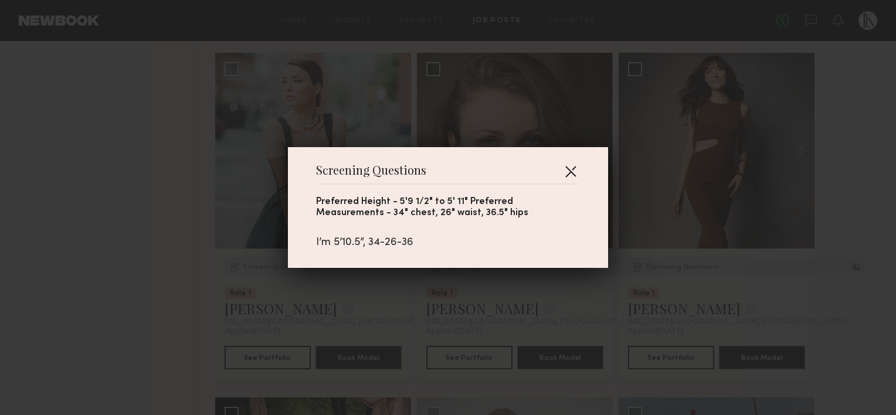
click at [564, 172] on button "button" at bounding box center [570, 171] width 19 height 19
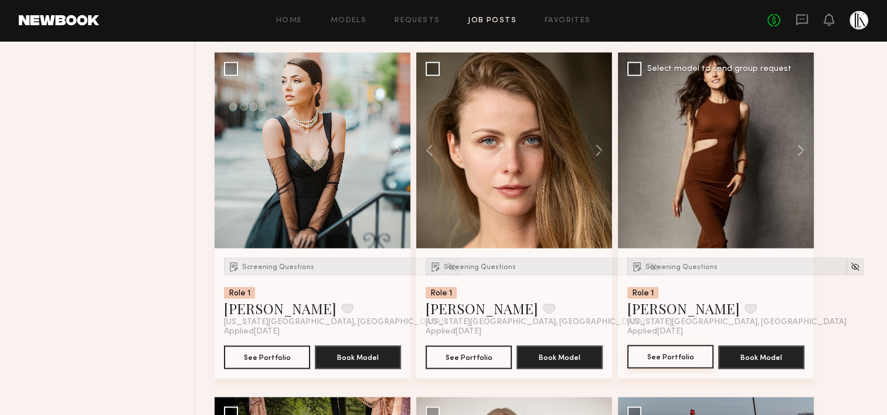
click at [676, 351] on button "See Portfolio" at bounding box center [670, 356] width 86 height 23
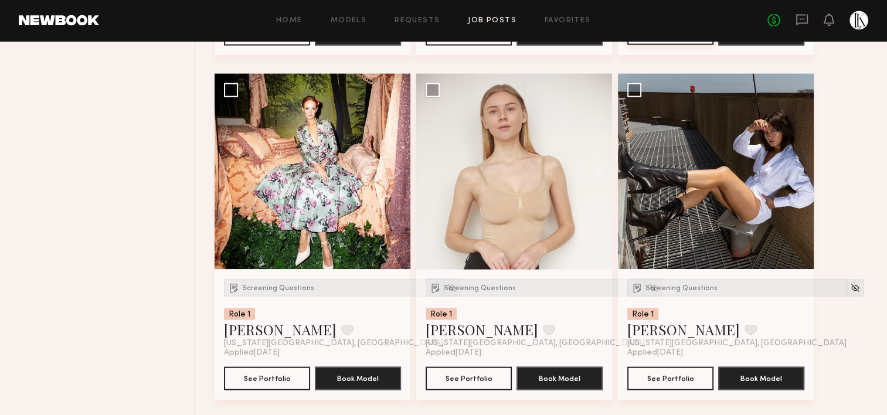
scroll to position [2552, 0]
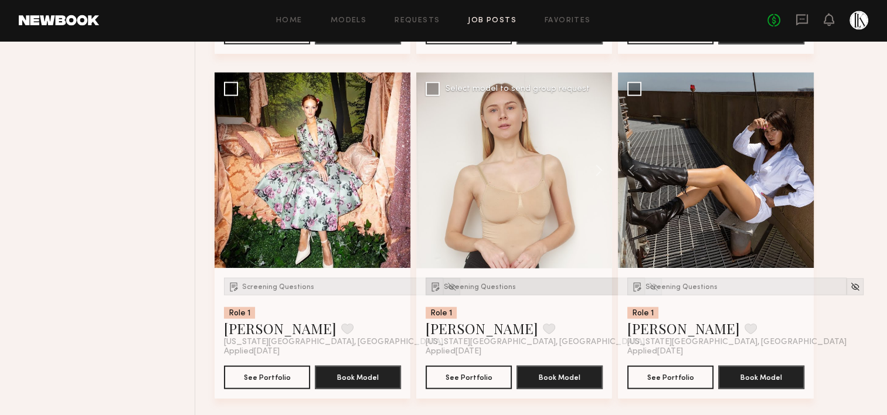
click at [475, 278] on div "Screening Questions" at bounding box center [535, 287] width 219 height 18
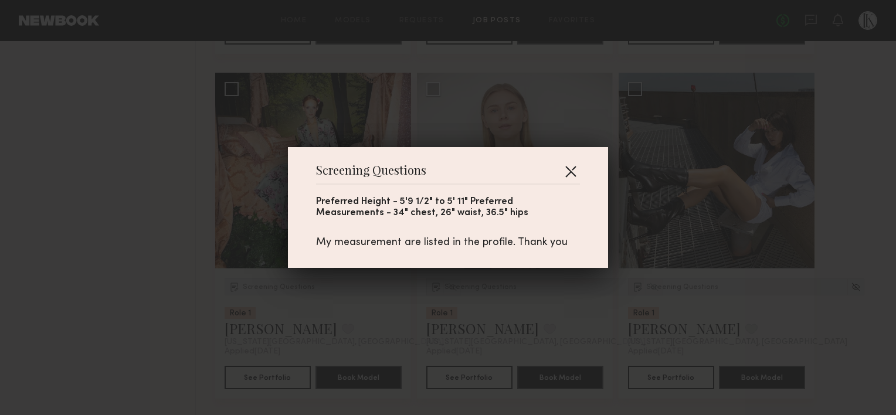
click at [571, 173] on button "button" at bounding box center [570, 171] width 19 height 19
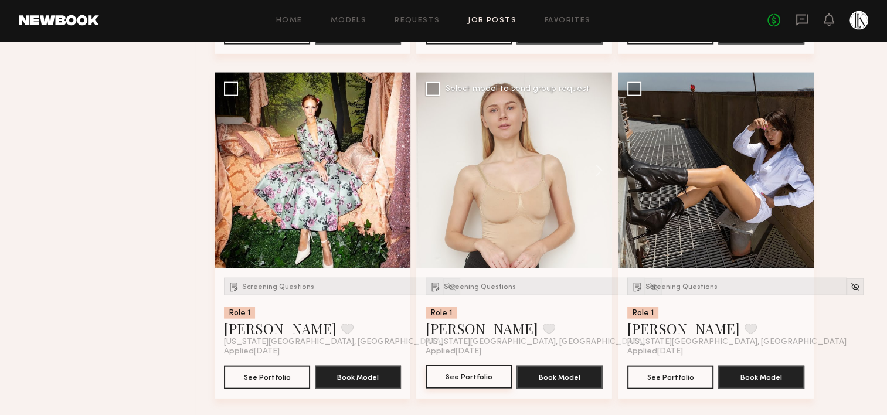
click at [470, 370] on button "See Portfolio" at bounding box center [469, 376] width 86 height 23
click at [690, 284] on span "Screening Questions" at bounding box center [681, 287] width 72 height 7
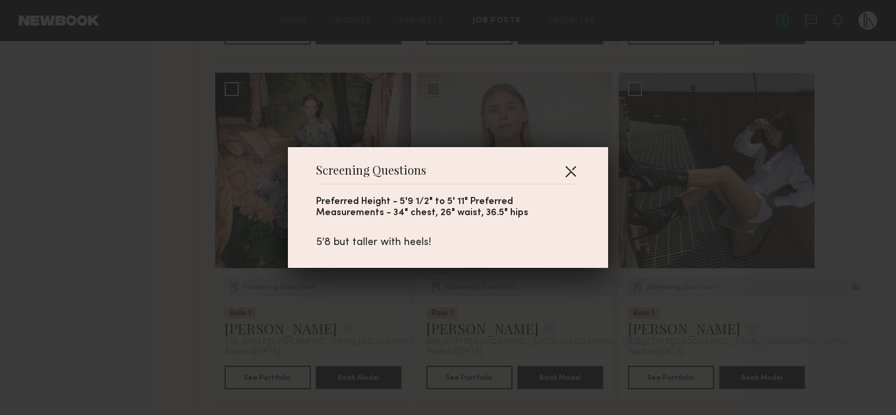
click at [567, 165] on button "button" at bounding box center [570, 171] width 19 height 19
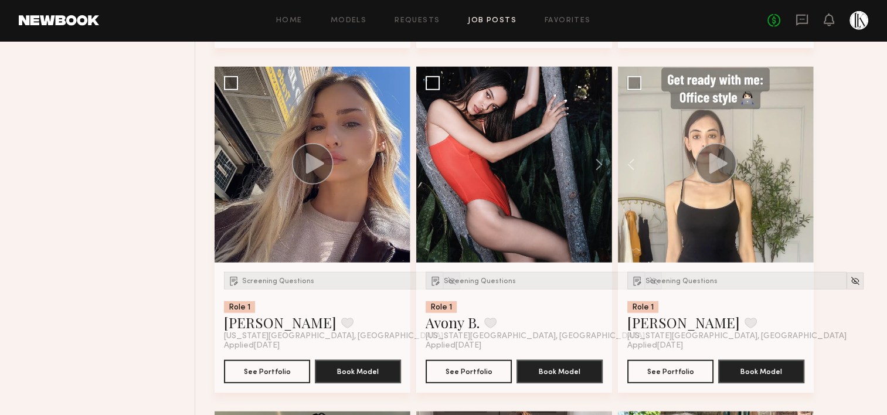
scroll to position [2903, 0]
click at [302, 281] on span "Screening Questions" at bounding box center [278, 281] width 72 height 7
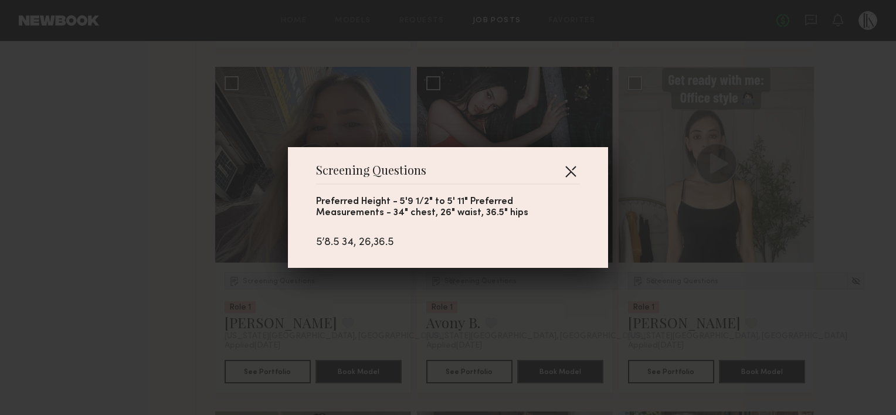
click at [562, 168] on button "button" at bounding box center [570, 171] width 19 height 19
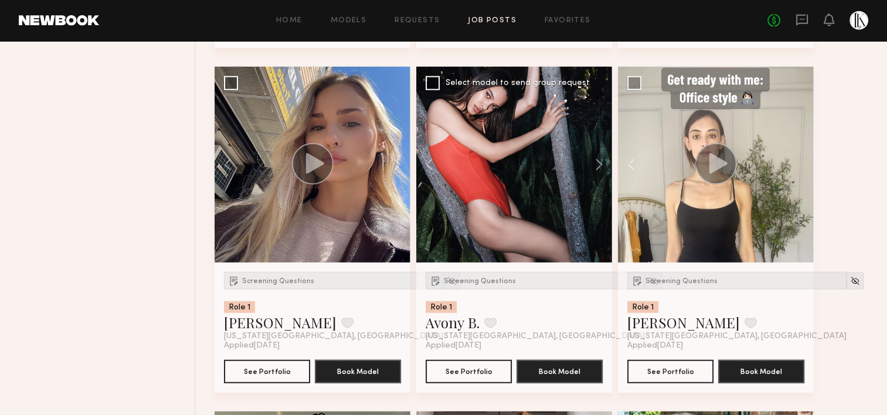
click at [510, 288] on div "Screening Questions Role 1 Avony B. Favorite New York City, NY" at bounding box center [535, 306] width 219 height 69
click at [504, 286] on div "Screening Questions" at bounding box center [535, 281] width 219 height 18
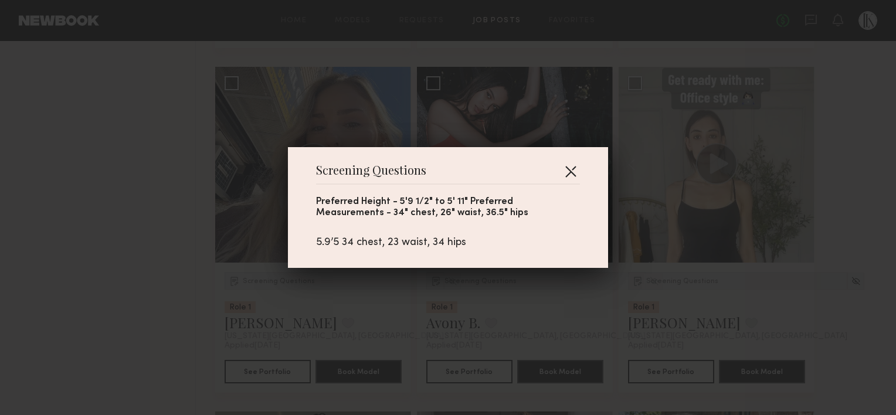
click at [570, 168] on button "button" at bounding box center [570, 171] width 19 height 19
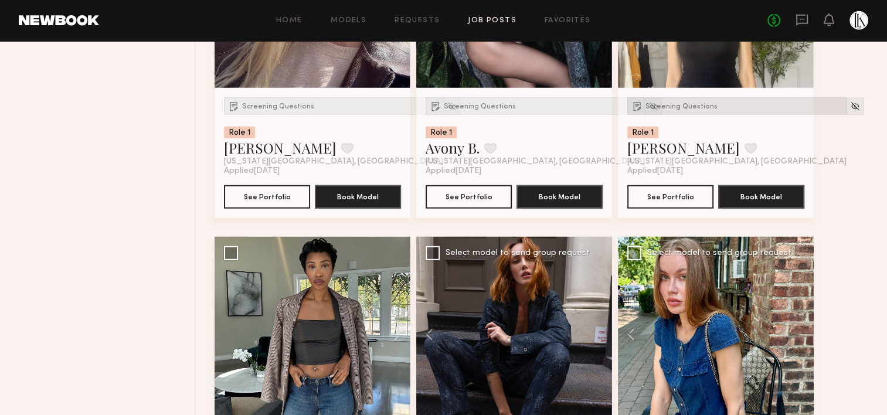
scroll to position [3089, 0]
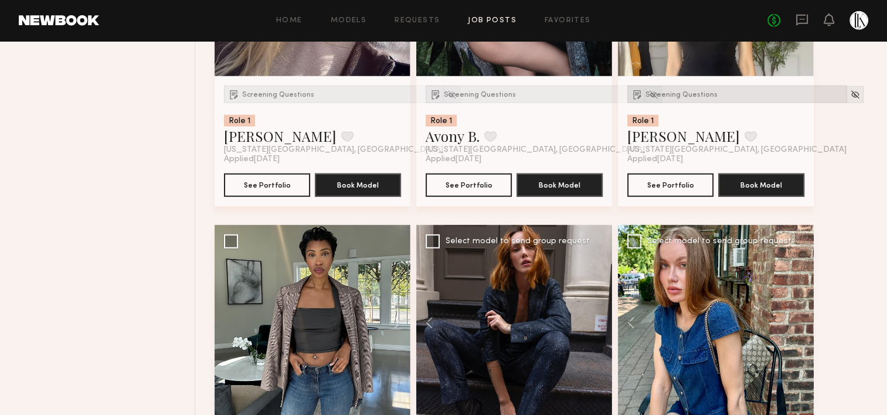
click at [691, 284] on div at bounding box center [716, 323] width 196 height 196
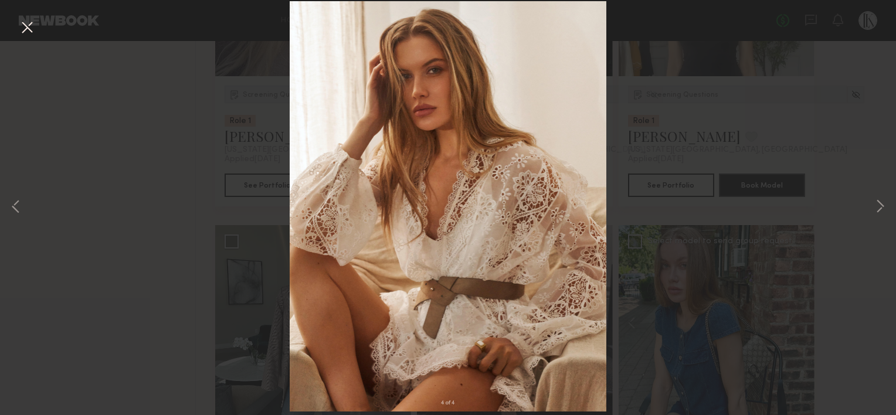
click at [19, 23] on button at bounding box center [27, 28] width 19 height 21
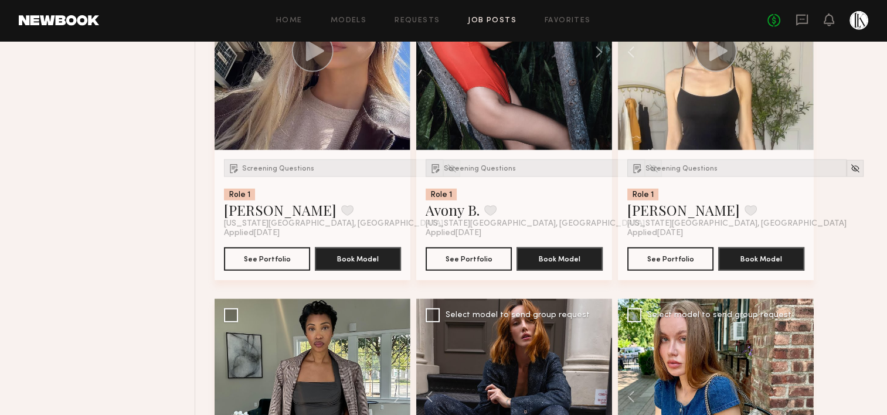
scroll to position [3242, 0]
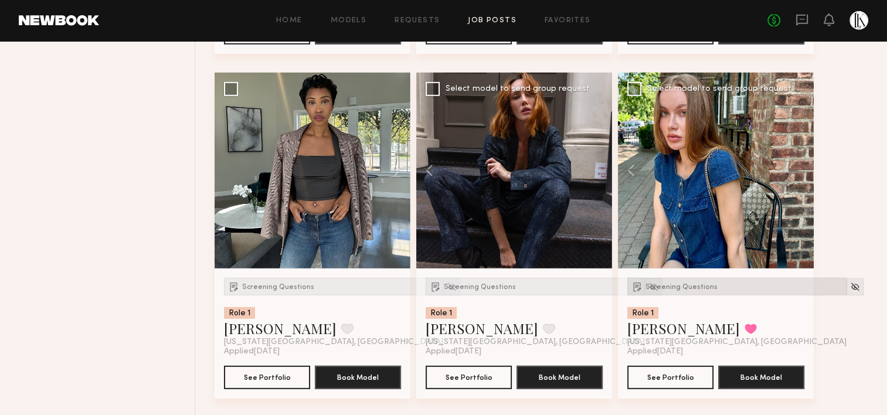
click at [692, 287] on span "Screening Questions" at bounding box center [681, 287] width 72 height 7
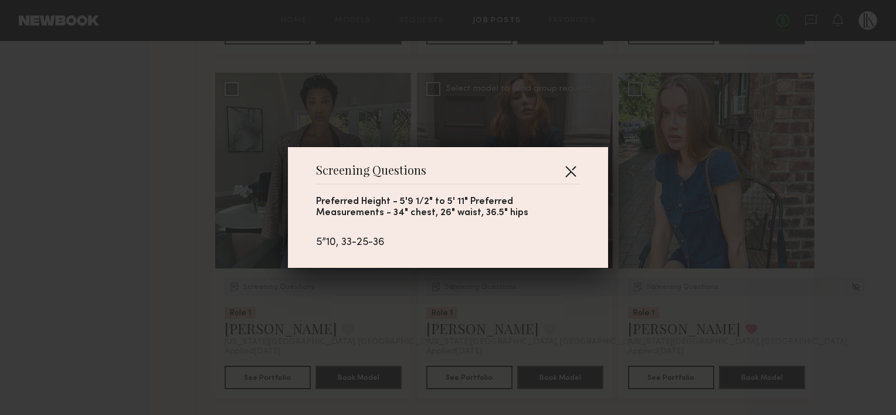
click at [562, 166] on button "button" at bounding box center [570, 171] width 19 height 19
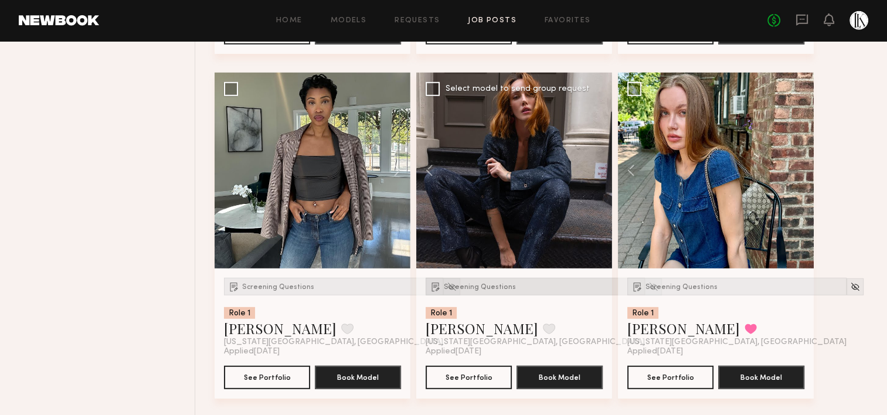
click at [474, 284] on span "Screening Questions" at bounding box center [480, 287] width 72 height 7
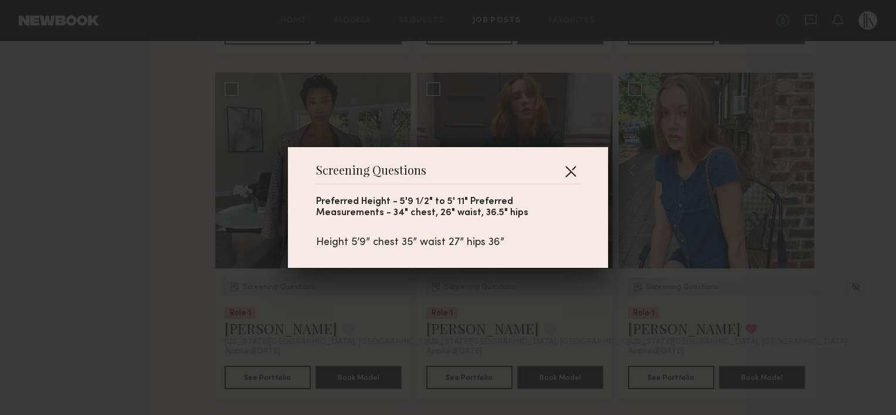
click at [567, 168] on button "button" at bounding box center [570, 171] width 19 height 19
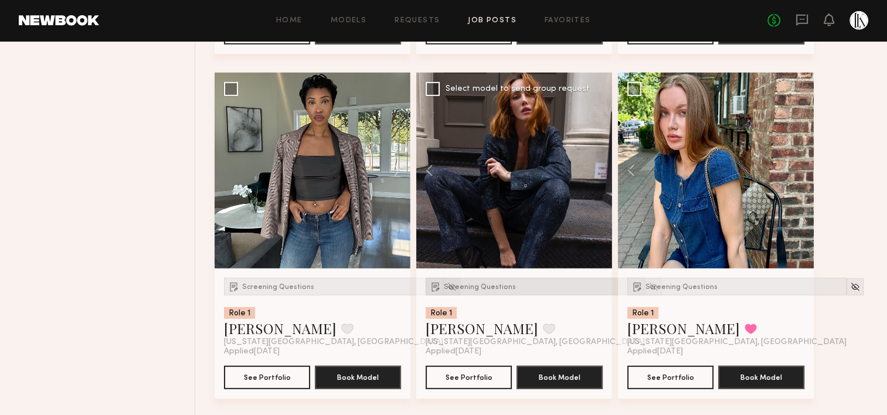
click at [489, 285] on span "Screening Questions" at bounding box center [480, 287] width 72 height 7
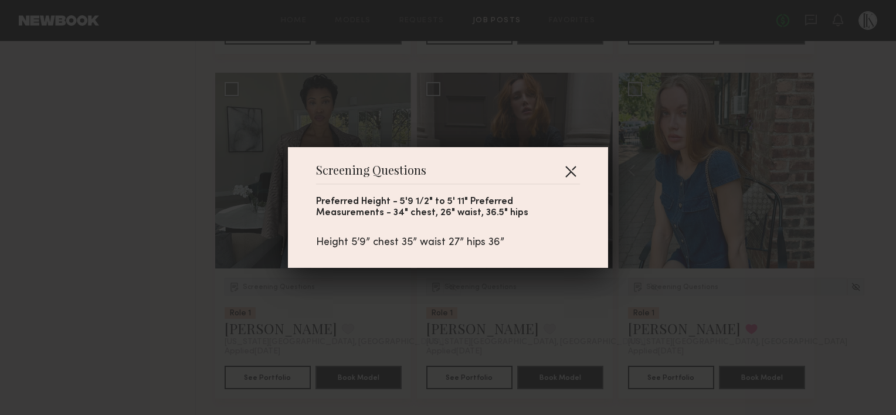
click at [570, 165] on button "button" at bounding box center [570, 171] width 19 height 19
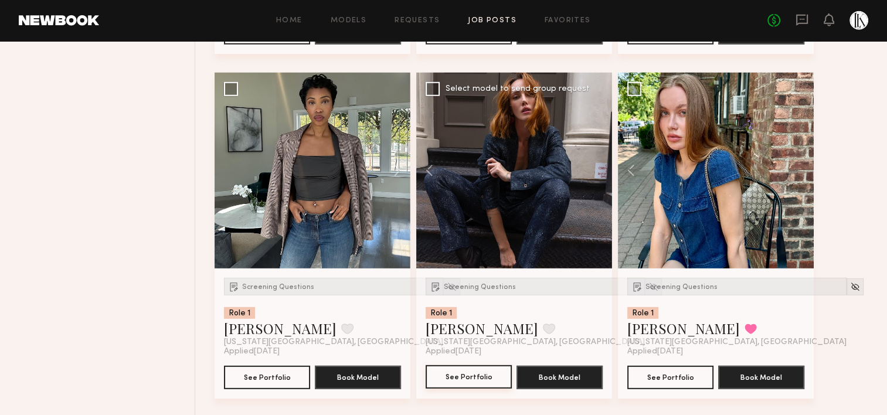
click at [467, 375] on button "See Portfolio" at bounding box center [469, 376] width 86 height 23
click at [659, 284] on span "Screening Questions" at bounding box center [681, 287] width 72 height 7
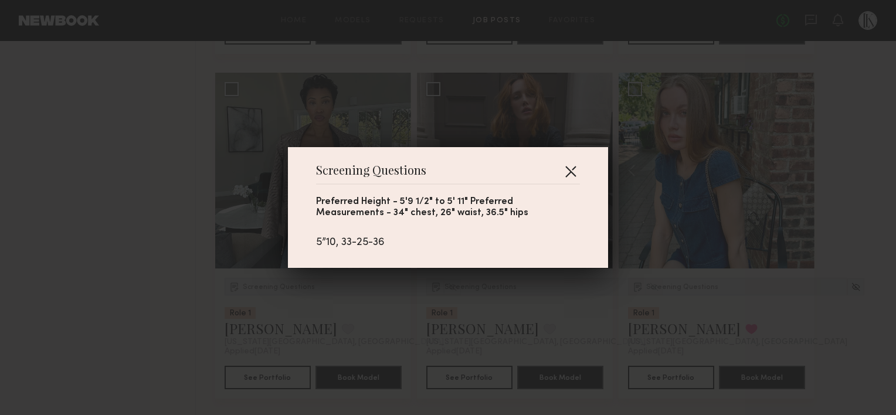
click at [565, 169] on button "button" at bounding box center [570, 171] width 19 height 19
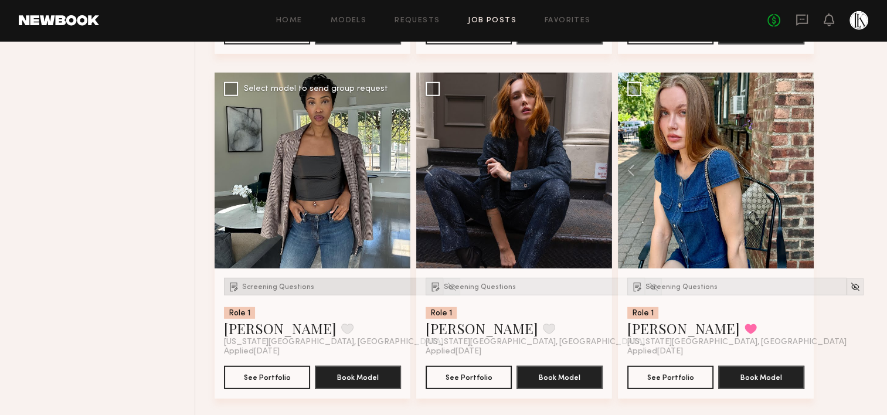
click at [293, 287] on span "Screening Questions" at bounding box center [278, 287] width 72 height 7
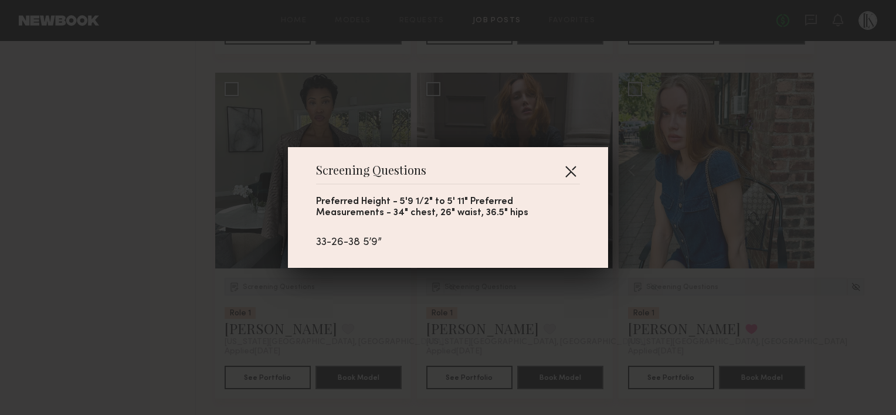
click at [563, 169] on button "button" at bounding box center [570, 171] width 19 height 19
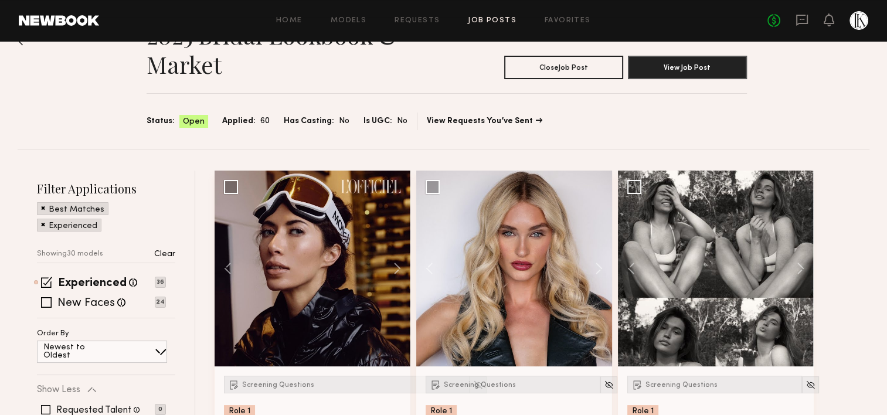
scroll to position [0, 0]
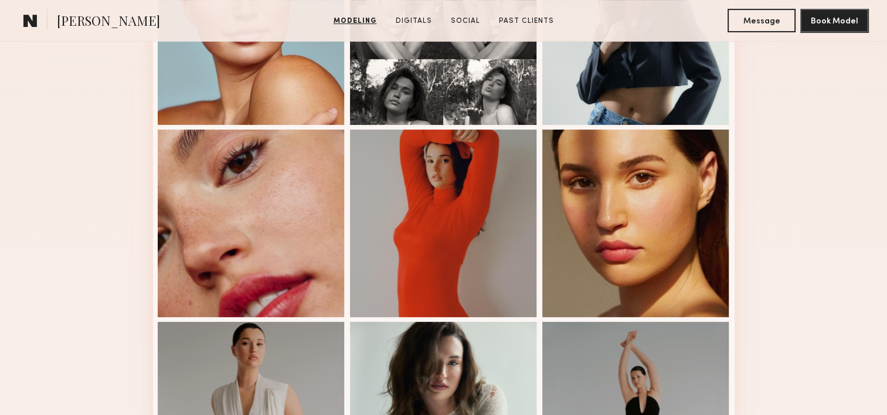
scroll to position [113, 0]
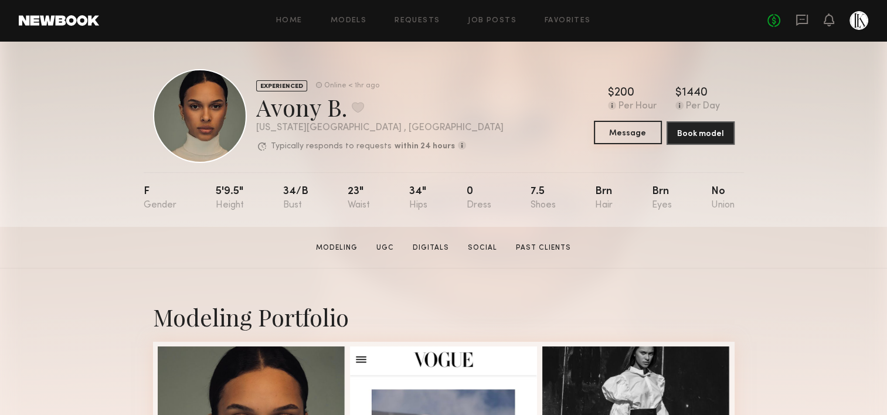
click at [623, 133] on button "Message" at bounding box center [628, 132] width 68 height 23
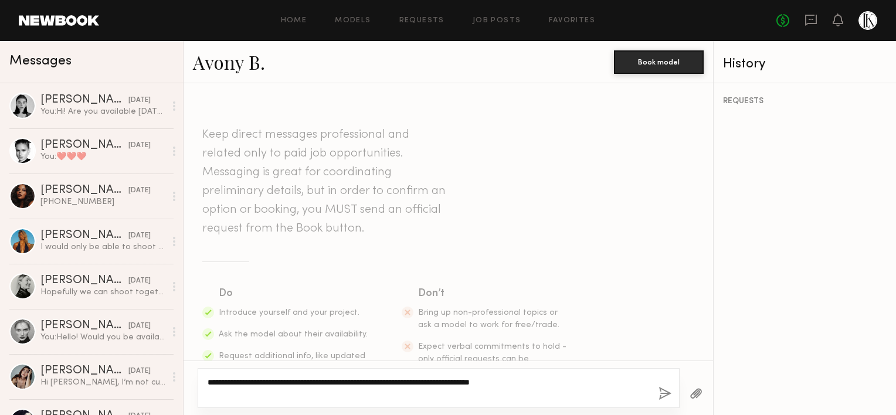
type textarea "**********"
click at [661, 393] on button "button" at bounding box center [664, 394] width 13 height 15
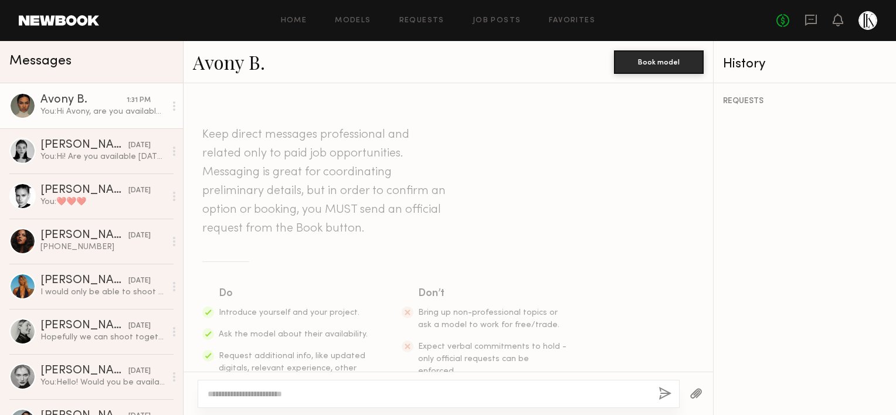
scroll to position [287, 0]
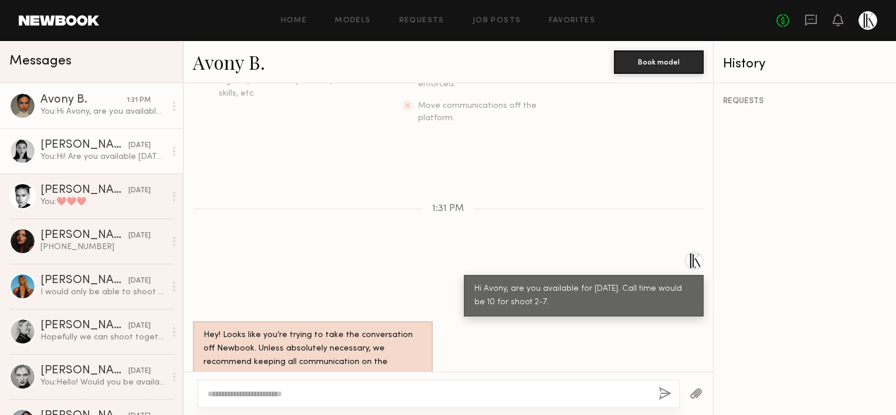
click at [82, 157] on div "You: Hi! Are you available on Tuesday? The 24th?" at bounding box center [102, 156] width 125 height 11
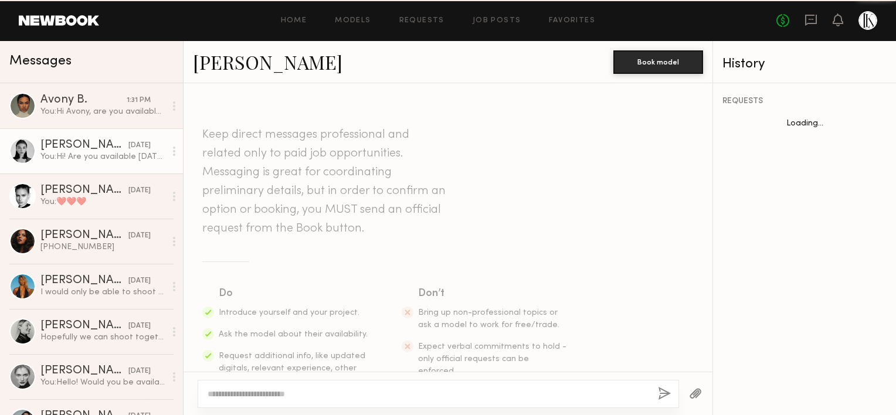
scroll to position [309, 0]
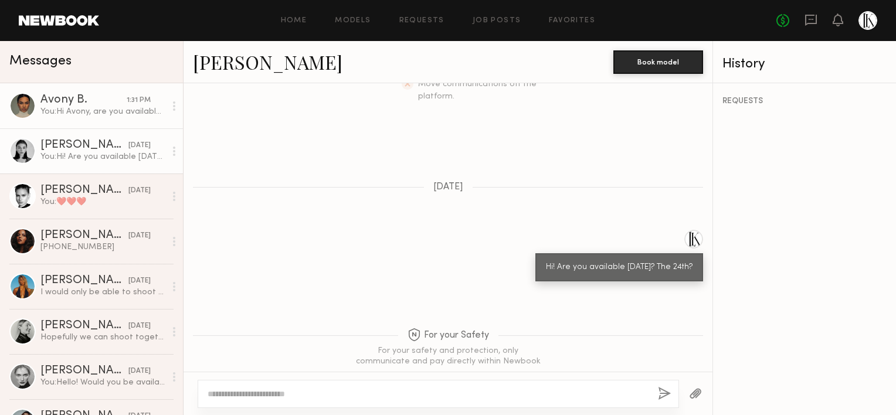
click at [89, 113] on div "You: Hi Avony, are you available for Tuesday Oct 14th. Call time would be 10 fo…" at bounding box center [102, 111] width 125 height 11
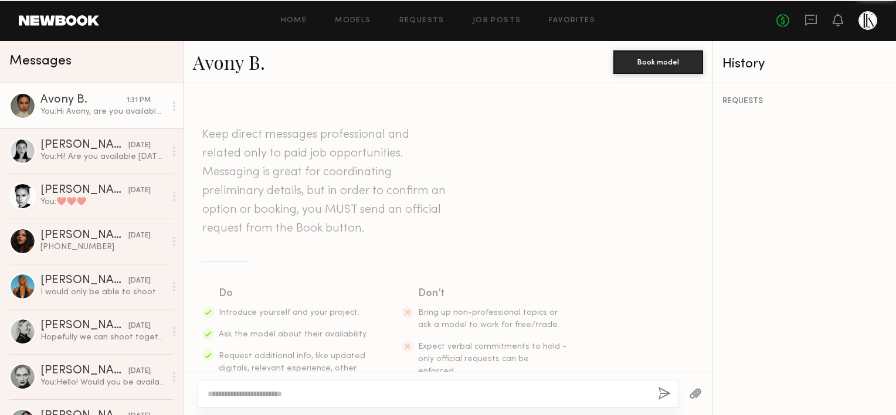
scroll to position [288, 0]
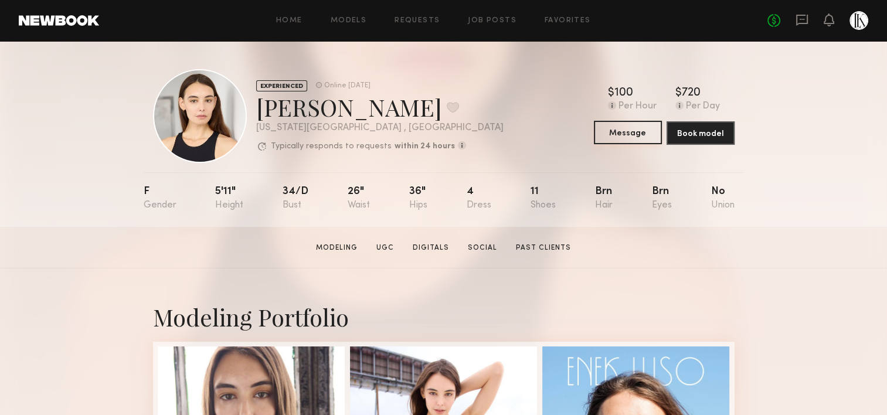
click at [627, 131] on button "Message" at bounding box center [628, 132] width 68 height 23
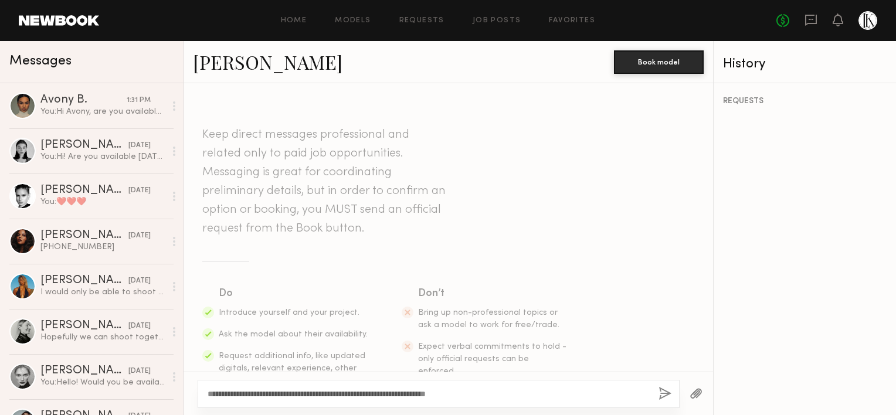
type textarea "**********"
click at [664, 389] on button "button" at bounding box center [664, 394] width 13 height 15
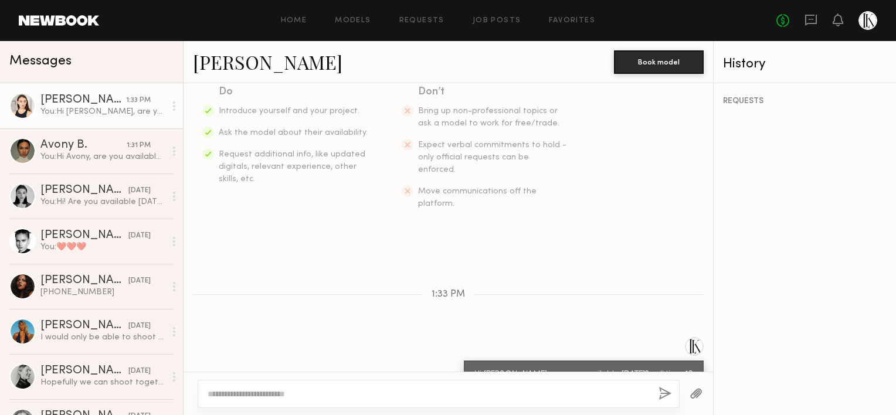
scroll to position [287, 0]
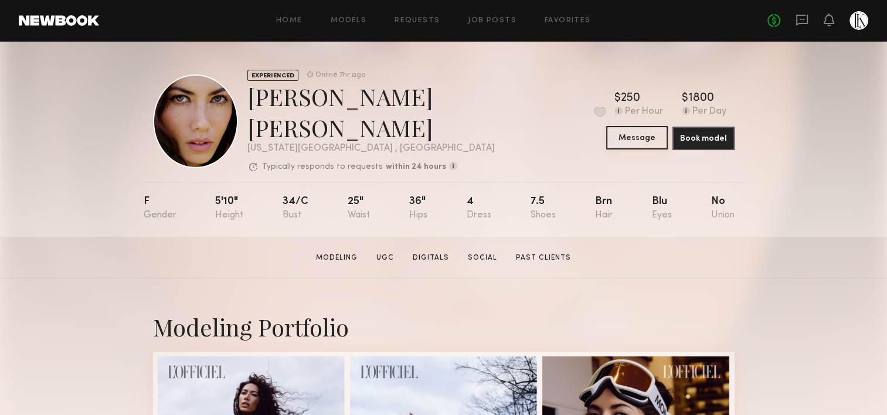
click at [623, 134] on button "Message" at bounding box center [637, 137] width 62 height 23
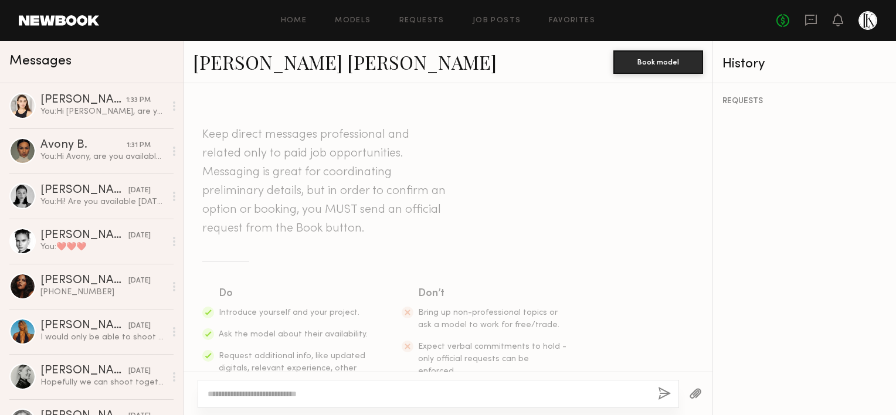
click at [464, 393] on textarea at bounding box center [428, 394] width 441 height 12
click at [477, 392] on textarea "**********" at bounding box center [428, 394] width 441 height 12
type textarea "**********"
click at [658, 394] on button "button" at bounding box center [664, 394] width 13 height 15
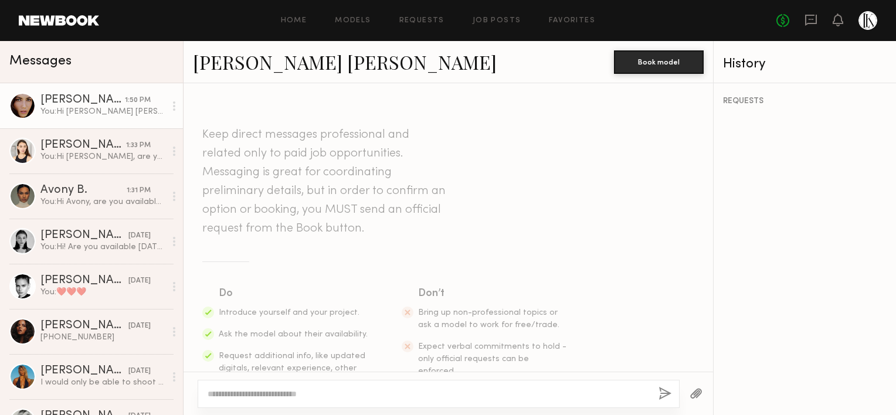
scroll to position [202, 0]
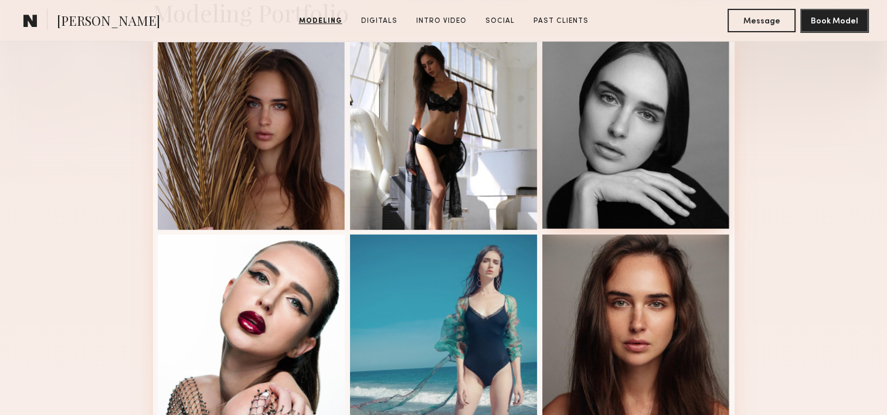
scroll to position [304, 0]
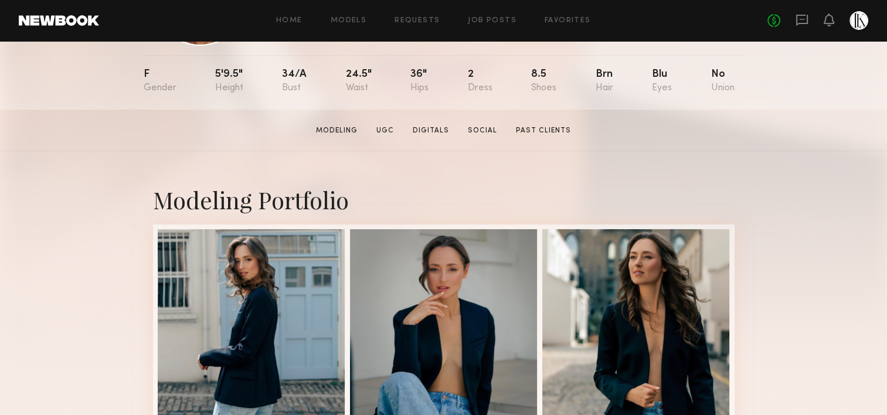
scroll to position [123, 0]
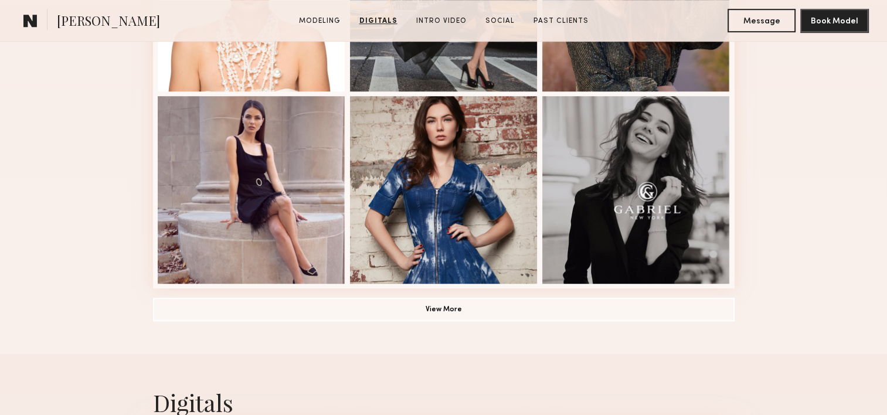
scroll to position [801, 0]
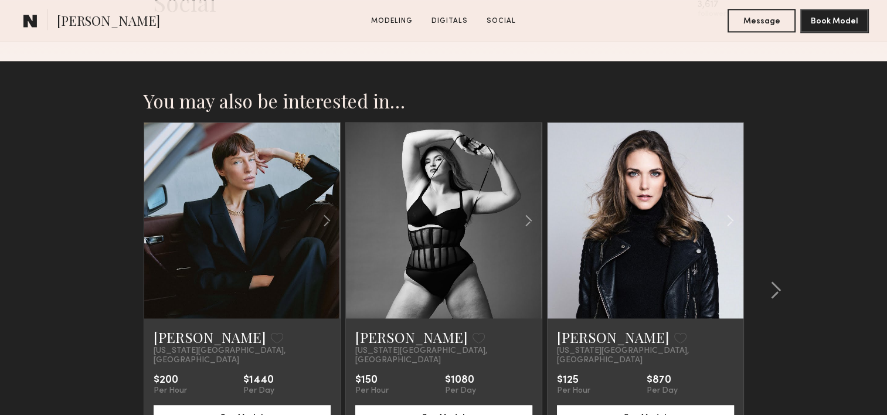
scroll to position [1689, 0]
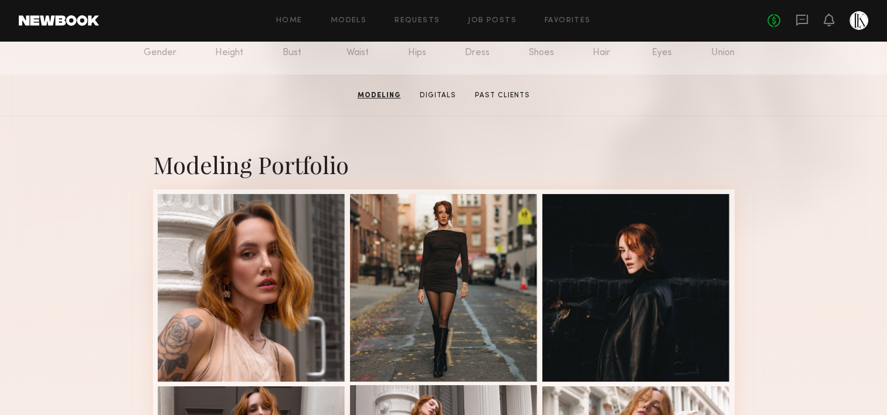
scroll to position [129, 0]
